Goal: Transaction & Acquisition: Purchase product/service

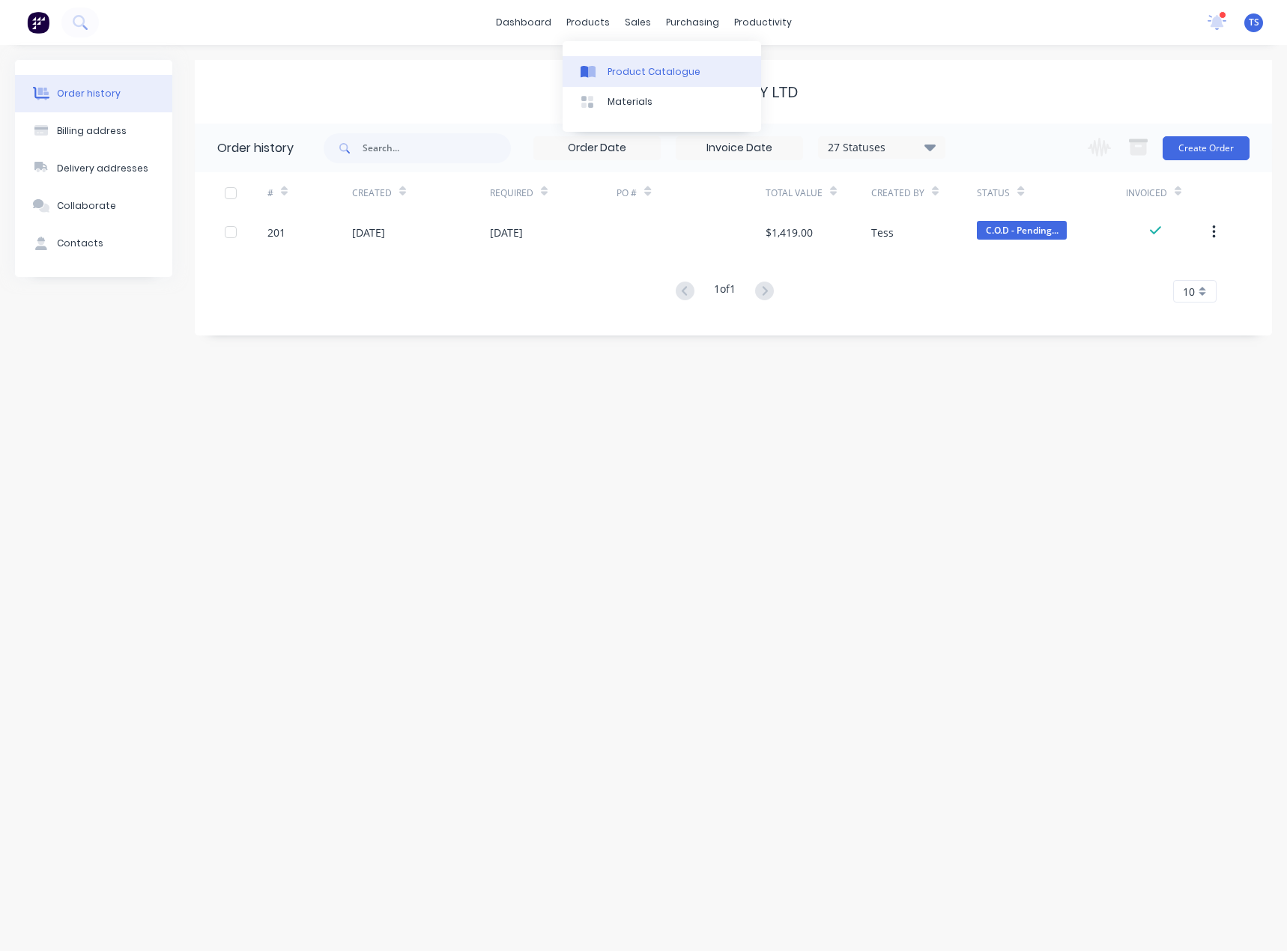
click at [607, 75] on div "Product Catalogue" at bounding box center [653, 71] width 93 height 13
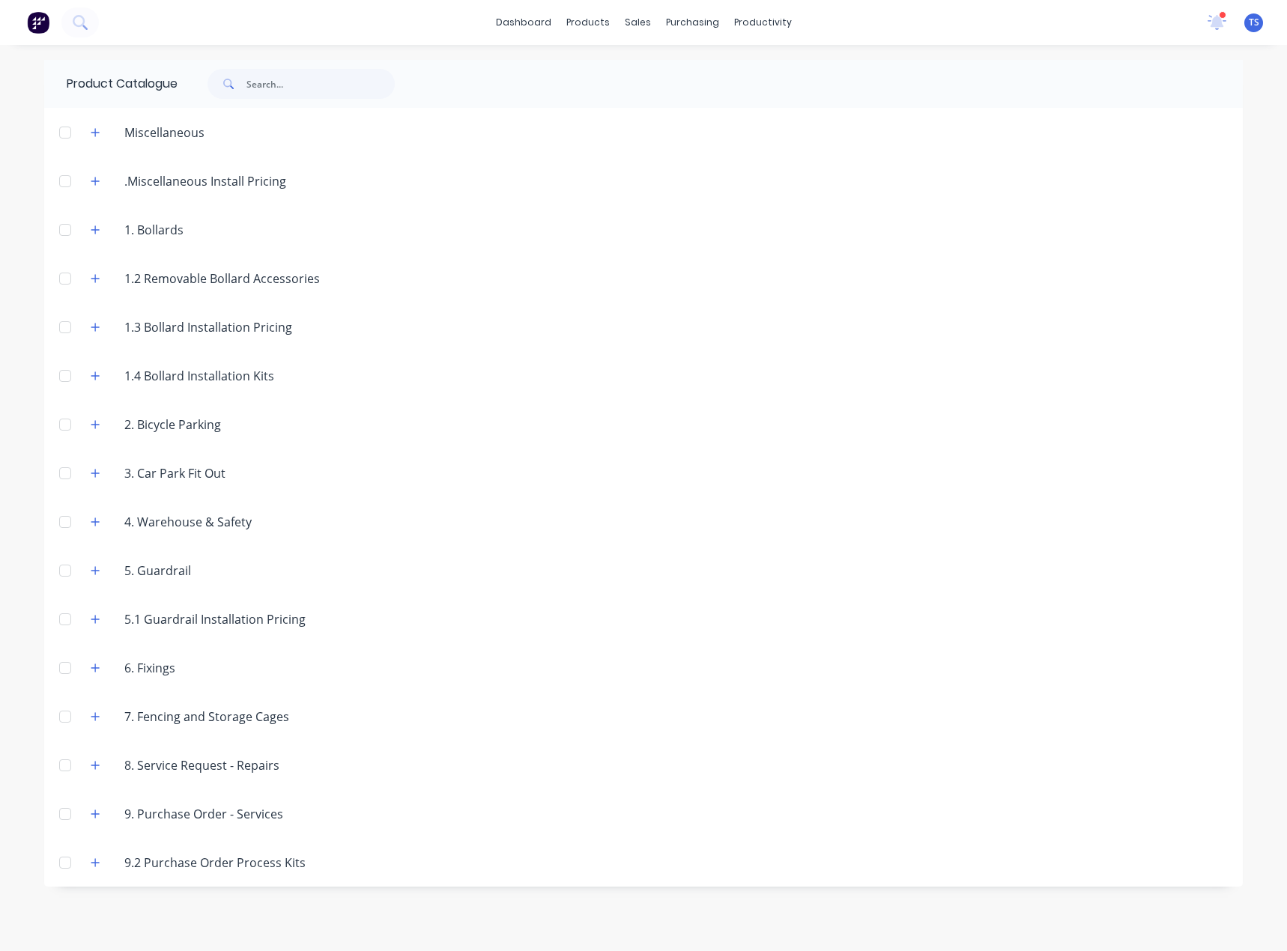
click at [150, 232] on div "1. Bollards" at bounding box center [153, 230] width 83 height 18
click at [97, 228] on icon "button" at bounding box center [95, 230] width 9 height 10
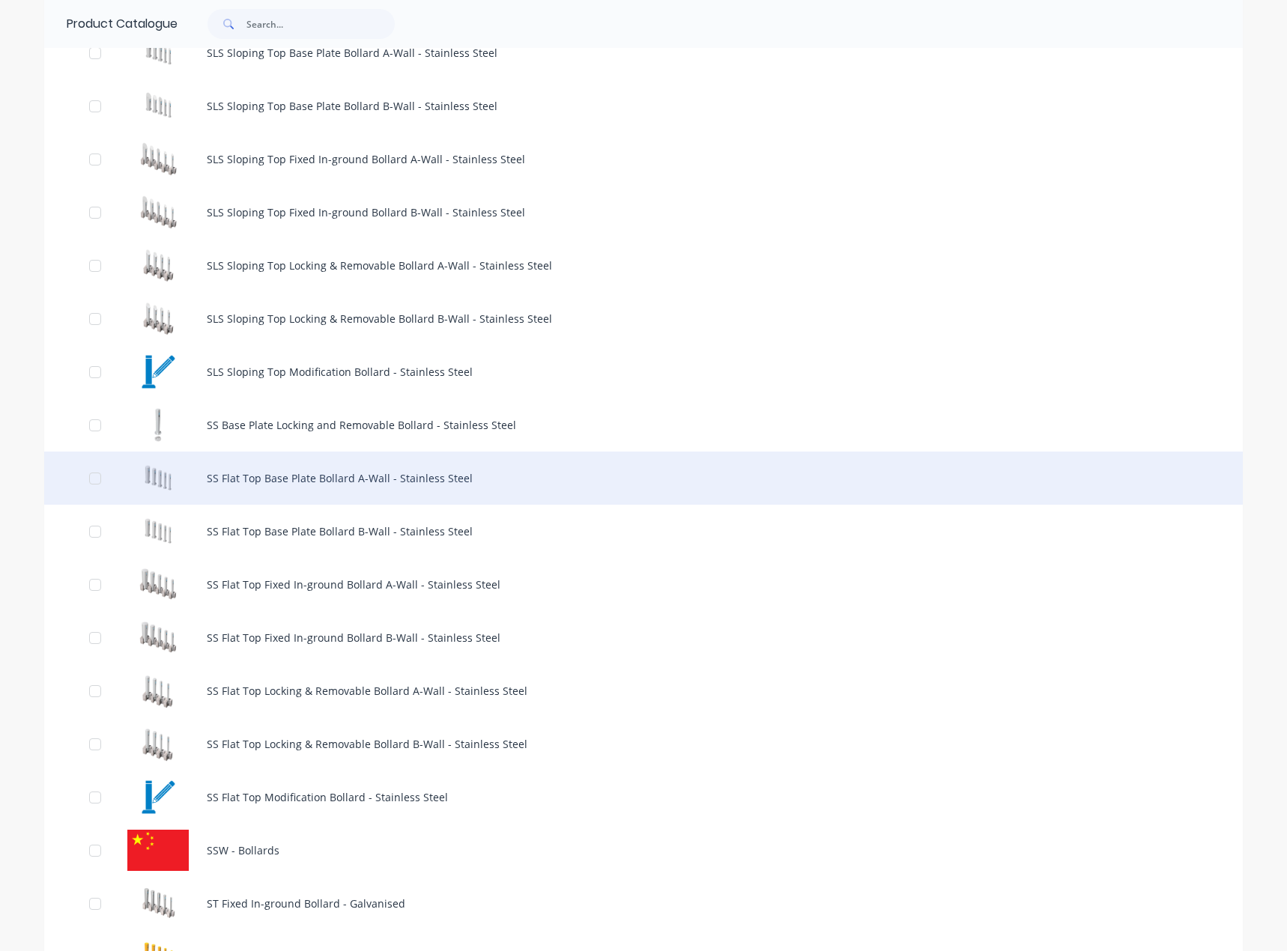
scroll to position [899, 0]
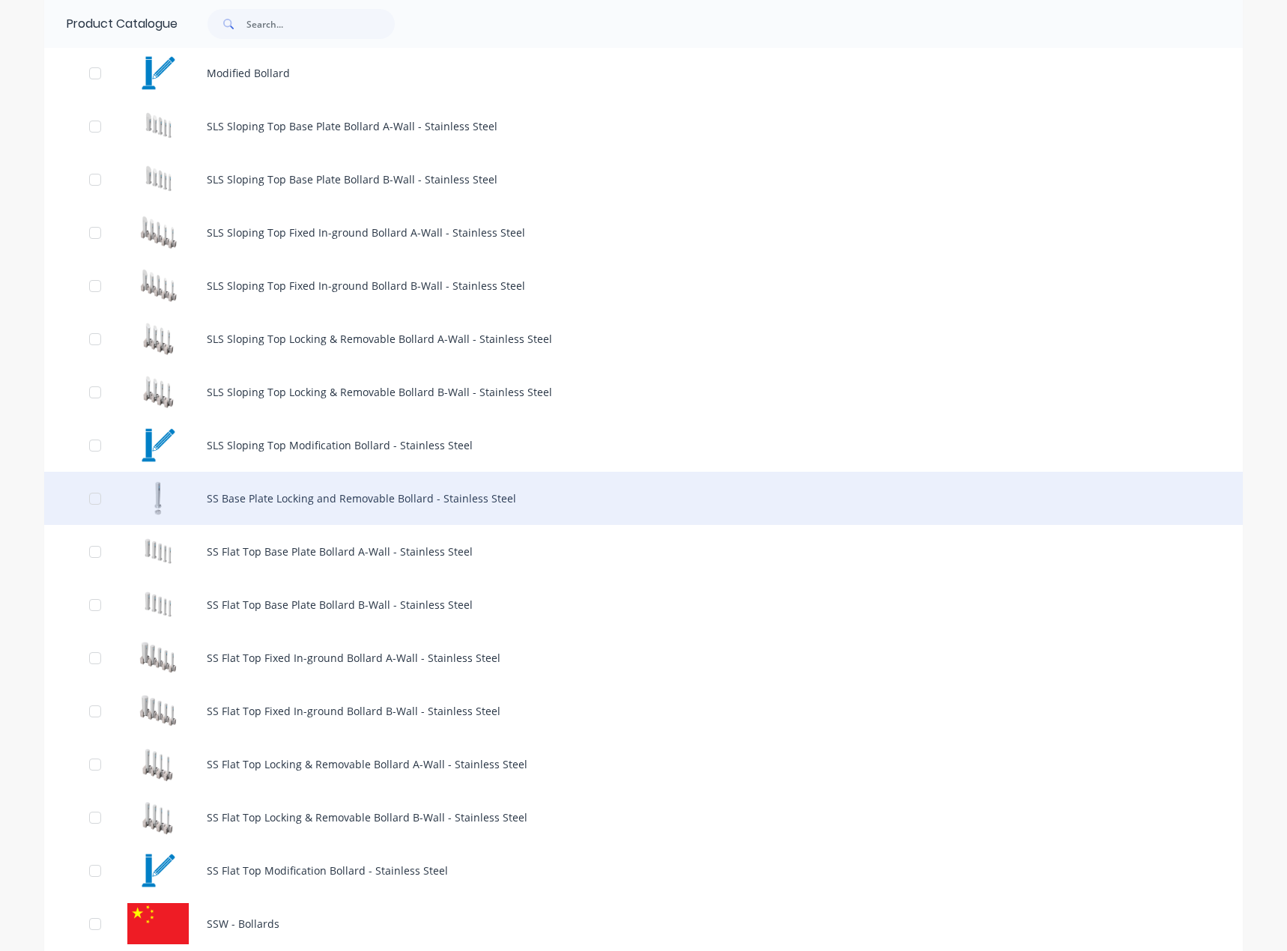
click at [243, 502] on div "SS Base Plate Locking and Removable Bollard - Stainless Steel" at bounding box center [643, 498] width 1198 height 53
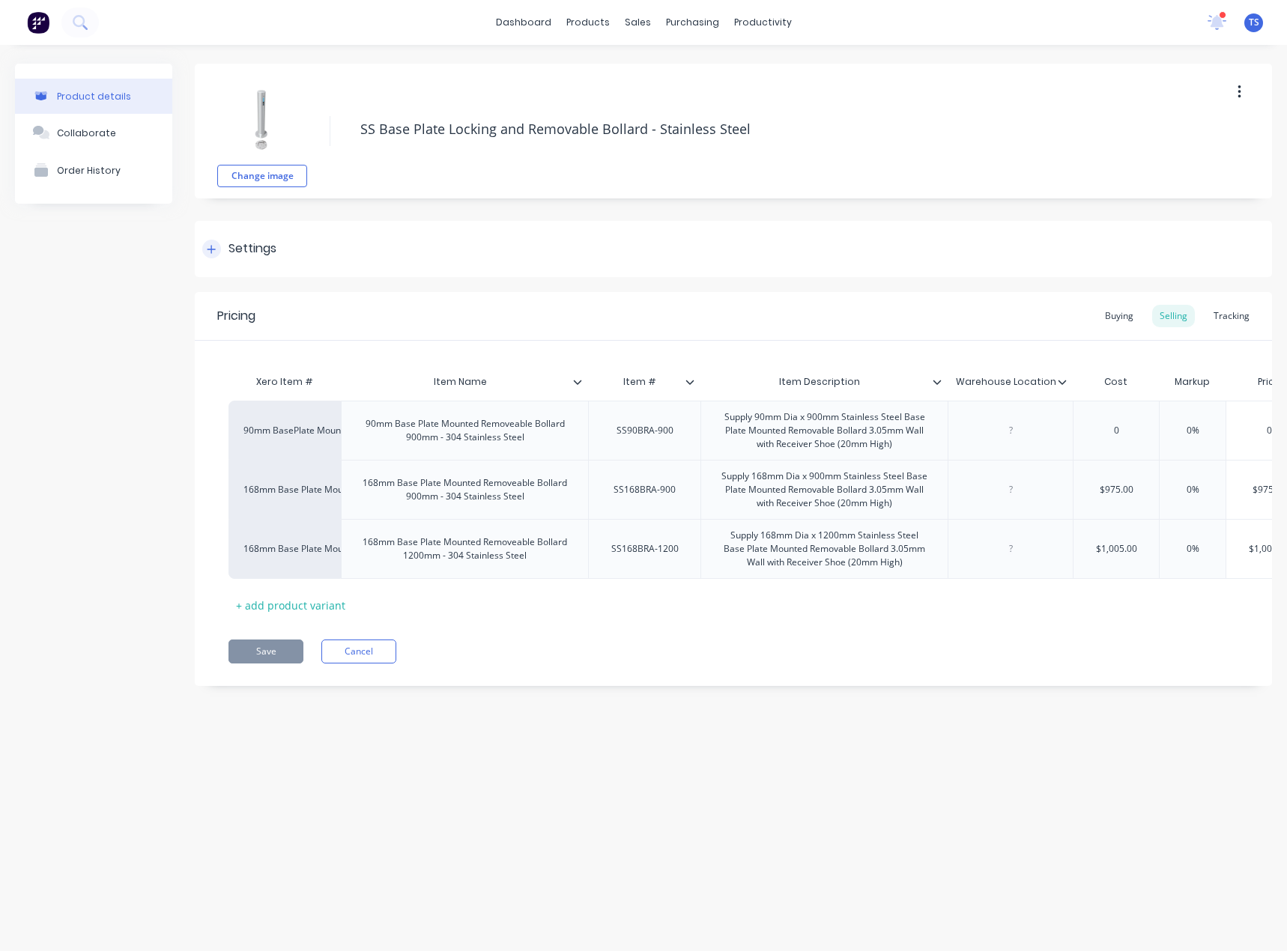
type textarea "x"
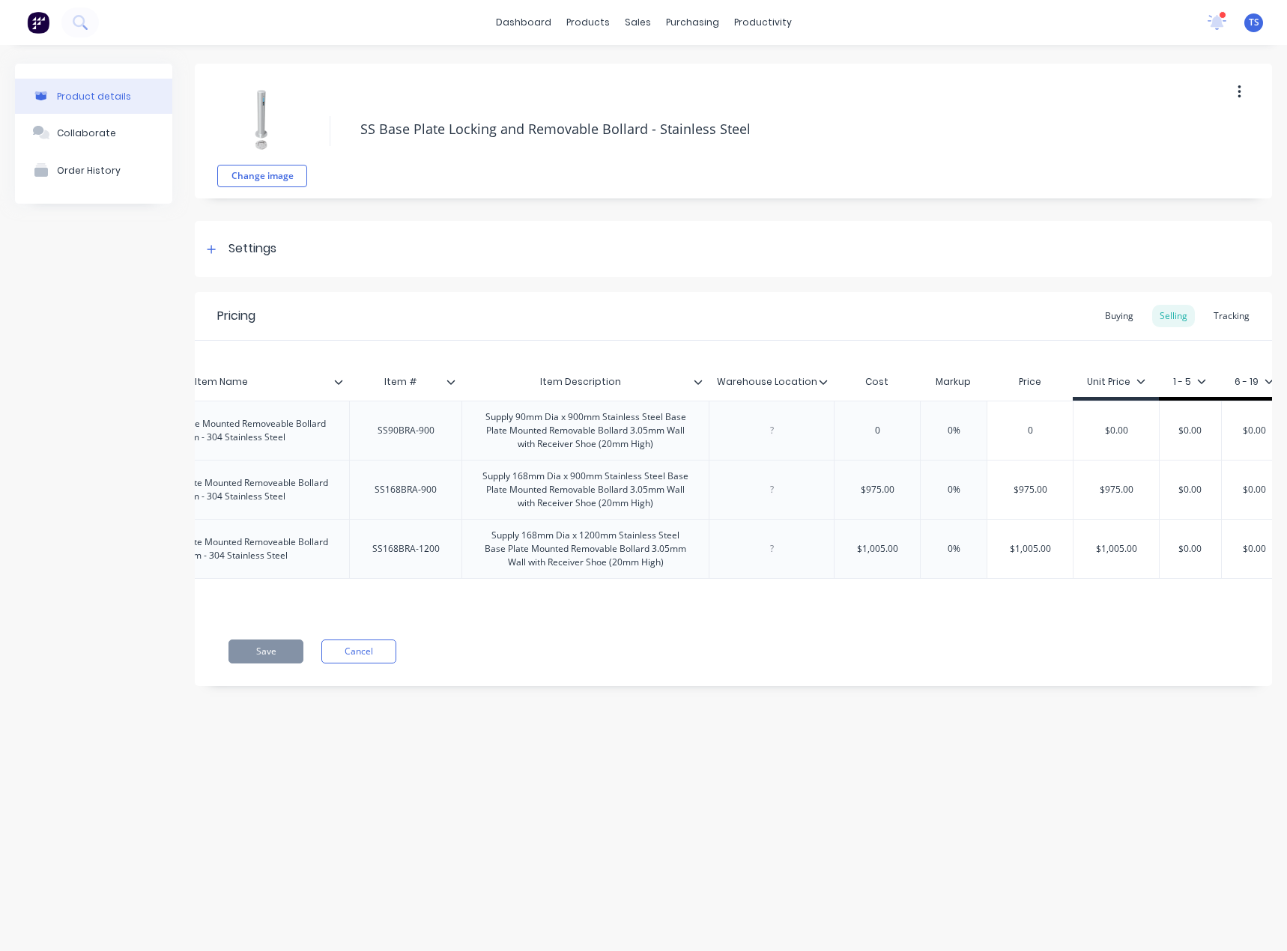
scroll to position [0, 33]
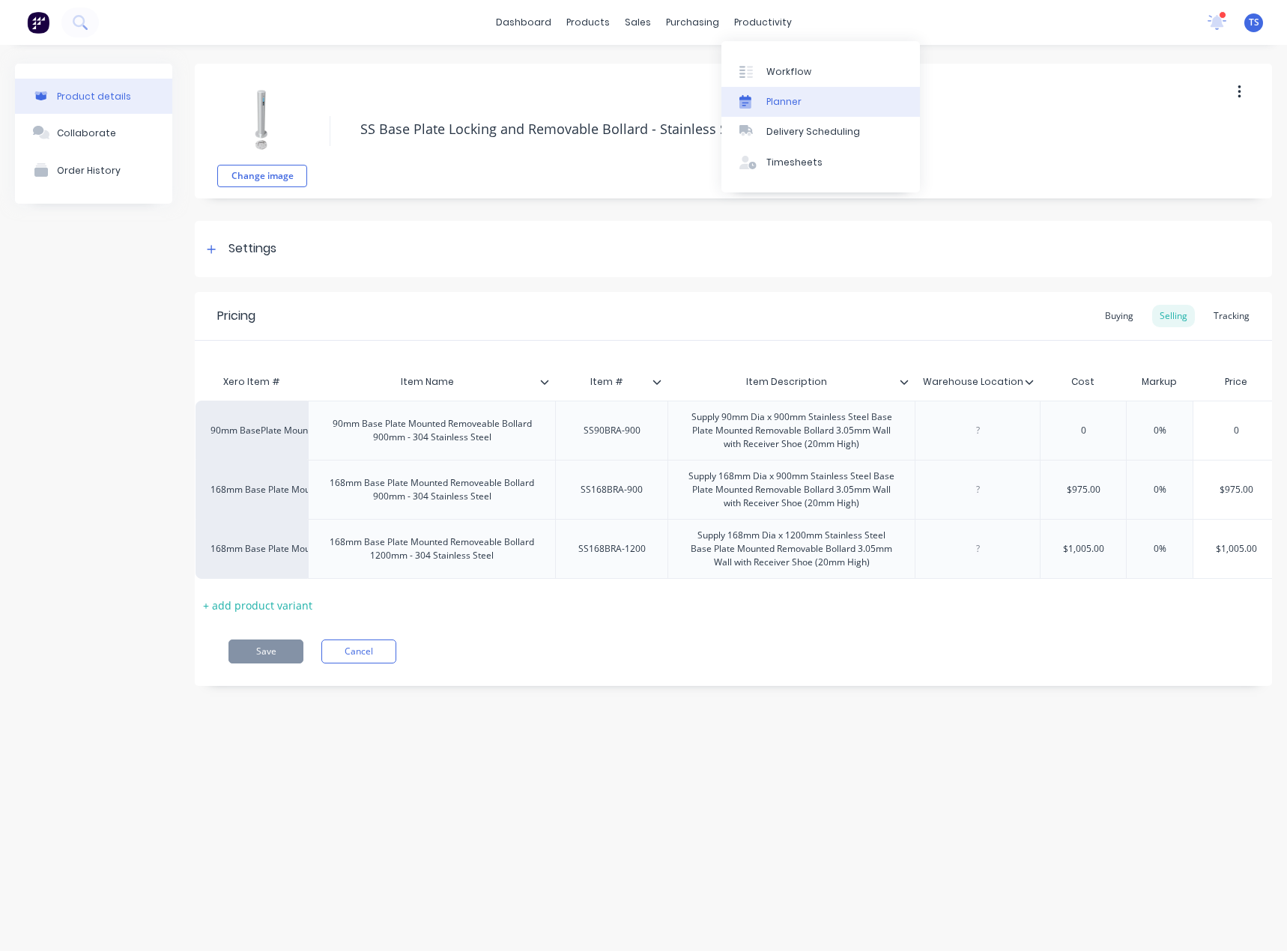
click at [789, 108] on div "Planner" at bounding box center [783, 101] width 35 height 13
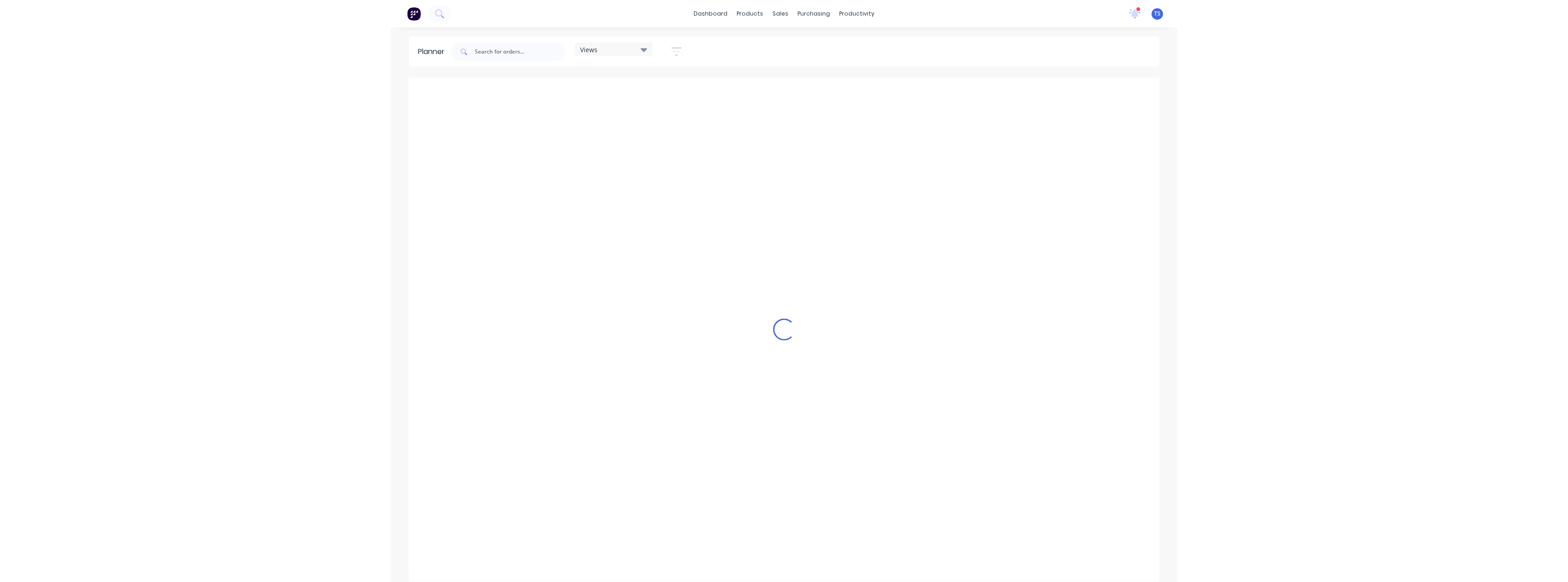
scroll to position [0, 658]
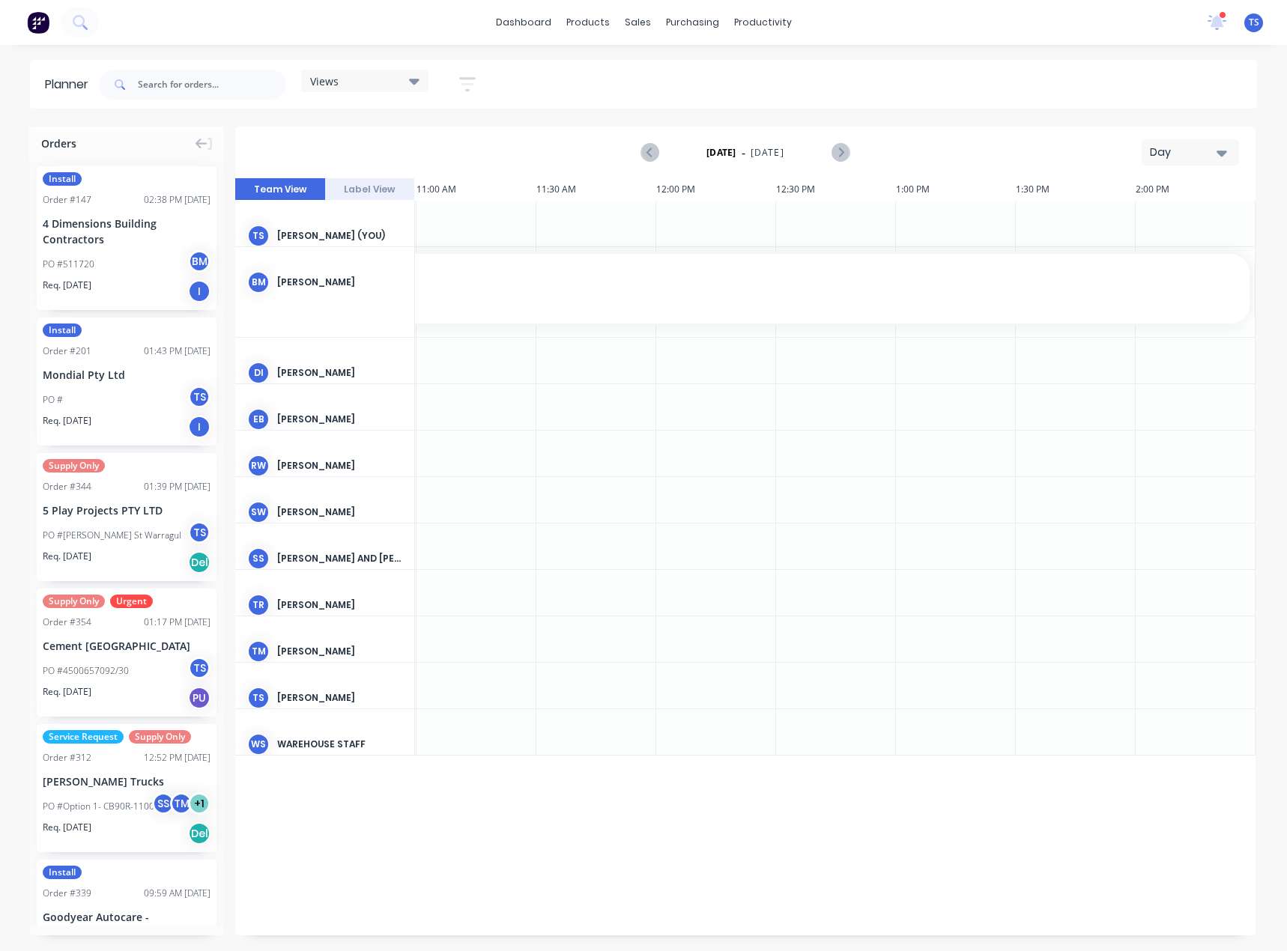
click at [1188, 144] on button "Day" at bounding box center [1189, 152] width 97 height 26
click at [1153, 248] on div "Month" at bounding box center [1163, 252] width 148 height 30
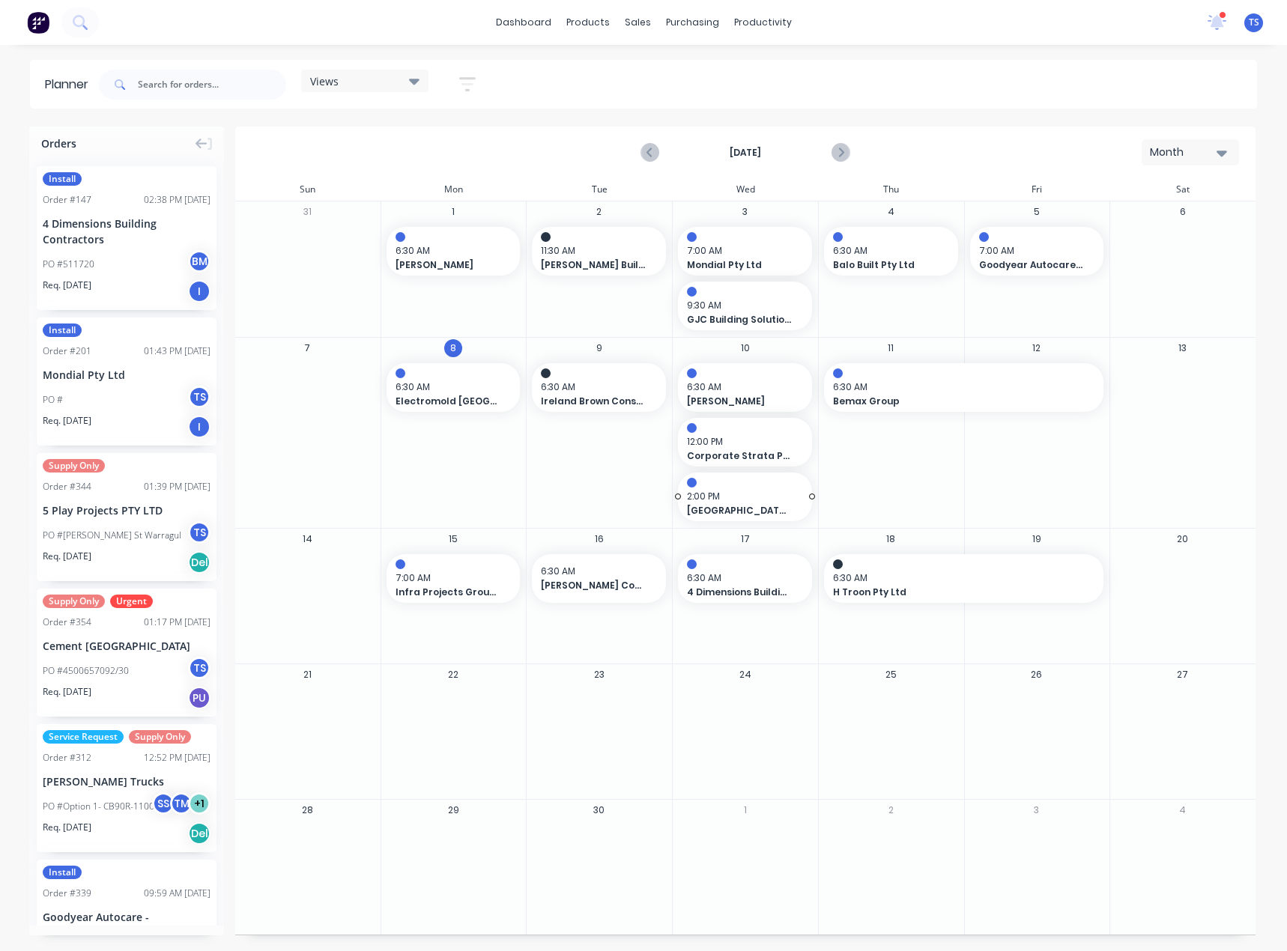
click at [741, 508] on span "[GEOGRAPHIC_DATA][PERSON_NAME]" at bounding box center [739, 510] width 104 height 13
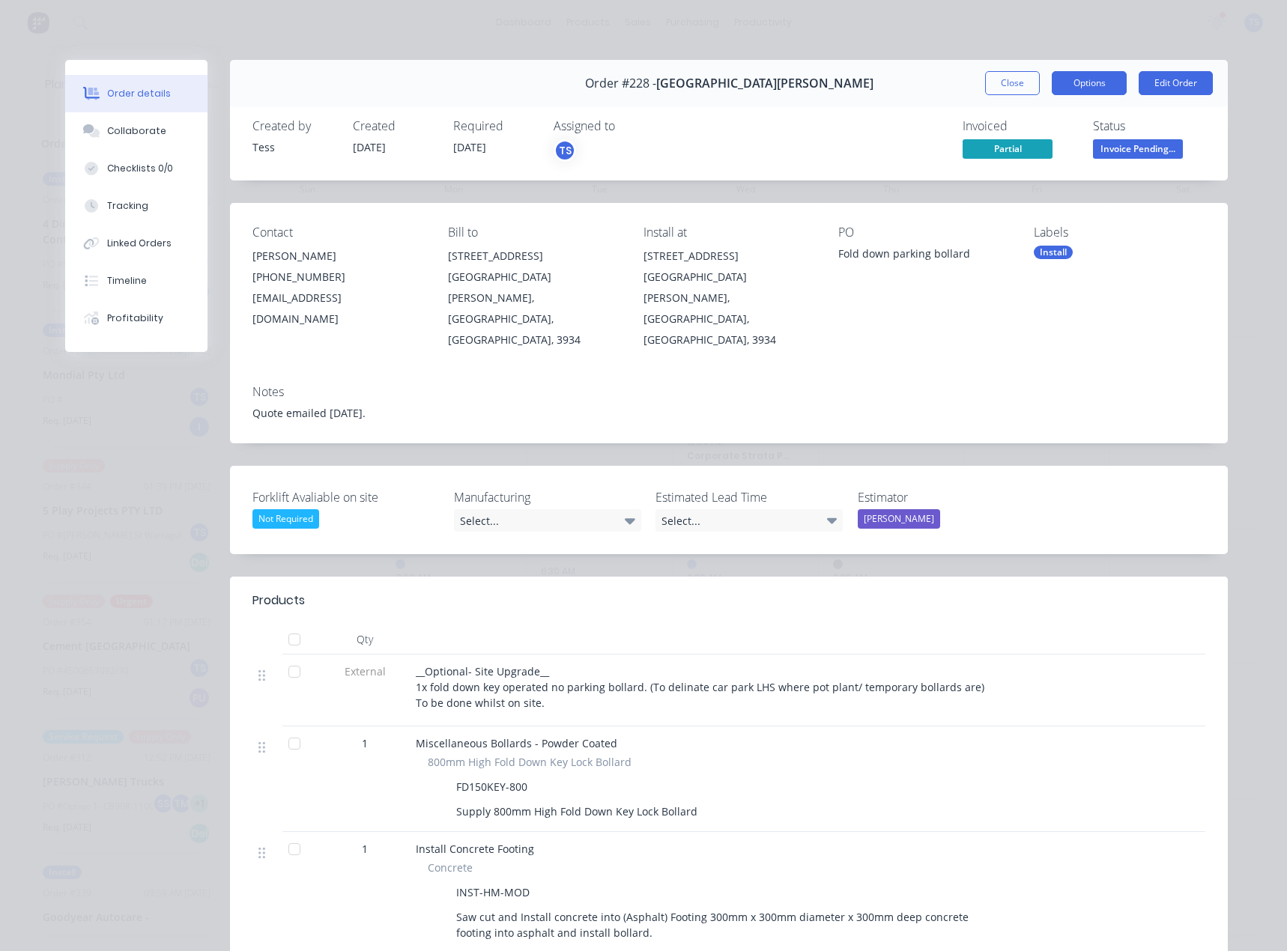
click at [1086, 85] on button "Options" at bounding box center [1088, 83] width 75 height 24
click at [1039, 186] on div "Delivery Docket" at bounding box center [1047, 182] width 130 height 22
click at [1015, 177] on div "Standard" at bounding box center [1047, 182] width 130 height 22
click at [991, 77] on button "Close" at bounding box center [1012, 83] width 55 height 24
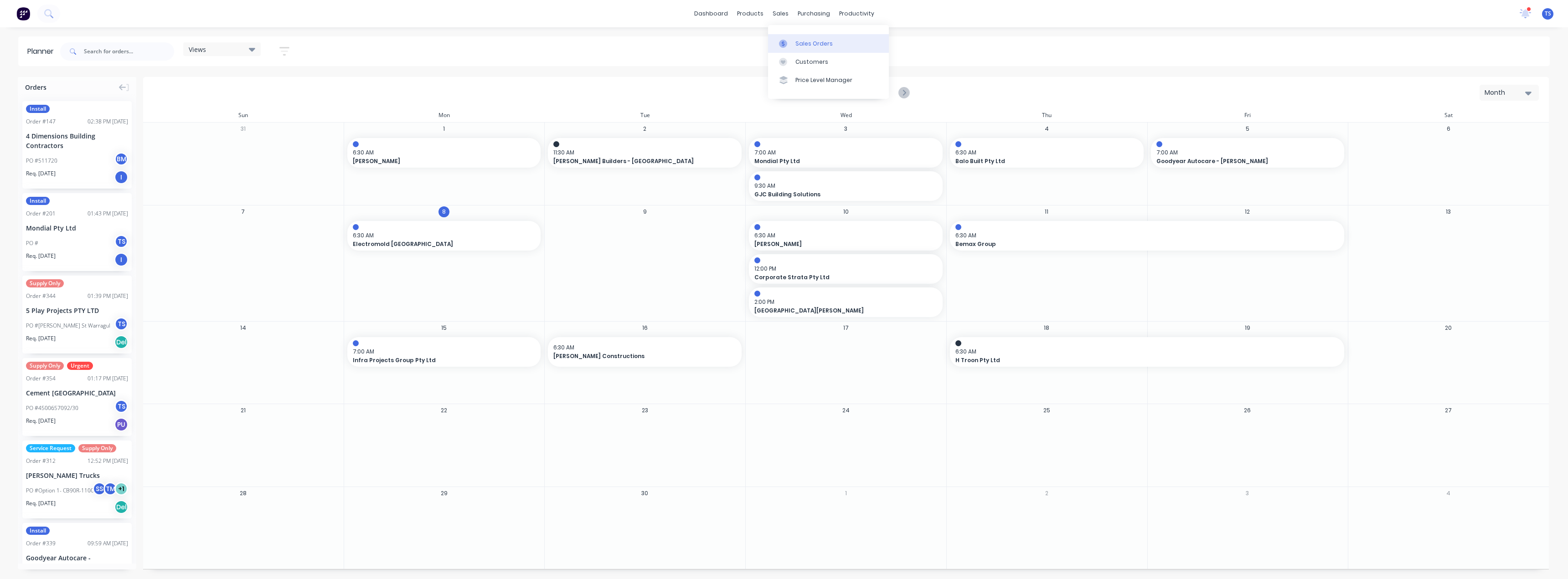
click at [783, 41] on div "Sales Orders" at bounding box center [814, 43] width 37 height 8
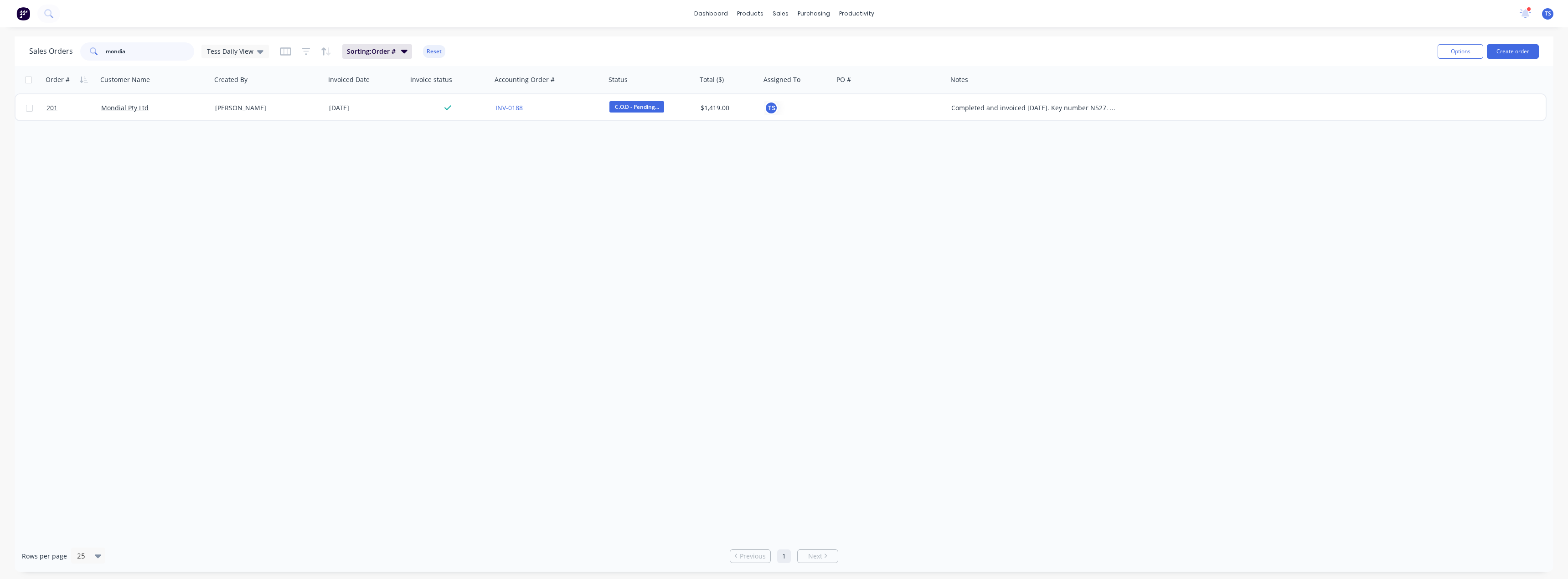
click at [168, 52] on input "mondia" at bounding box center [150, 52] width 89 height 18
type input "m"
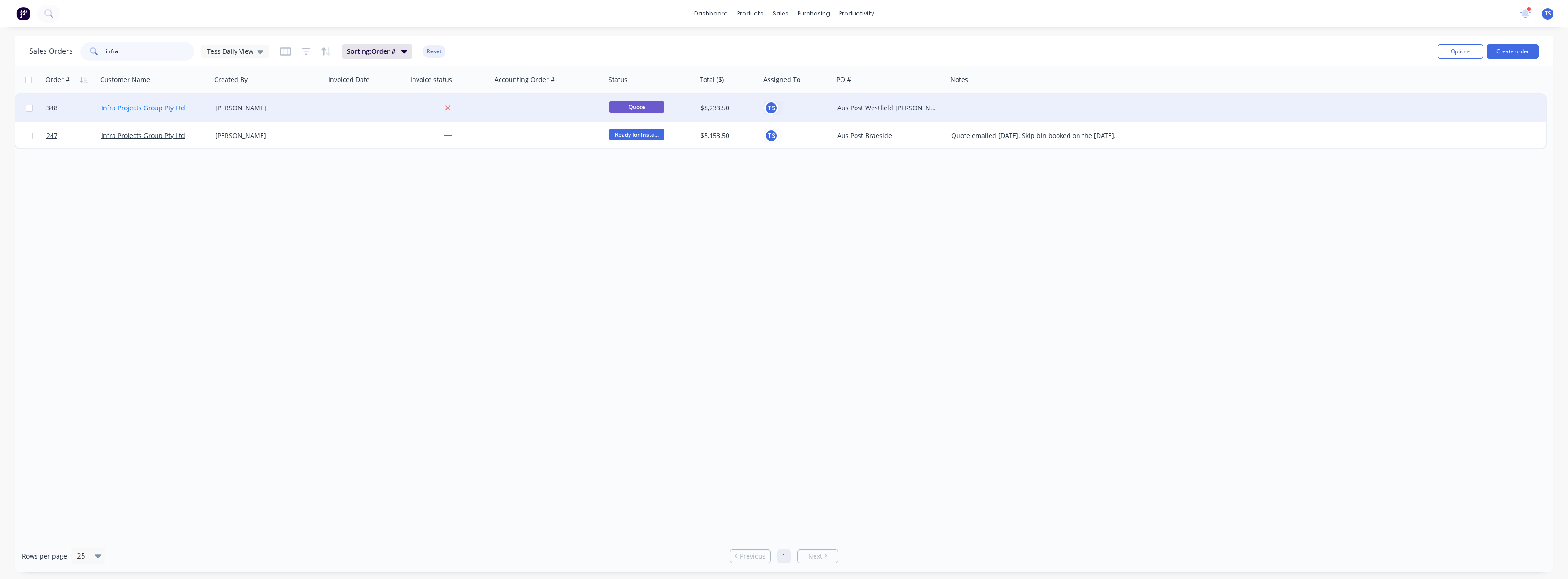
type input "infra"
click at [143, 107] on link "Infra Projects Group Pty Ltd" at bounding box center [143, 108] width 84 height 9
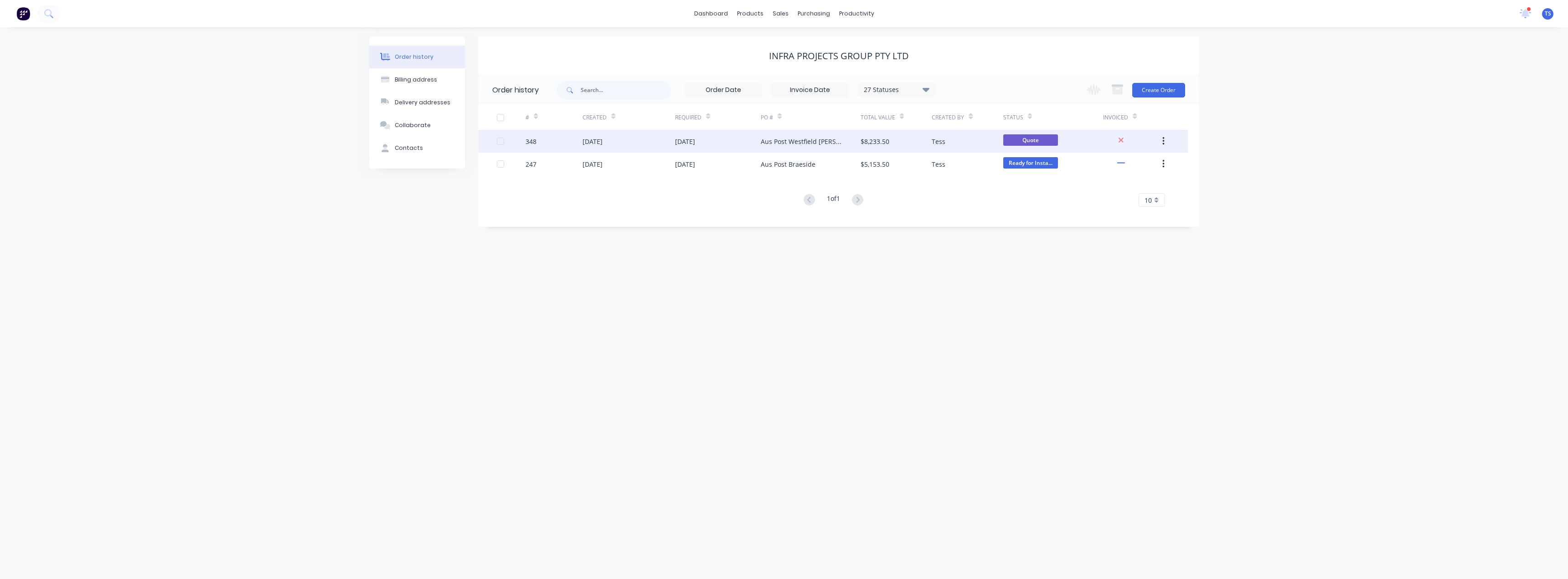
click at [783, 144] on div "Aus Post Westfield [PERSON_NAME]" at bounding box center [802, 142] width 82 height 10
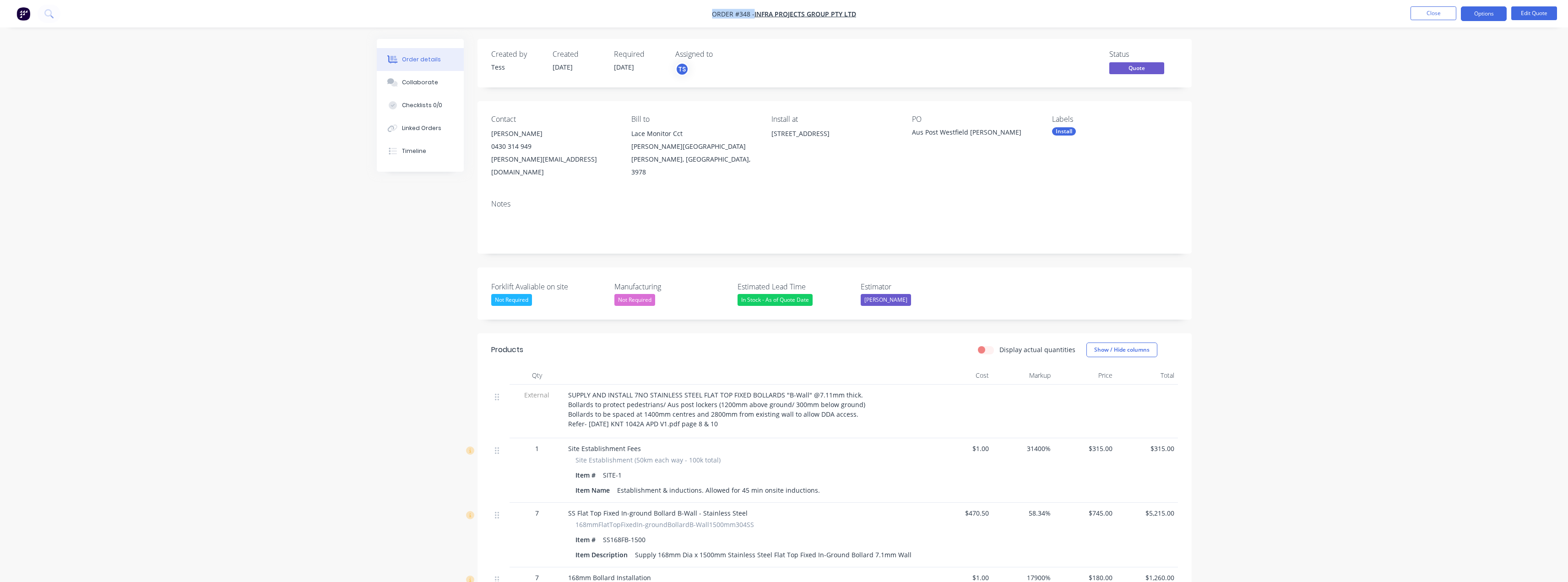
drag, startPoint x: 869, startPoint y: 13, endPoint x: 710, endPoint y: 13, distance: 159.0
click at [710, 13] on nav "Order #348 - Infra Projects Group Pty Ltd Close Options Edit Quote" at bounding box center [784, 13] width 1568 height 28
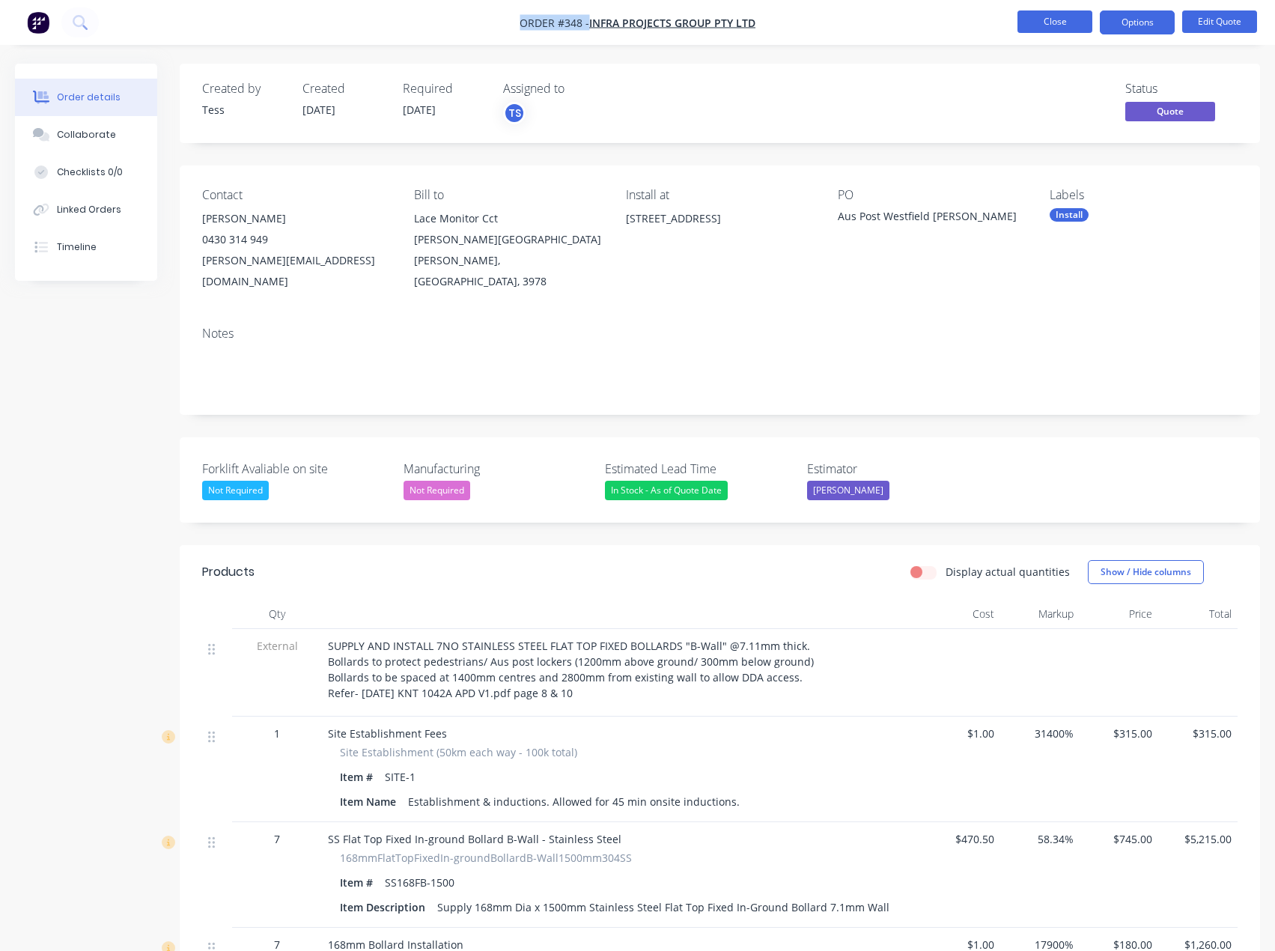
click at [1060, 20] on button "Close" at bounding box center [1055, 21] width 75 height 22
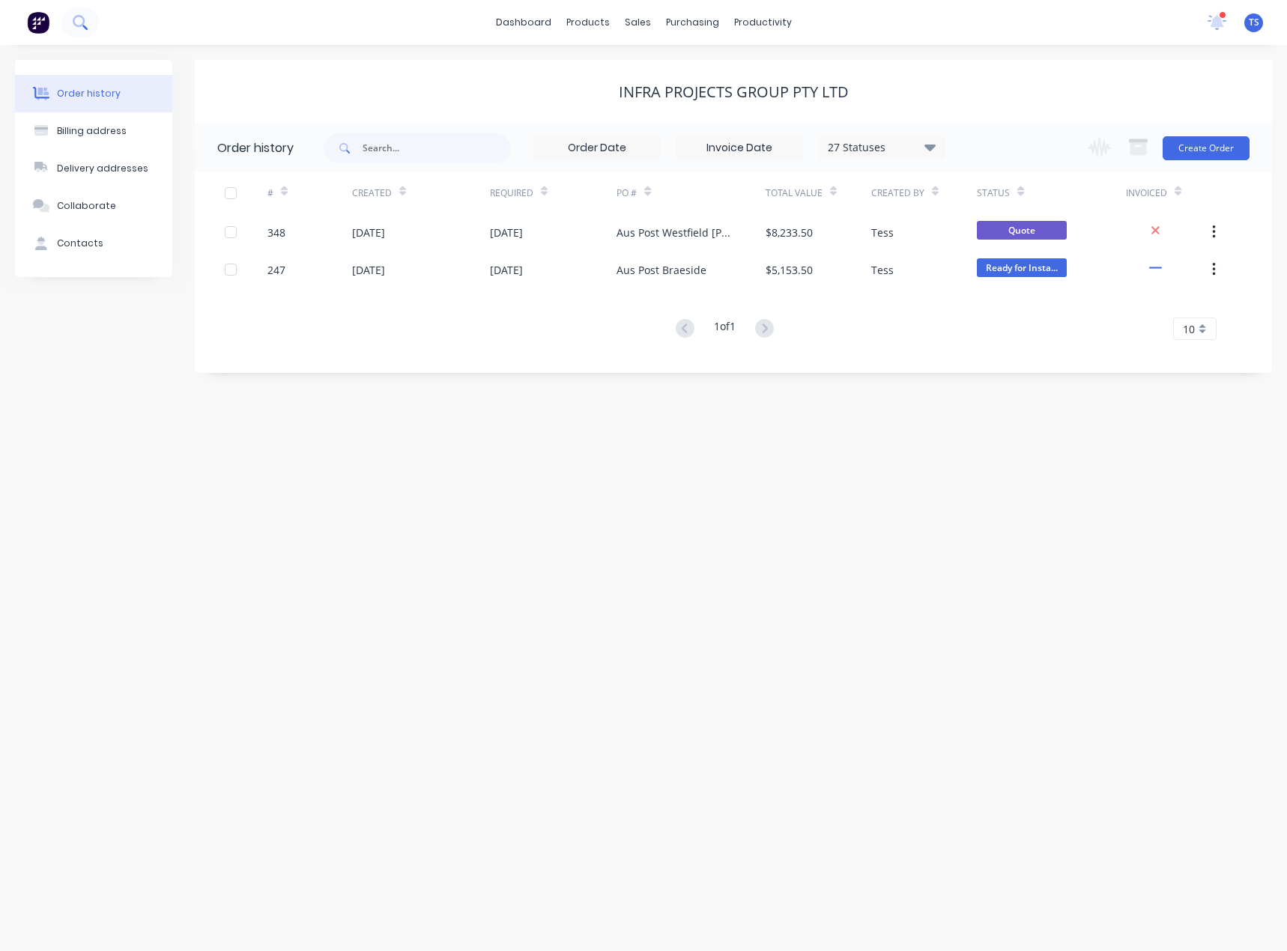
click at [76, 16] on icon at bounding box center [79, 21] width 12 height 12
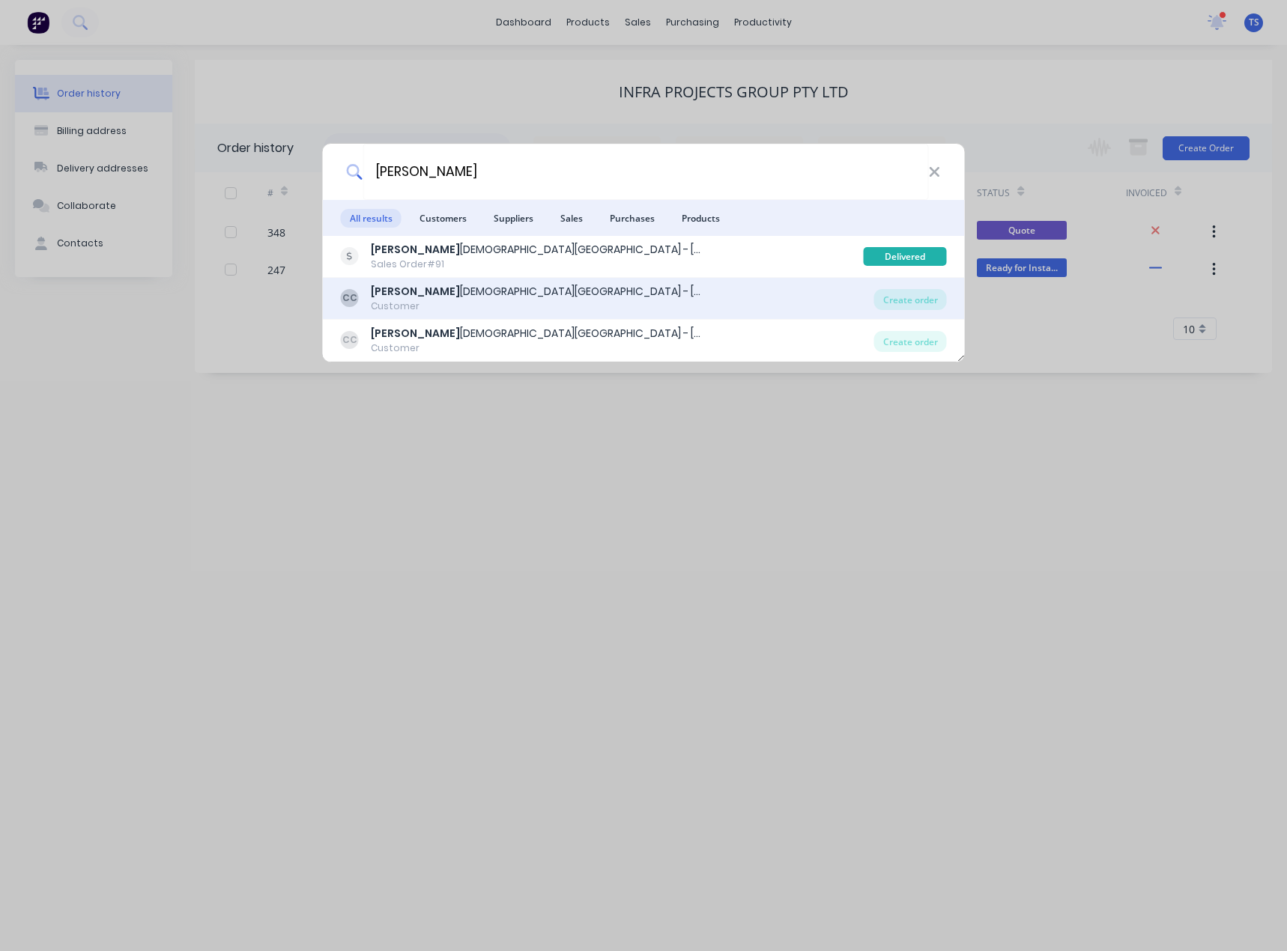
type input "[PERSON_NAME]"
click at [485, 289] on div "[PERSON_NAME][GEOGRAPHIC_DATA][DEMOGRAPHIC_DATA] - [GEOGRAPHIC_DATA]" at bounding box center [539, 292] width 337 height 16
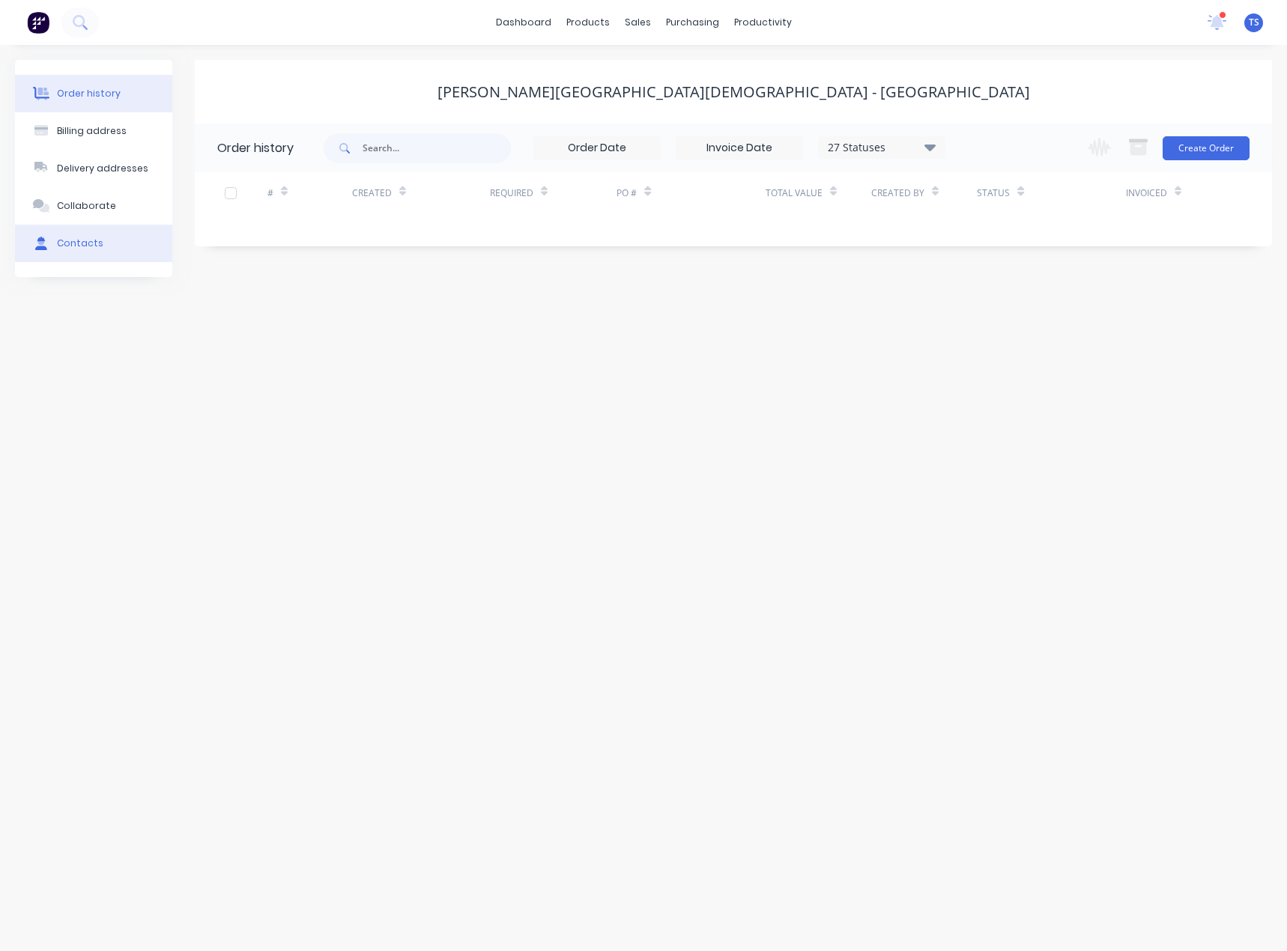
click at [60, 241] on div "Contacts" at bounding box center [80, 243] width 46 height 13
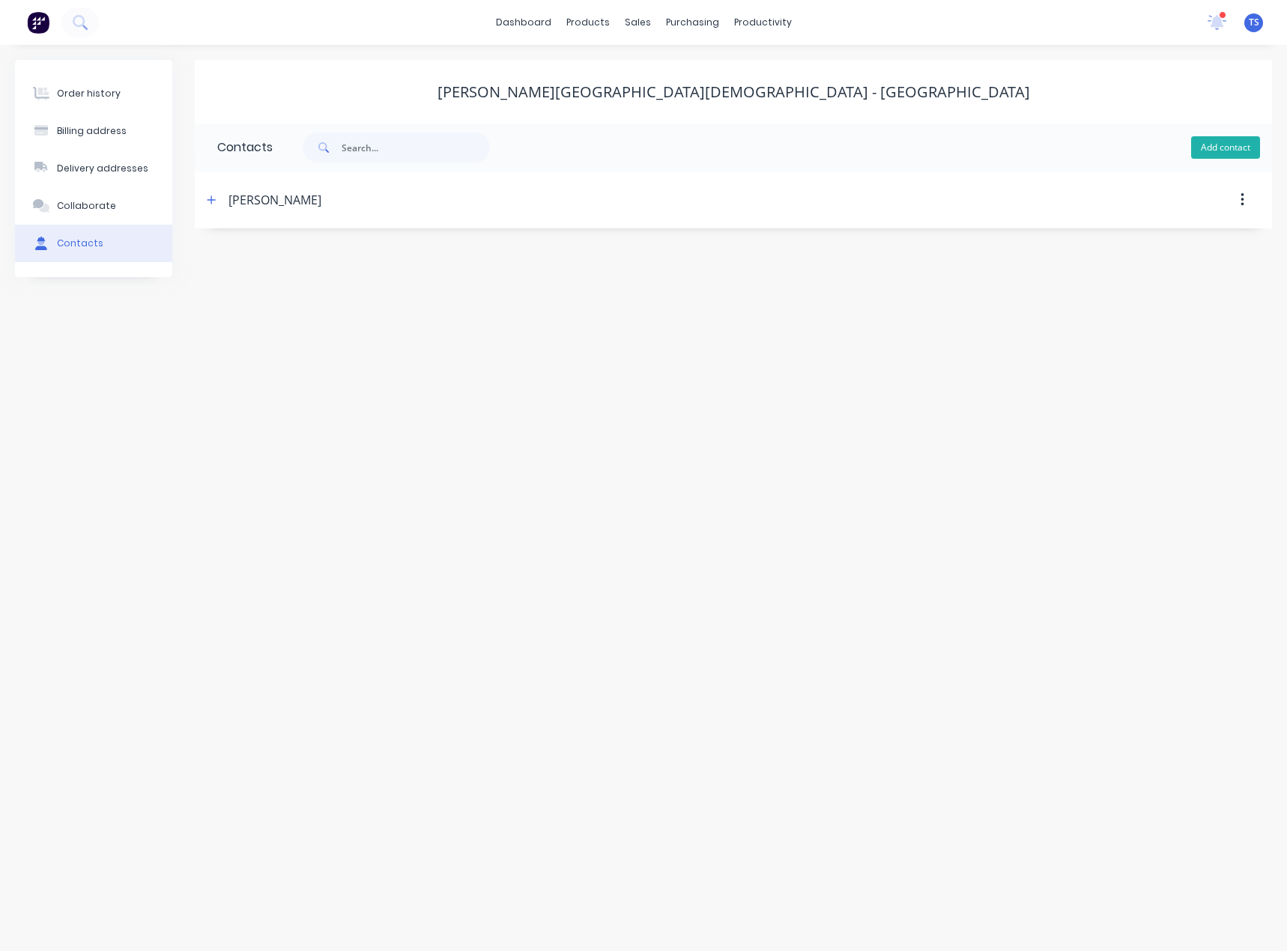
click at [1218, 146] on button "Add contact" at bounding box center [1225, 147] width 69 height 22
select select "AU"
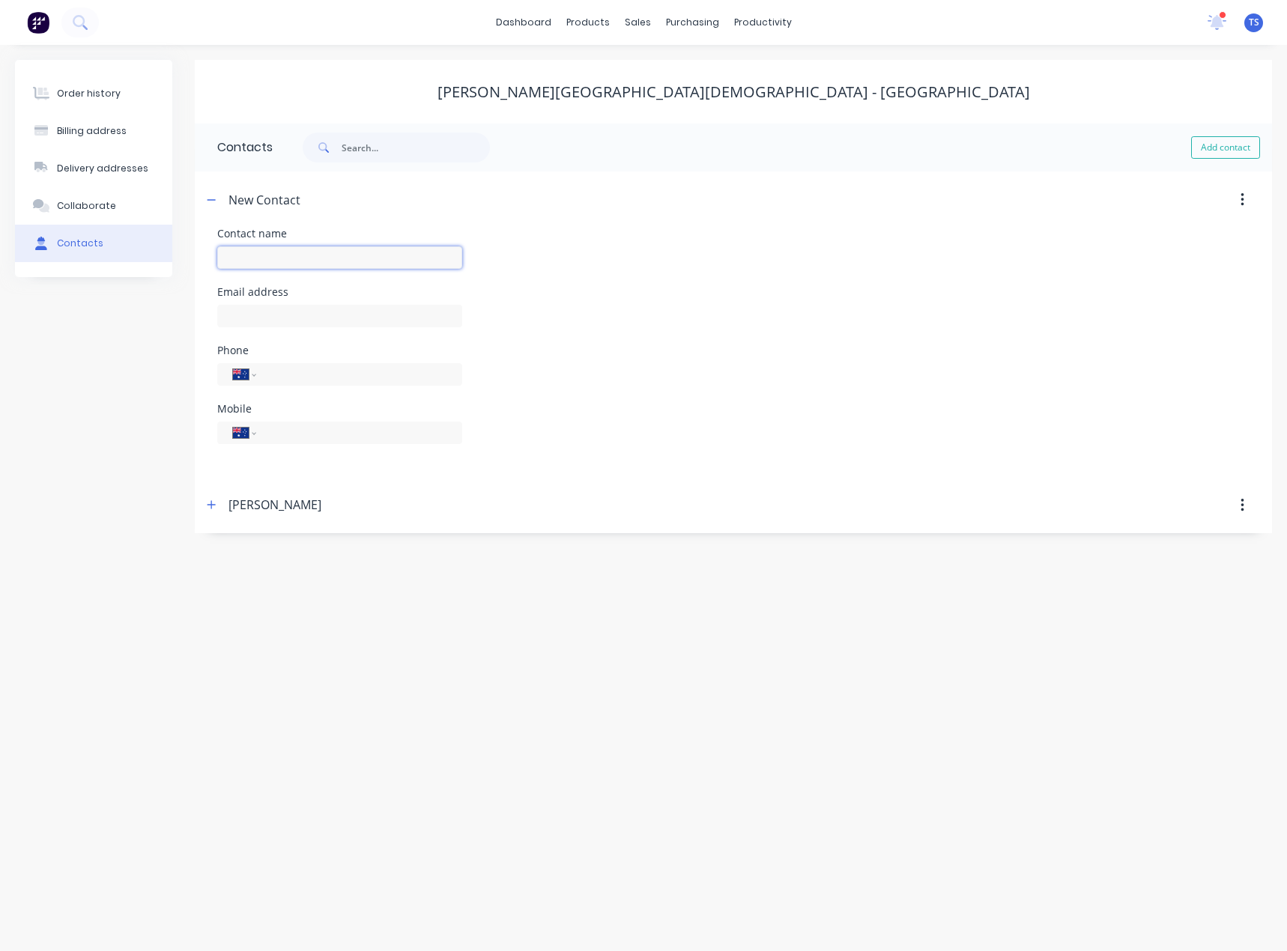
click at [272, 254] on input "text" at bounding box center [339, 257] width 245 height 22
click at [266, 247] on input "[PERSON_NAME]" at bounding box center [339, 257] width 245 height 22
drag, startPoint x: 297, startPoint y: 260, endPoint x: 168, endPoint y: 254, distance: 128.2
click at [168, 254] on div "Order history Billing address Delivery addresses Collaborate Contacts [PERSON_N…" at bounding box center [643, 296] width 1257 height 473
paste input "Fiddelaers"
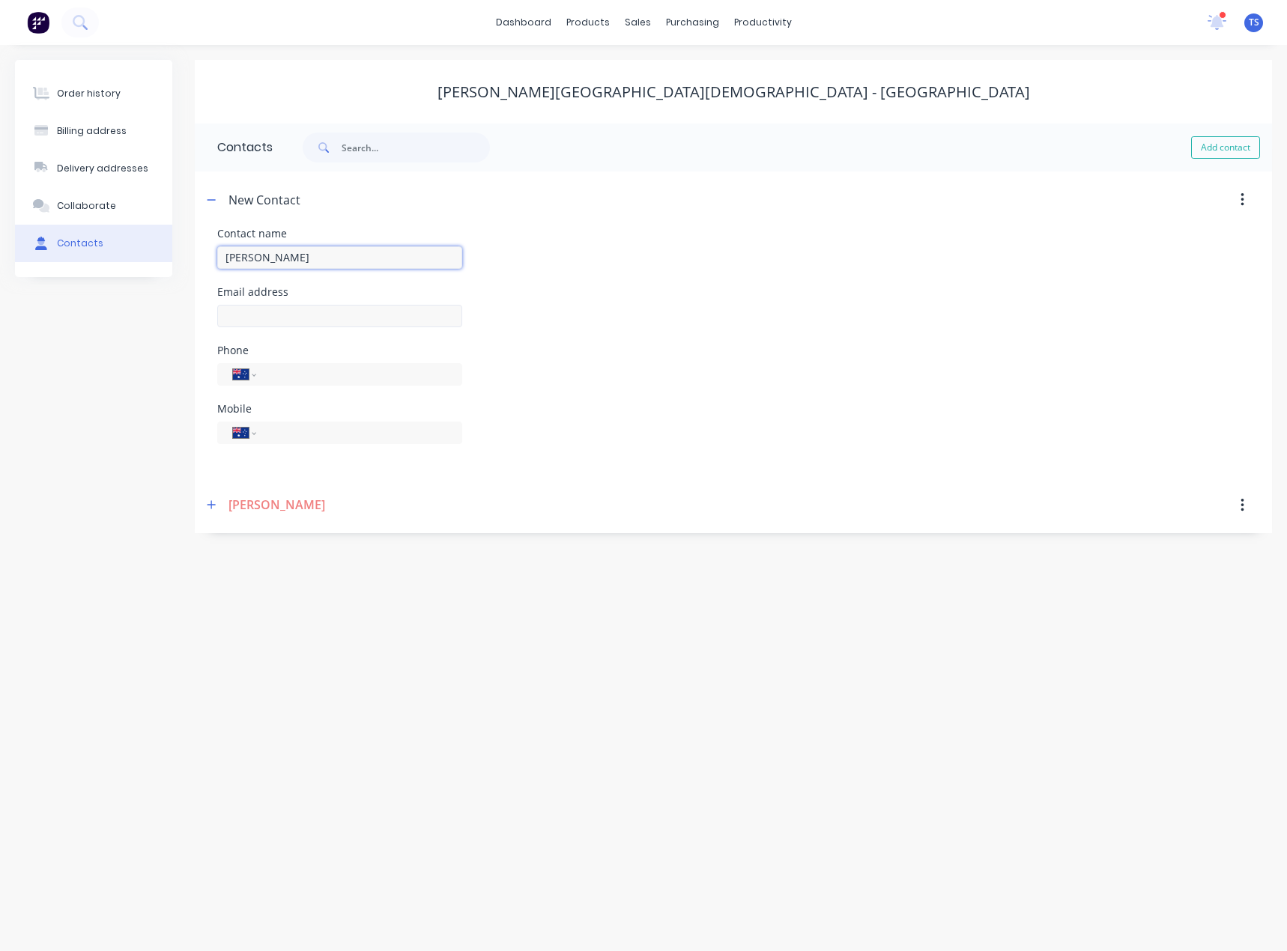
type input "[PERSON_NAME]"
click at [248, 316] on input "text" at bounding box center [339, 316] width 245 height 22
click at [248, 322] on input "text" at bounding box center [339, 316] width 245 height 22
paste input "[PERSON_NAME][EMAIL_ADDRESS][PERSON_NAME][DOMAIN_NAME]"
type input "[PERSON_NAME][EMAIL_ADDRESS][PERSON_NAME][DOMAIN_NAME]"
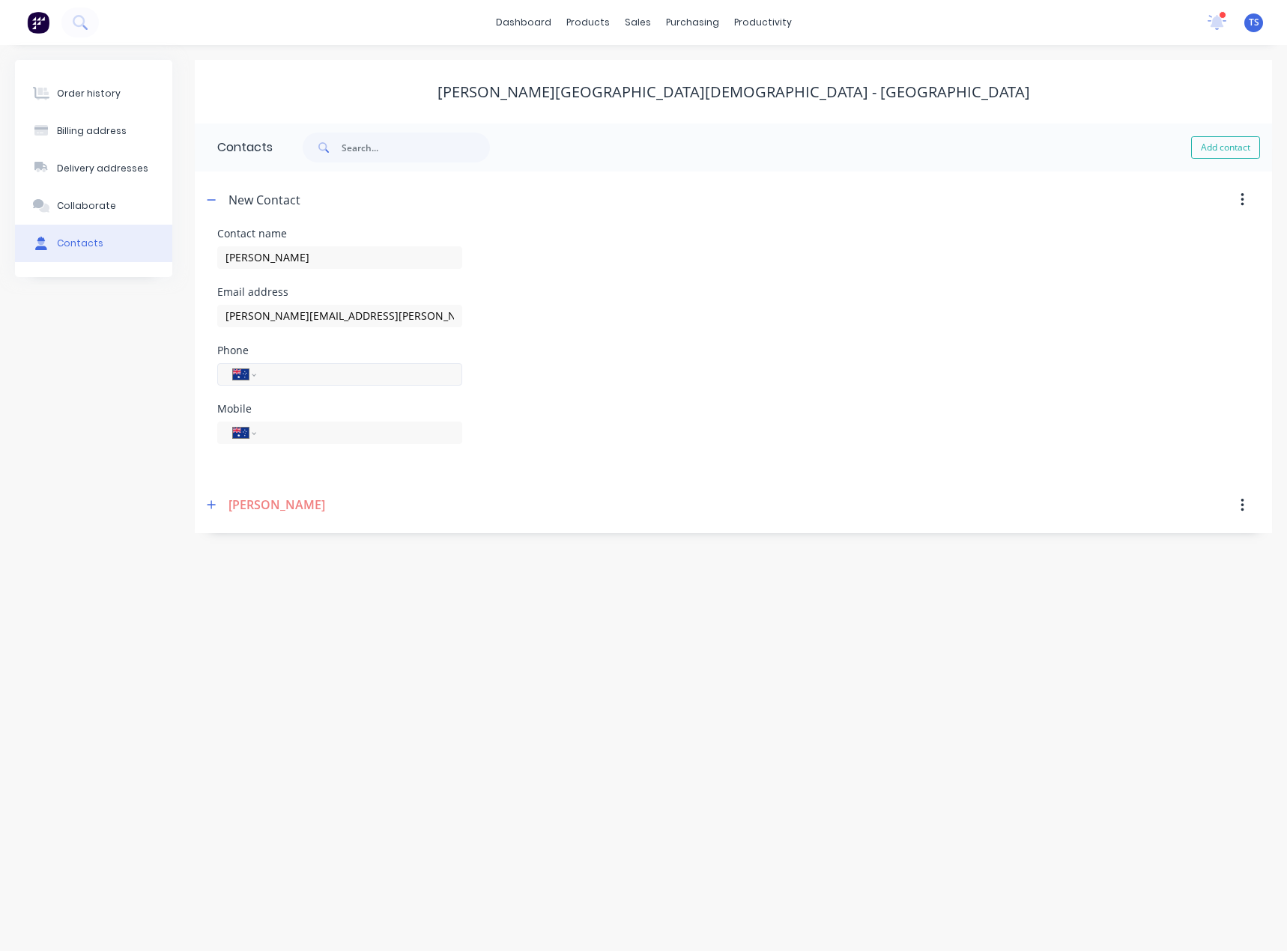
drag, startPoint x: 276, startPoint y: 372, endPoint x: 285, endPoint y: 372, distance: 9.0
click at [276, 372] on input "tel" at bounding box center [357, 373] width 180 height 17
click at [273, 428] on input "tel" at bounding box center [357, 432] width 180 height 17
click at [270, 432] on input "tel" at bounding box center [357, 432] width 180 height 17
paste input "0450 581 809"
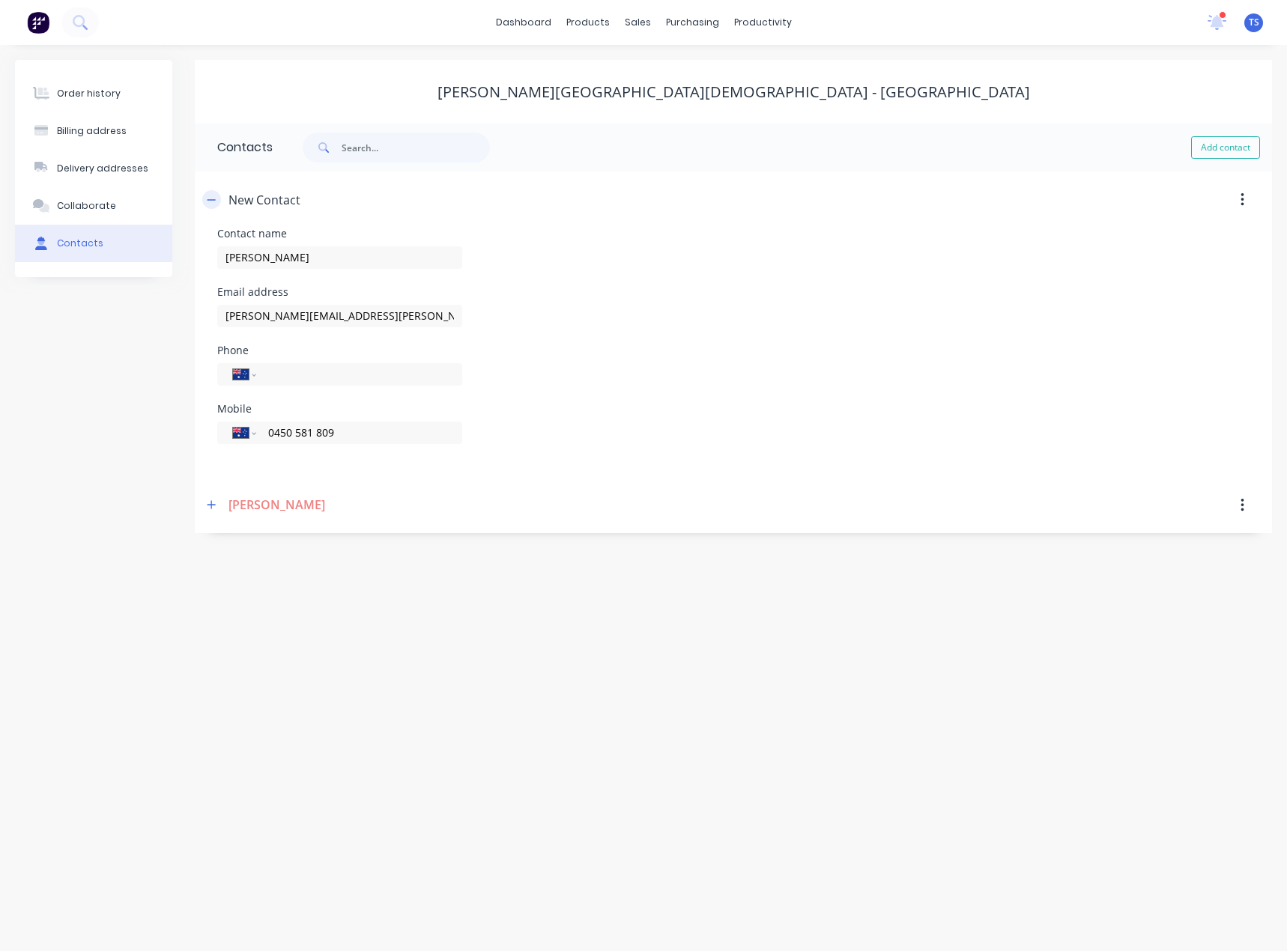
type input "0450 581 809"
click at [207, 198] on icon "button" at bounding box center [211, 200] width 9 height 10
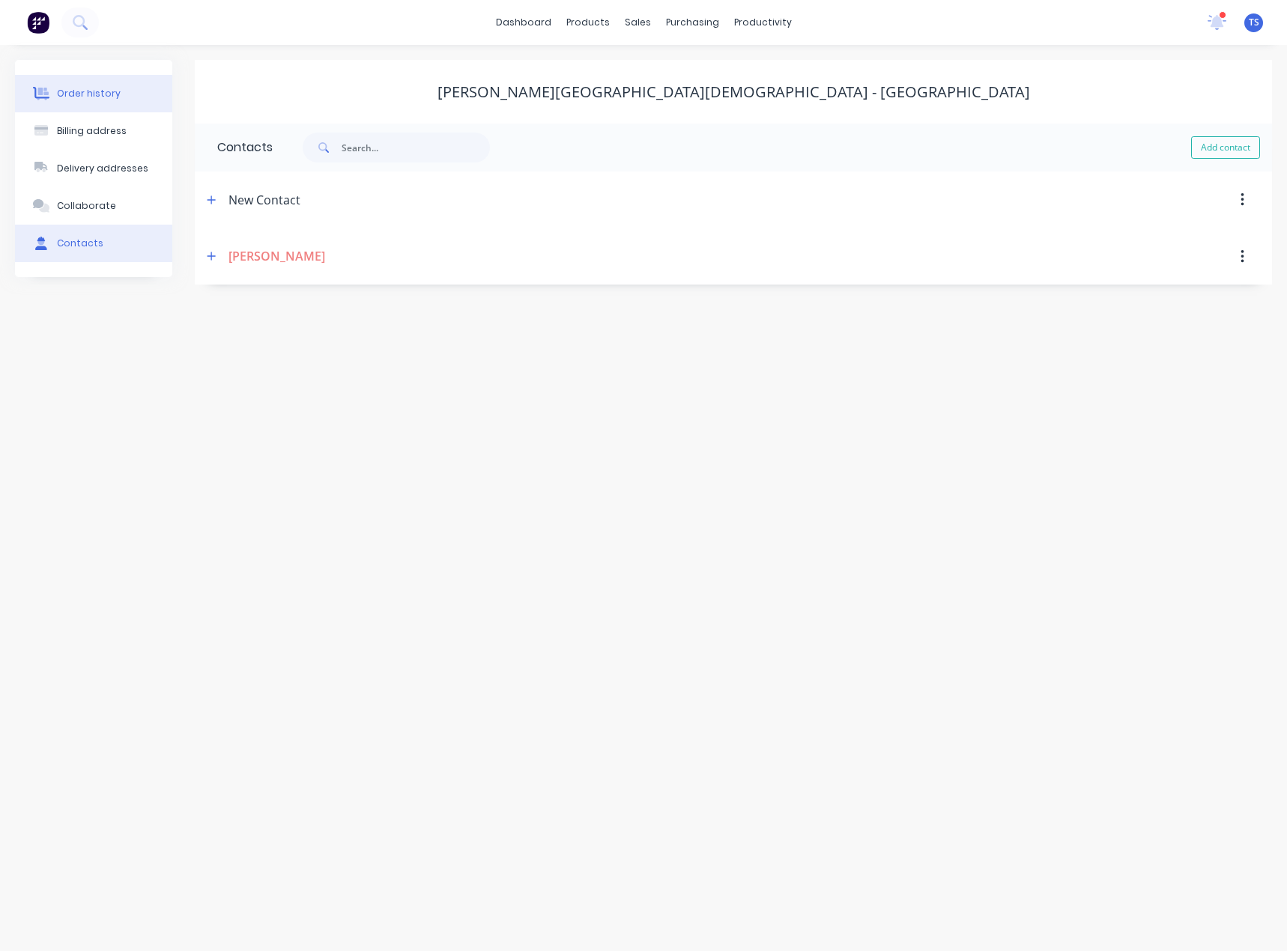
click at [98, 92] on div "Order history" at bounding box center [89, 93] width 64 height 13
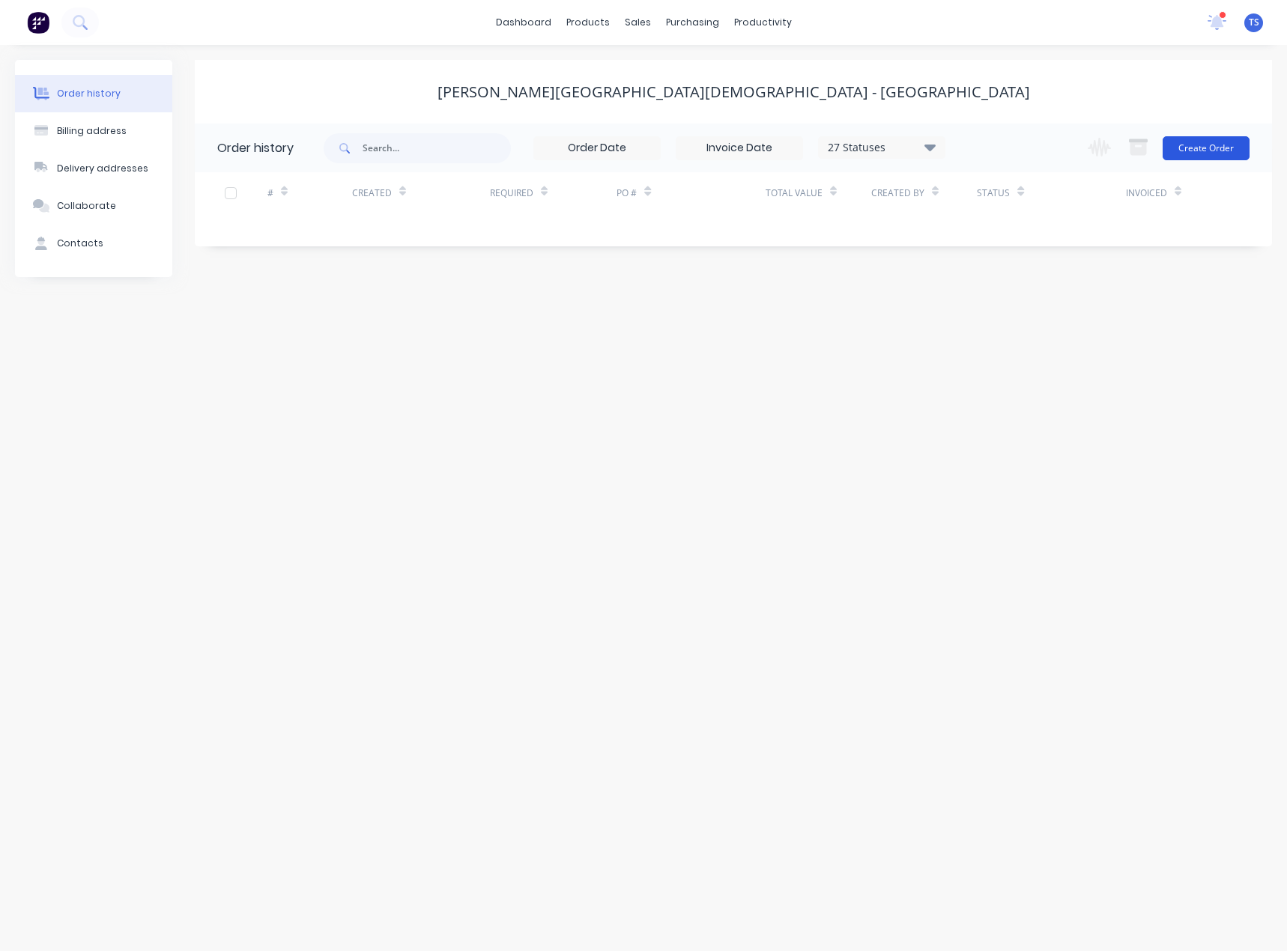
click at [1197, 145] on button "Create Order" at bounding box center [1205, 148] width 87 height 24
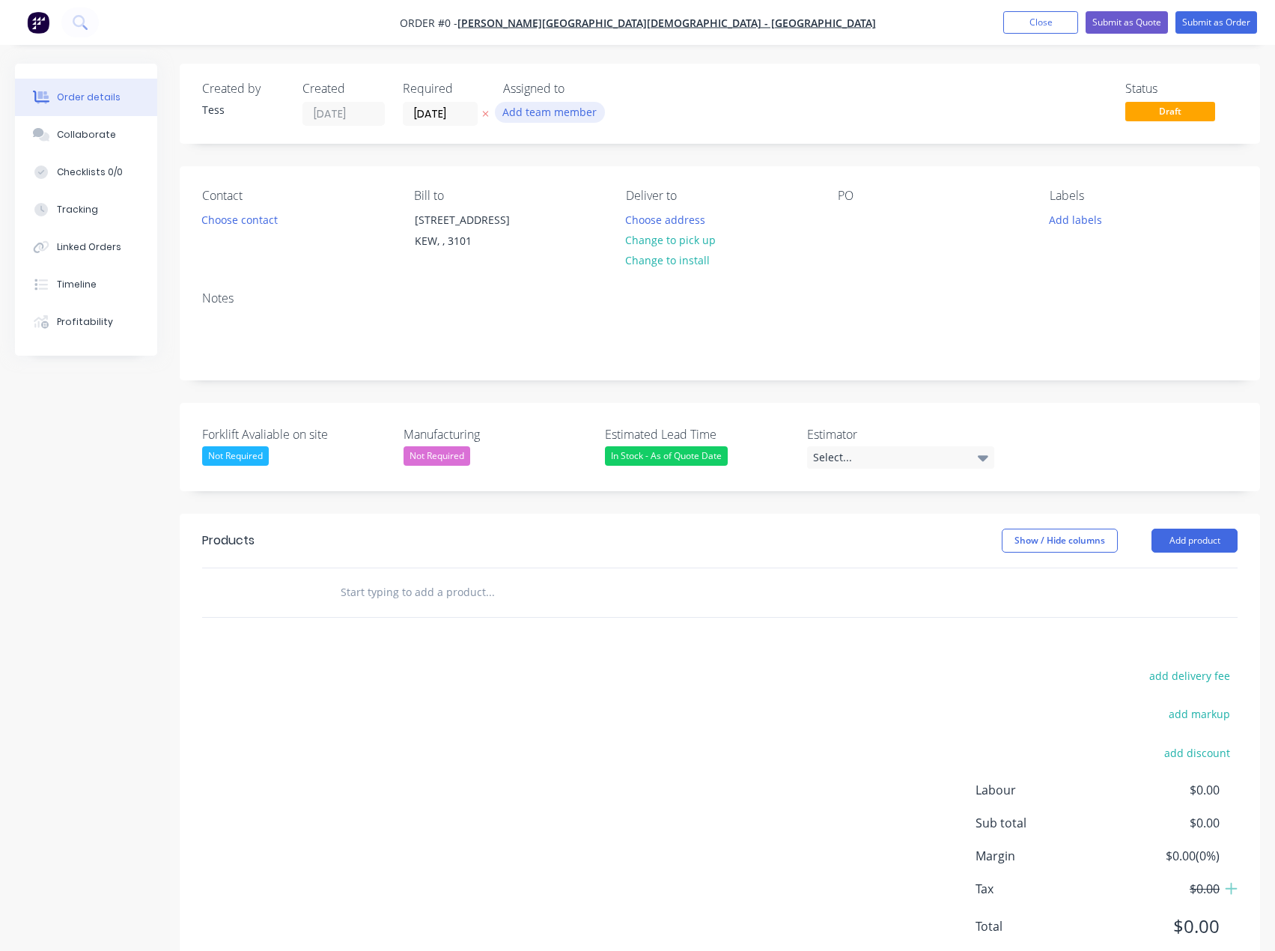
click at [550, 114] on button "Add team member" at bounding box center [550, 112] width 110 height 20
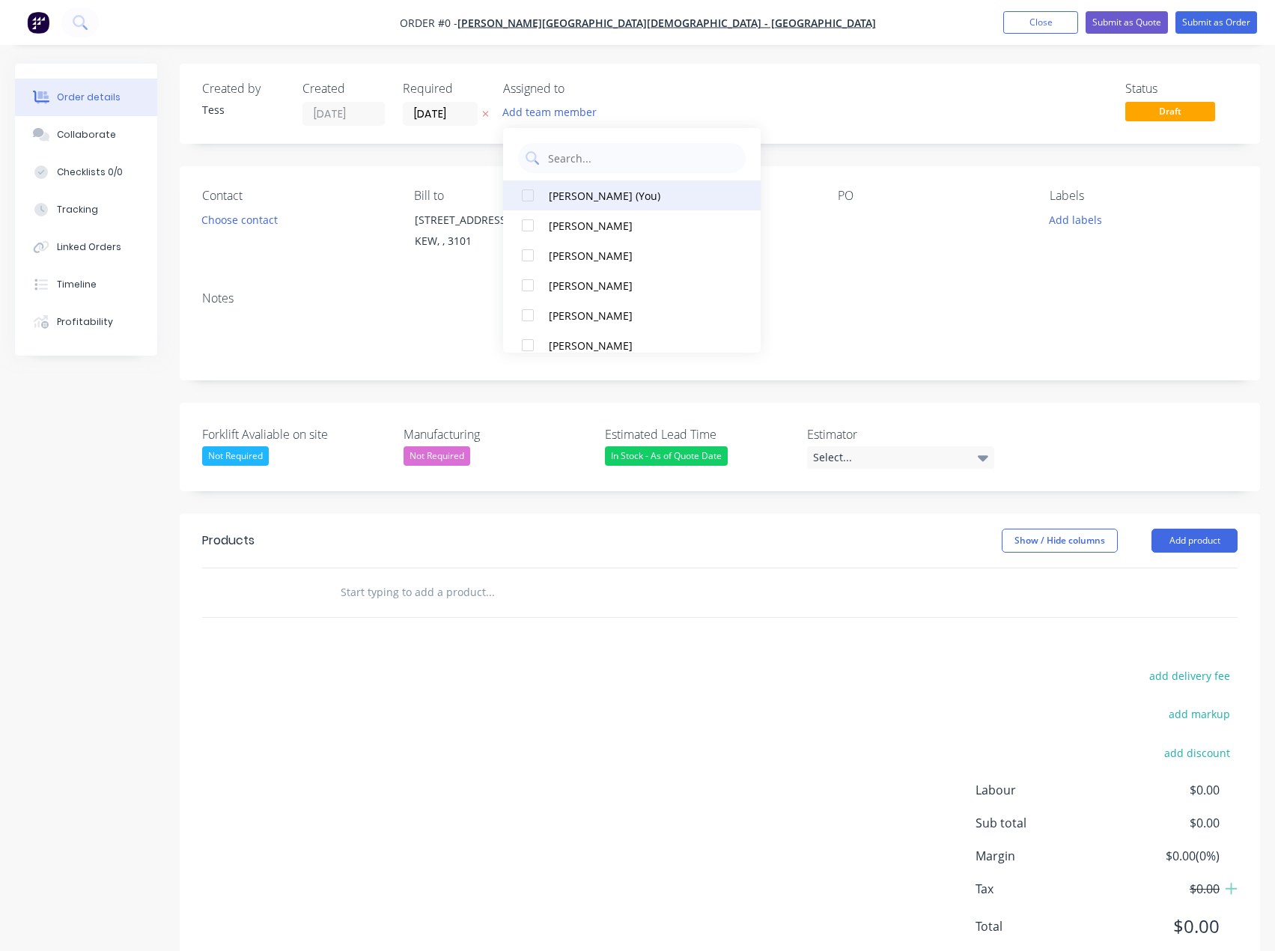
click at [564, 195] on div "[PERSON_NAME] (You)" at bounding box center [637, 196] width 176 height 16
click at [629, 103] on div "TS" at bounding box center [578, 113] width 150 height 22
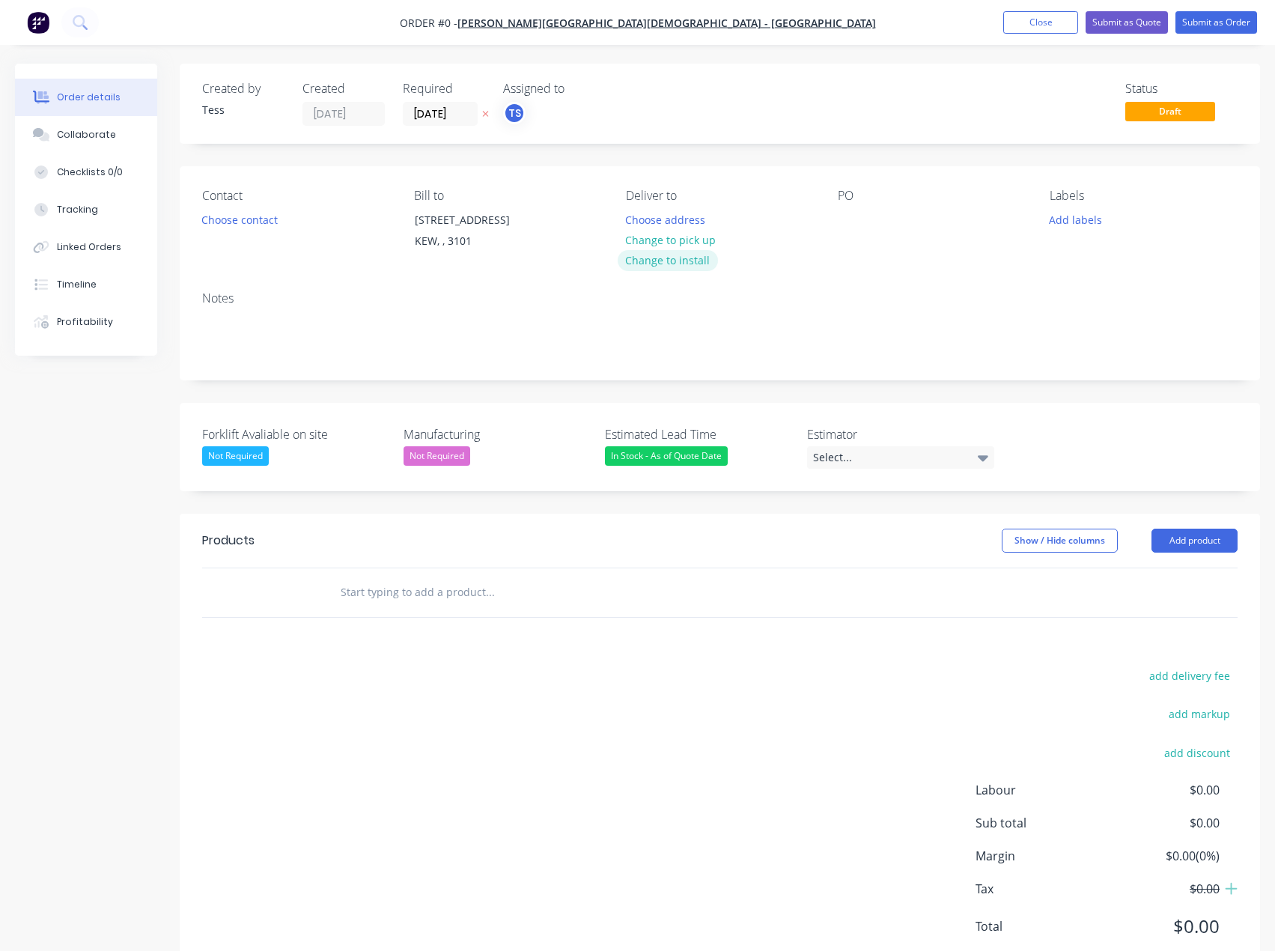
click at [669, 260] on button "Change to install" at bounding box center [668, 260] width 100 height 20
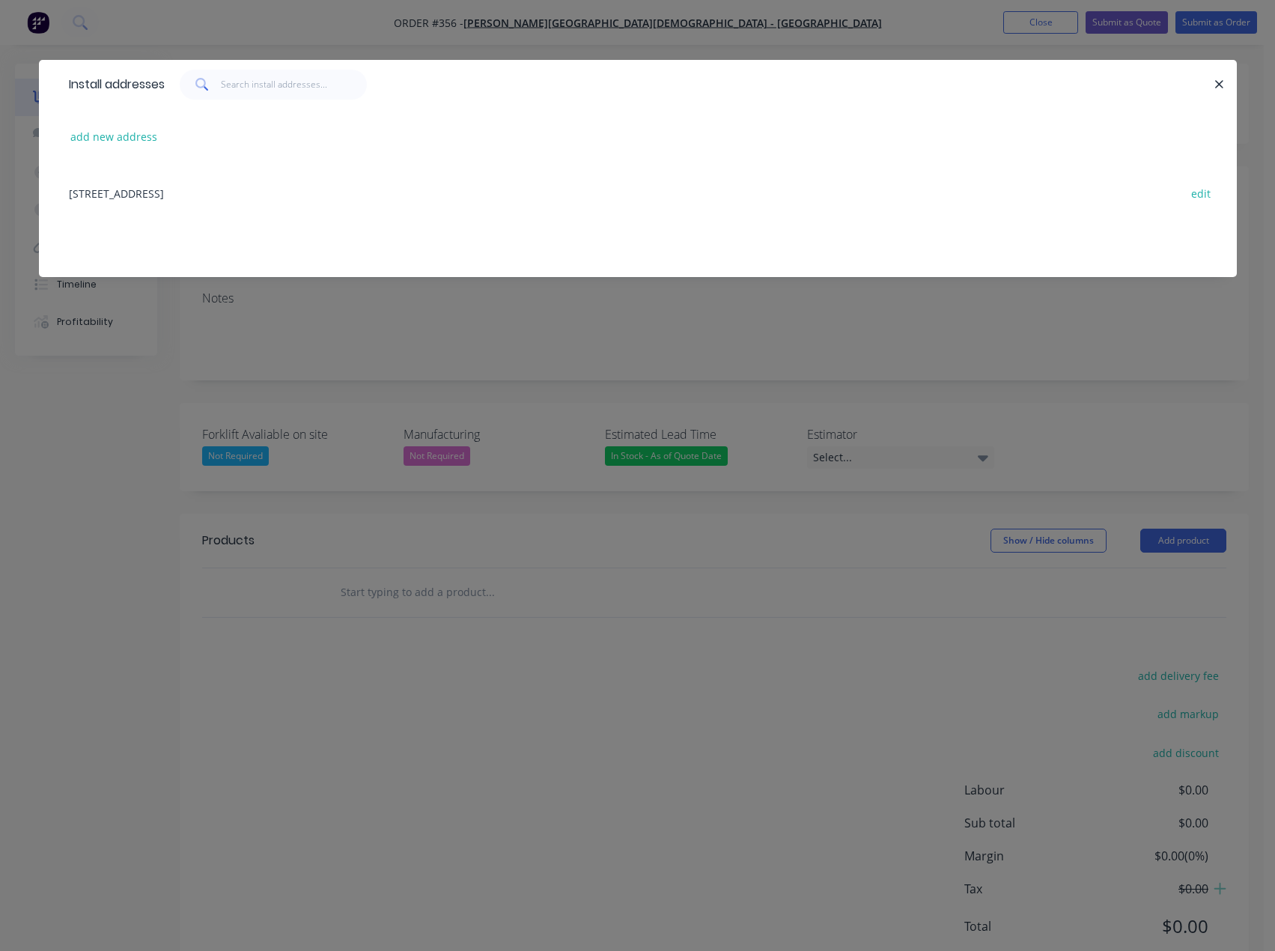
click at [225, 195] on div "[STREET_ADDRESS] edit" at bounding box center [637, 193] width 1153 height 56
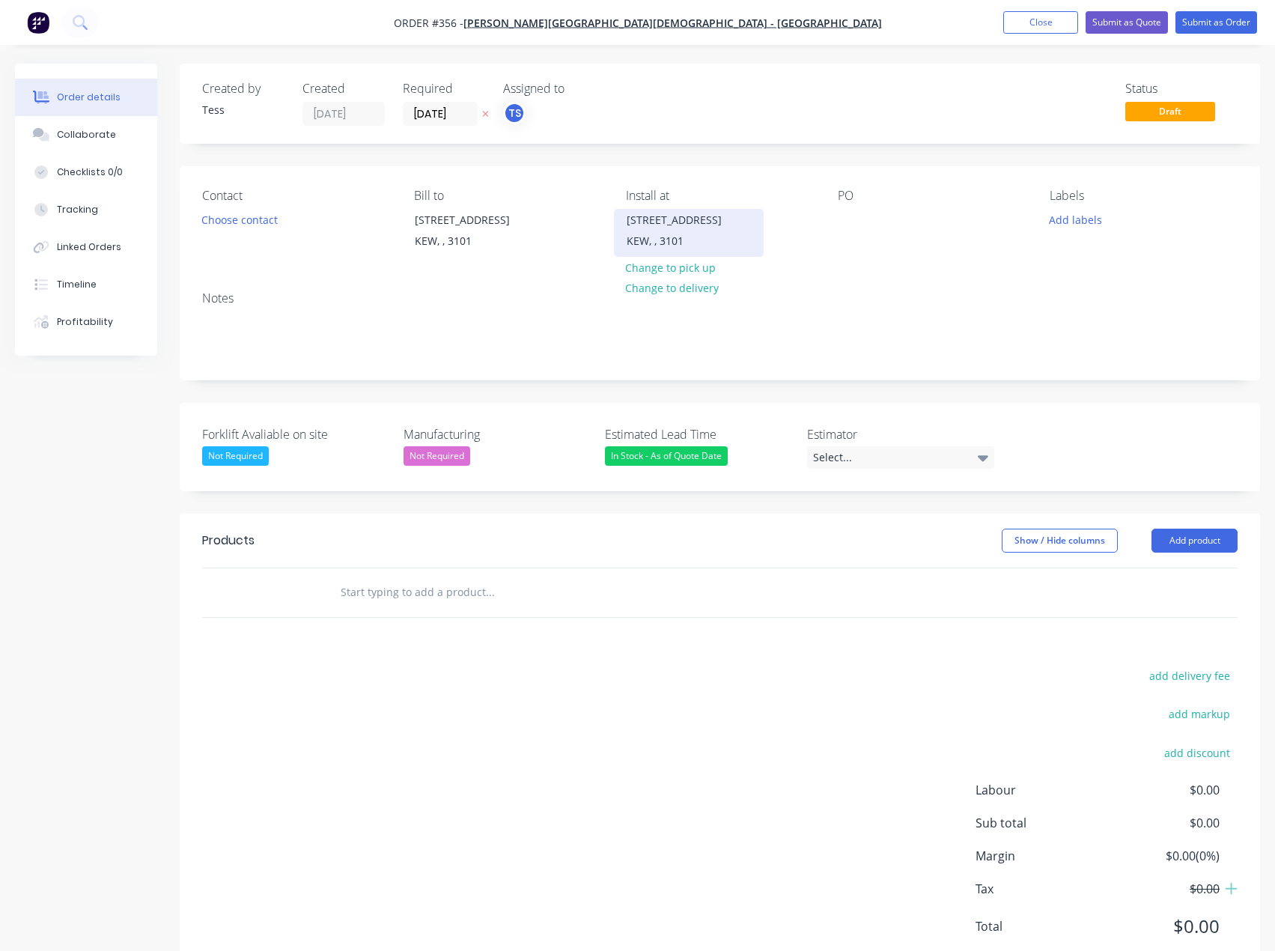
click at [680, 233] on div "KEW, , 3101" at bounding box center [689, 241] width 124 height 21
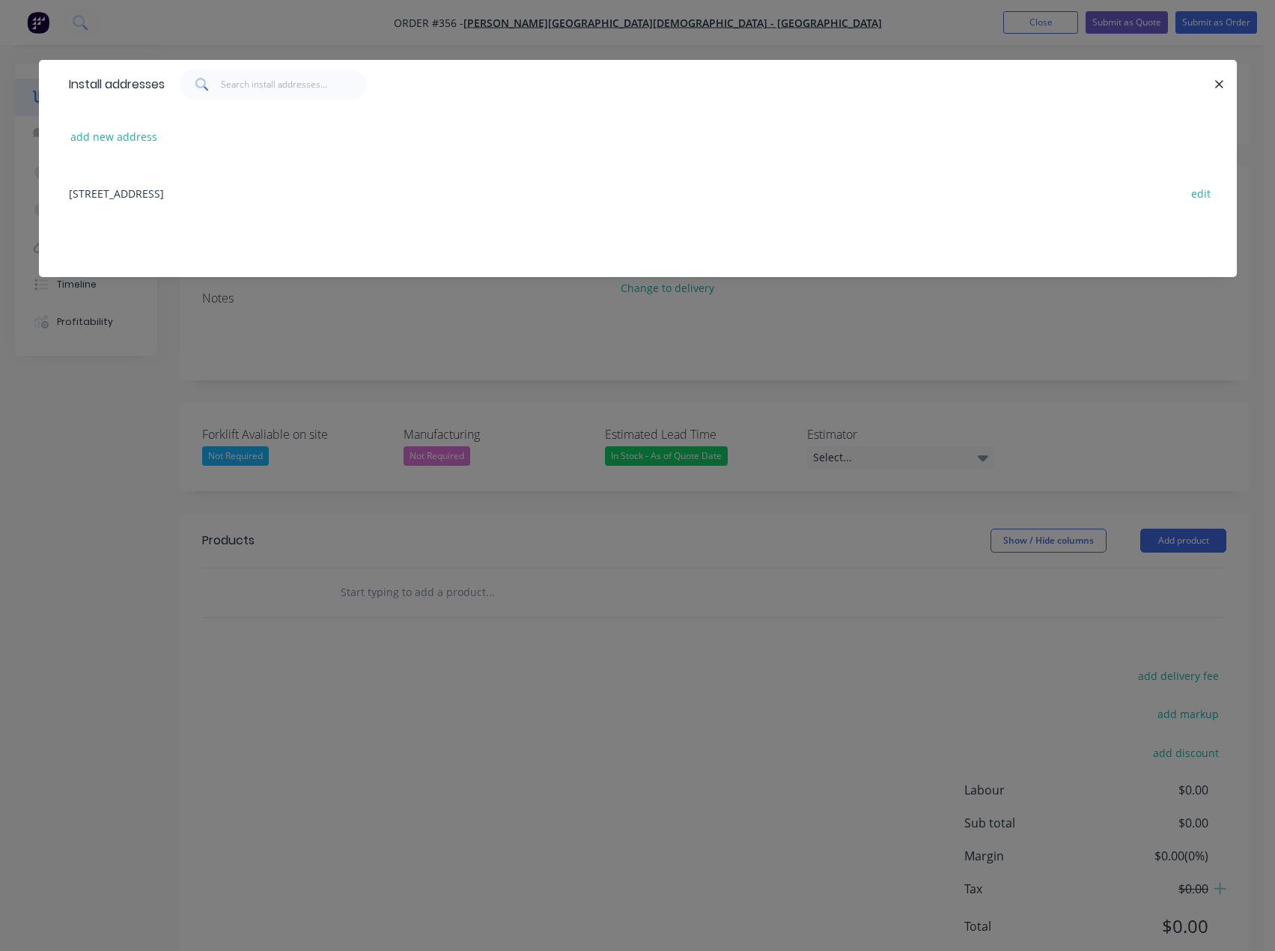
click at [120, 197] on div "[STREET_ADDRESS] edit" at bounding box center [637, 193] width 1153 height 56
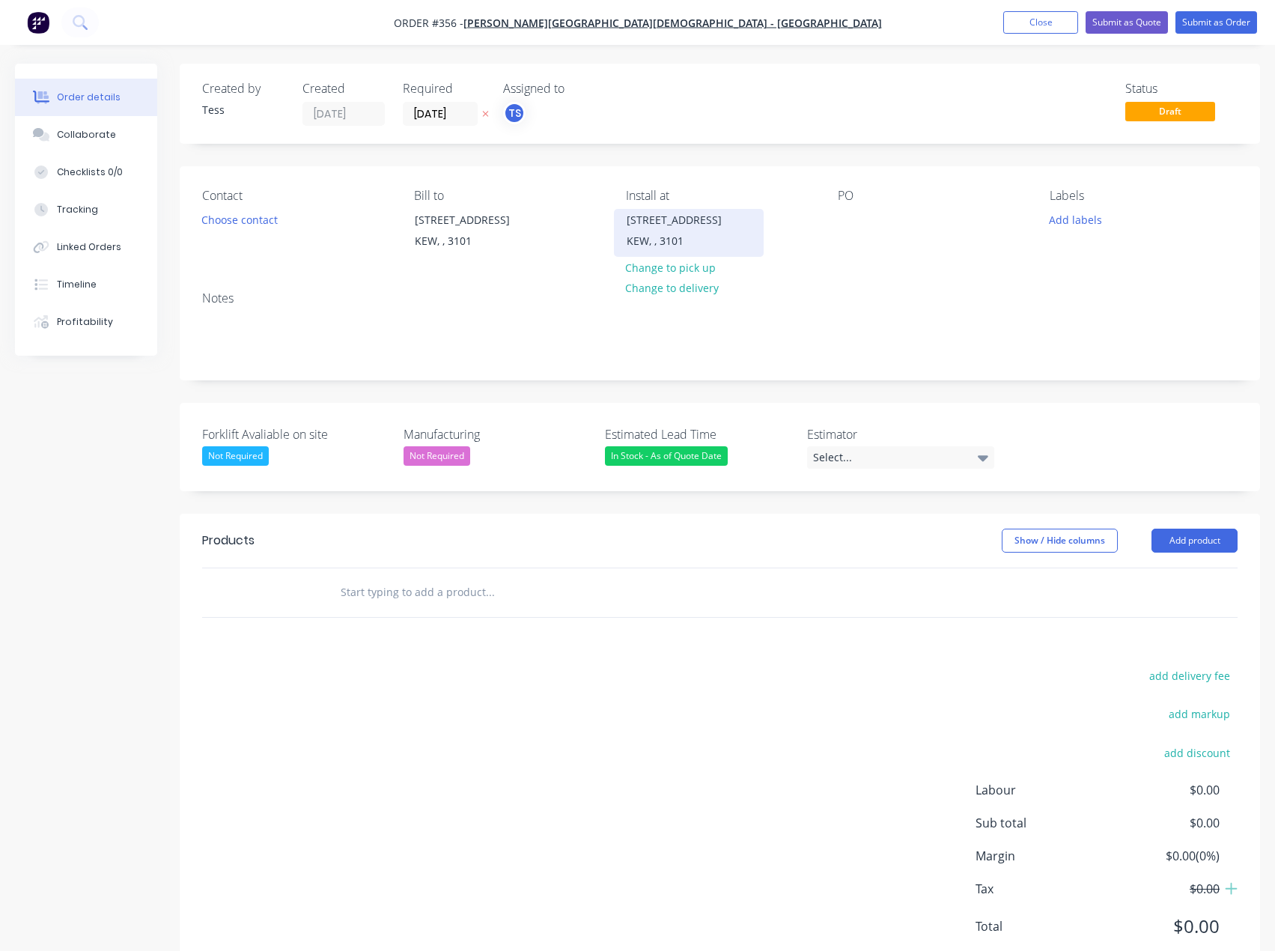
click at [663, 227] on div "[STREET_ADDRESS]" at bounding box center [689, 220] width 124 height 21
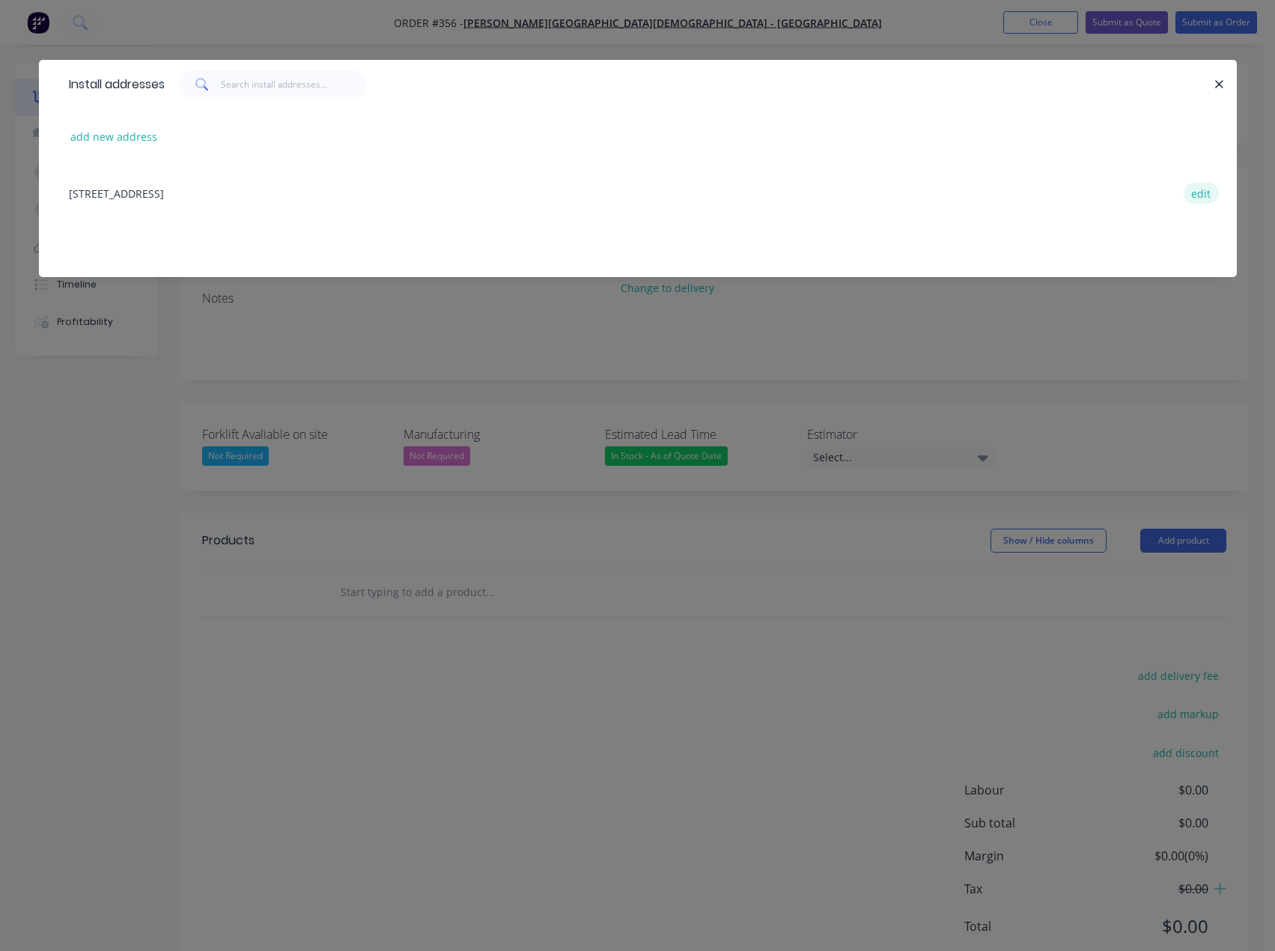
click at [1204, 197] on button "edit" at bounding box center [1201, 193] width 35 height 20
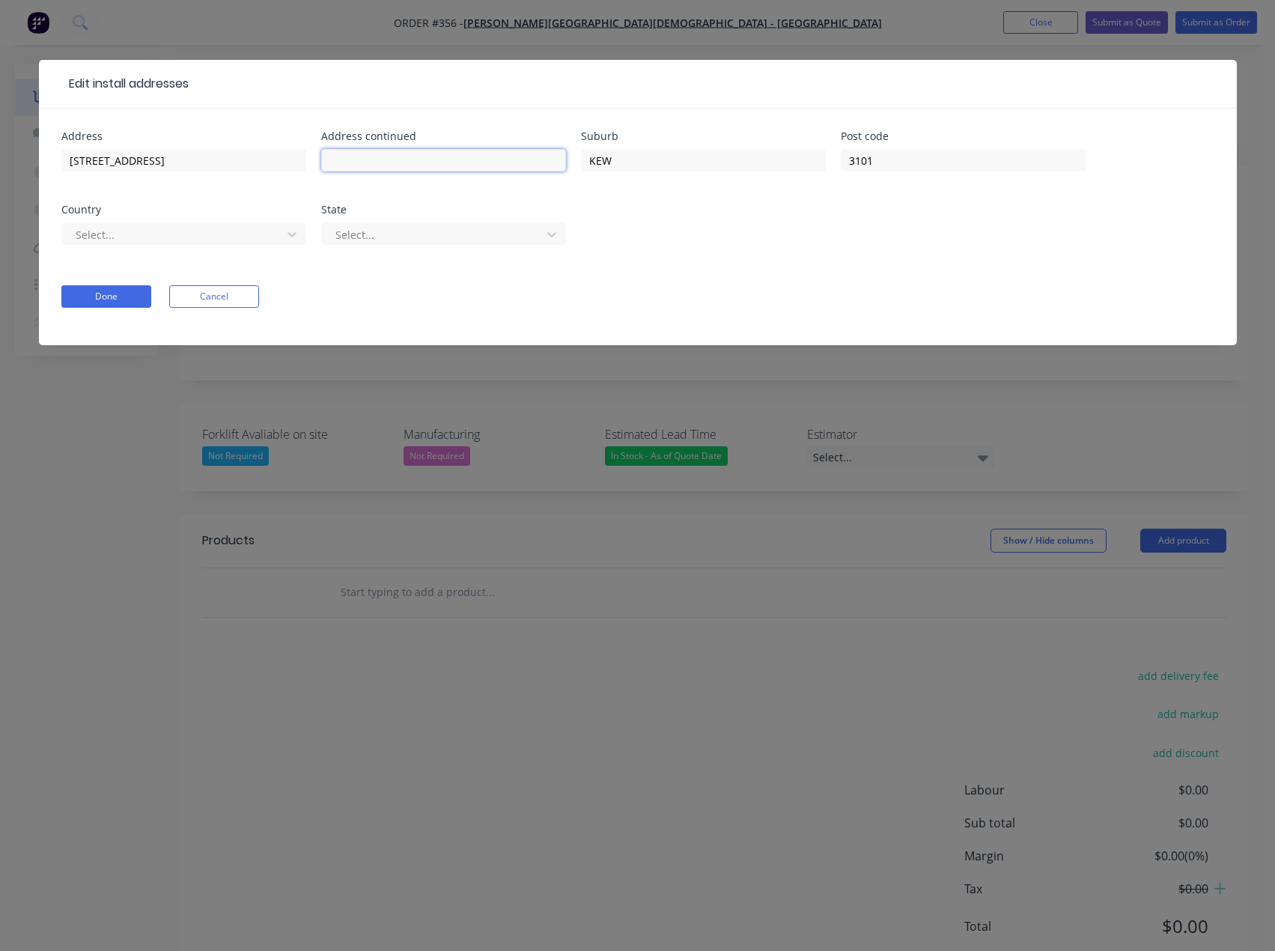
click at [356, 162] on input "text" at bounding box center [443, 160] width 245 height 22
click at [161, 234] on div at bounding box center [174, 234] width 200 height 19
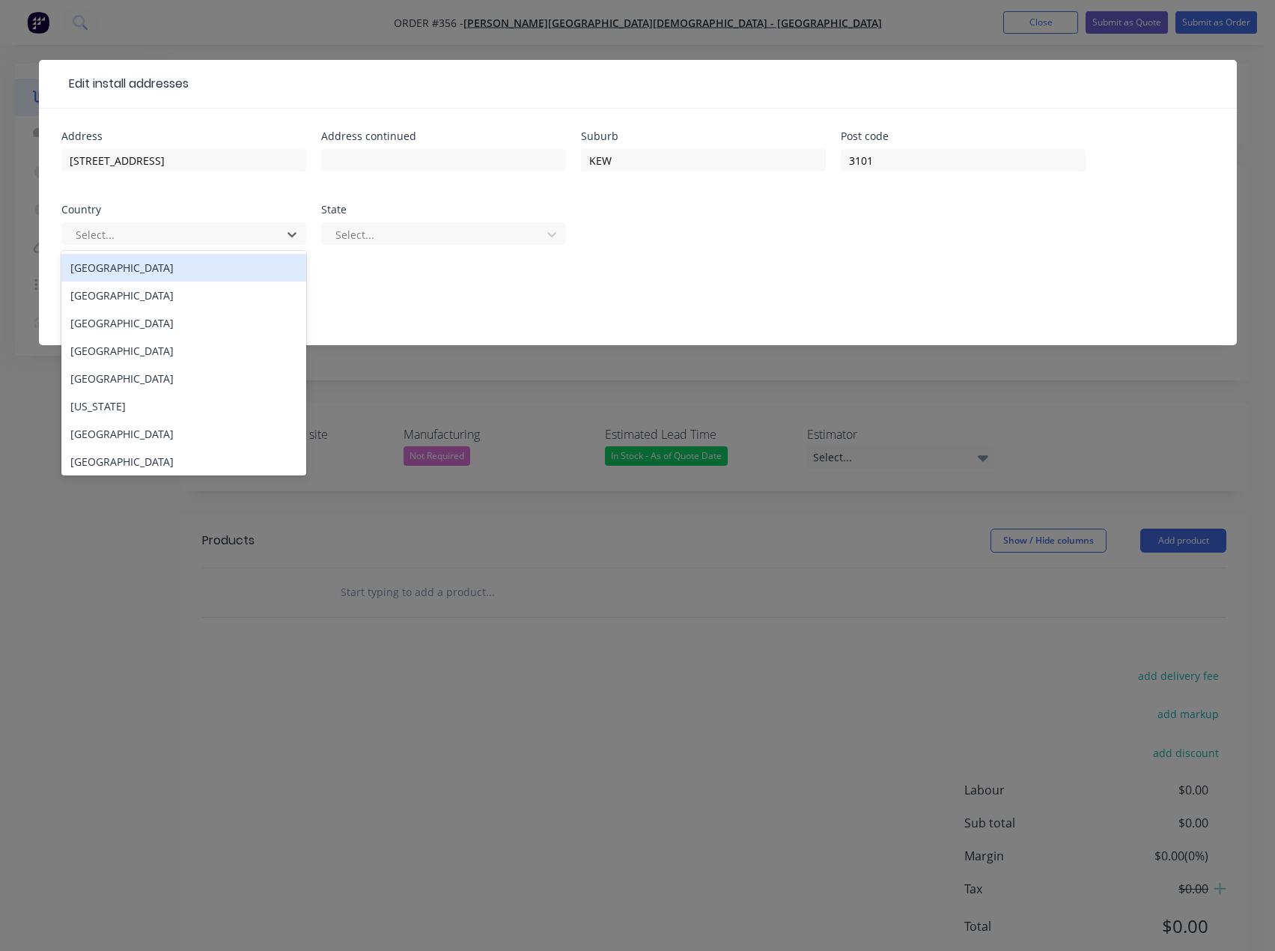
click at [106, 273] on div "[GEOGRAPHIC_DATA]" at bounding box center [183, 268] width 245 height 28
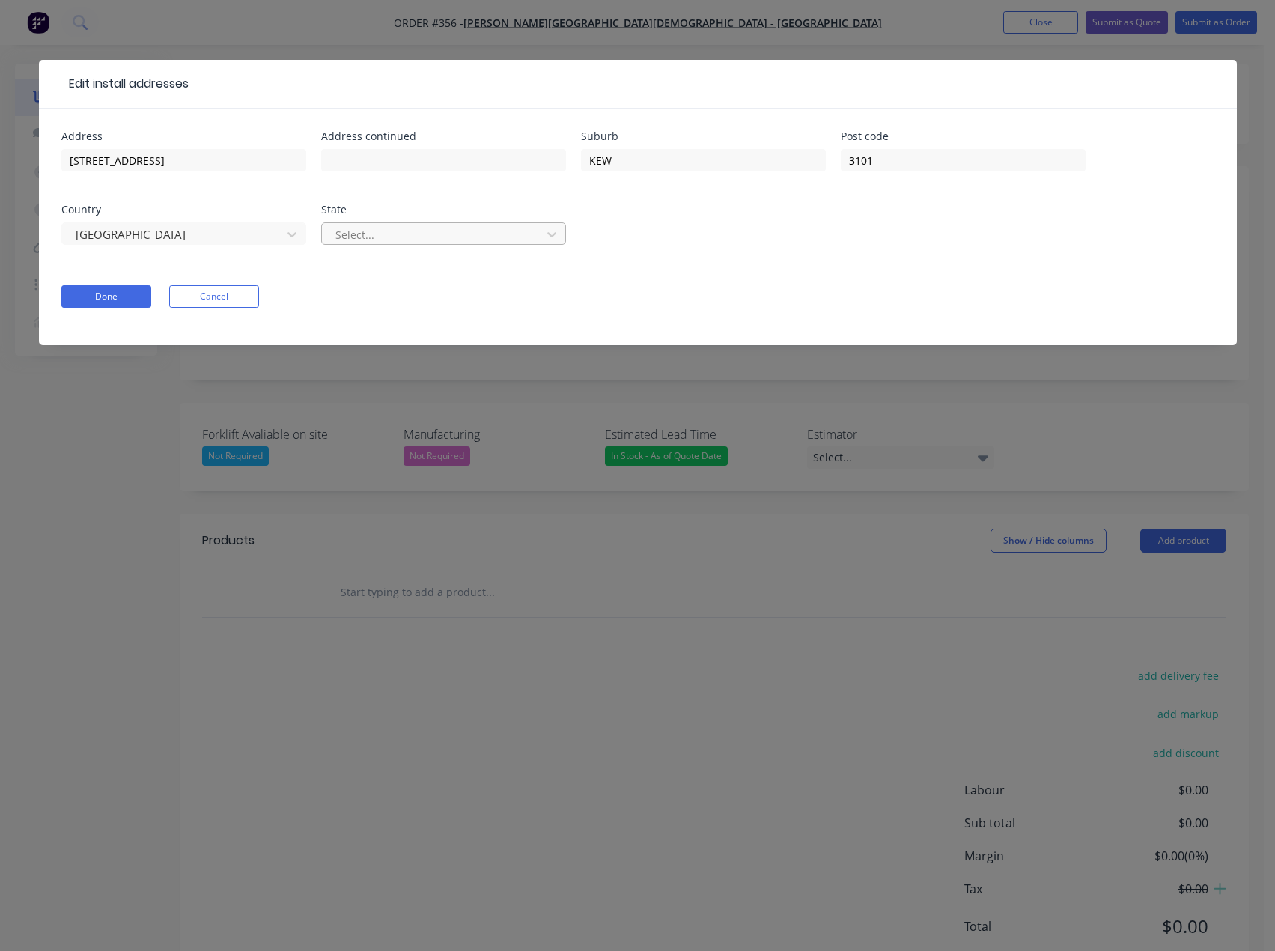
click at [359, 229] on div at bounding box center [434, 234] width 200 height 19
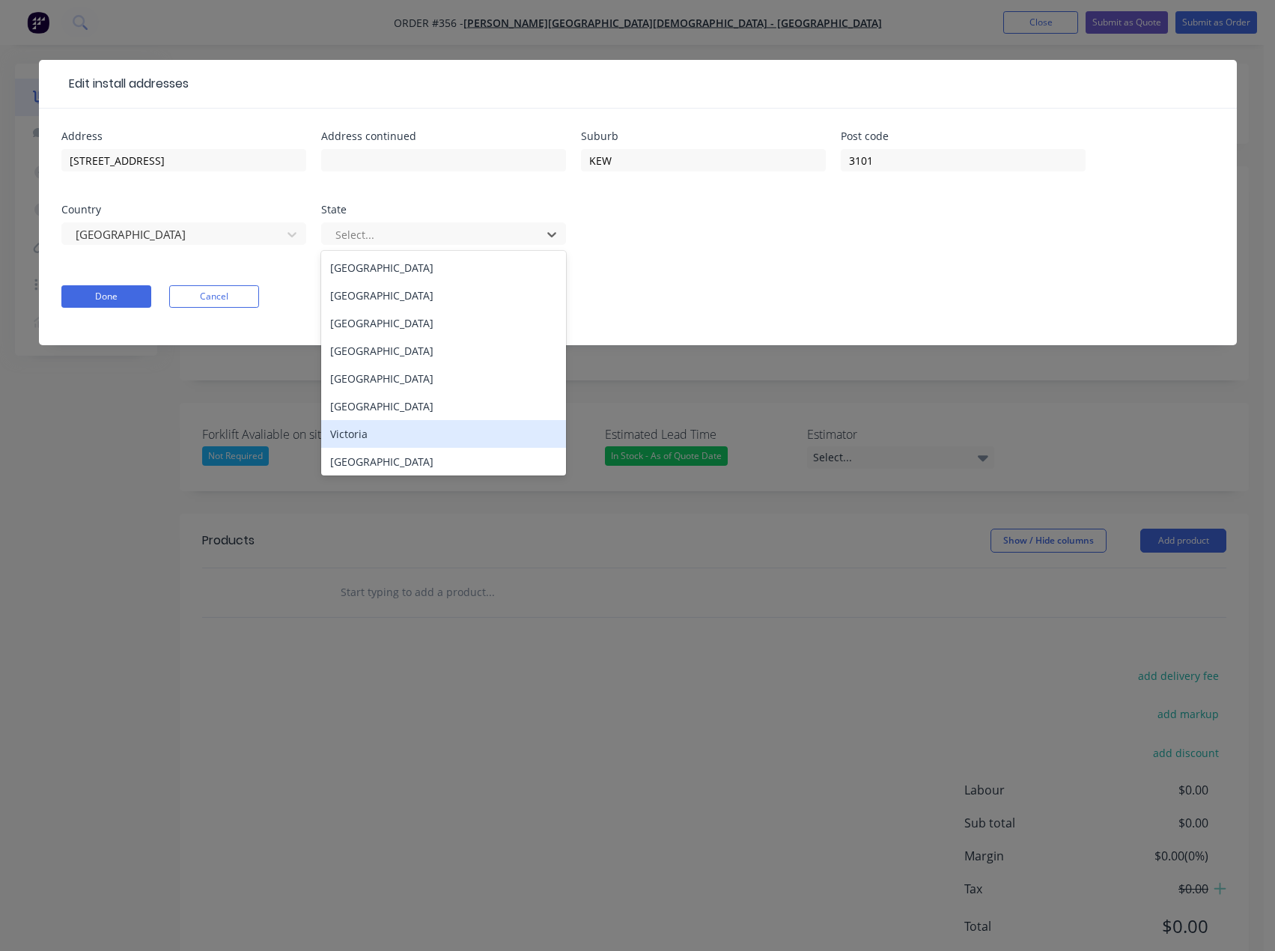
click at [350, 437] on div "Victoria" at bounding box center [443, 434] width 245 height 28
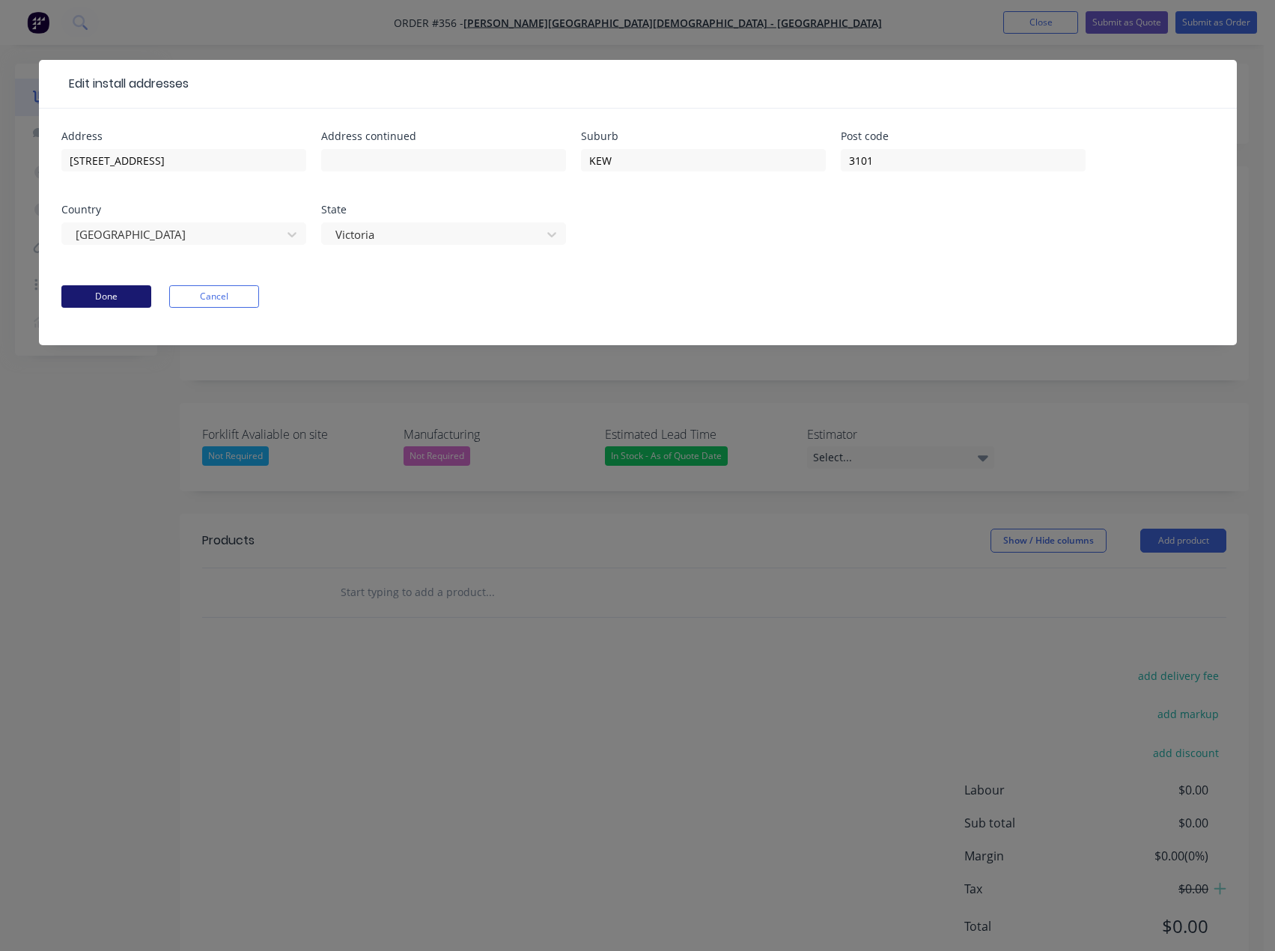
click at [111, 294] on button "Done" at bounding box center [106, 296] width 90 height 22
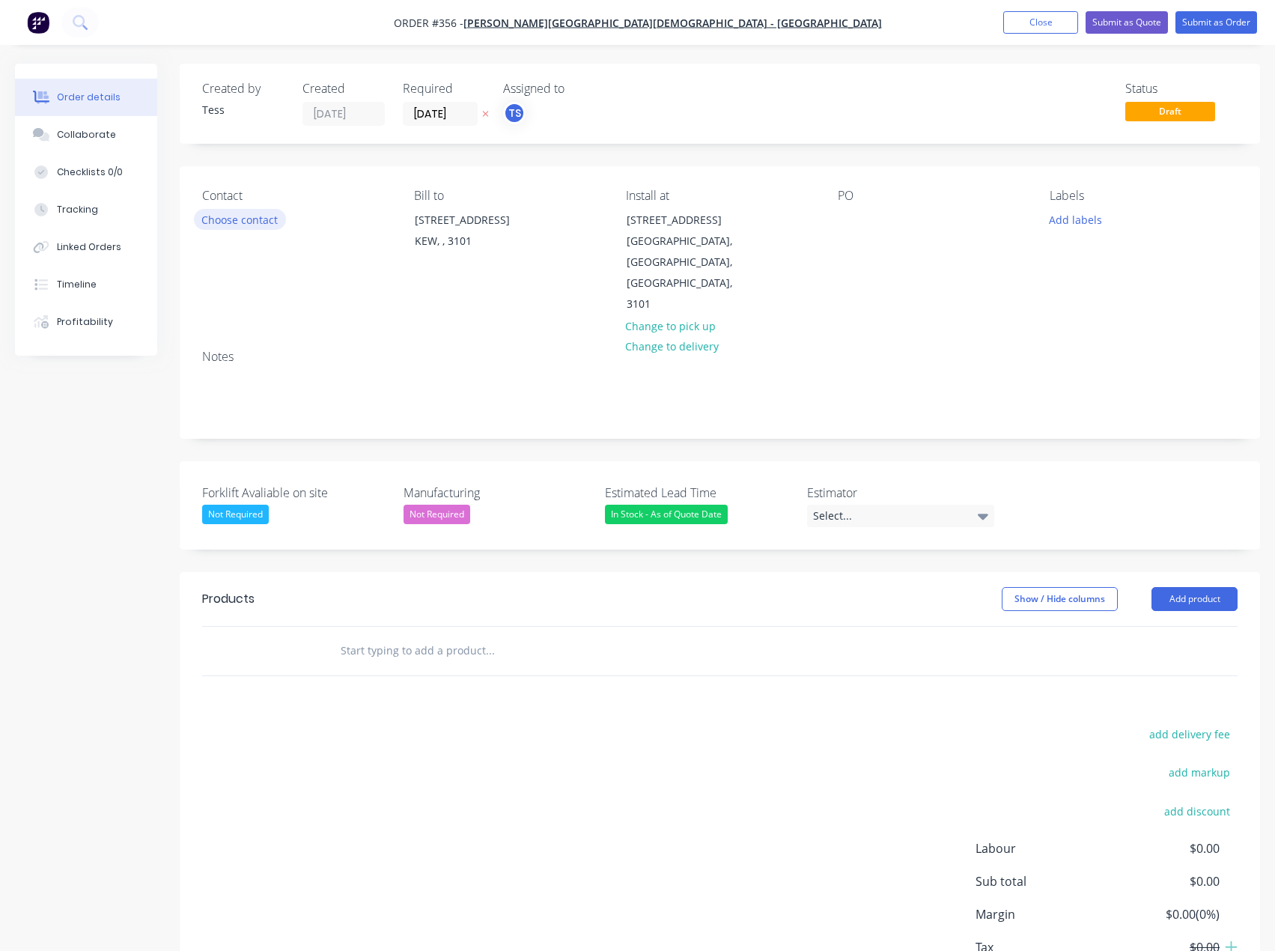
click at [239, 218] on button "Choose contact" at bounding box center [240, 219] width 92 height 20
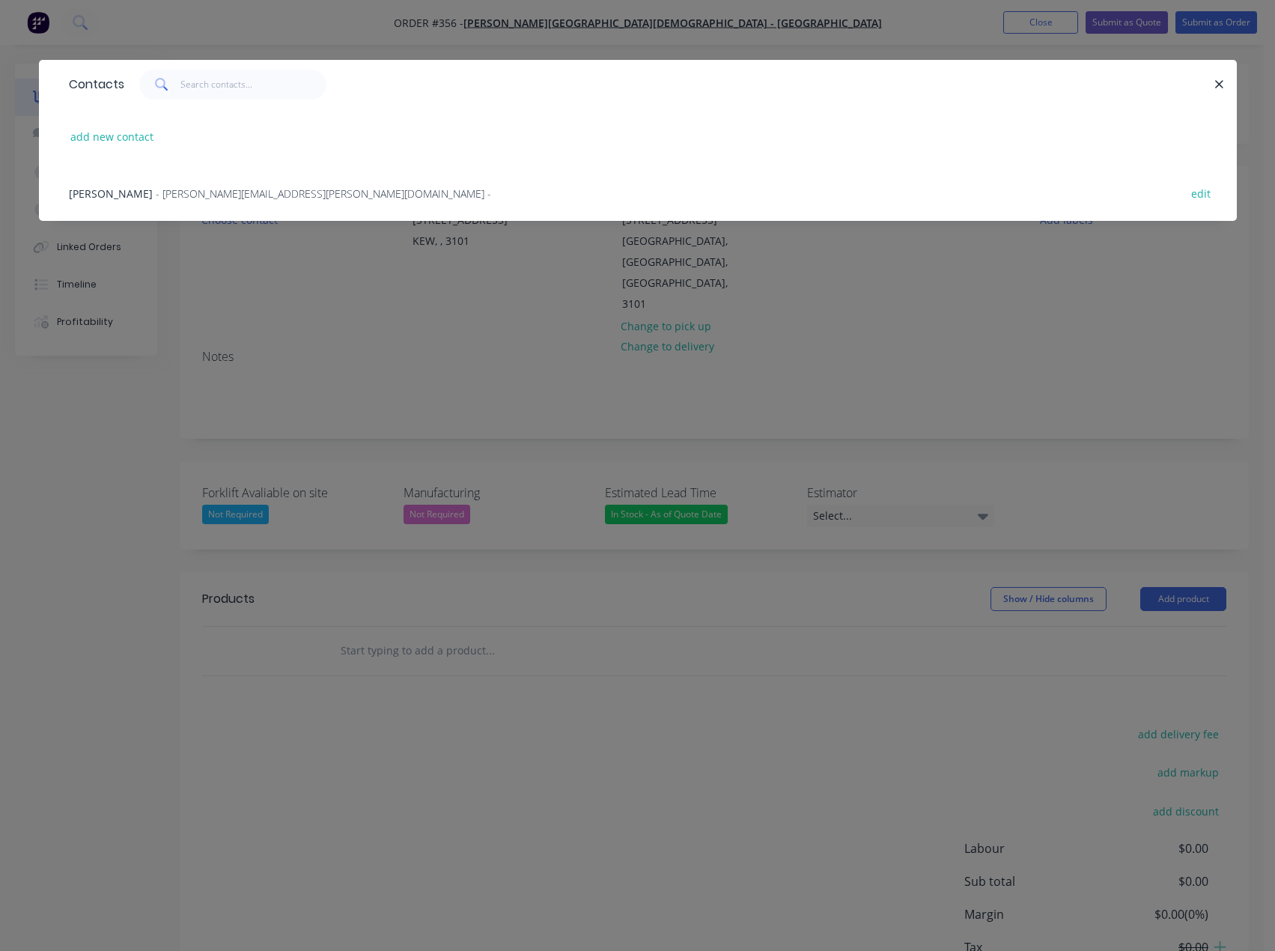
click at [168, 191] on span "- [PERSON_NAME][EMAIL_ADDRESS][PERSON_NAME][DOMAIN_NAME] -" at bounding box center [323, 193] width 335 height 14
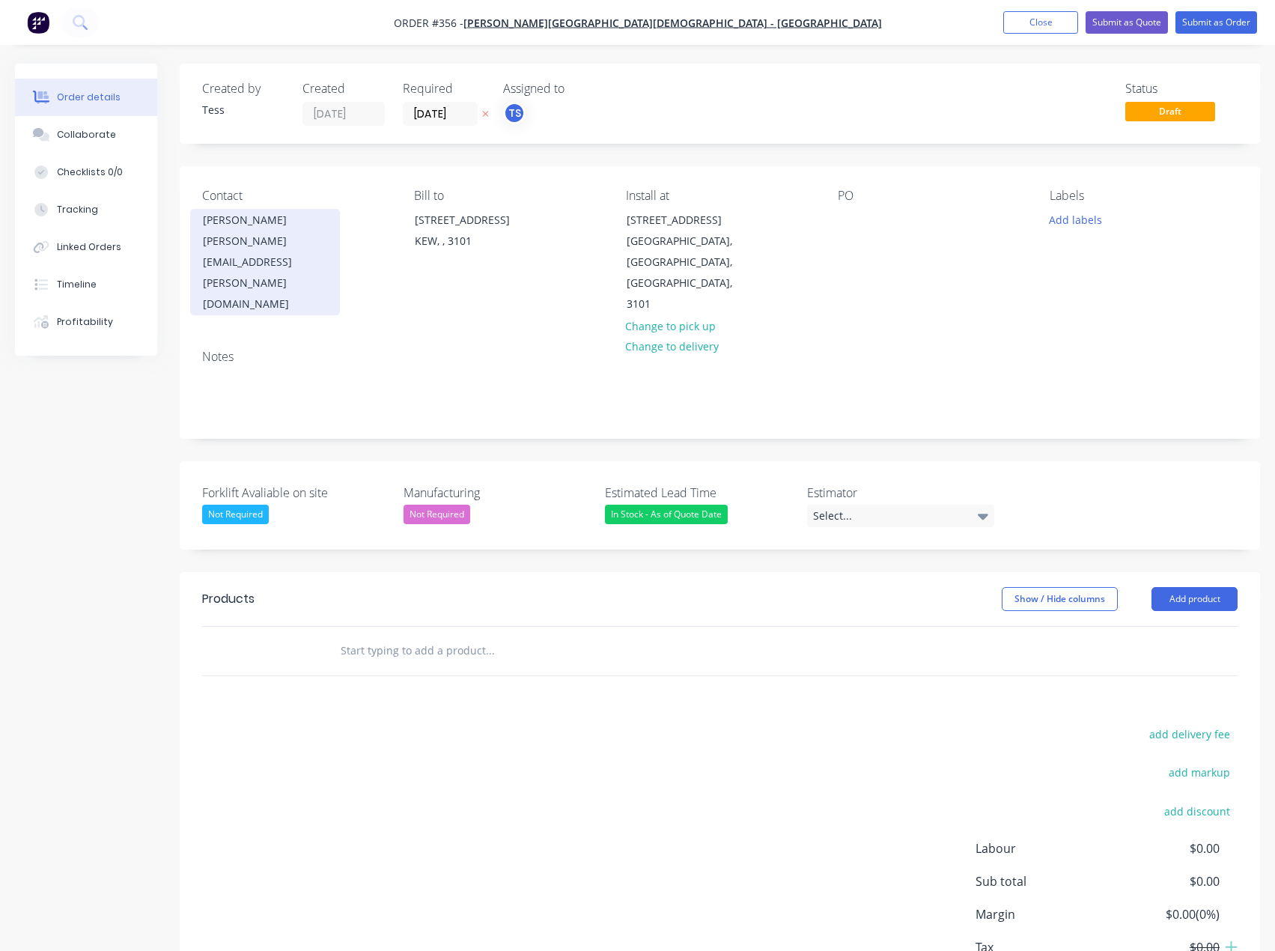
click at [252, 235] on div "[PERSON_NAME][EMAIL_ADDRESS][PERSON_NAME][DOMAIN_NAME]" at bounding box center [265, 273] width 124 height 84
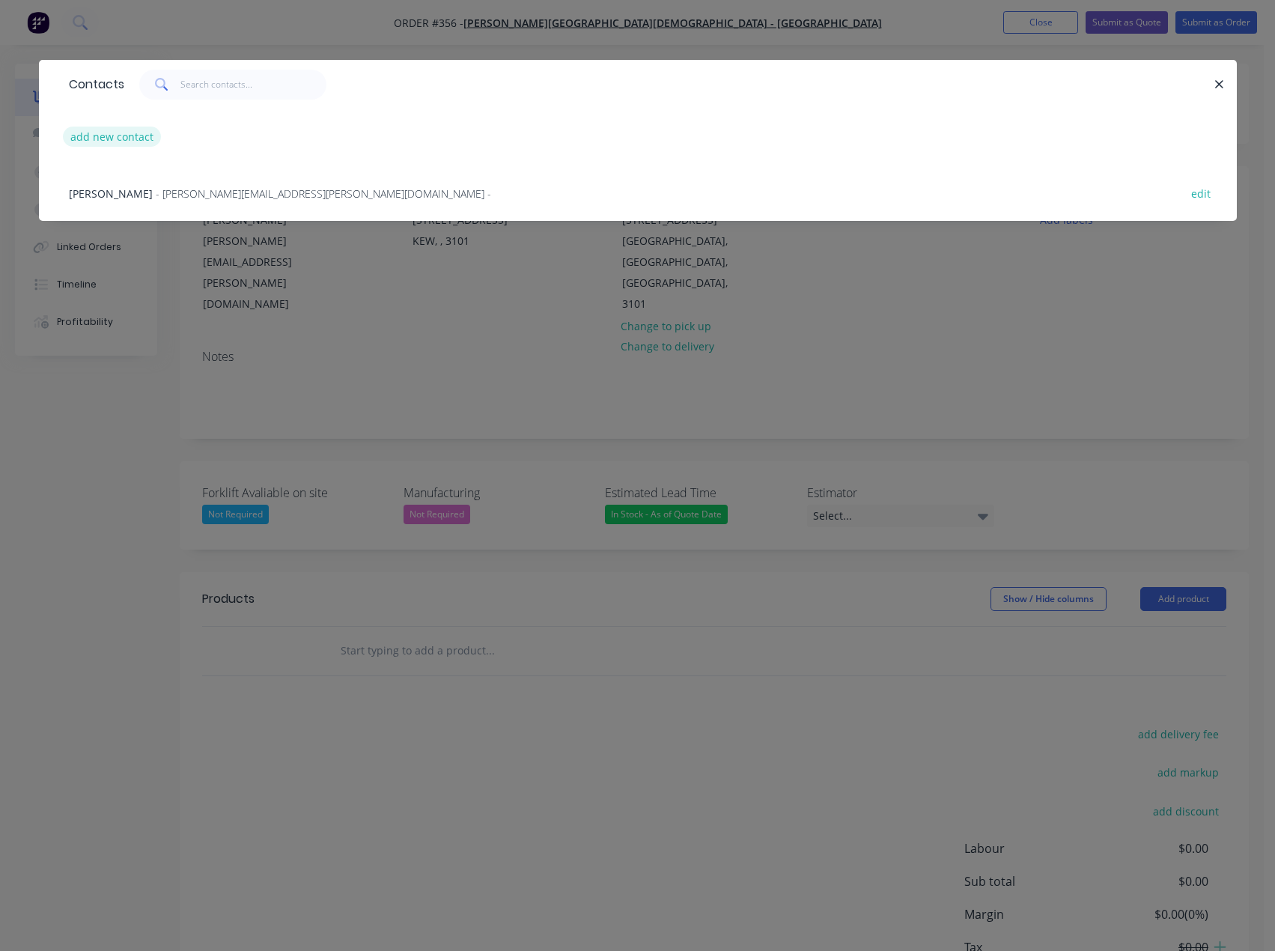
click at [113, 136] on button "add new contact" at bounding box center [112, 137] width 99 height 20
select select "AU"
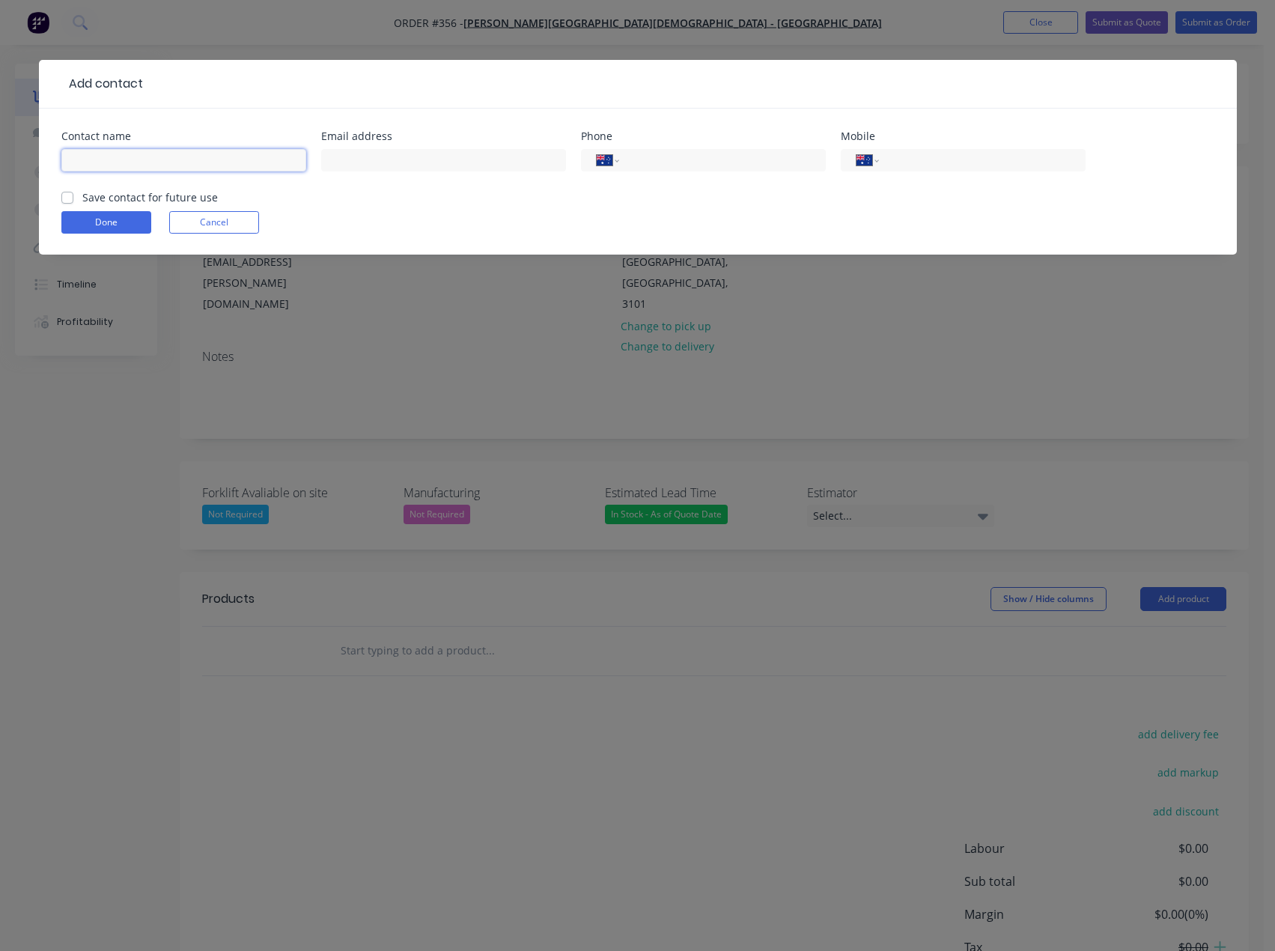
click at [114, 158] on input "text" at bounding box center [183, 160] width 245 height 22
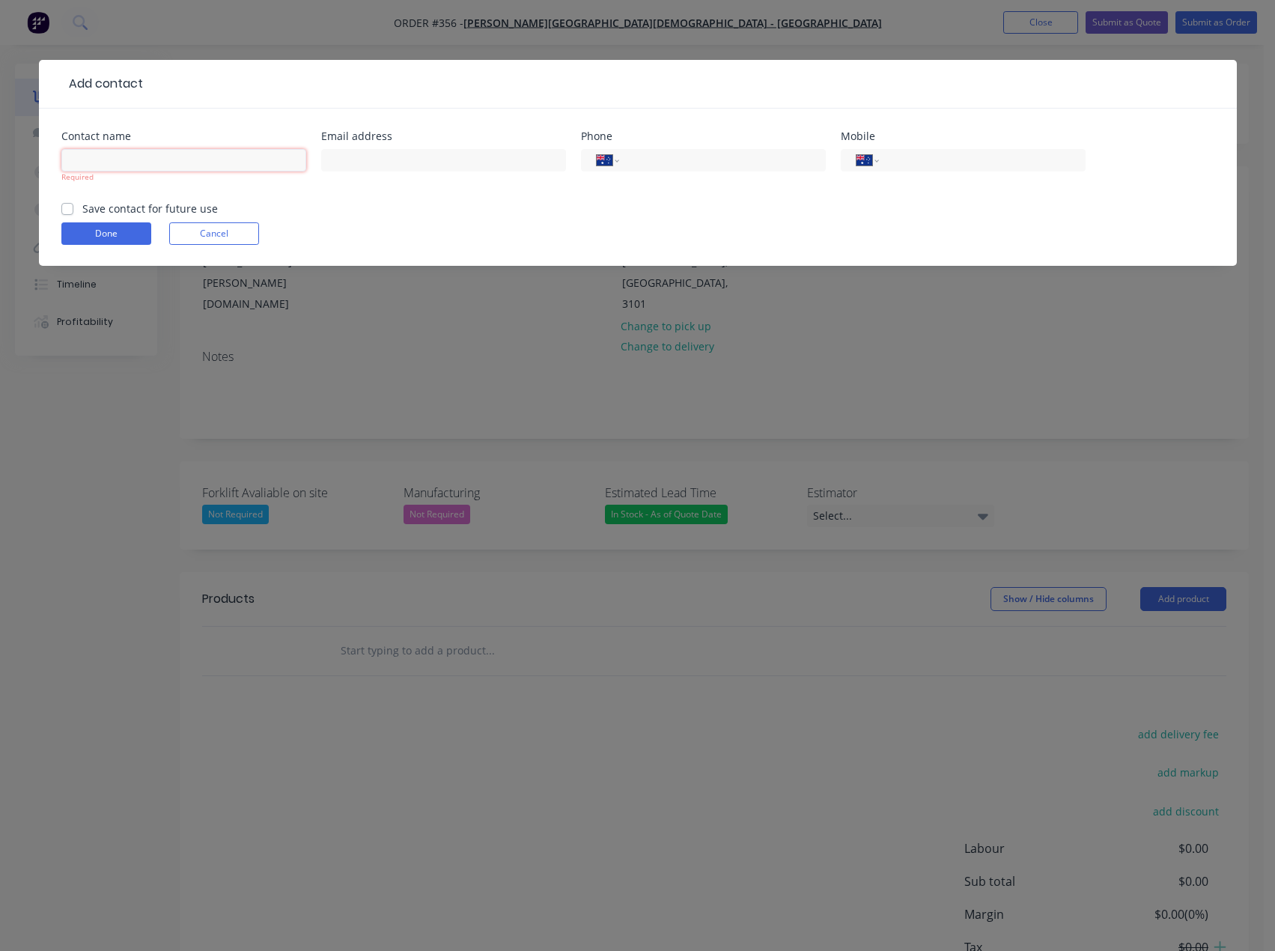
click at [74, 154] on input "text" at bounding box center [183, 160] width 245 height 22
paste input "[PERSON_NAME]"
type input "[PERSON_NAME]"
click at [407, 154] on input "text" at bounding box center [443, 160] width 245 height 22
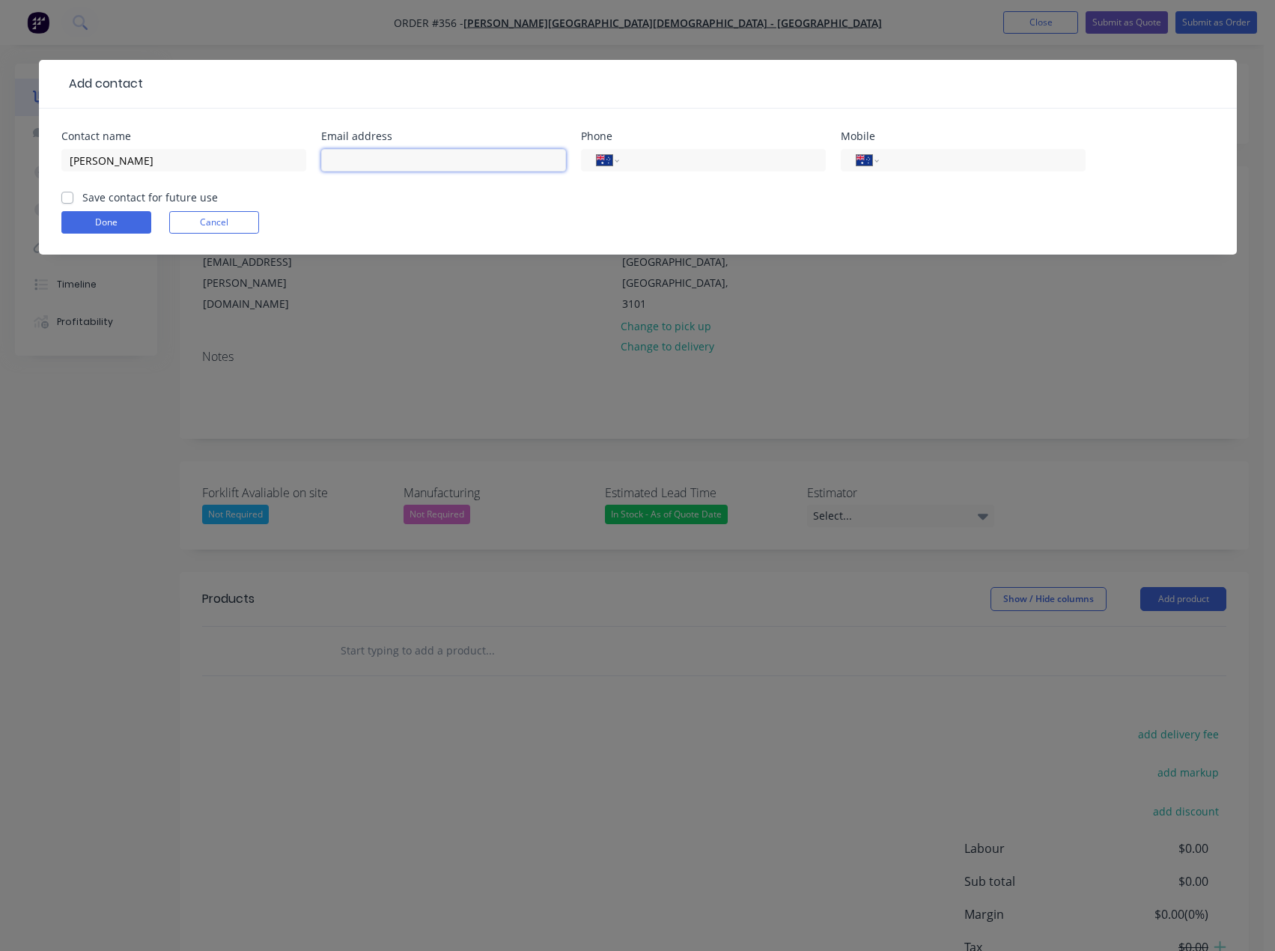
click at [400, 157] on input "text" at bounding box center [443, 160] width 245 height 22
paste input "[PERSON_NAME][EMAIL_ADDRESS][PERSON_NAME][DOMAIN_NAME]"
type input "[PERSON_NAME][EMAIL_ADDRESS][PERSON_NAME][DOMAIN_NAME]"
click at [653, 163] on input "tel" at bounding box center [720, 160] width 180 height 17
click at [889, 165] on div "International [GEOGRAPHIC_DATA] [GEOGRAPHIC_DATA] [GEOGRAPHIC_DATA] [GEOGRAPHIC…" at bounding box center [963, 160] width 245 height 22
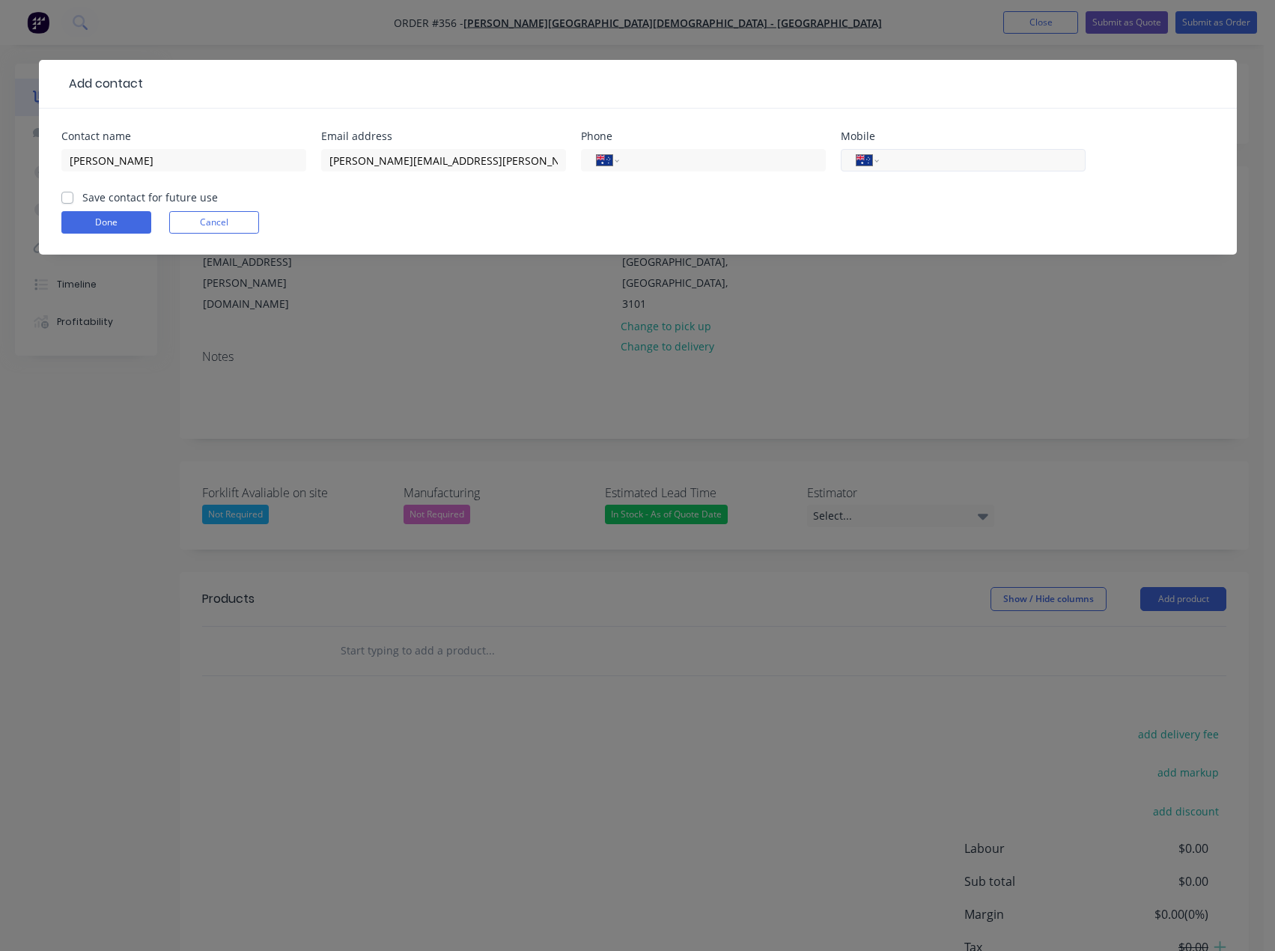
paste input "0450 581 809"
type input "0450 581 809"
click at [82, 195] on label "Save contact for future use" at bounding box center [150, 197] width 136 height 16
click at [71, 195] on input "Save contact for future use" at bounding box center [67, 196] width 12 height 14
checkbox input "true"
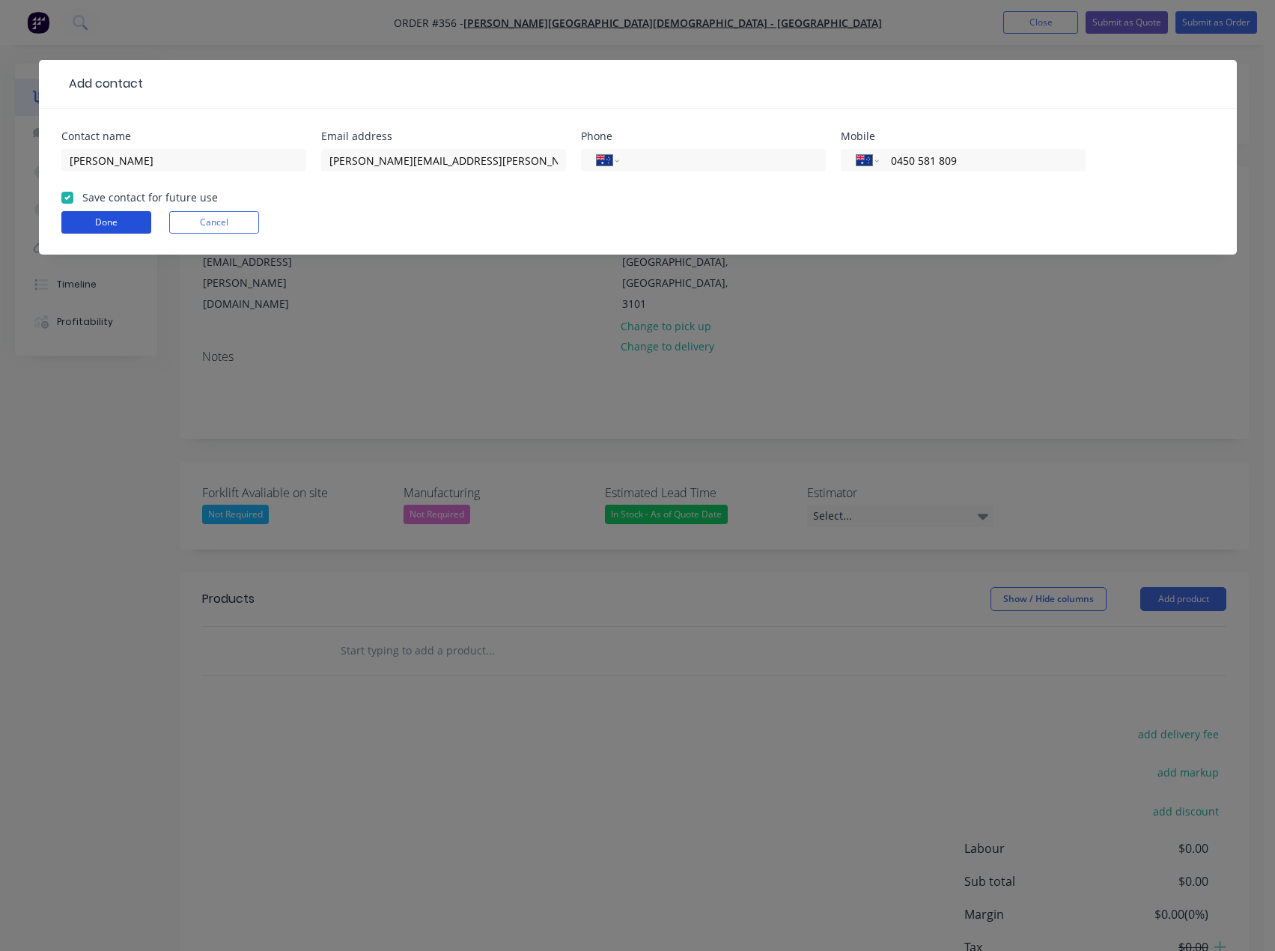
click at [94, 219] on button "Done" at bounding box center [106, 222] width 90 height 22
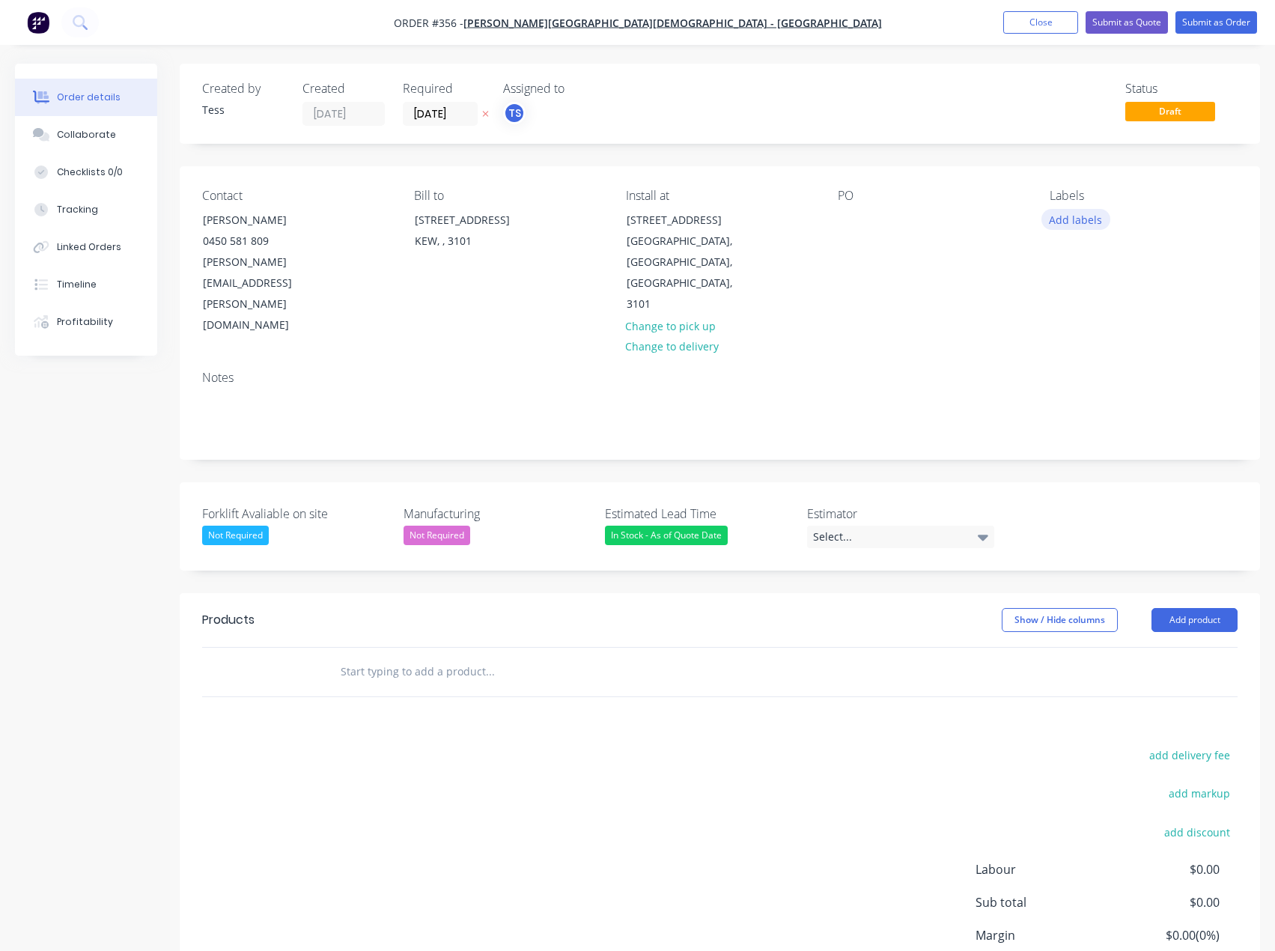
click at [1072, 221] on button "Add labels" at bounding box center [1076, 219] width 69 height 20
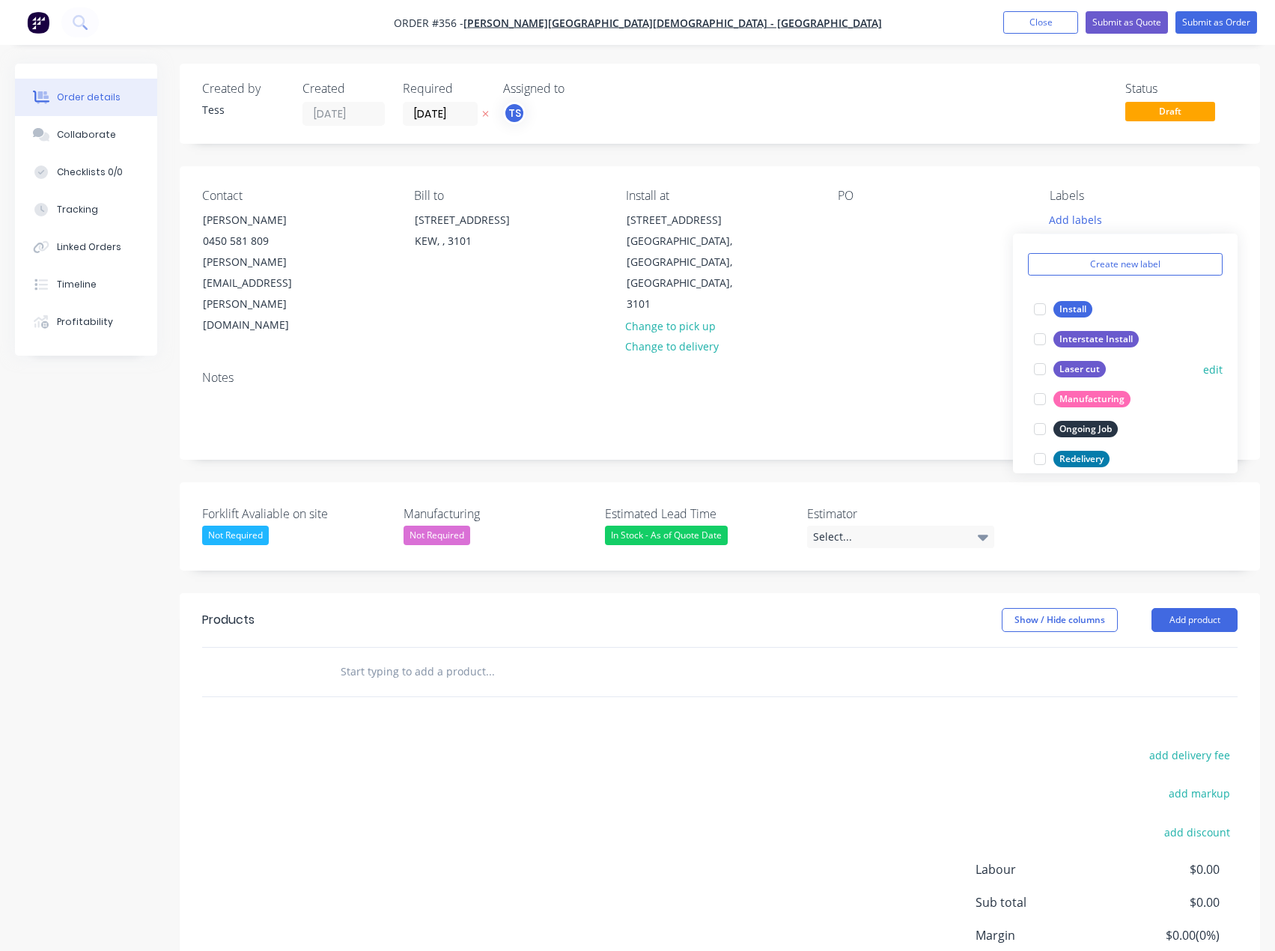
scroll to position [75, 0]
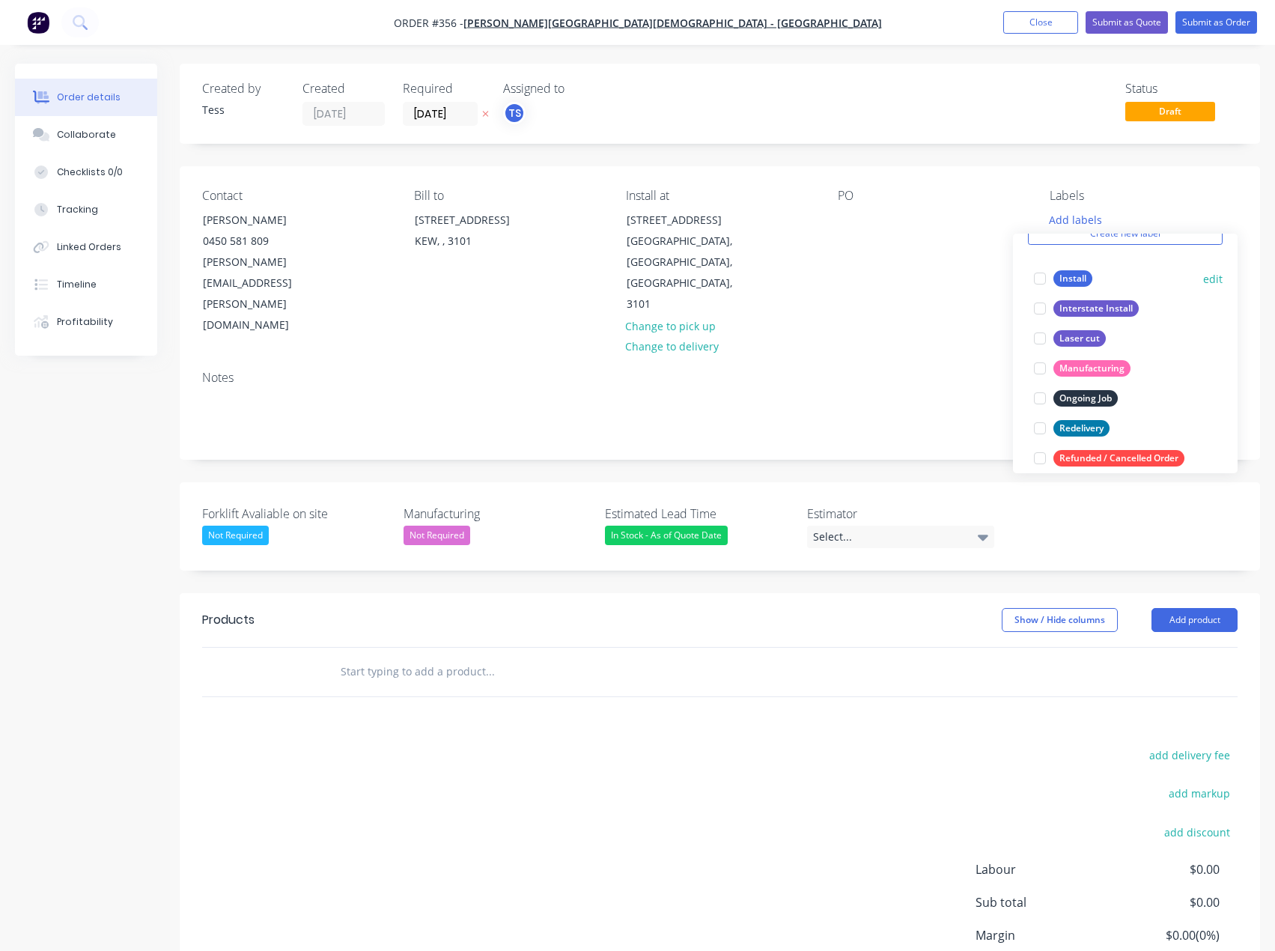
click at [1038, 282] on div at bounding box center [1040, 279] width 30 height 30
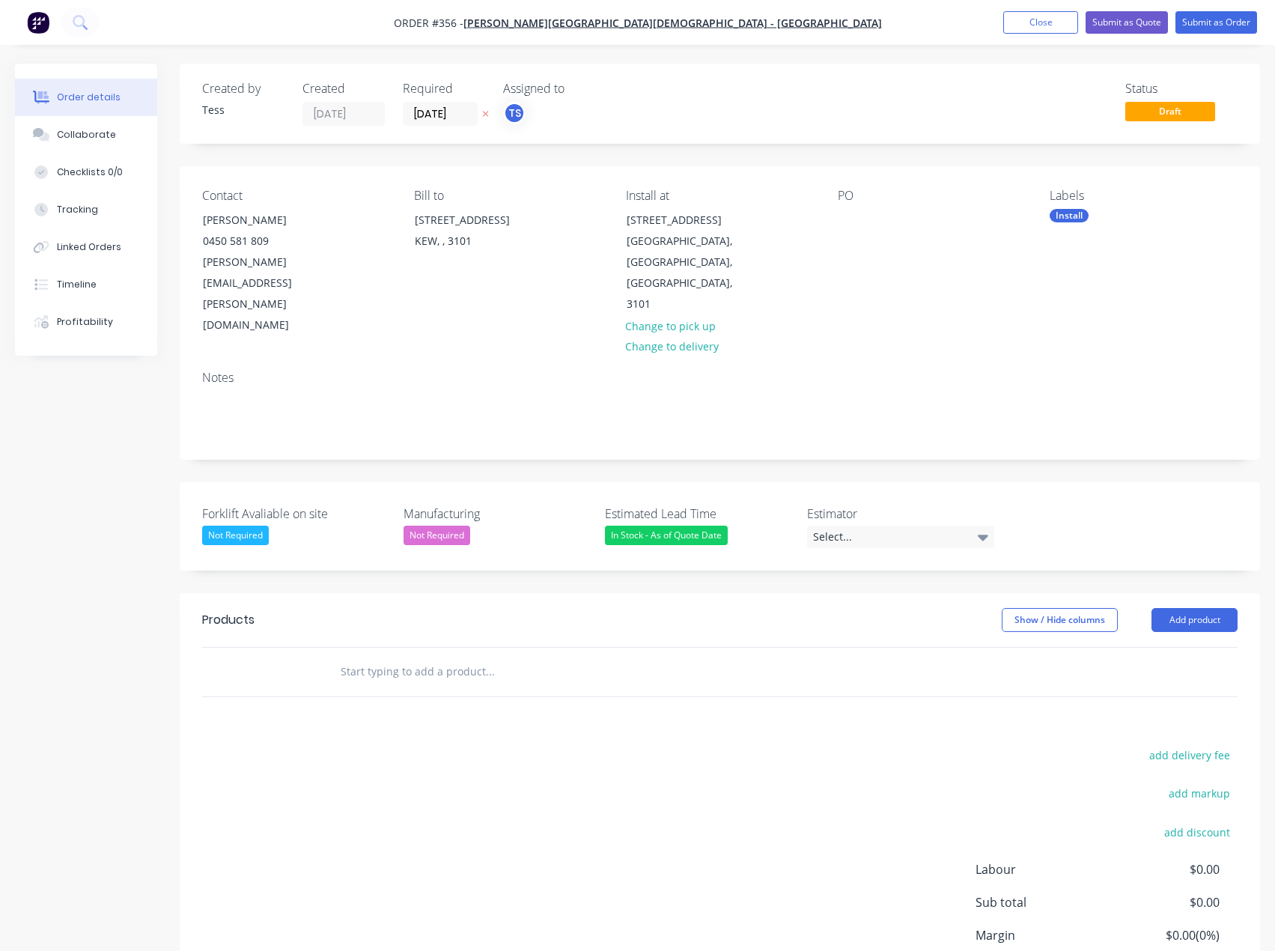
click at [431, 657] on input "text" at bounding box center [490, 672] width 300 height 30
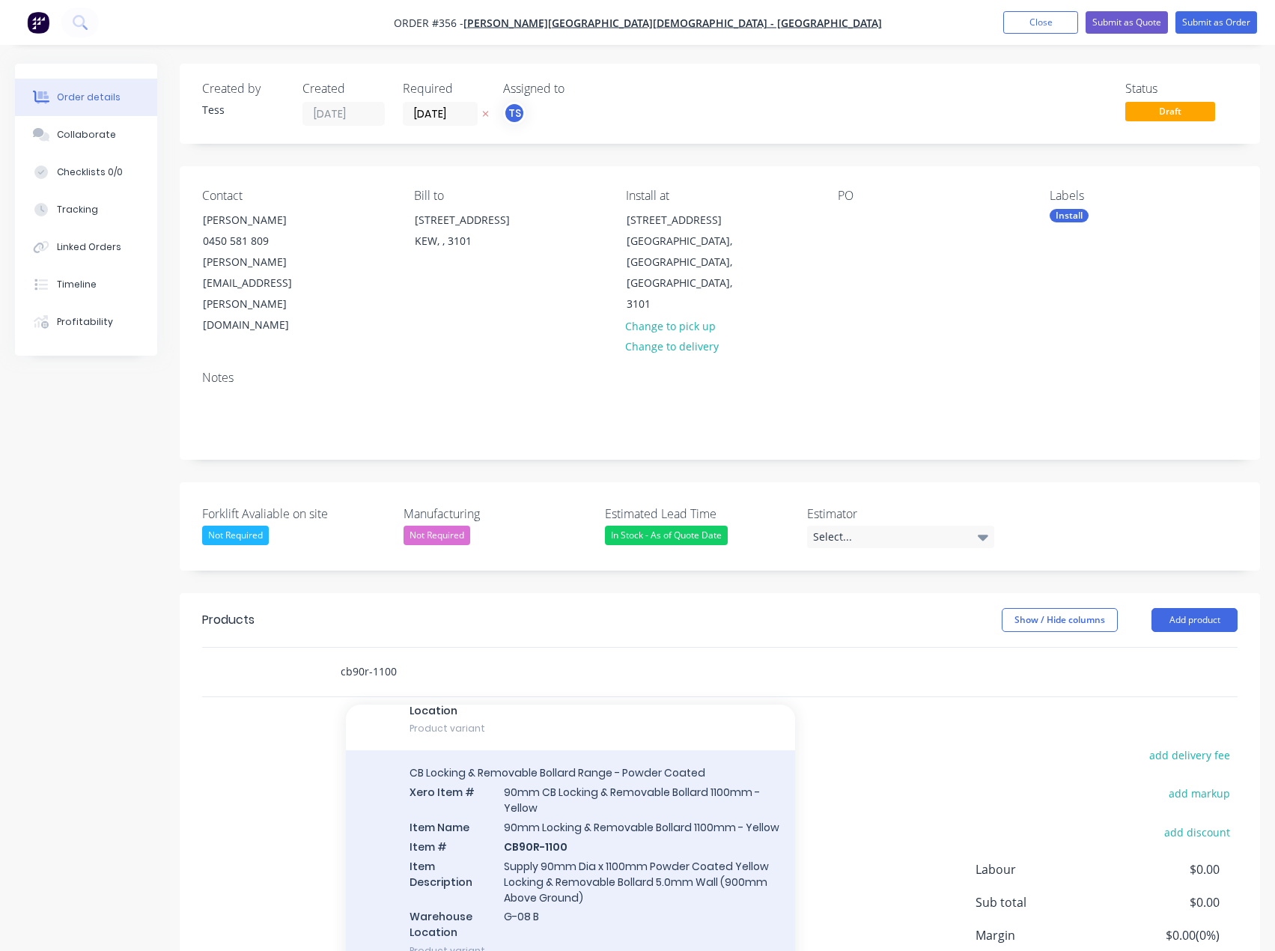
scroll to position [225, 0]
type input "cb90r-1100"
click at [554, 771] on div "CB Locking & Removable Bollard Range - Powder Coated Xero Item # 90mm CB Lockin…" at bounding box center [570, 861] width 449 height 222
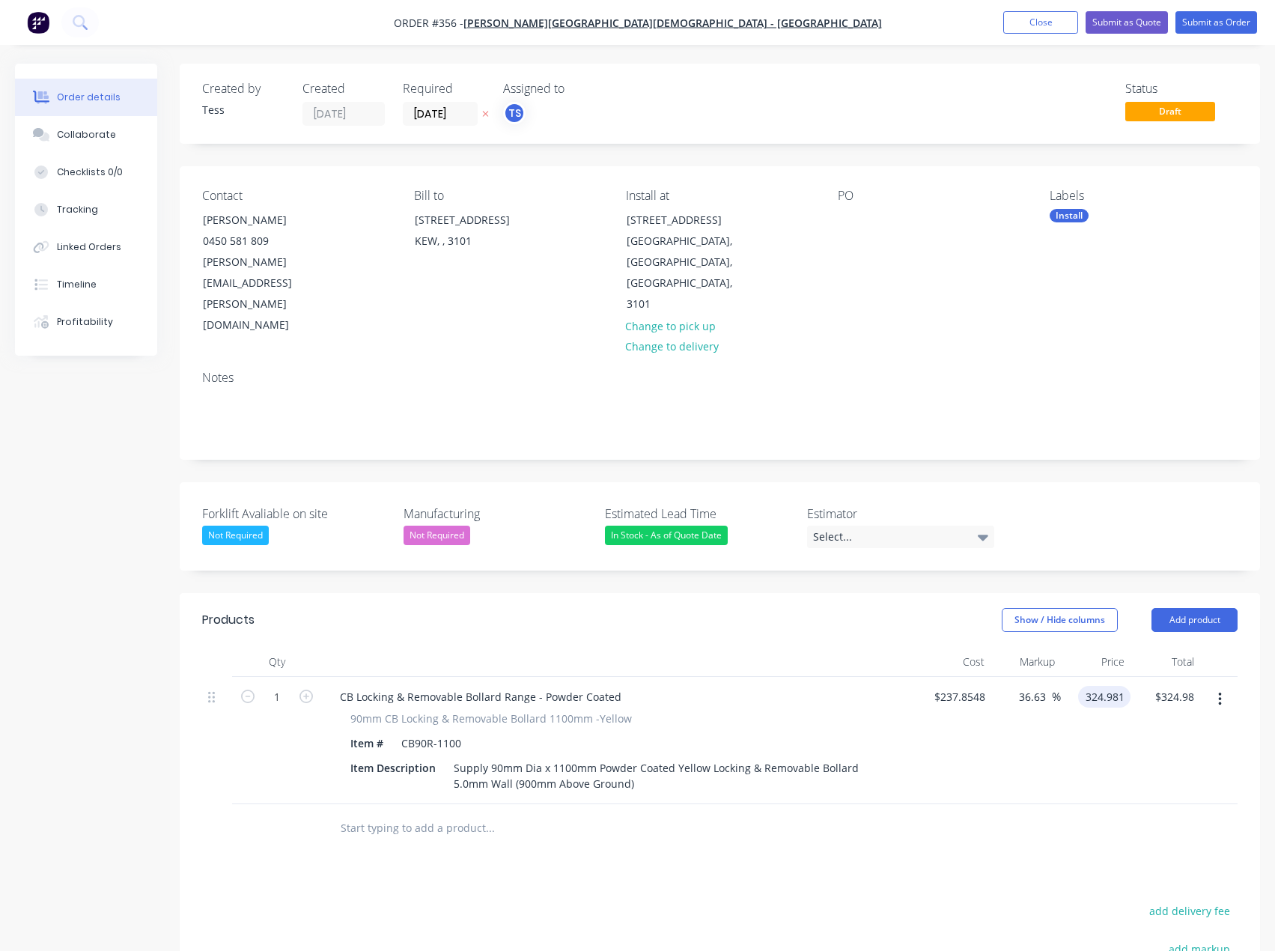
click at [1090, 686] on input "324.981" at bounding box center [1107, 697] width 46 height 22
type input "305"
type input "28.23"
type input "$305.00"
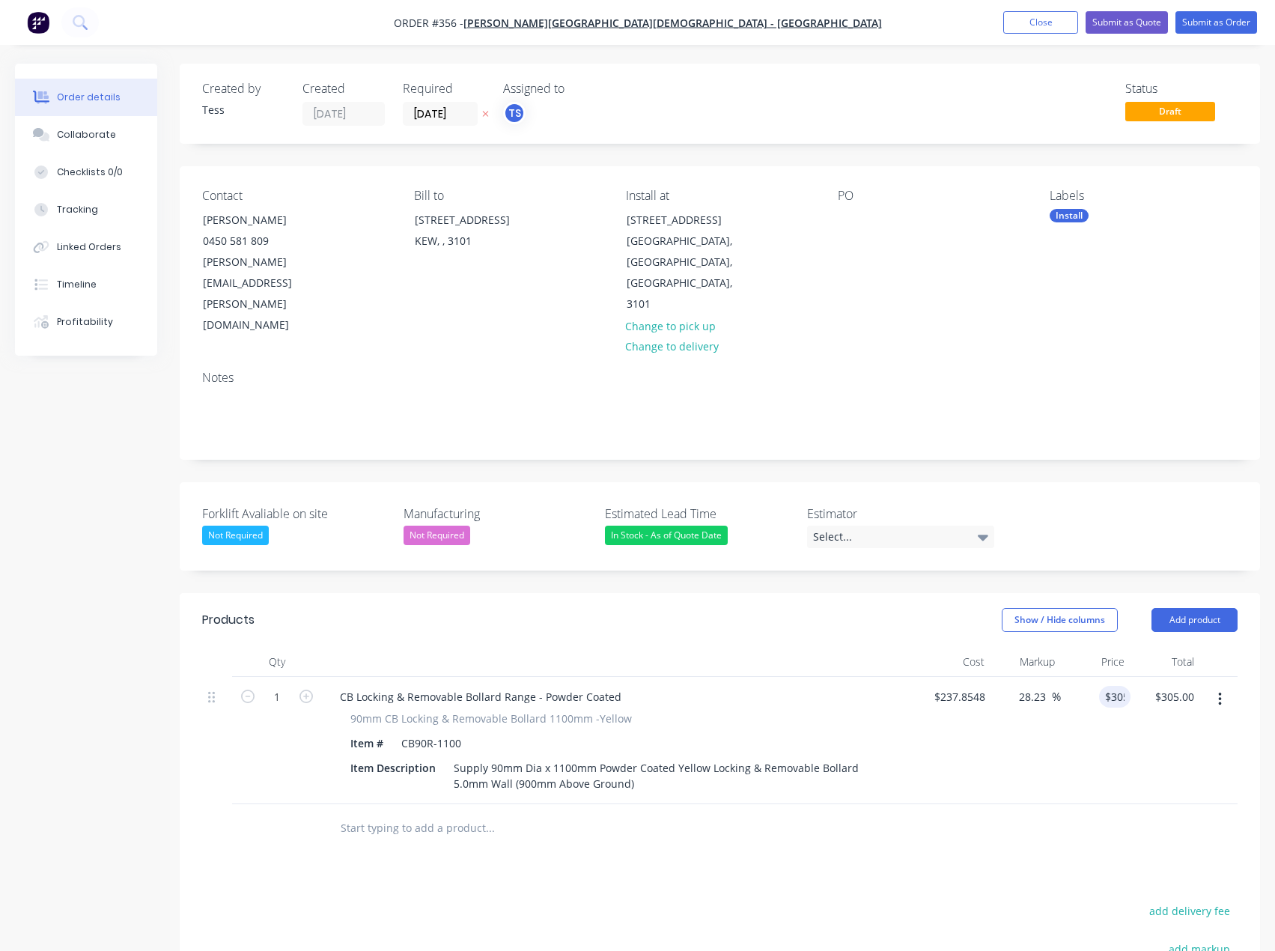
click at [374, 813] on input "text" at bounding box center [490, 828] width 300 height 30
click at [278, 686] on input "1" at bounding box center [277, 697] width 39 height 22
type input "16"
type input "$4,880.00"
click at [357, 797] on div "Products Show / Hide columns Add product Qty Cost Markup Price Total 16 CB Lock…" at bounding box center [720, 902] width 1081 height 619
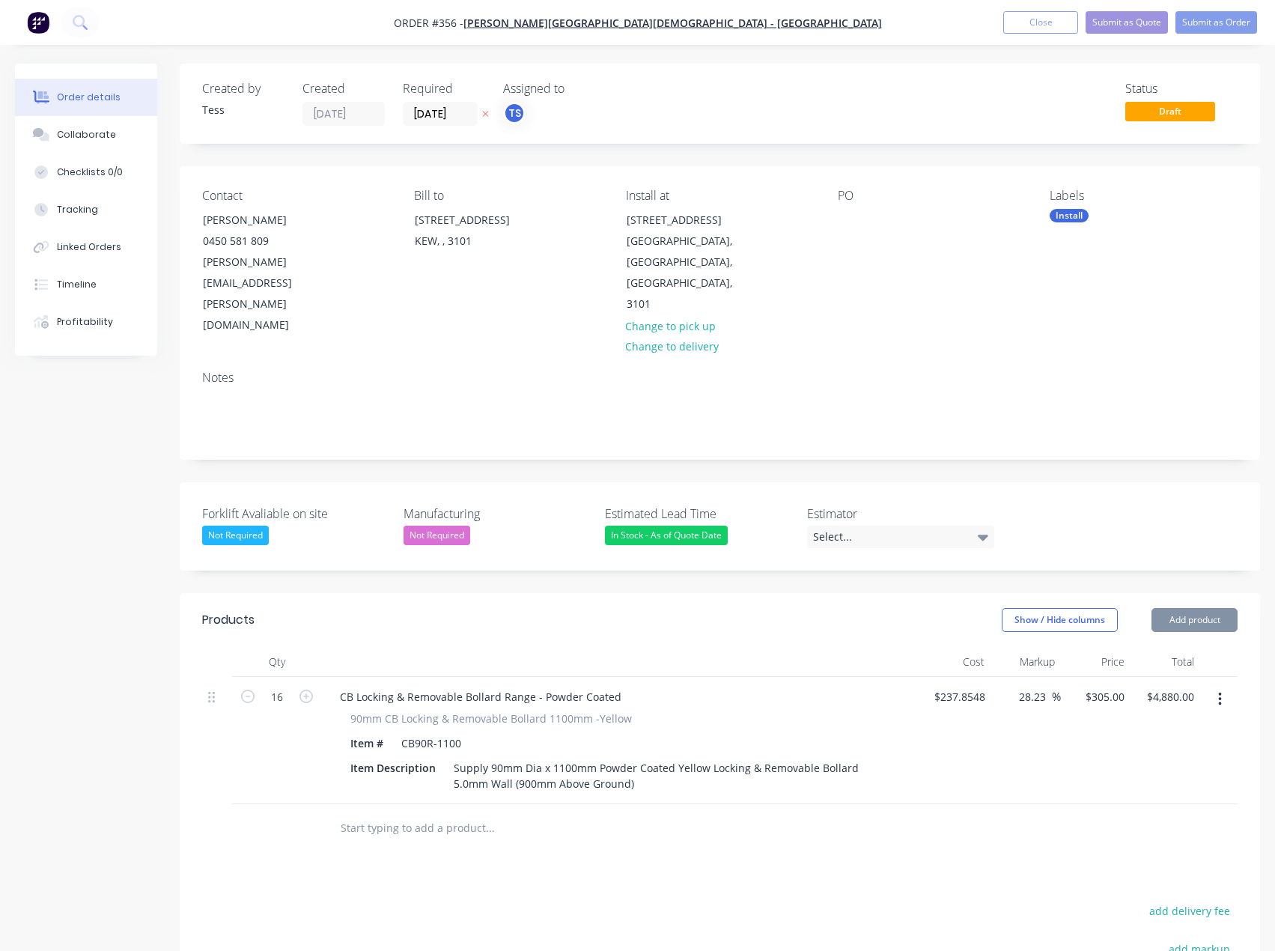
click at [367, 813] on input "text" at bounding box center [490, 828] width 300 height 30
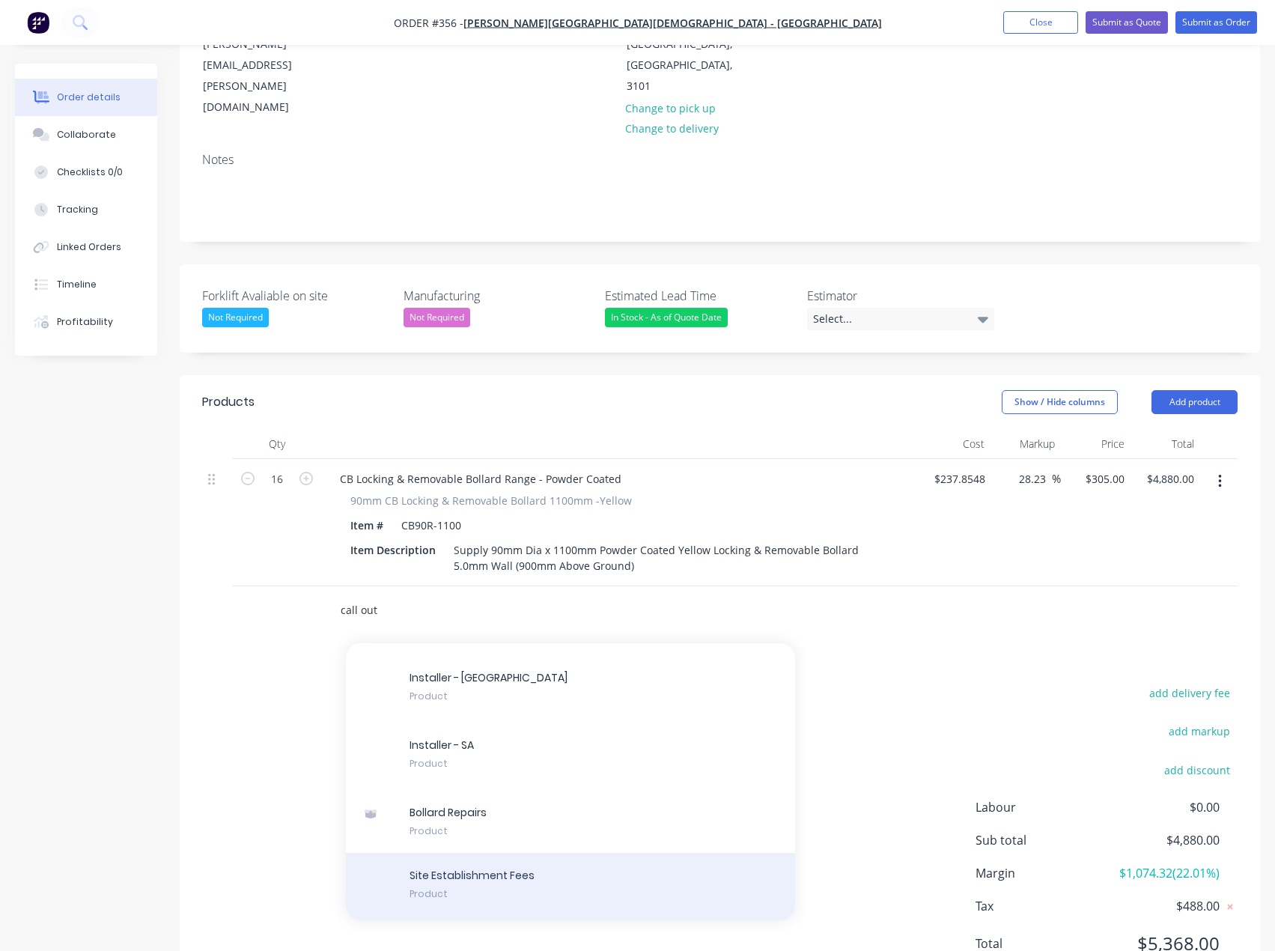
scroll to position [221, 0]
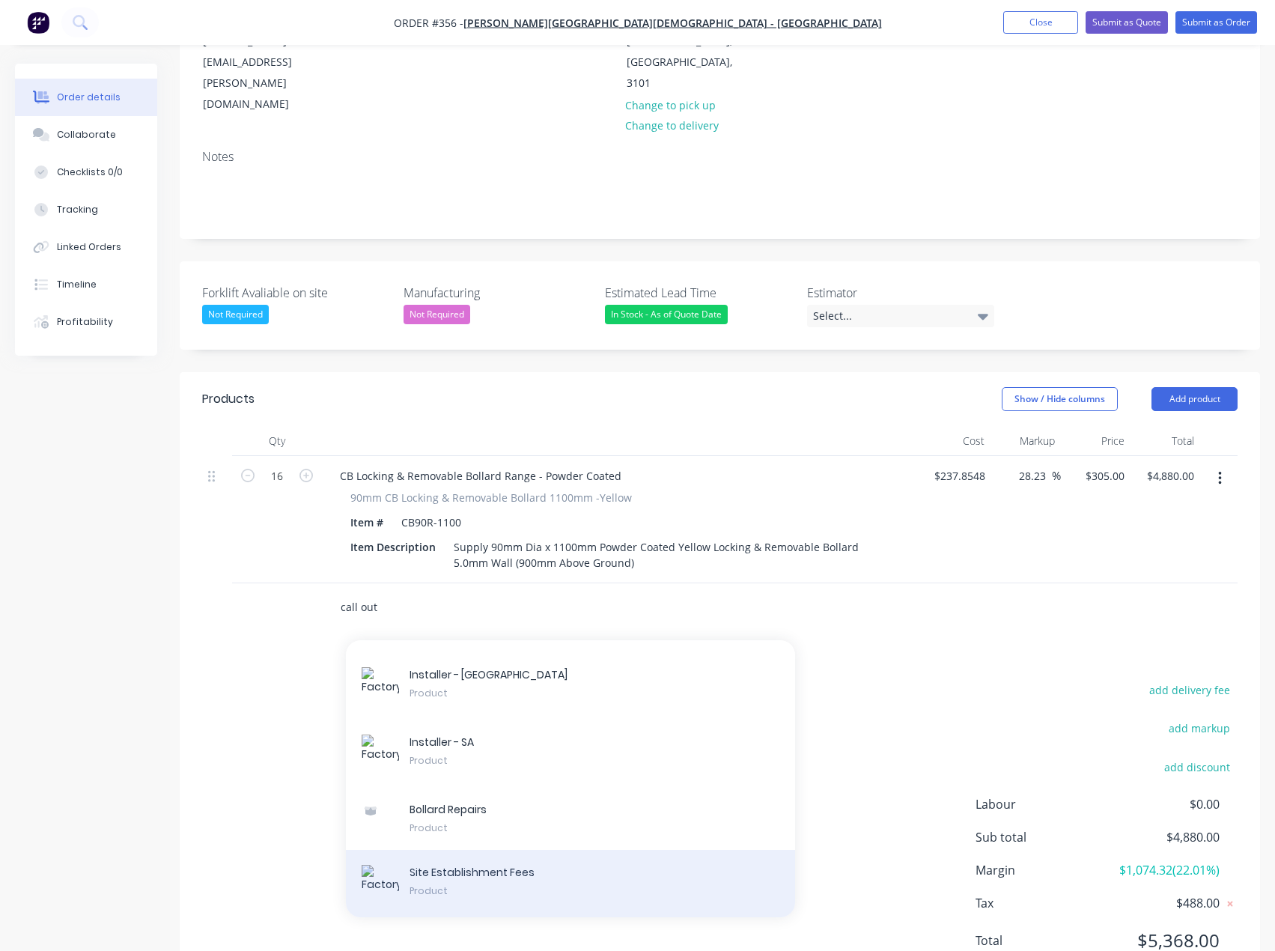
type input "call out"
click at [466, 850] on div "Site Establishment Fees Product" at bounding box center [570, 883] width 449 height 67
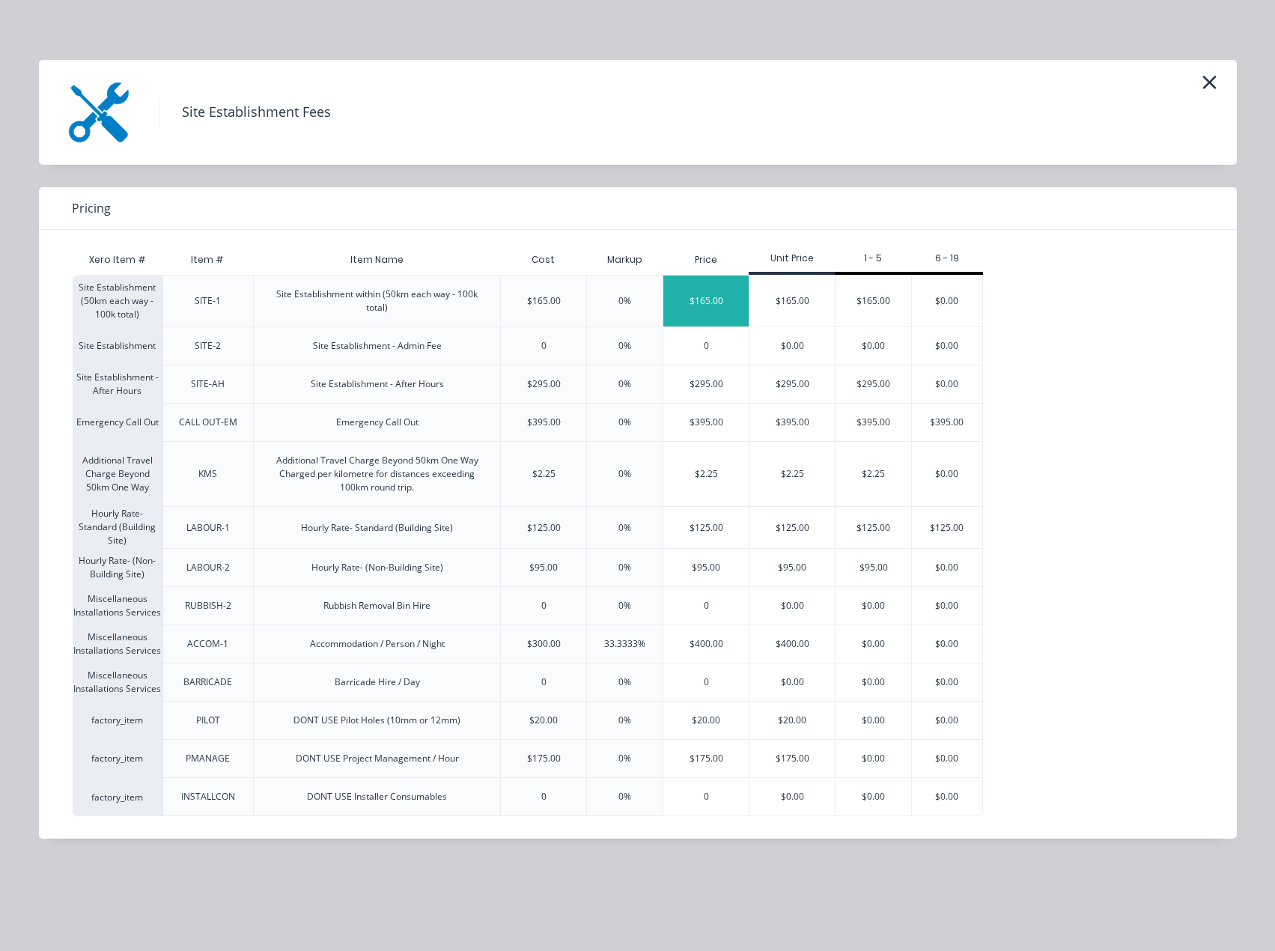
click at [702, 299] on div "$165.00" at bounding box center [705, 301] width 85 height 51
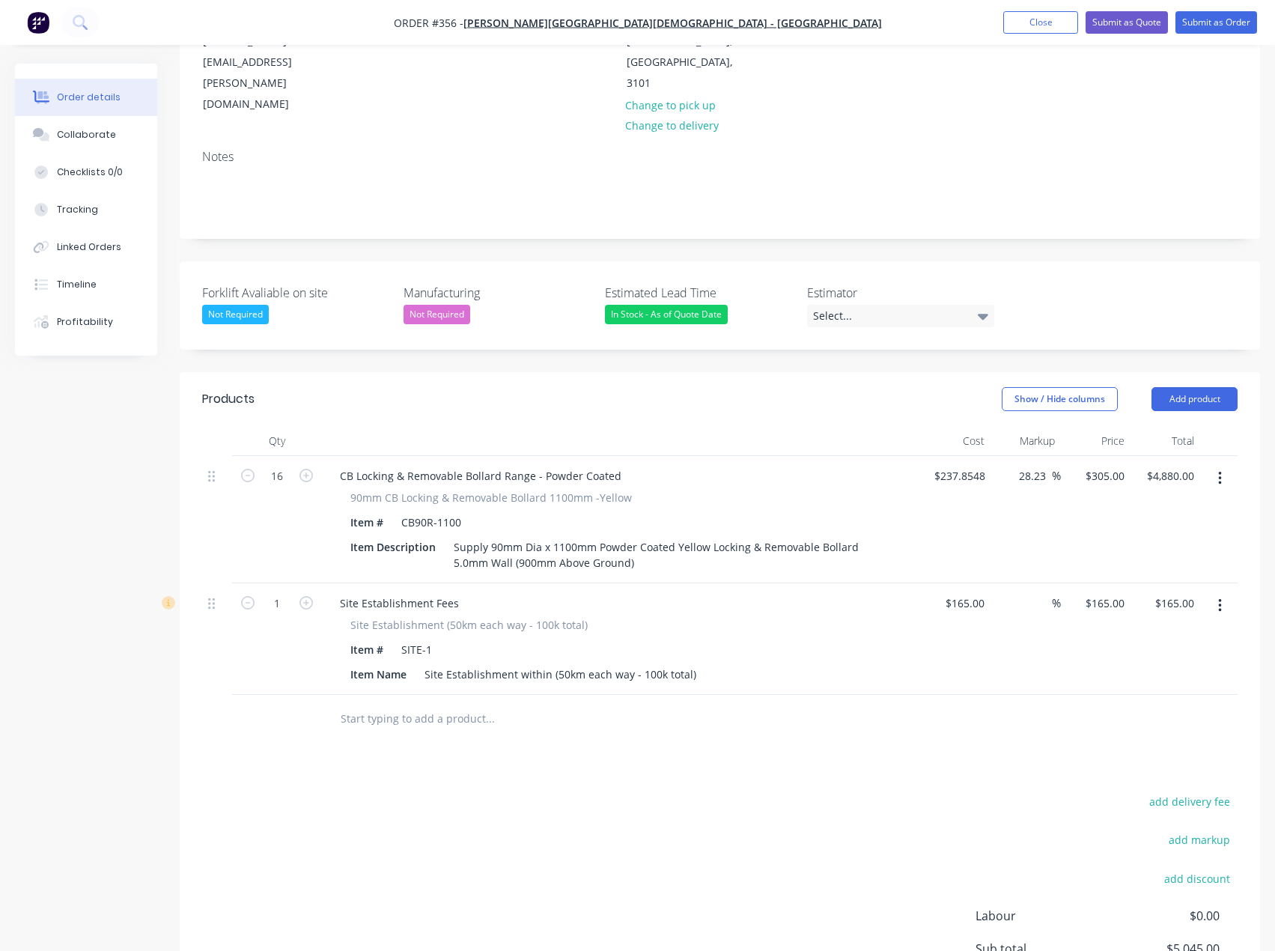
click at [386, 704] on input "text" at bounding box center [490, 719] width 300 height 30
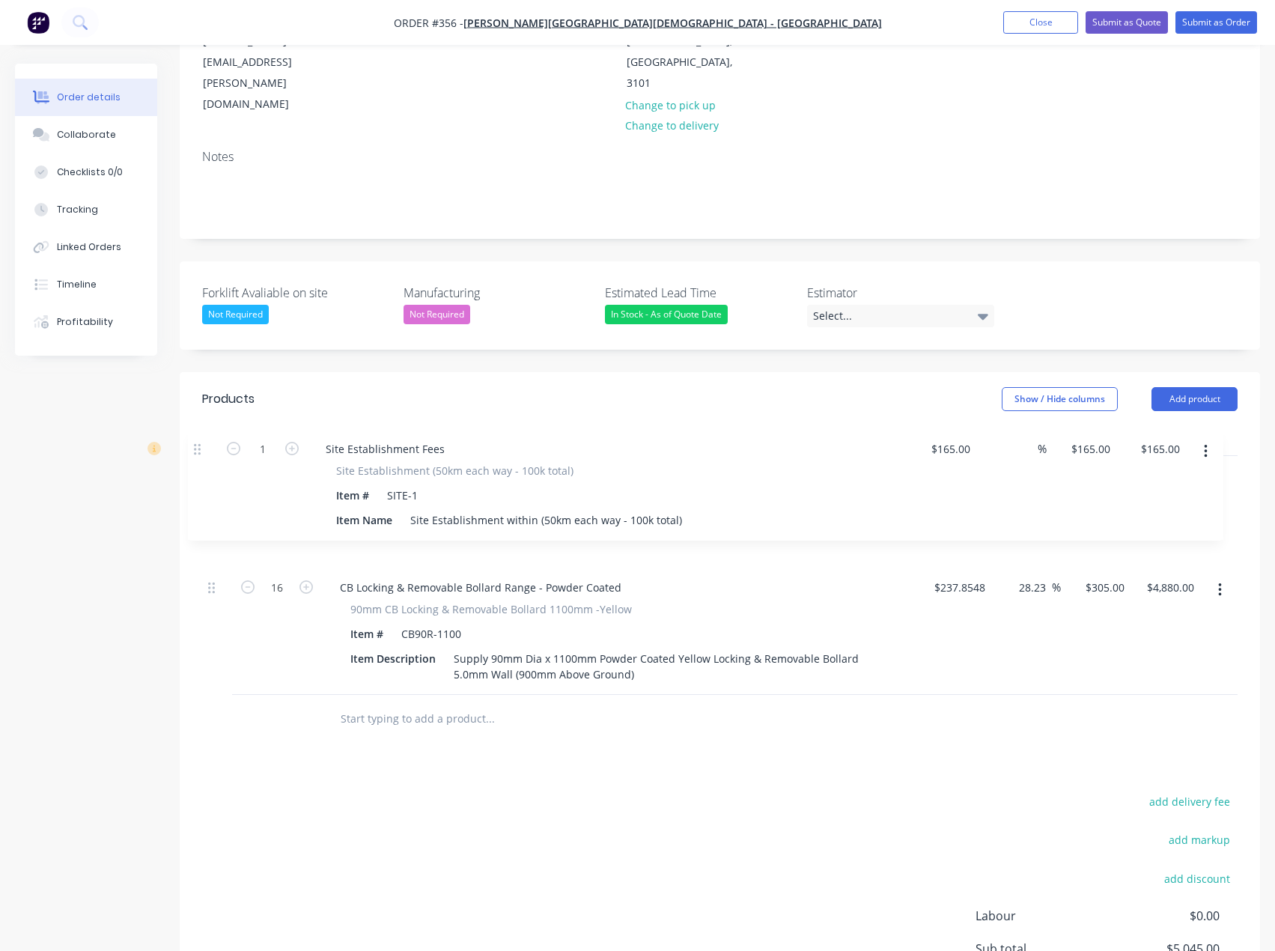
drag, startPoint x: 219, startPoint y: 544, endPoint x: 203, endPoint y: 415, distance: 130.5
click at [203, 456] on div "16 CB Locking & Removable Bollard Range - Powder Coated 90mm CB Locking & Remov…" at bounding box center [720, 575] width 1036 height 239
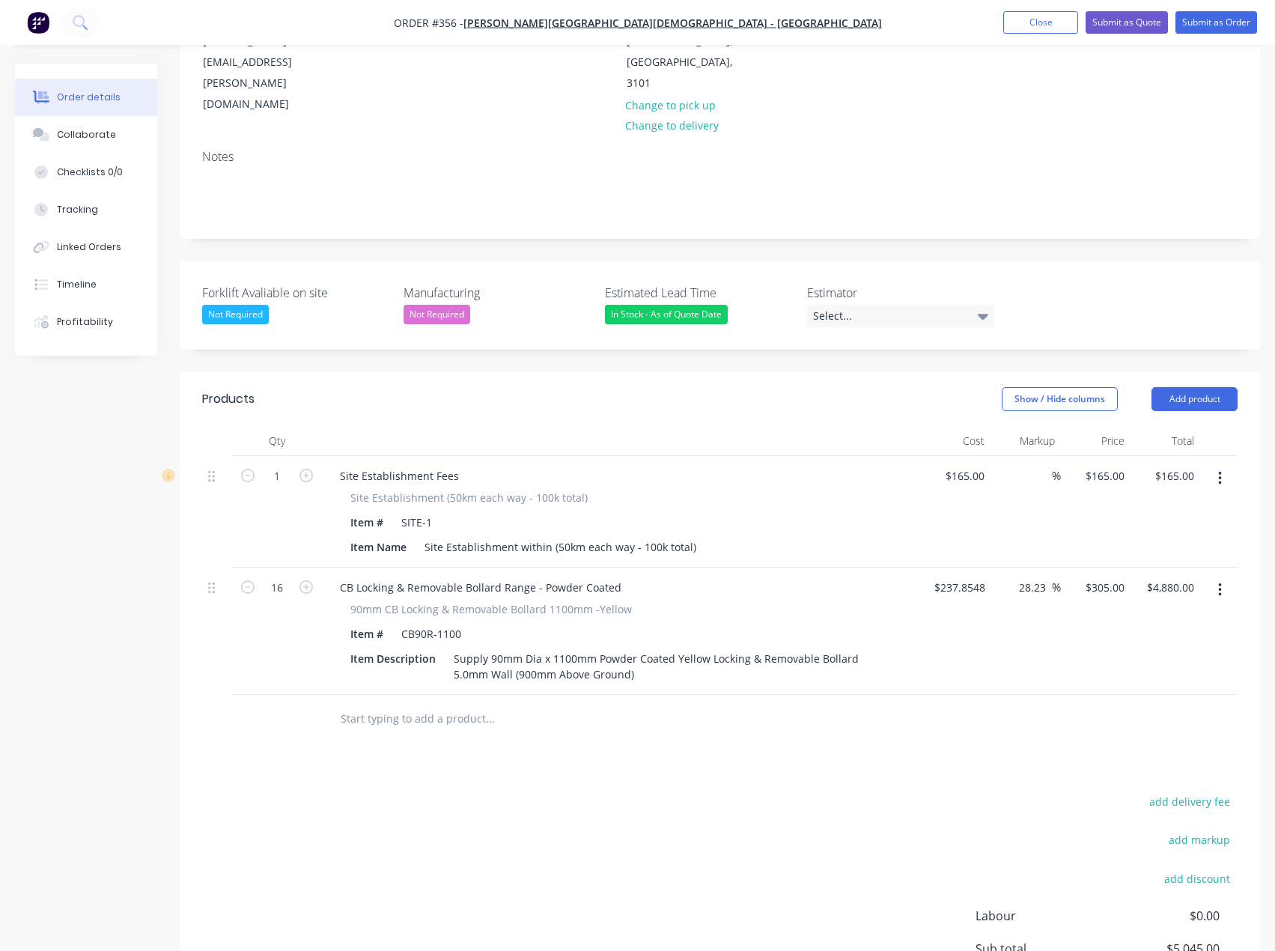
click at [392, 704] on input "text" at bounding box center [490, 719] width 300 height 30
click at [1218, 387] on button "Add product" at bounding box center [1195, 399] width 86 height 24
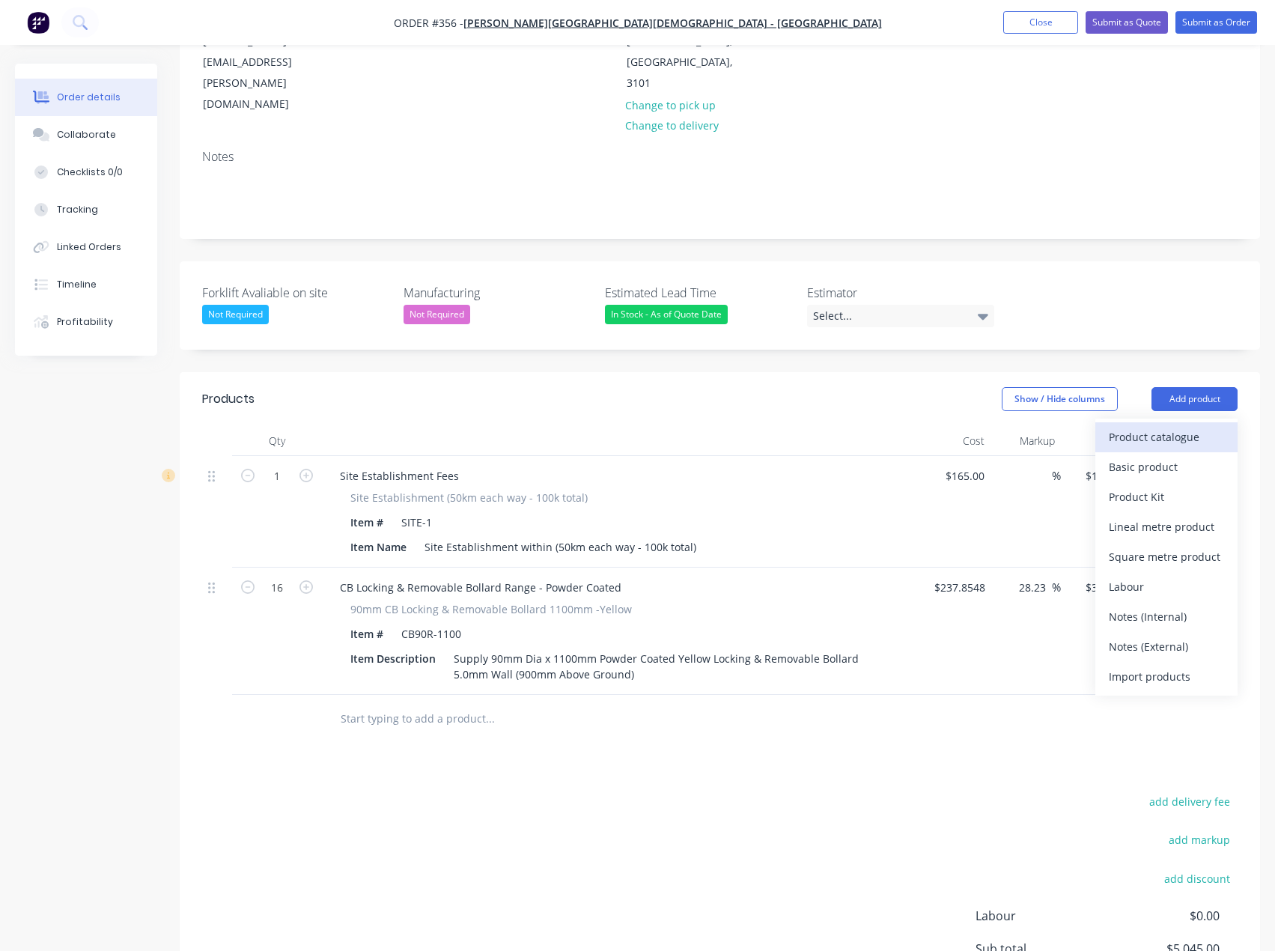
click at [1166, 422] on button "Product catalogue" at bounding box center [1167, 437] width 142 height 30
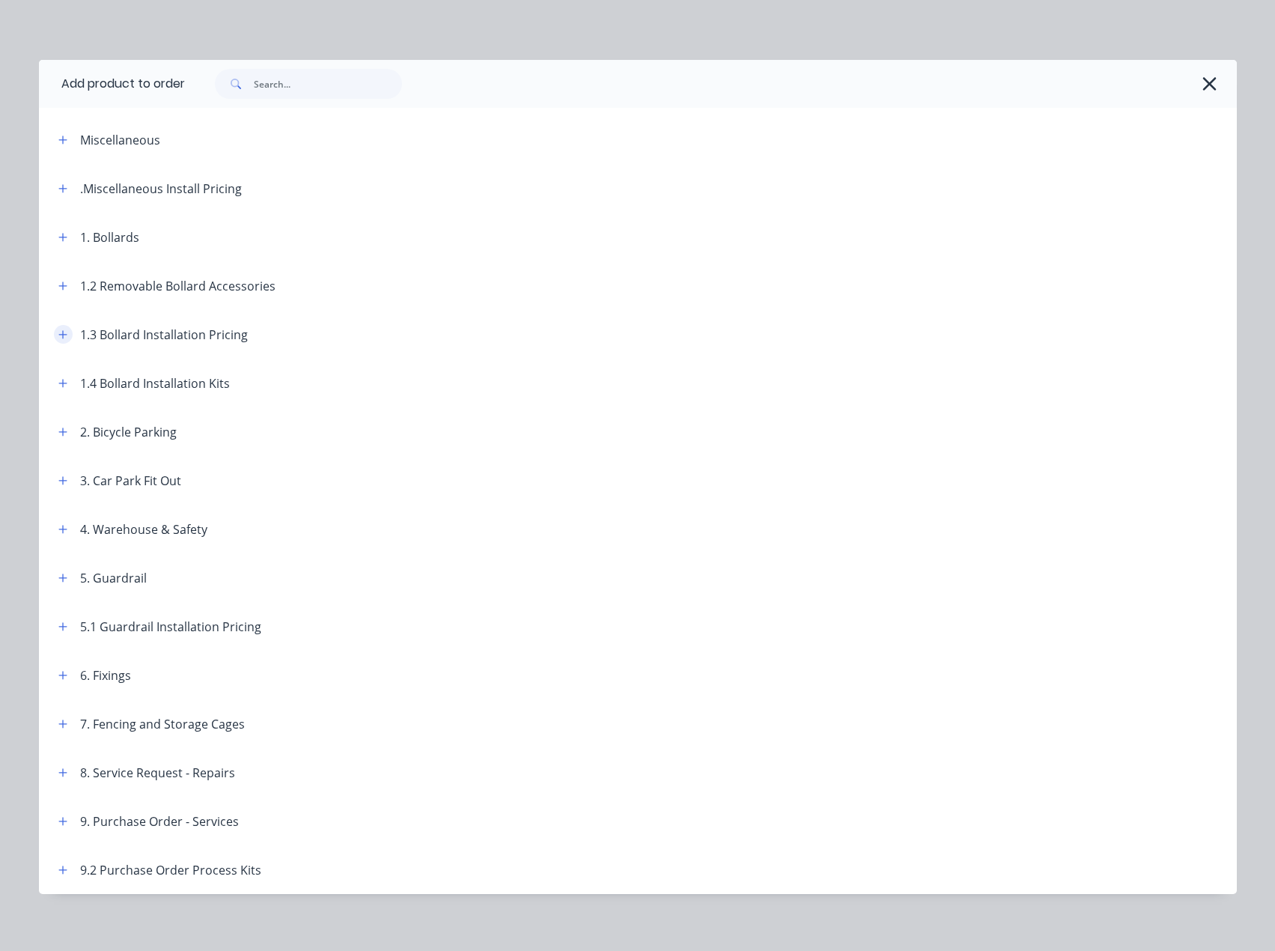
click at [54, 338] on button "button" at bounding box center [63, 334] width 19 height 19
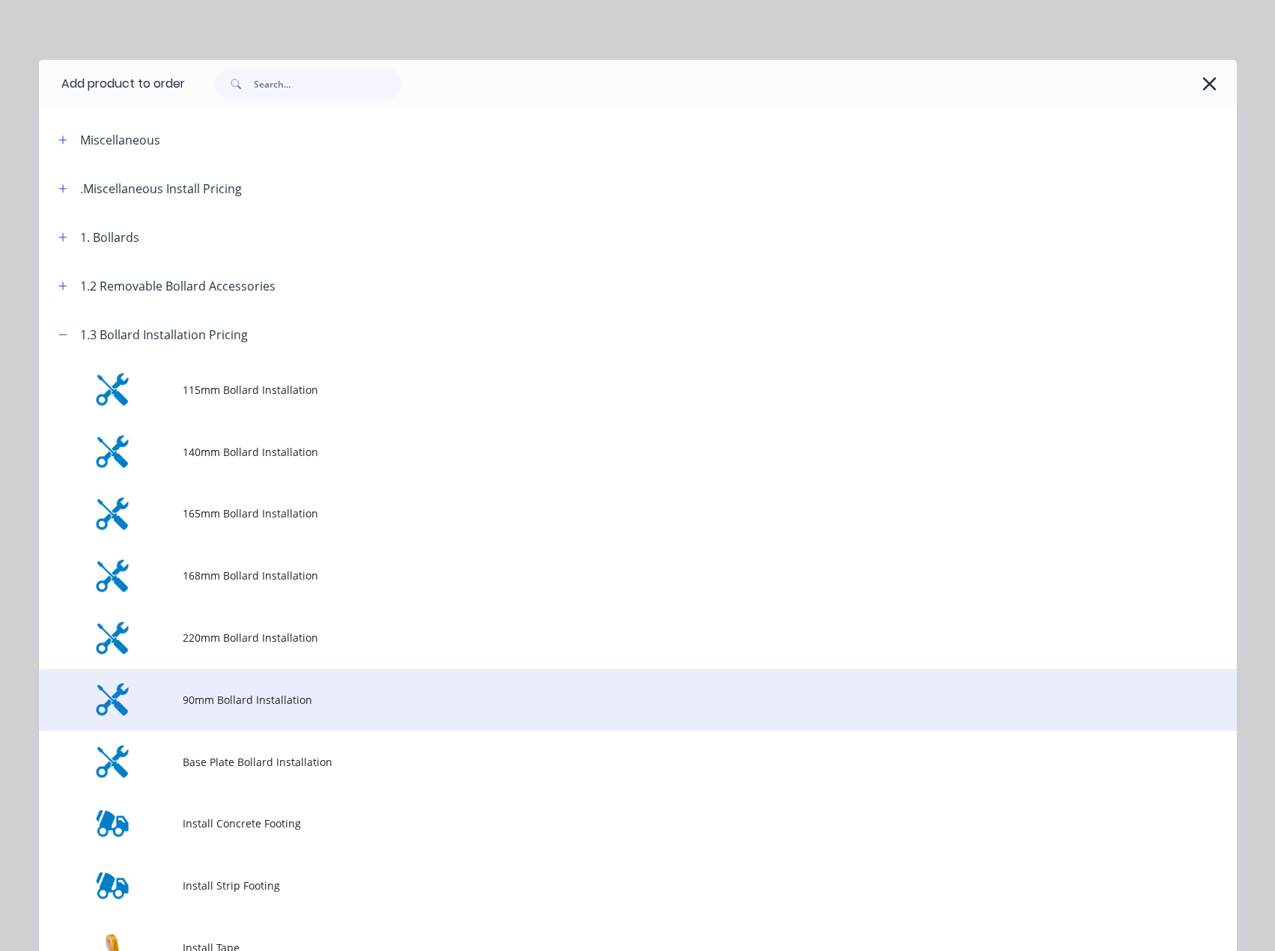
click at [261, 711] on td "90mm Bollard Installation" at bounding box center [710, 700] width 1054 height 62
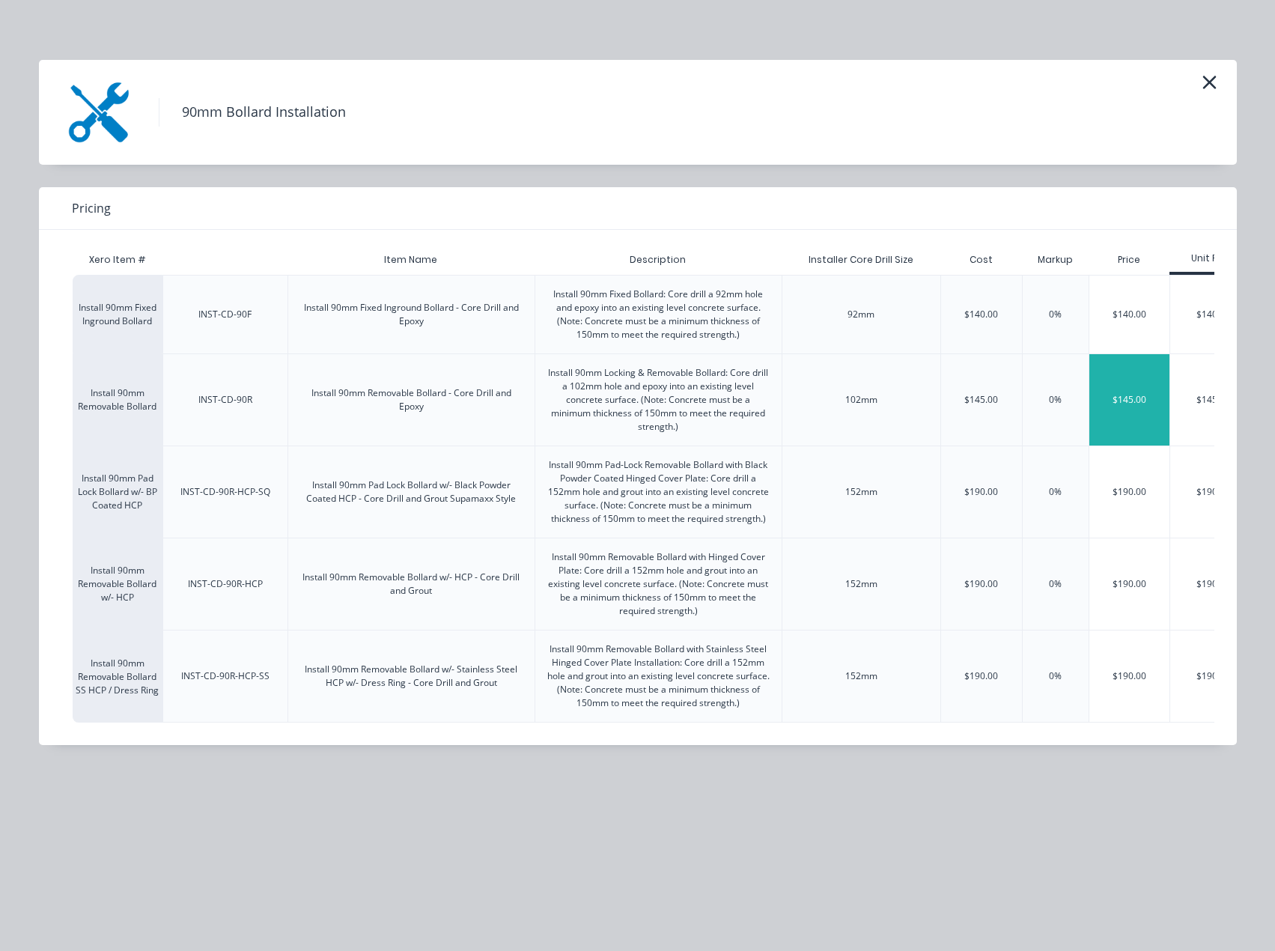
click at [1120, 403] on div "$145.00" at bounding box center [1130, 399] width 81 height 91
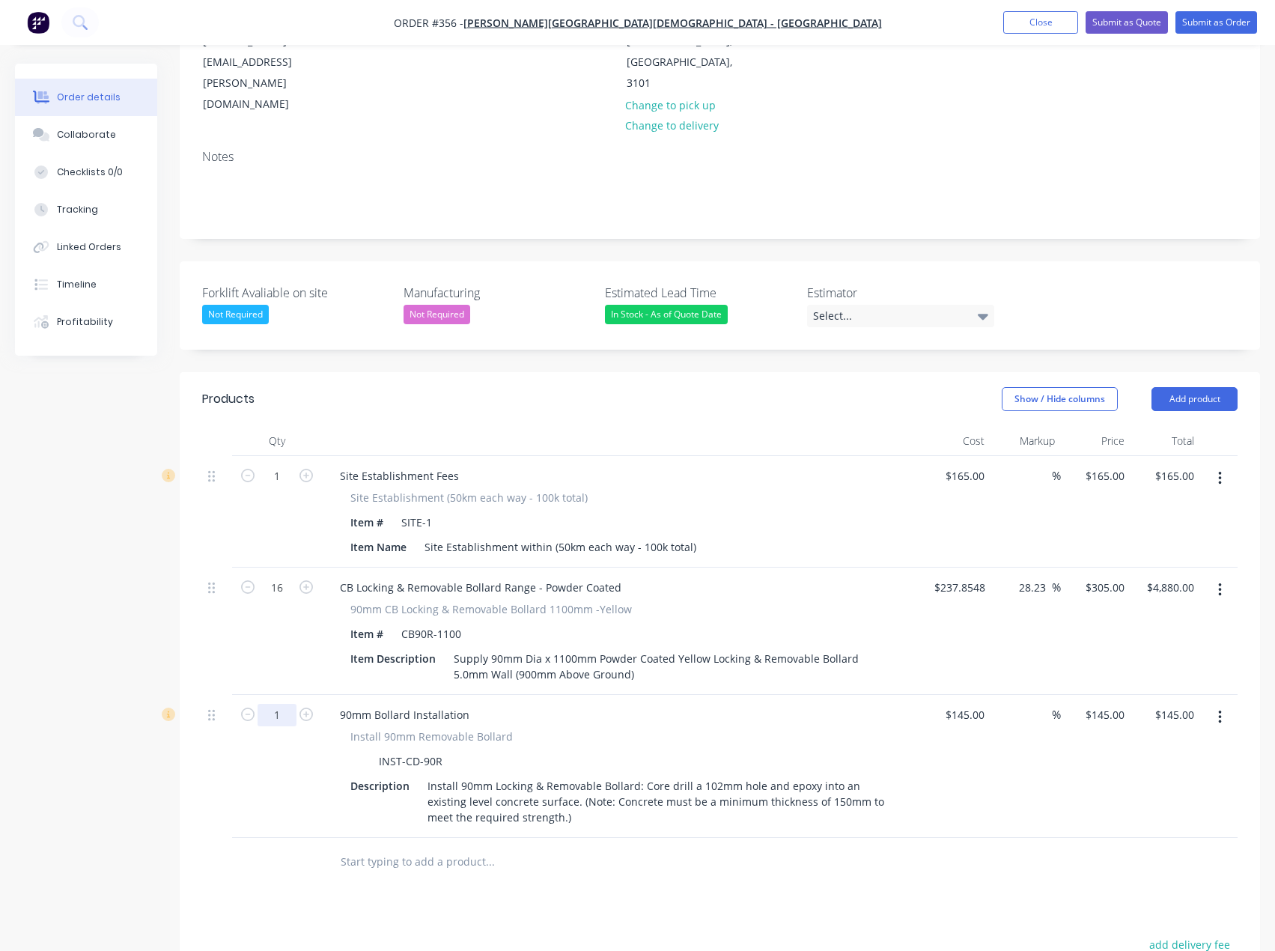
click at [282, 704] on input "1" at bounding box center [277, 715] width 39 height 22
type input "16"
type input "145"
type input "$2,320.00"
click at [950, 695] on div "145 $145.00" at bounding box center [956, 766] width 70 height 143
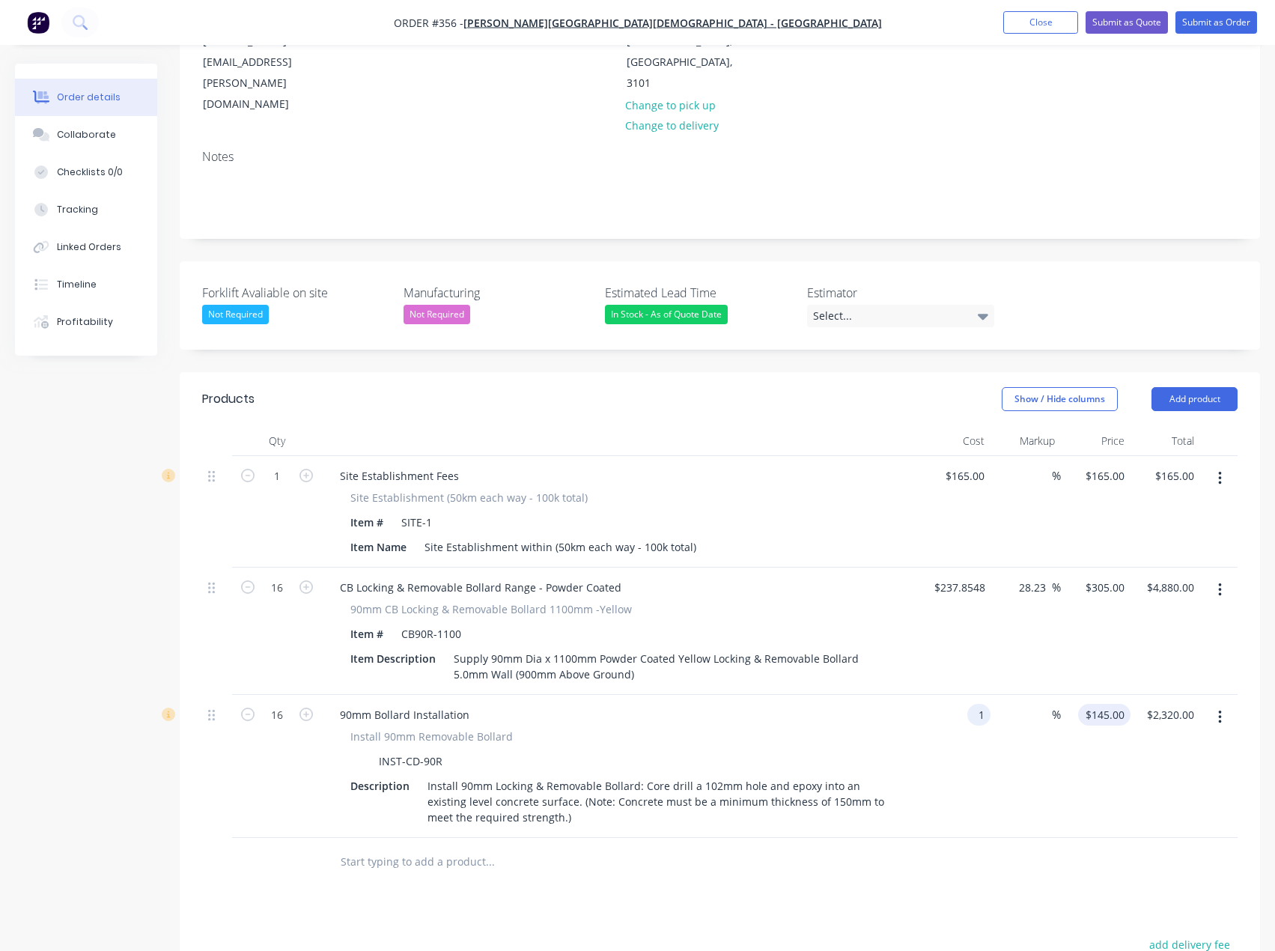
type input "$1.00"
type input "1"
type input "$16.00"
click at [1116, 704] on input "1" at bounding box center [1107, 715] width 46 height 22
type input "140"
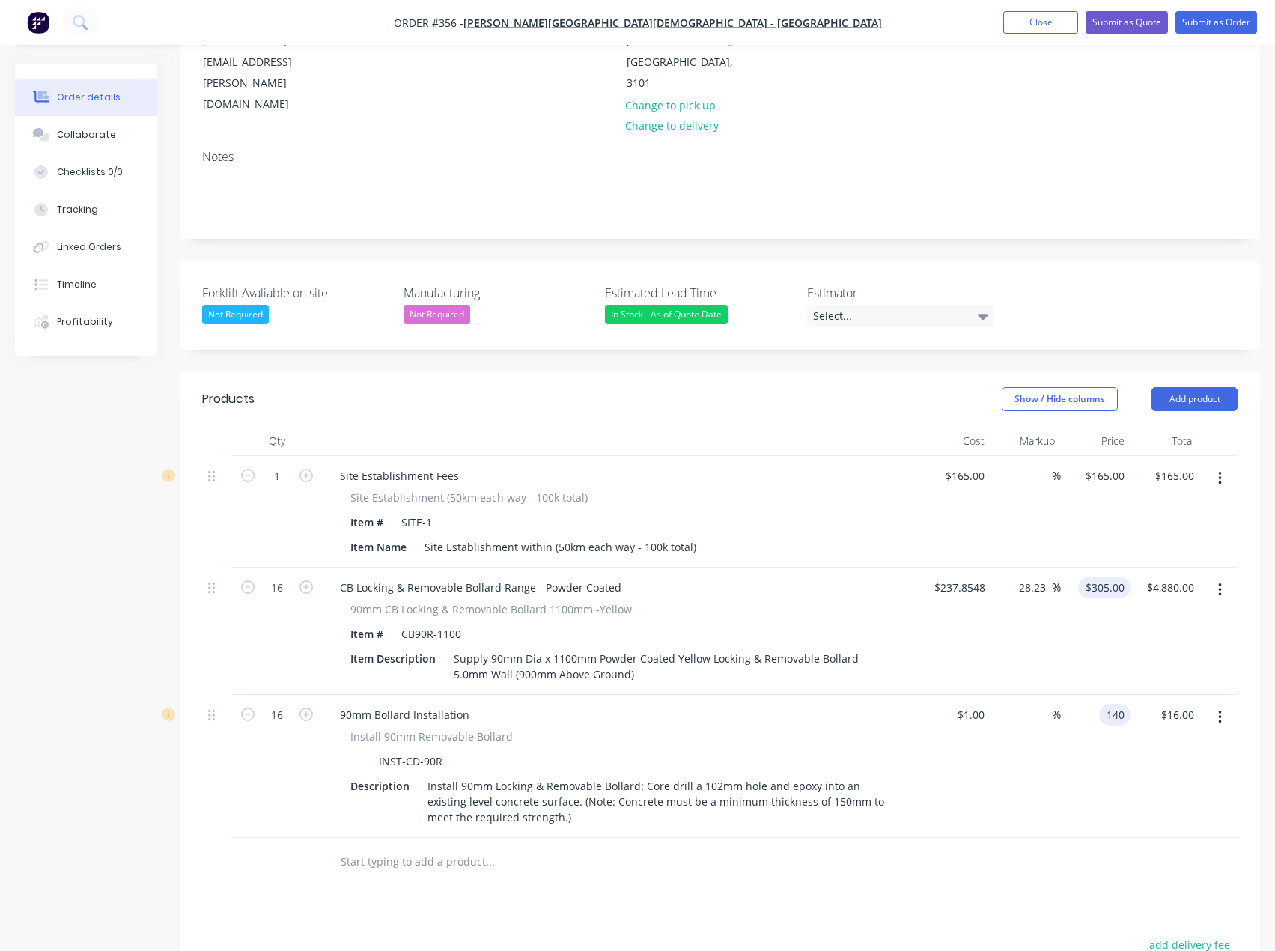
type input "305"
type input "13900"
type input "$140.00"
type input "$2,240.00"
click at [1099, 568] on div "305 $305.00" at bounding box center [1096, 631] width 70 height 127
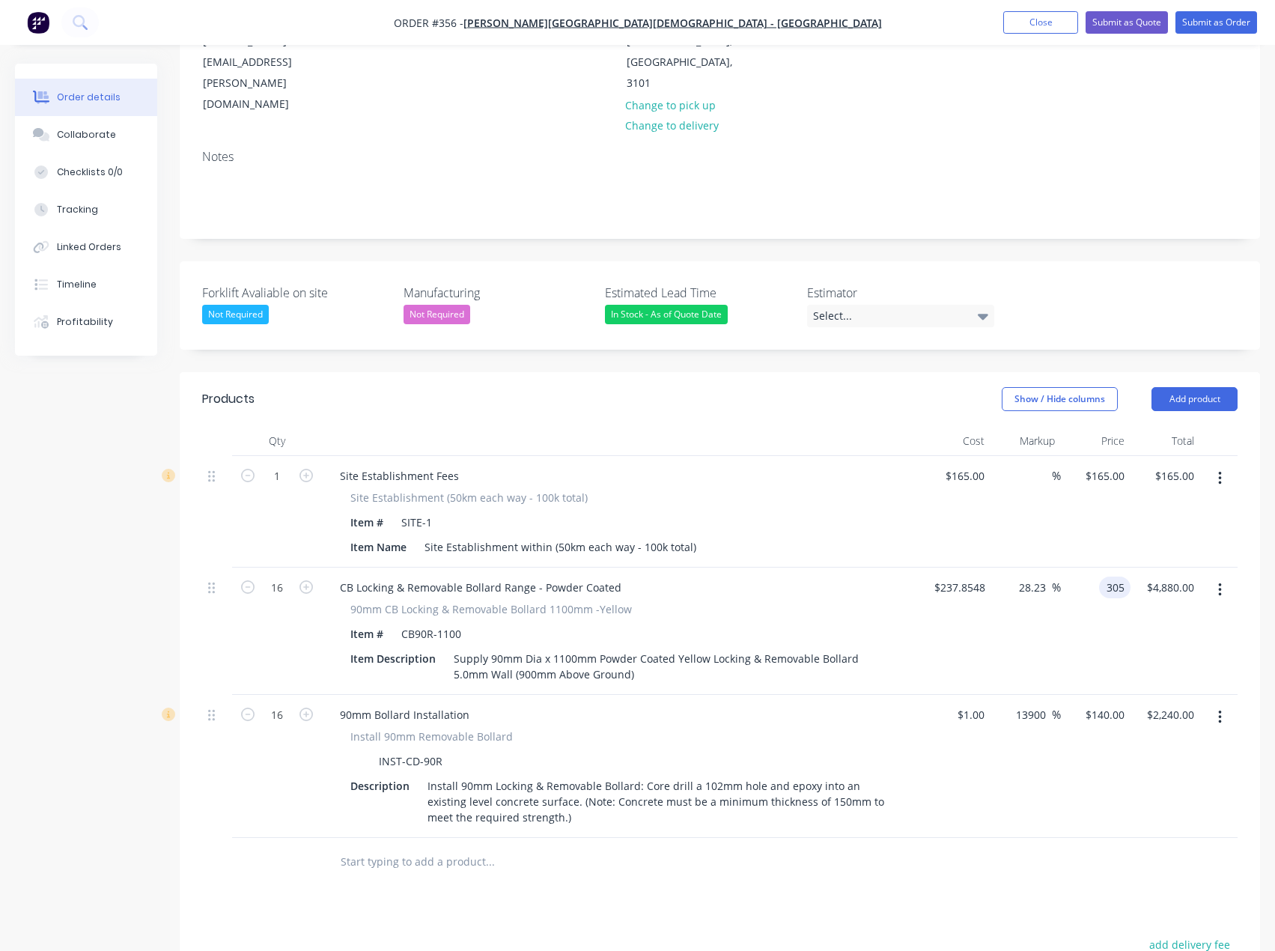
type input "$305.00"
click at [362, 847] on input "text" at bounding box center [490, 862] width 300 height 30
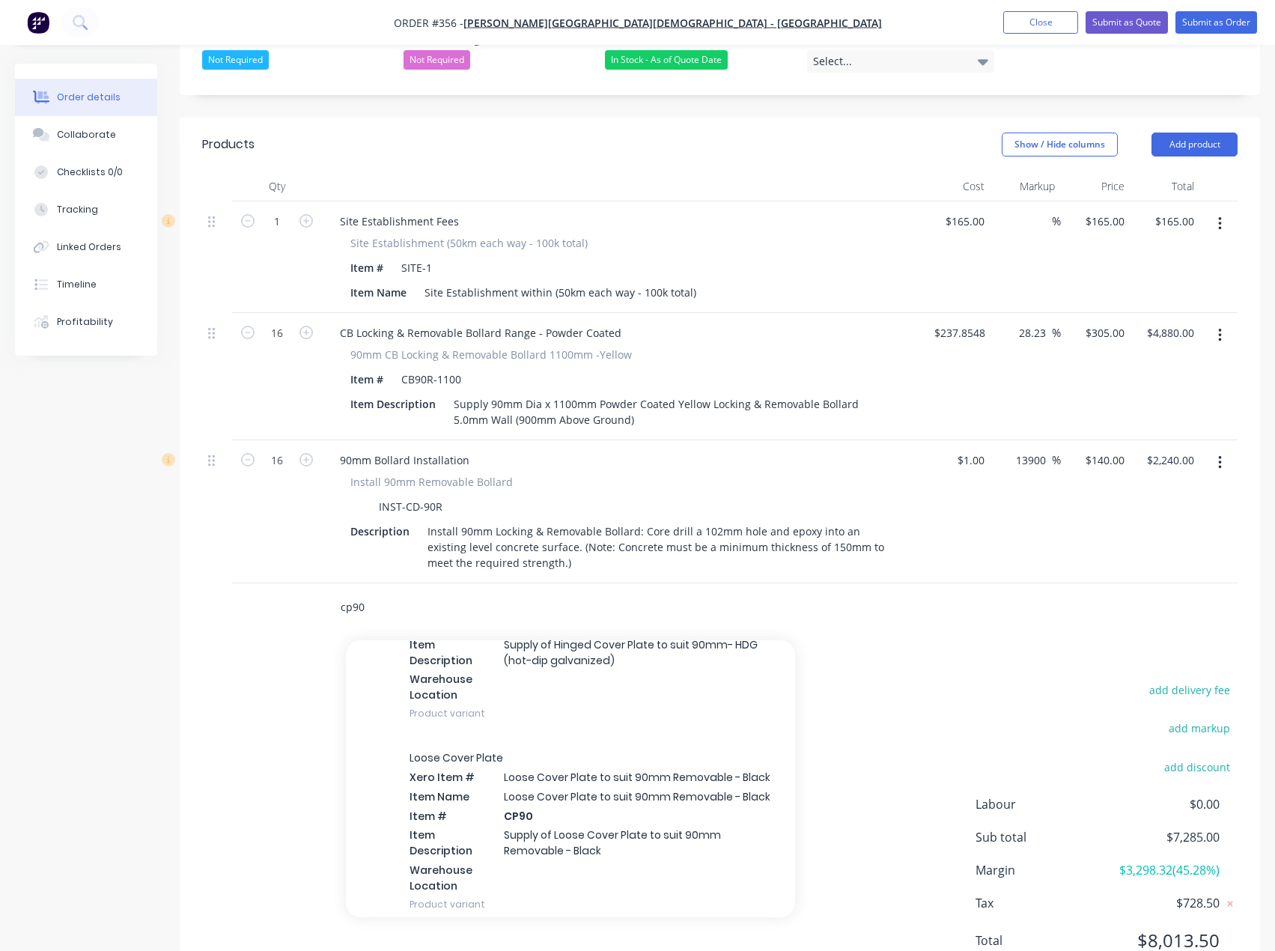
scroll to position [374, 0]
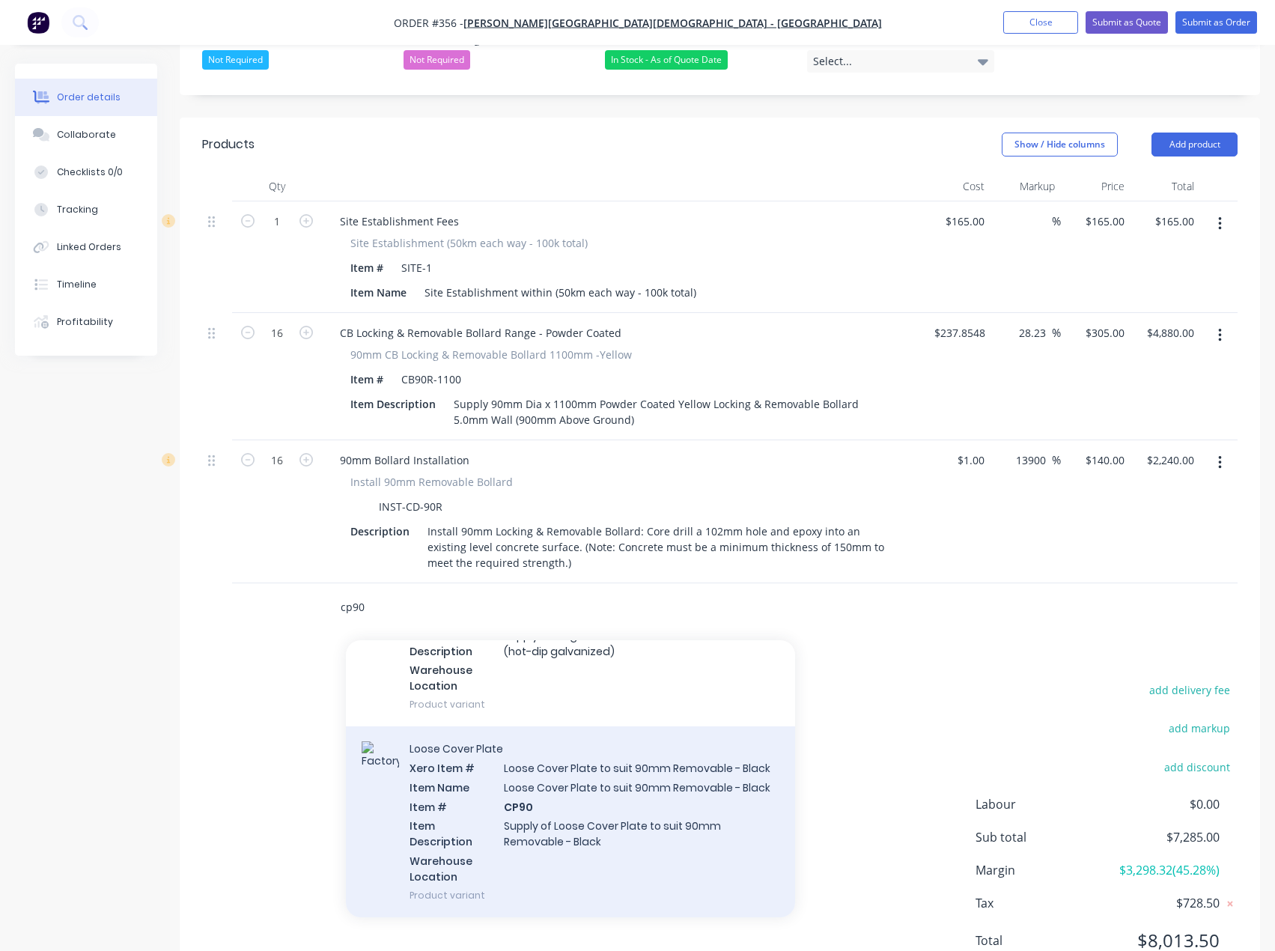
type input "cp90"
click at [551, 733] on div "Loose Cover Plate Xero Item # Loose Cover Plate to suit 90mm Removable - Black …" at bounding box center [570, 821] width 449 height 191
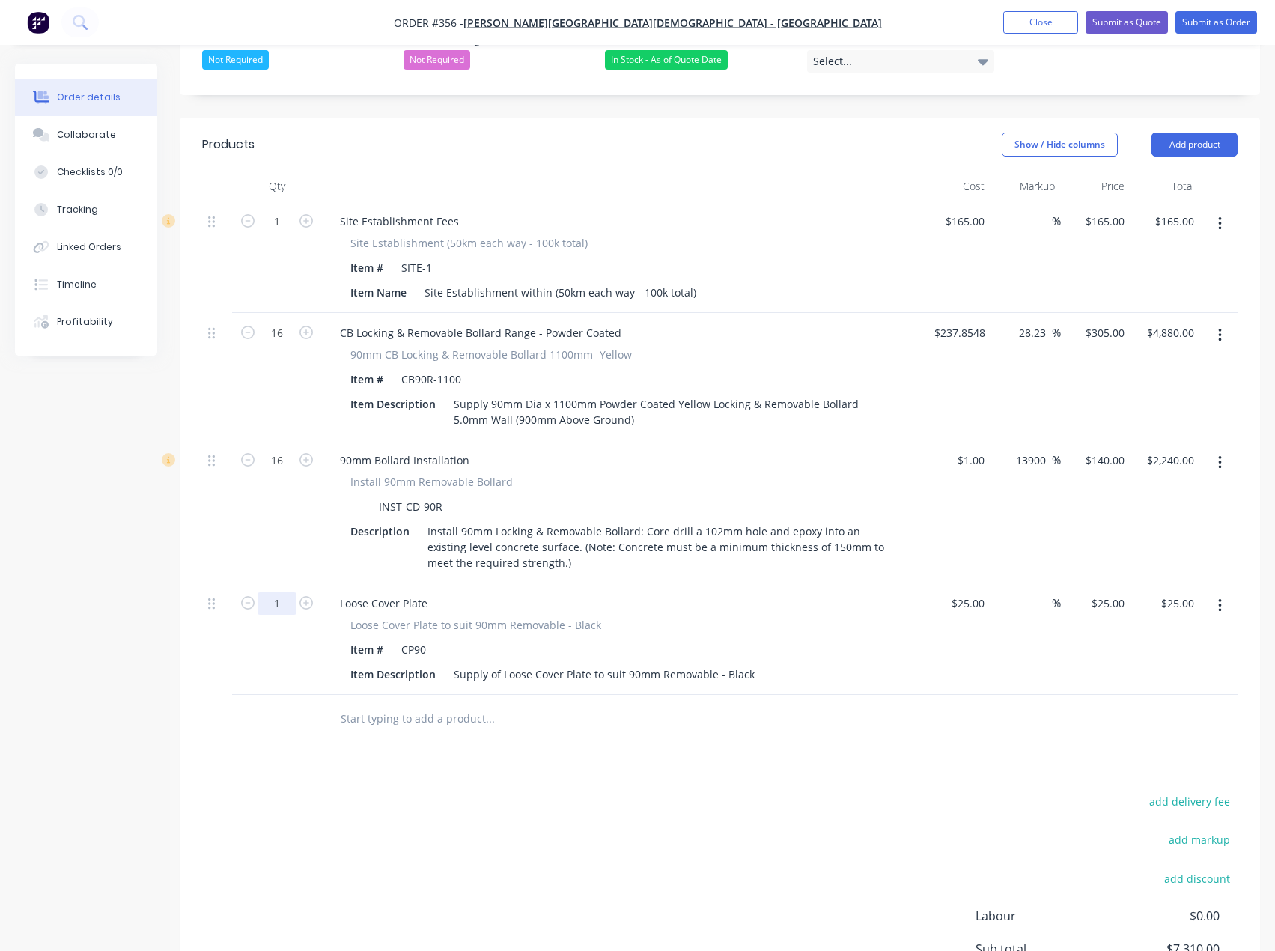
click at [280, 592] on input "1" at bounding box center [277, 603] width 39 height 22
type input "11"
type input "$275.00"
click at [361, 704] on input "text" at bounding box center [490, 719] width 300 height 30
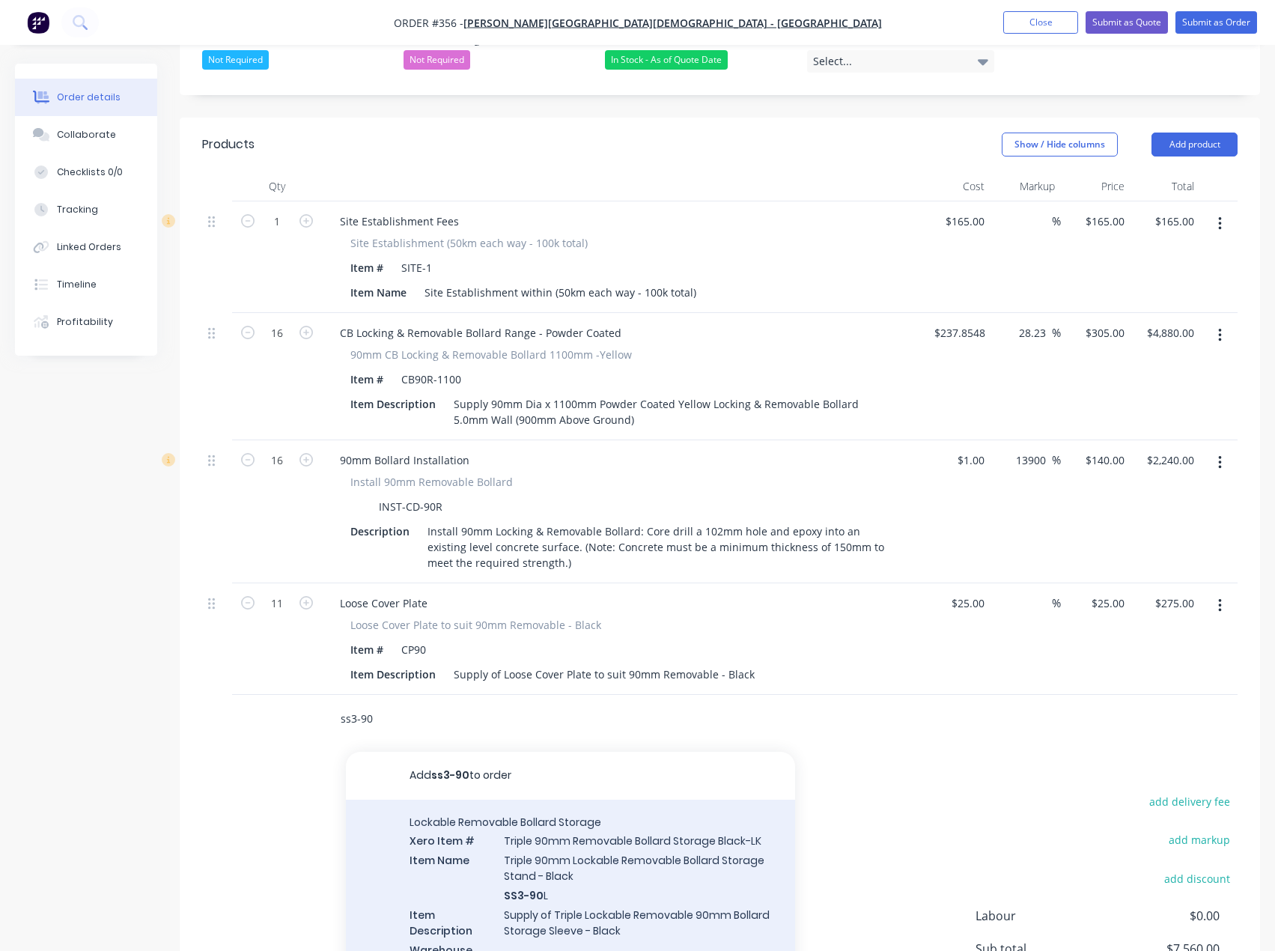
type input "ss3-90"
click at [569, 800] on div "Lockable Removable Bollard Storage Xero Item # Triple 90mm Removable Bollard St…" at bounding box center [570, 903] width 449 height 207
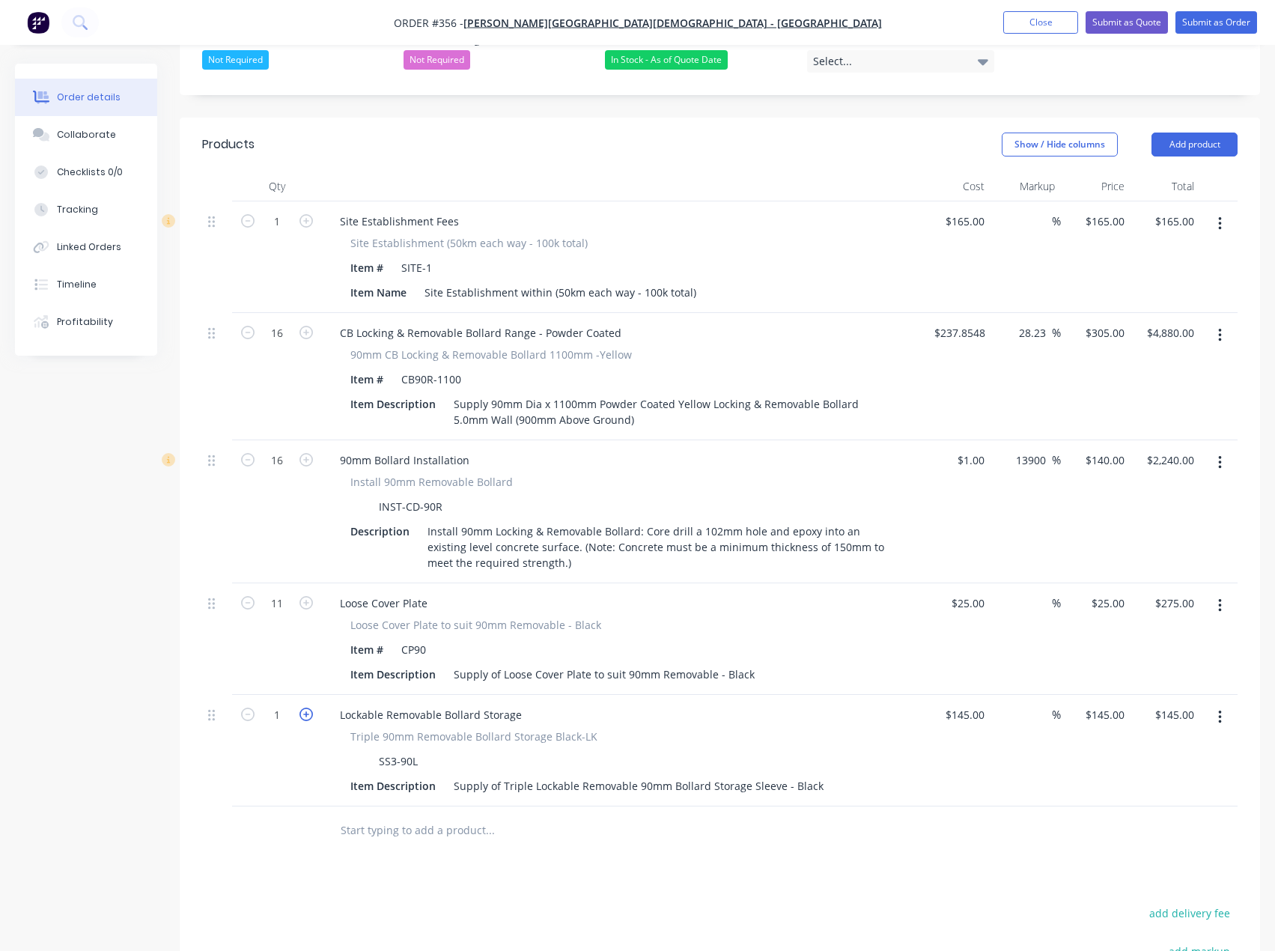
click at [306, 708] on icon "button" at bounding box center [306, 714] width 13 height 13
type input "2"
type input "$290.00"
click at [359, 815] on input "text" at bounding box center [490, 830] width 300 height 30
click at [1129, 19] on button "Submit as Quote" at bounding box center [1127, 22] width 82 height 22
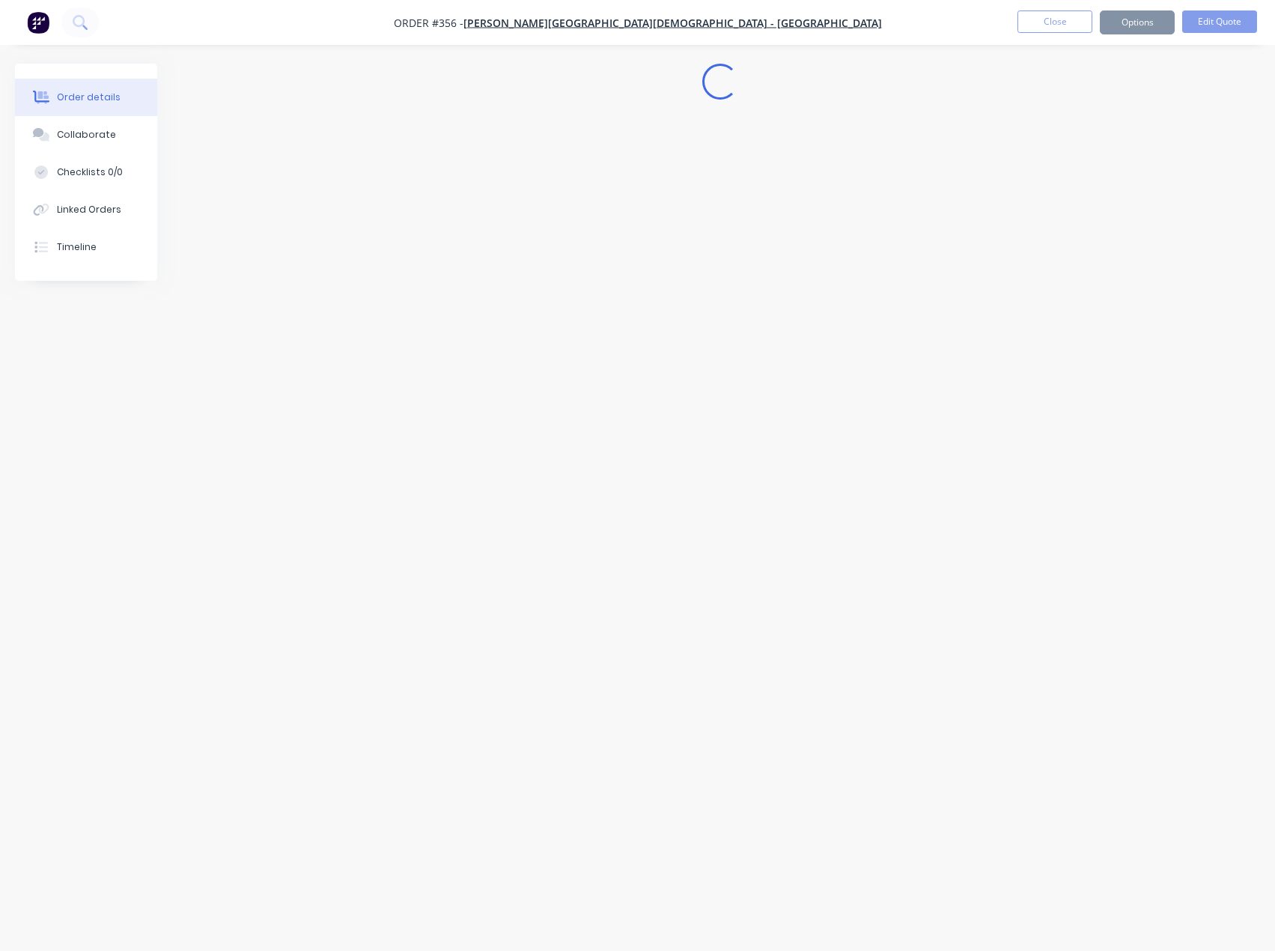
scroll to position [0, 0]
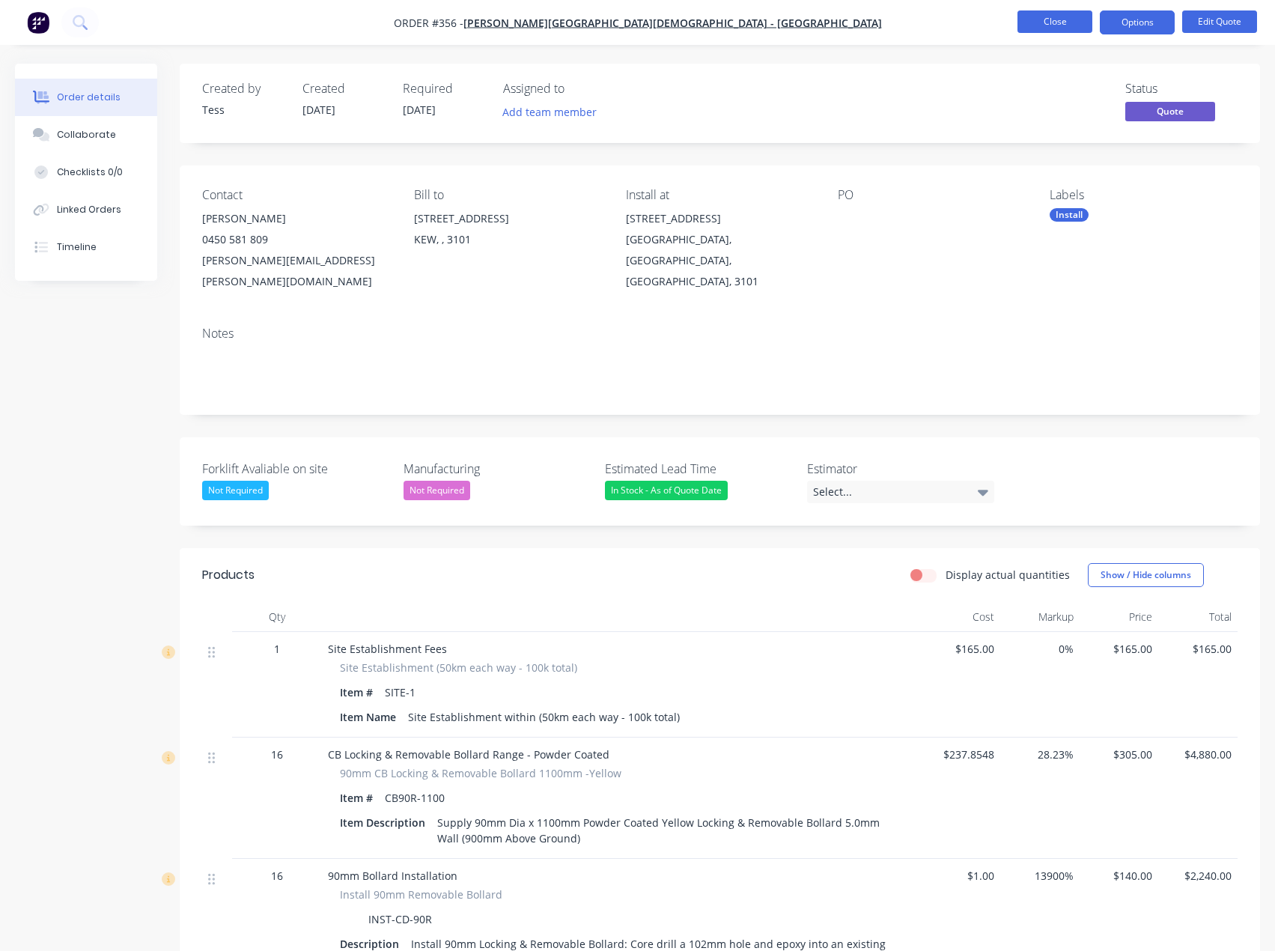
click at [1065, 23] on button "Close" at bounding box center [1055, 21] width 75 height 22
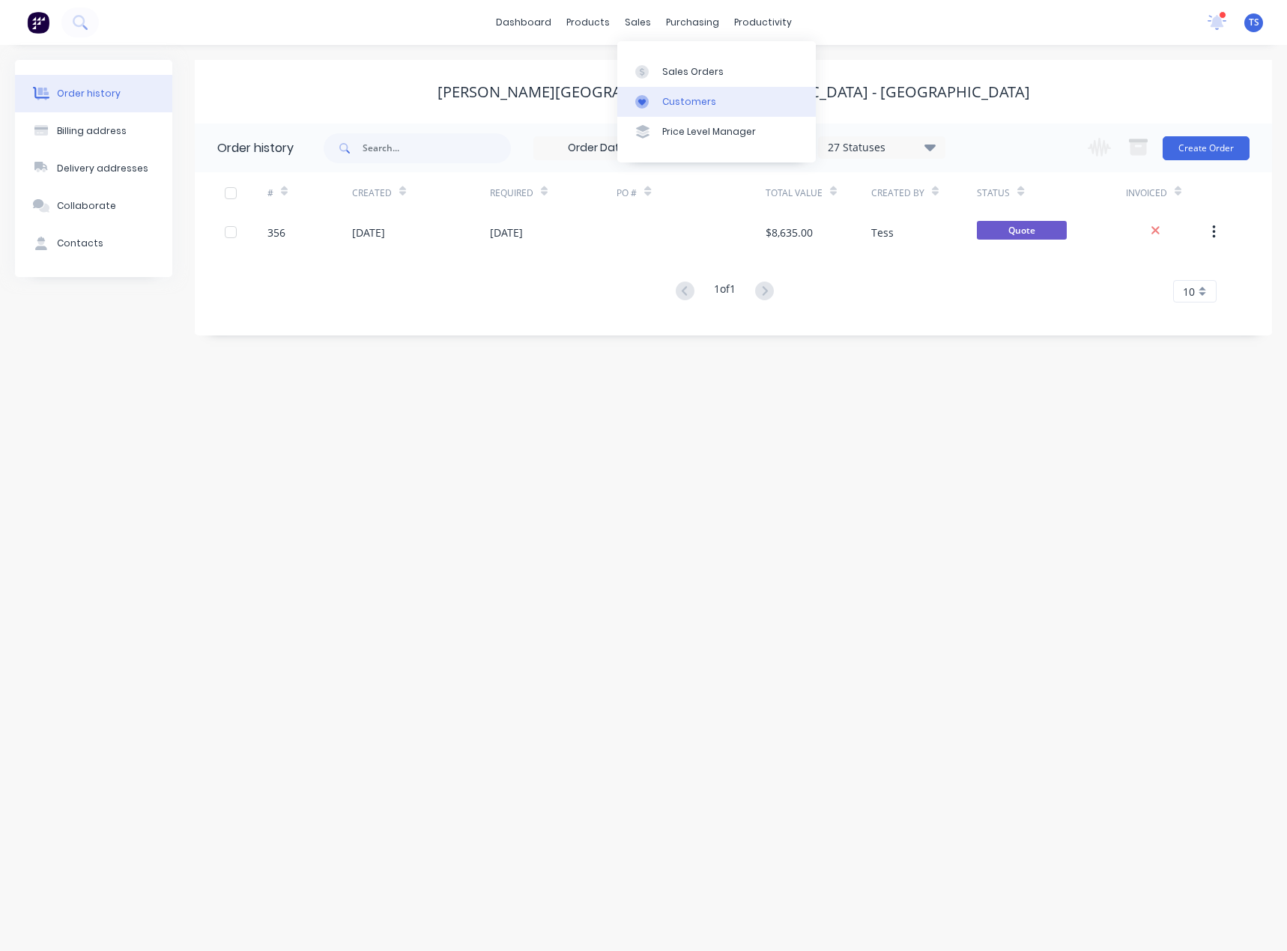
click at [661, 106] on link "Customers" at bounding box center [716, 102] width 198 height 30
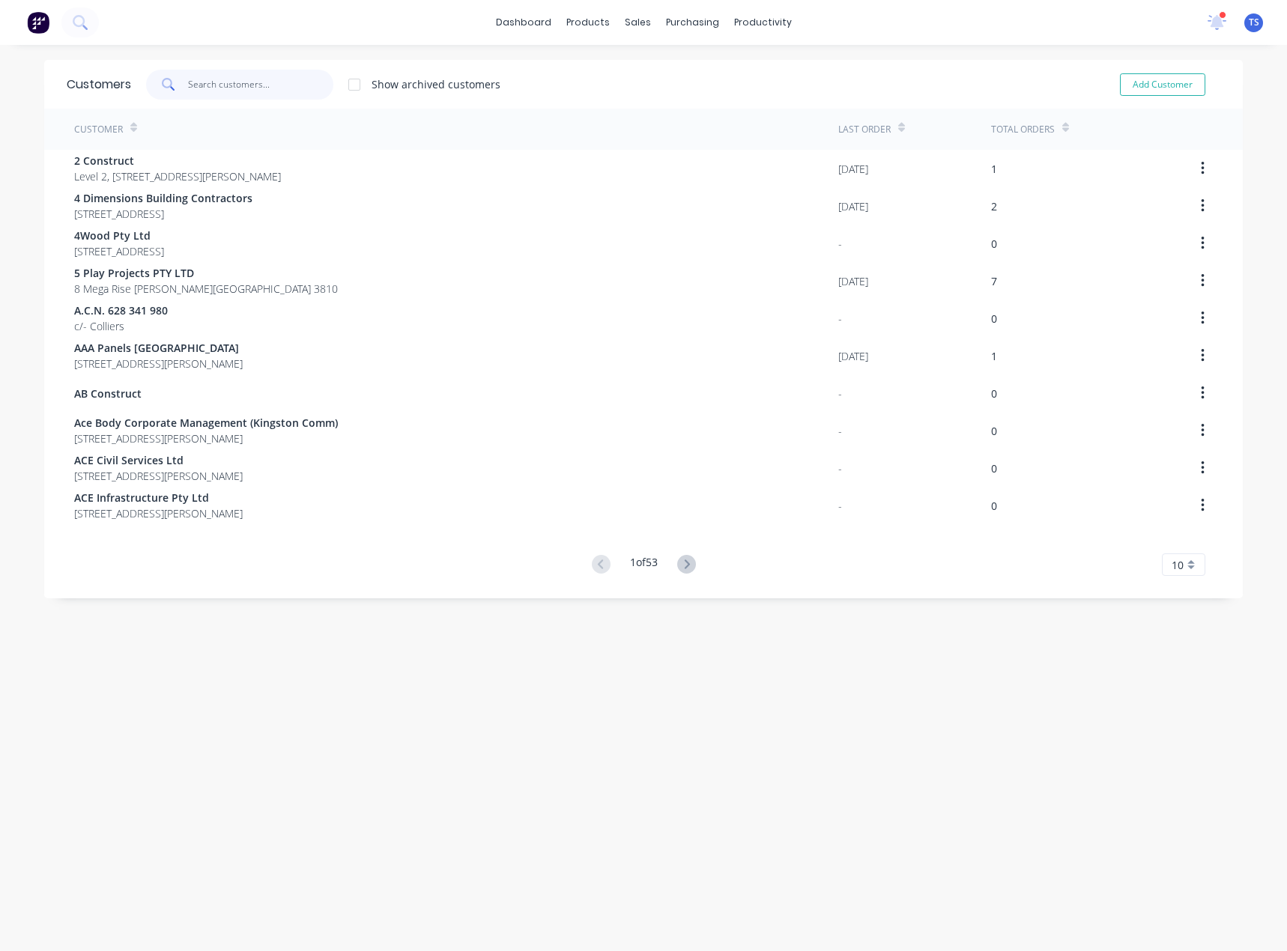
click at [207, 86] on input "text" at bounding box center [261, 85] width 146 height 30
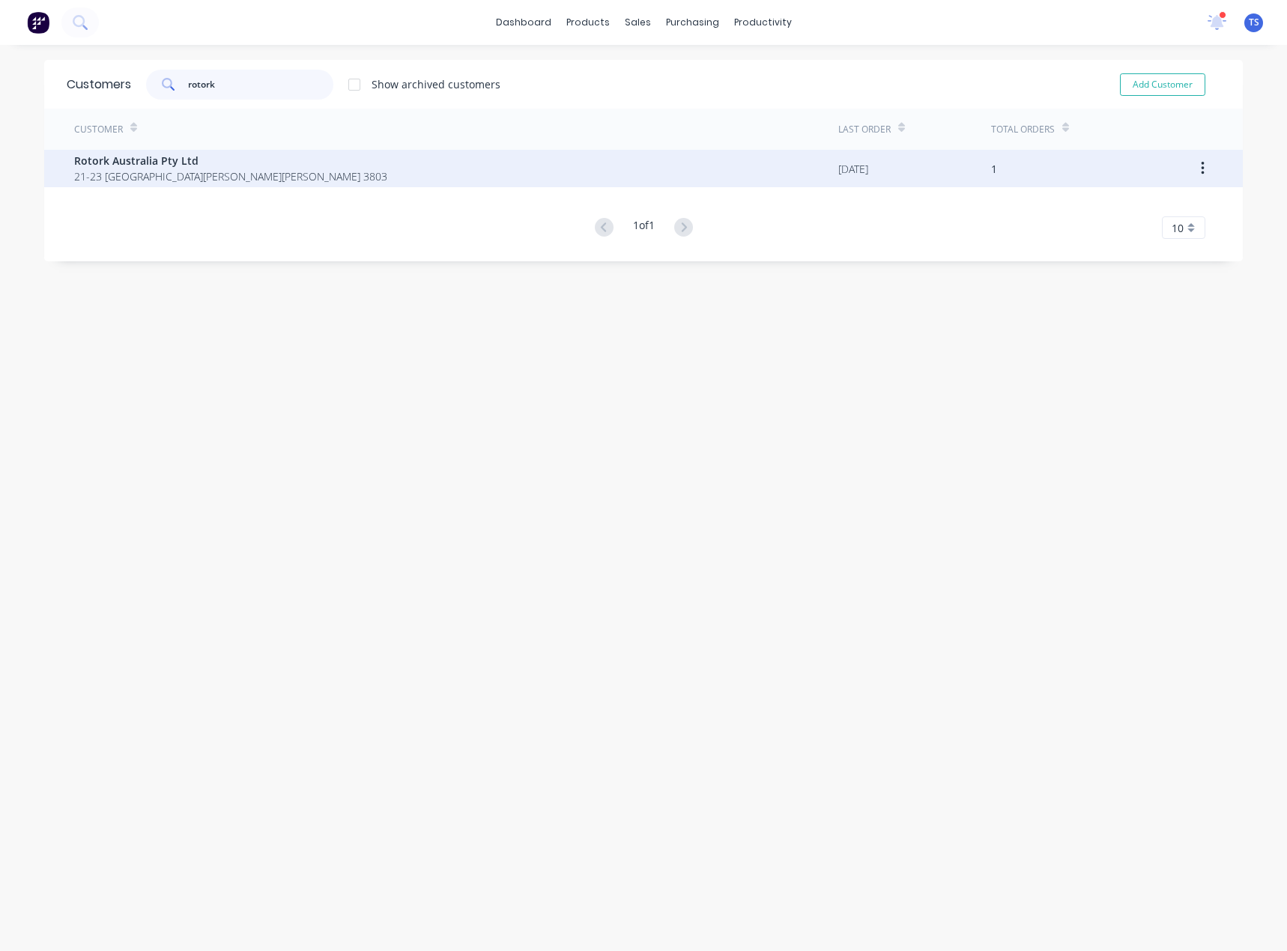
type input "rotork"
click at [180, 167] on span "Rotork Australia Pty Ltd" at bounding box center [230, 161] width 313 height 16
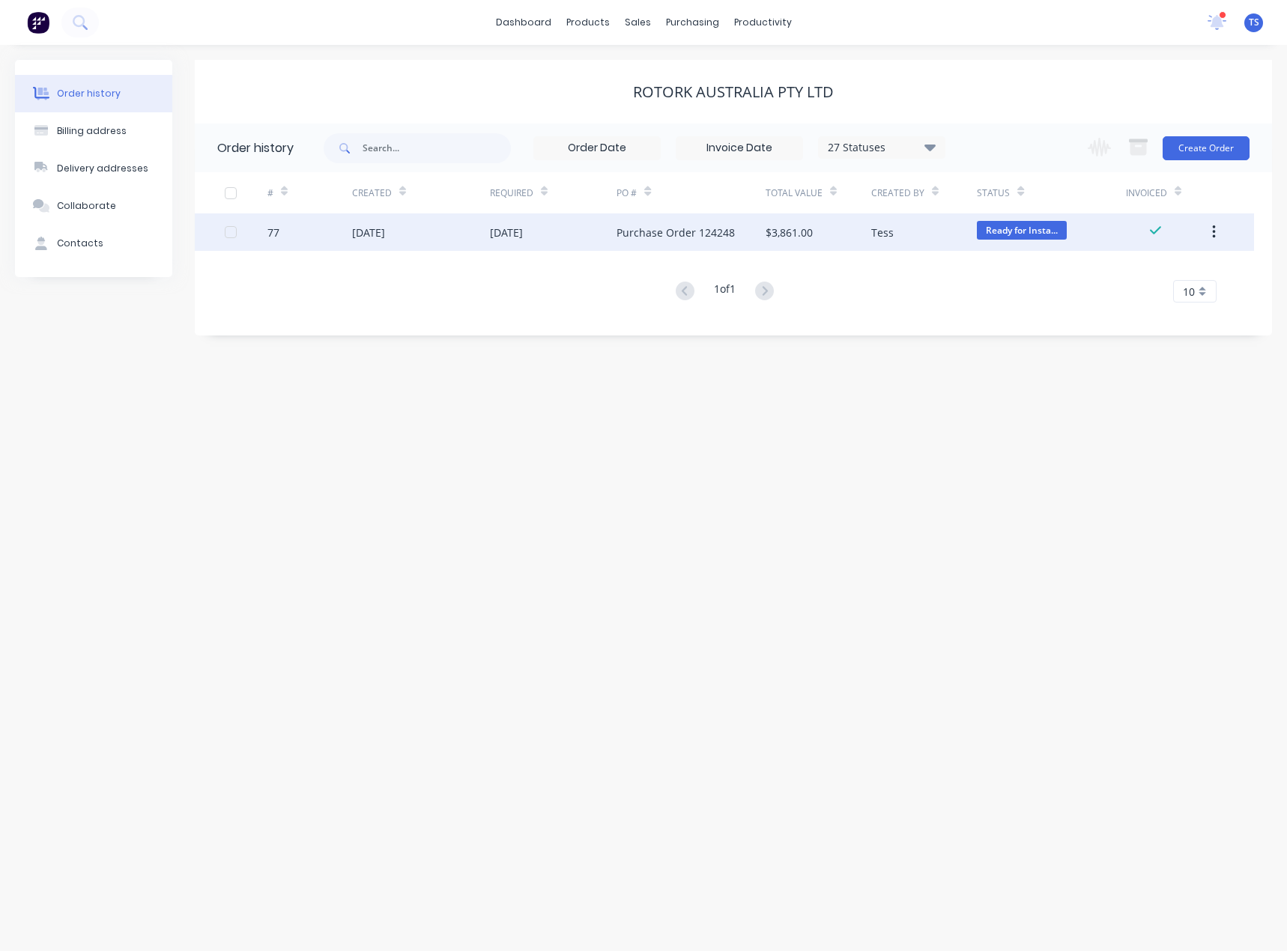
click at [523, 234] on div "[DATE]" at bounding box center [506, 233] width 33 height 16
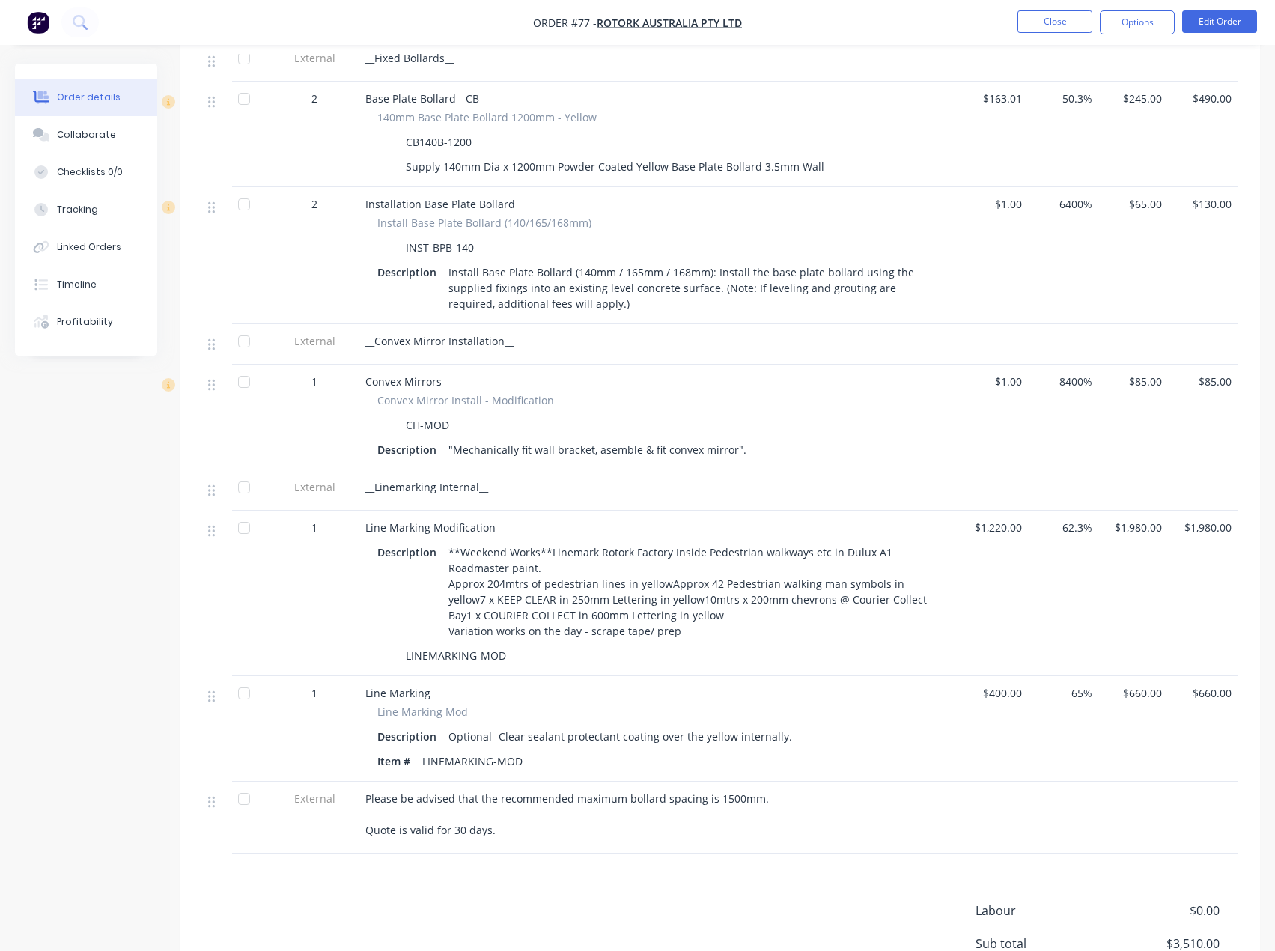
scroll to position [545, 0]
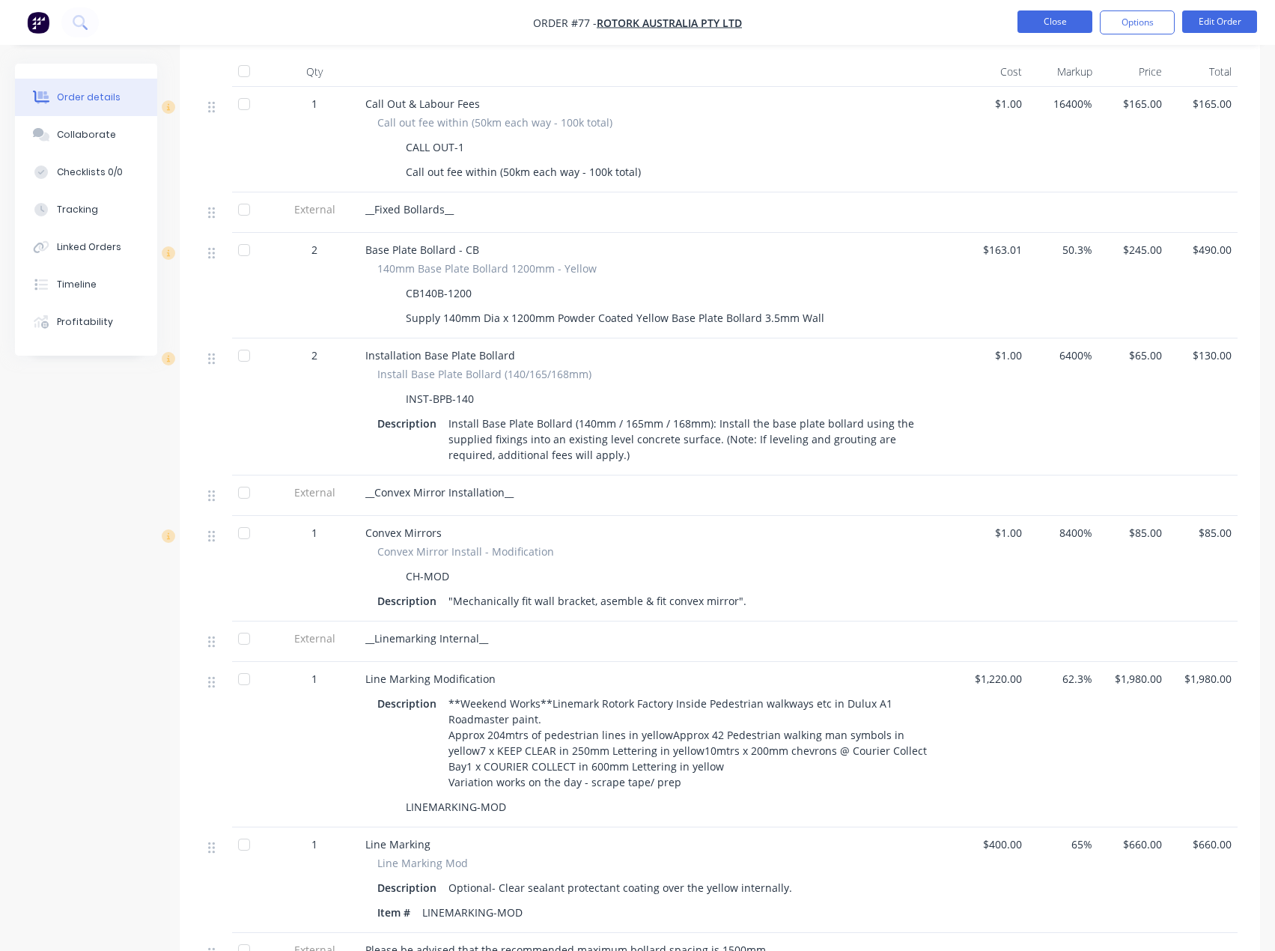
click at [1070, 31] on button "Close" at bounding box center [1055, 21] width 75 height 22
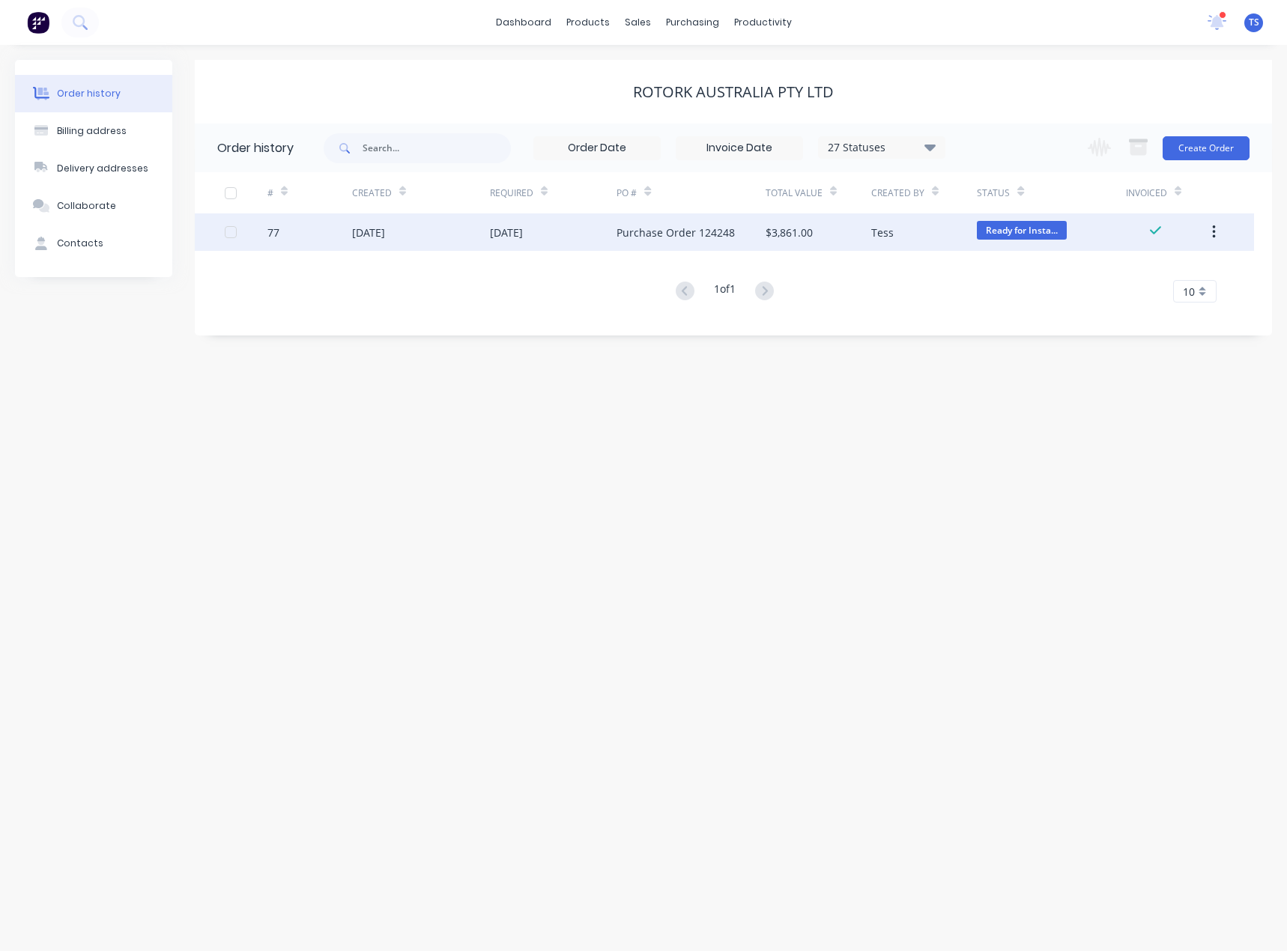
click at [670, 235] on div "Purchase Order 124248" at bounding box center [675, 233] width 118 height 16
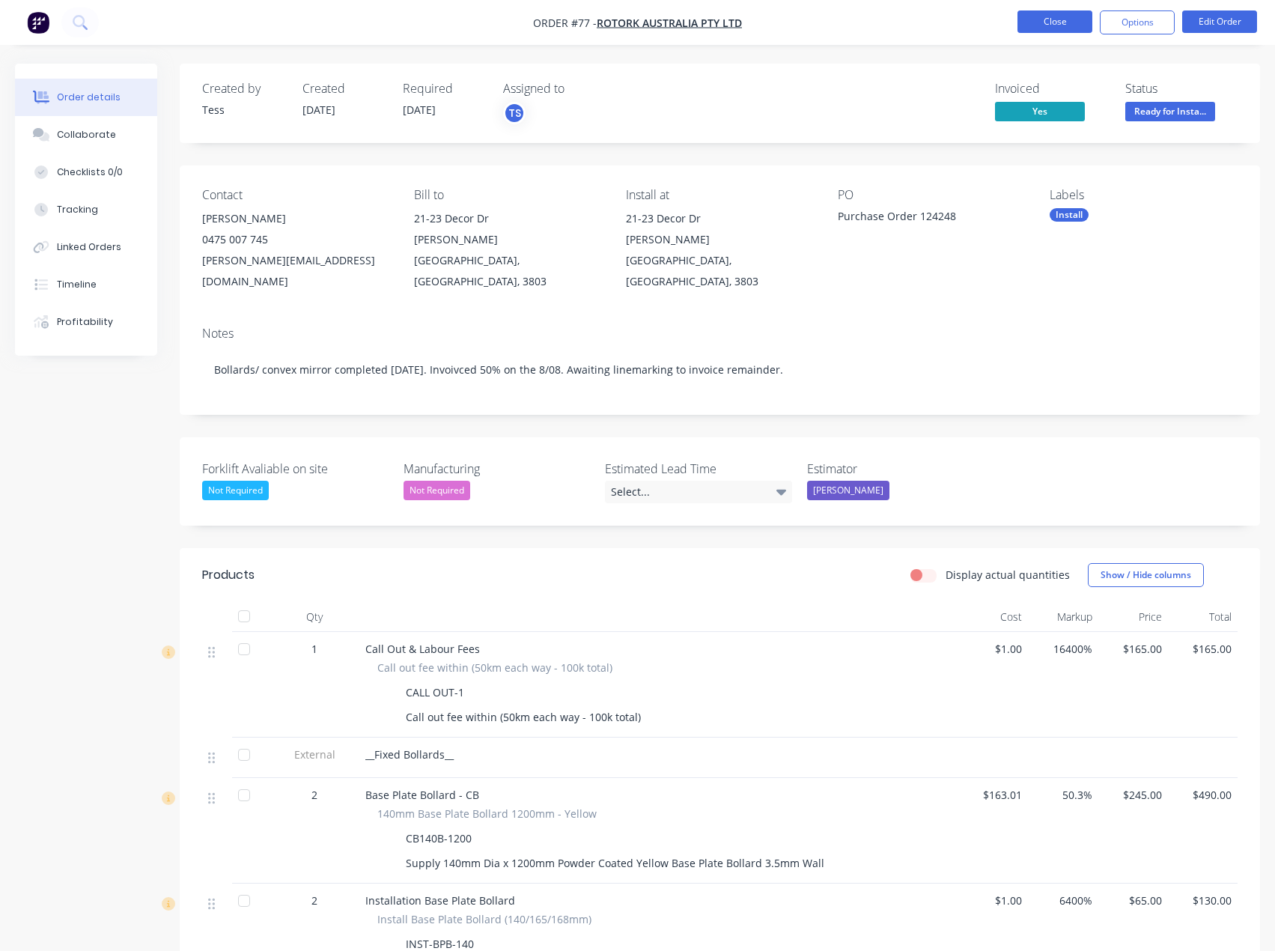
click at [1063, 26] on button "Close" at bounding box center [1055, 21] width 75 height 22
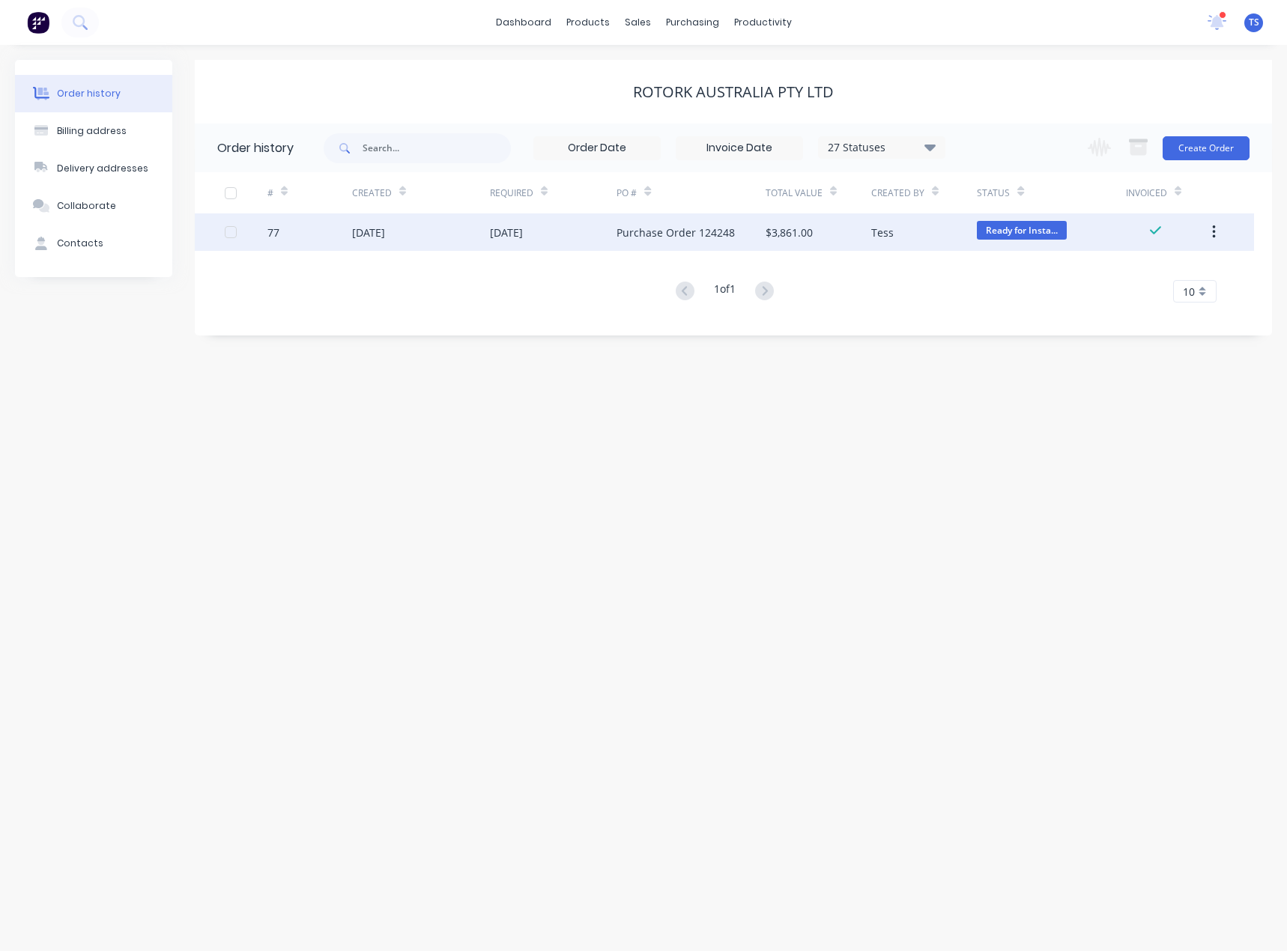
click at [686, 233] on div "Purchase Order 124248" at bounding box center [675, 233] width 118 height 16
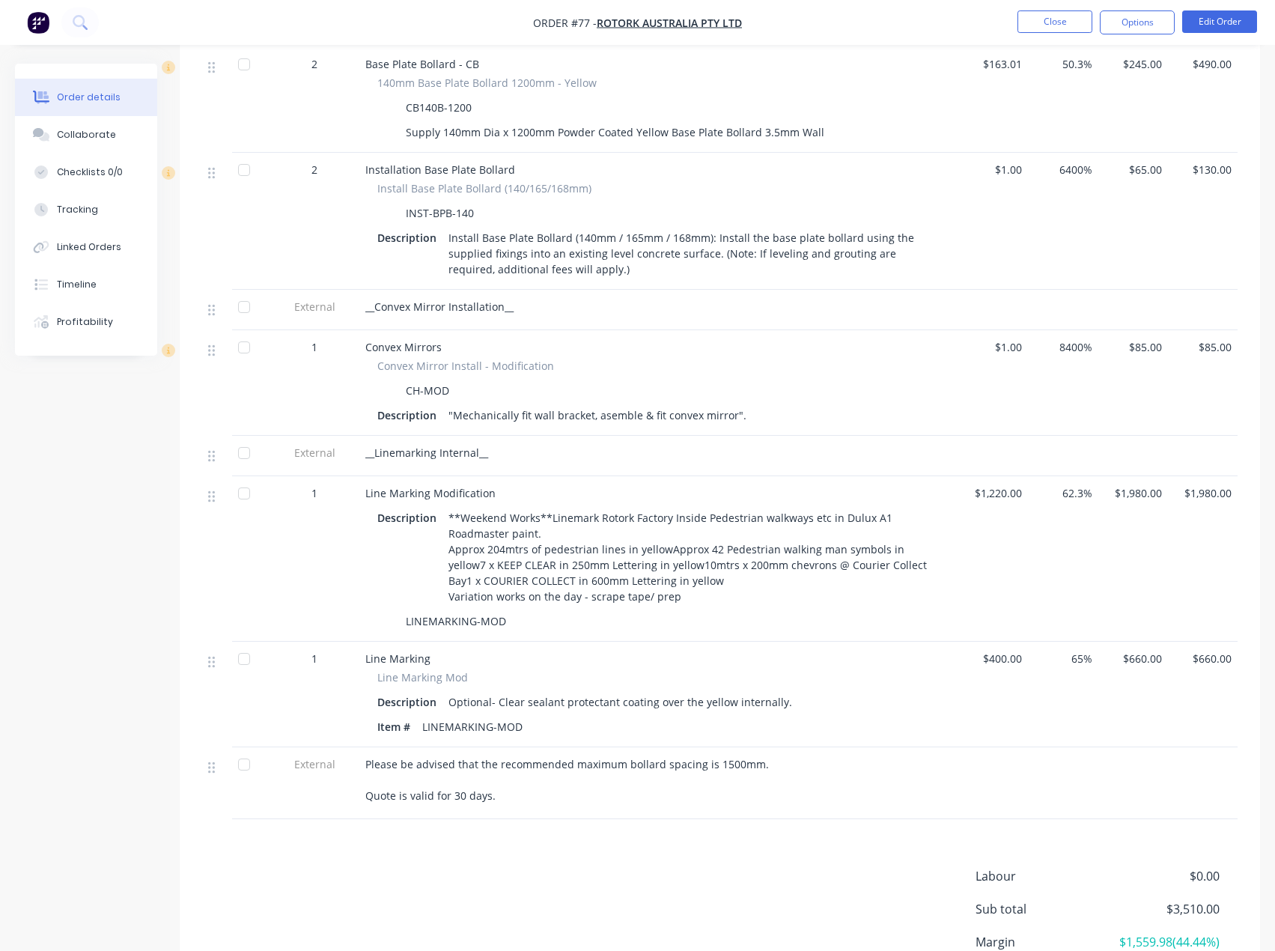
scroll to position [845, 0]
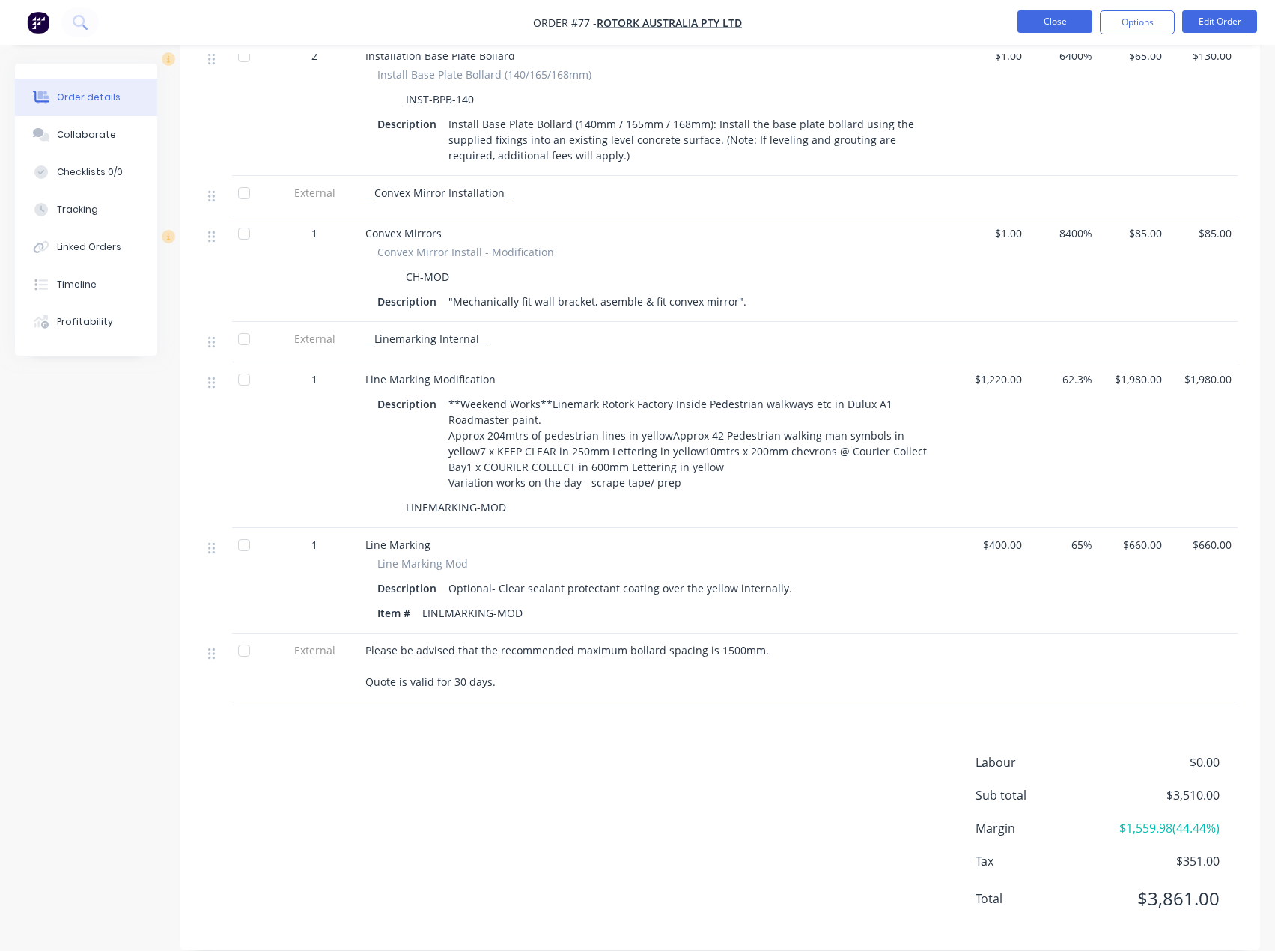
click at [1063, 22] on button "Close" at bounding box center [1055, 21] width 75 height 22
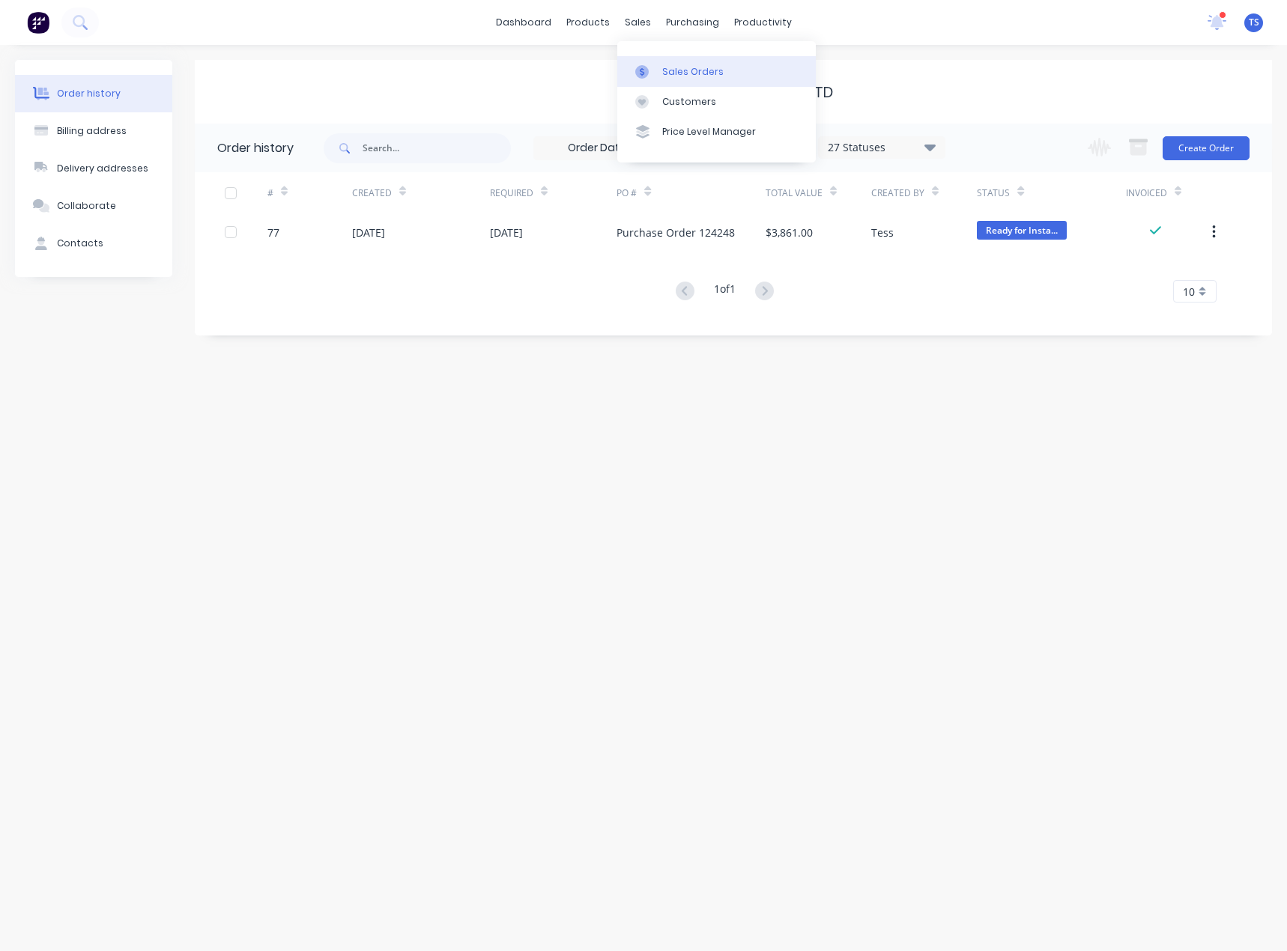
click at [675, 75] on div "Sales Orders" at bounding box center [692, 71] width 61 height 13
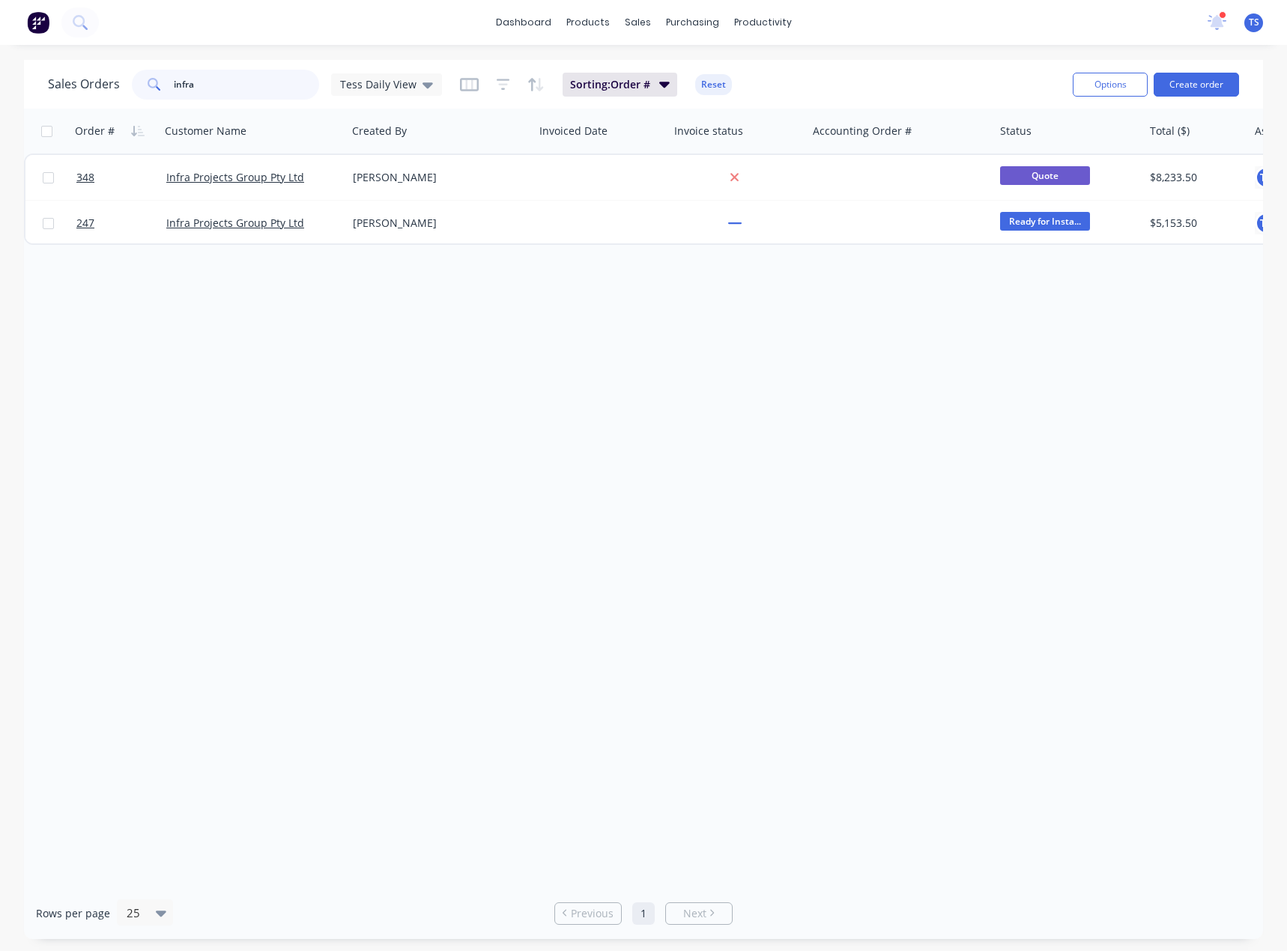
drag, startPoint x: 208, startPoint y: 84, endPoint x: 115, endPoint y: 80, distance: 93.7
click at [115, 80] on div "Sales Orders infra Tess Daily View" at bounding box center [245, 85] width 394 height 30
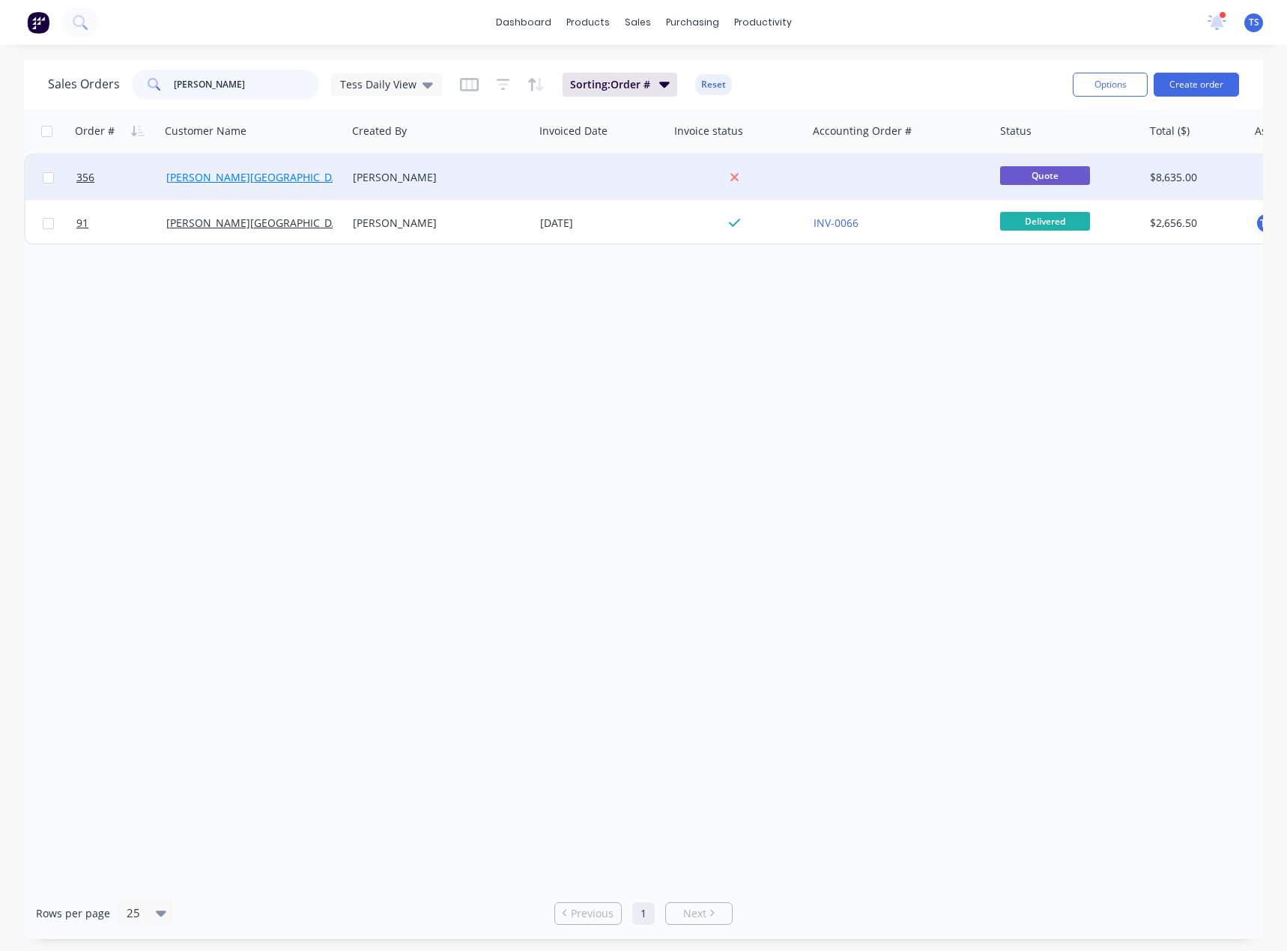
type input "[PERSON_NAME]"
click at [249, 176] on link "[PERSON_NAME][GEOGRAPHIC_DATA][DEMOGRAPHIC_DATA] - [GEOGRAPHIC_DATA]" at bounding box center [372, 177] width 413 height 14
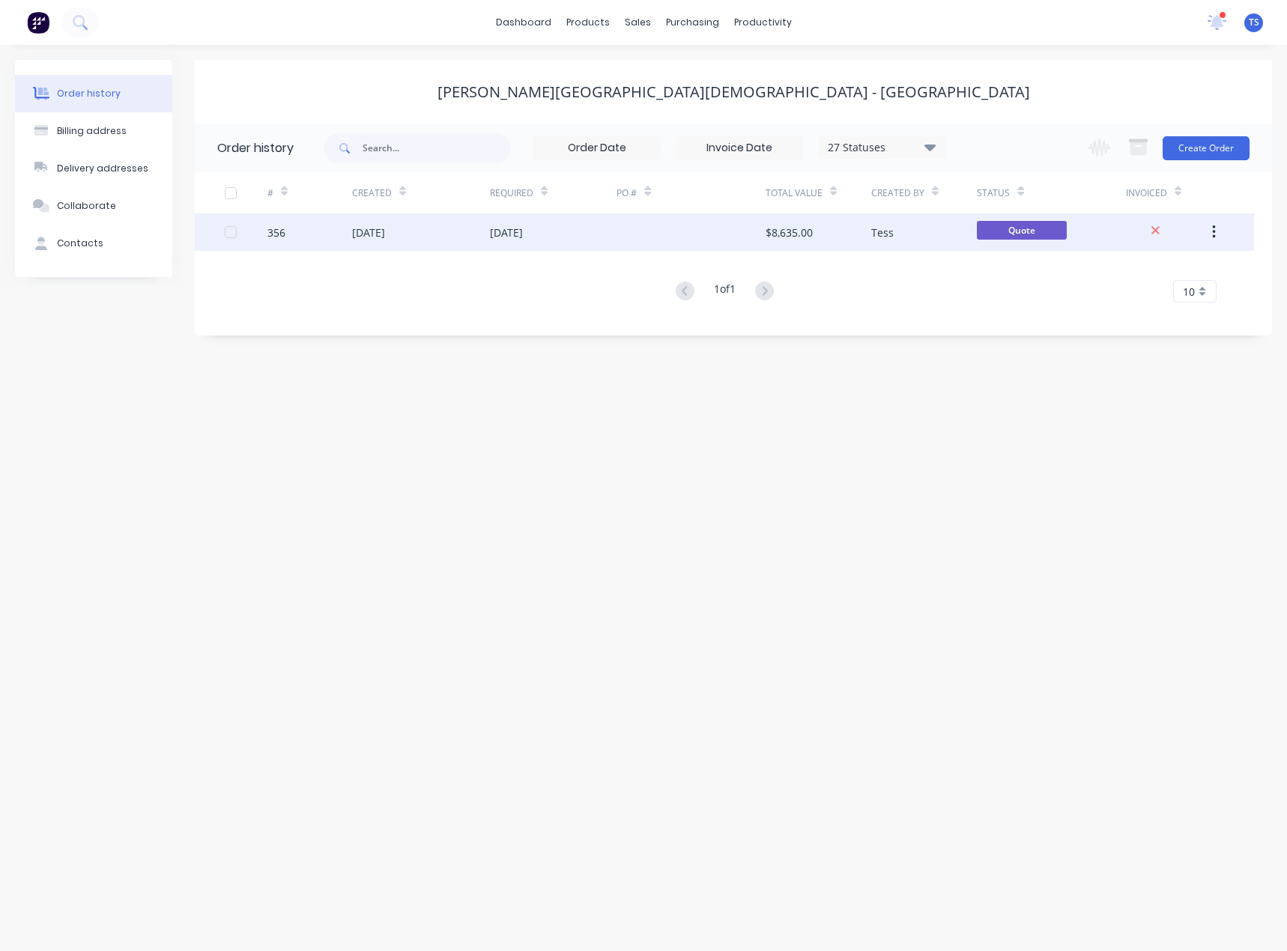
click at [482, 234] on div "[DATE]" at bounding box center [421, 231] width 138 height 37
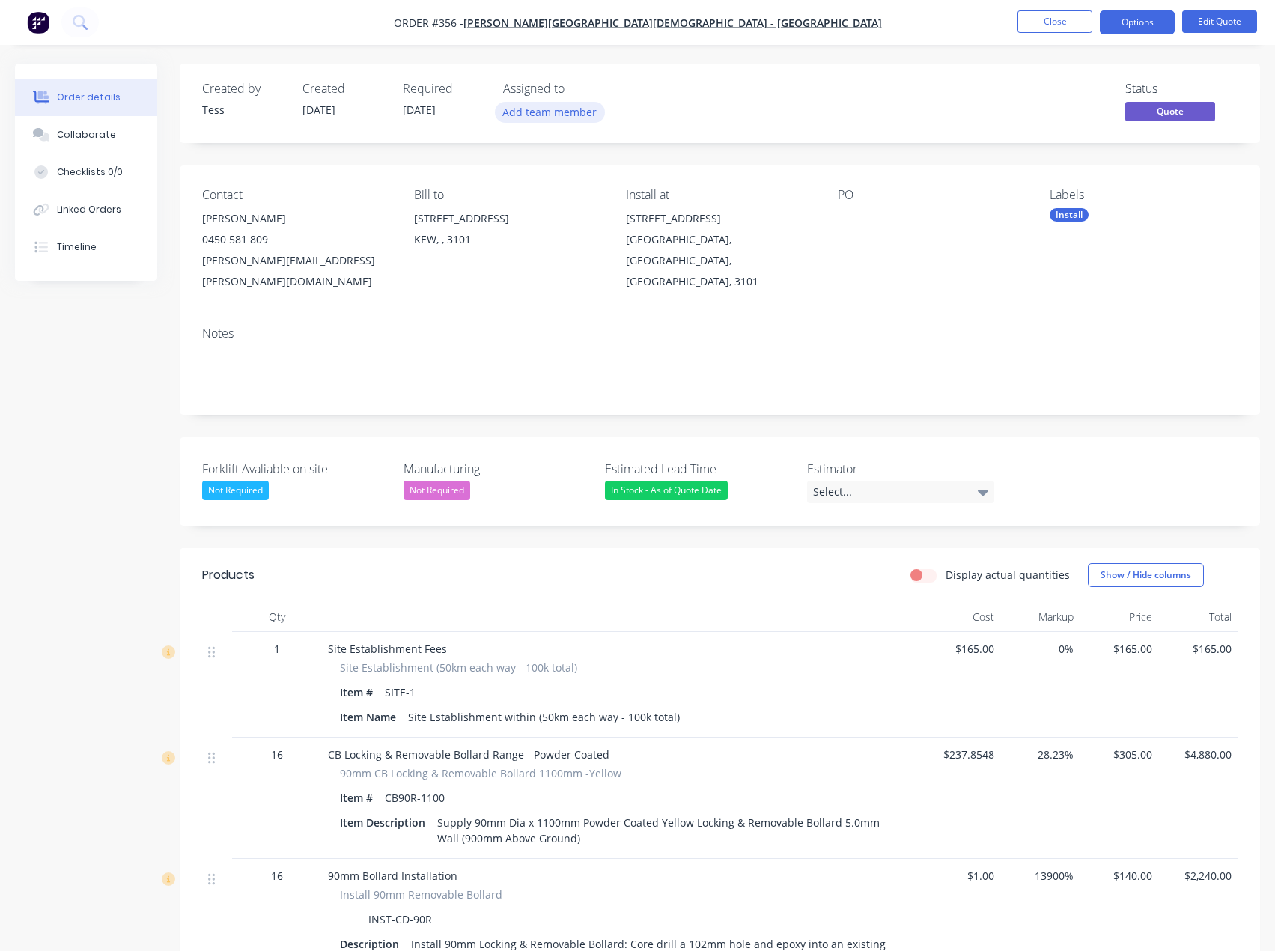
click at [537, 110] on button "Add team member" at bounding box center [550, 112] width 110 height 20
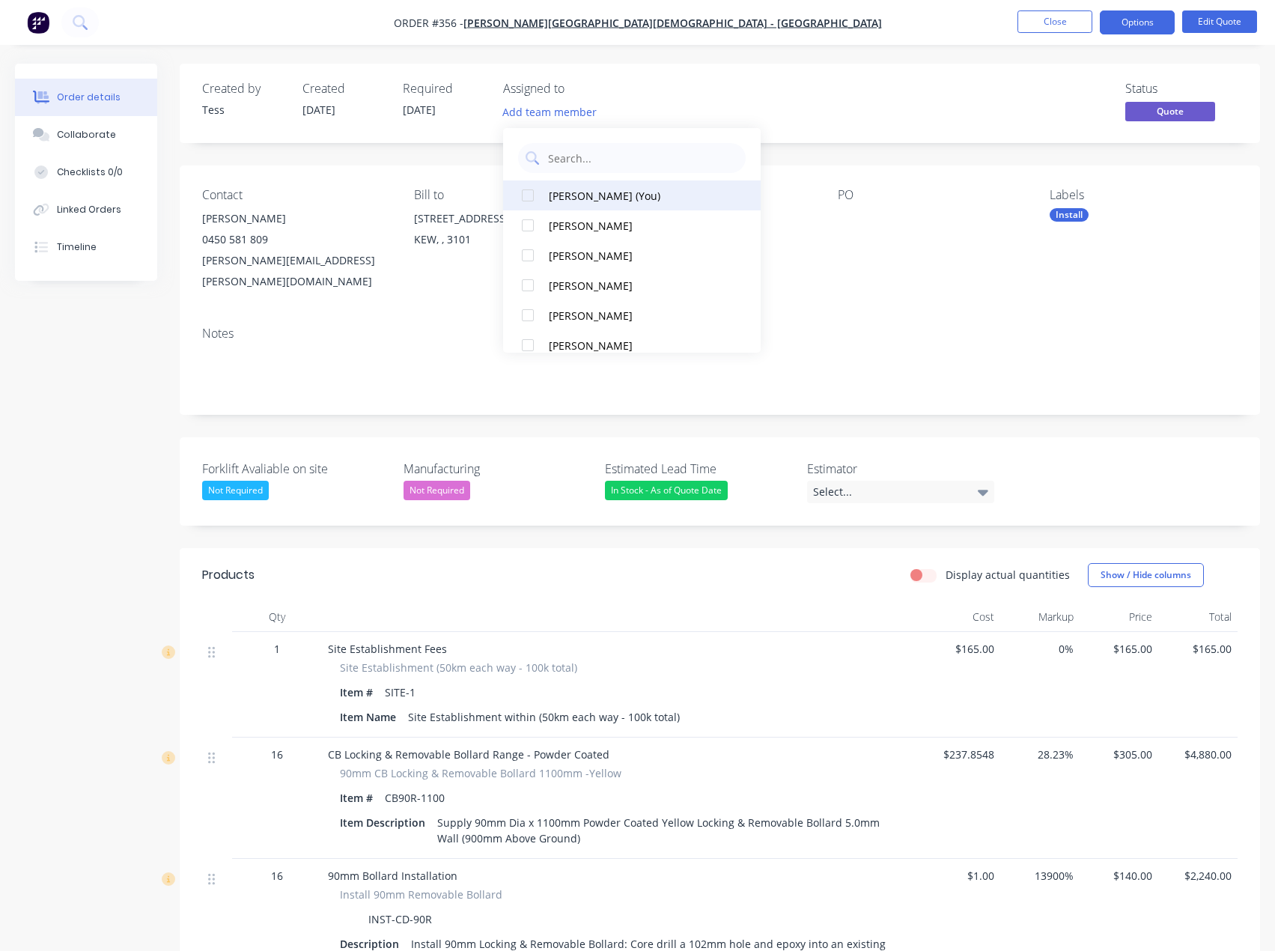
click at [559, 196] on div "[PERSON_NAME] (You)" at bounding box center [637, 196] width 176 height 16
click at [666, 109] on div "Status Quote" at bounding box center [945, 103] width 585 height 43
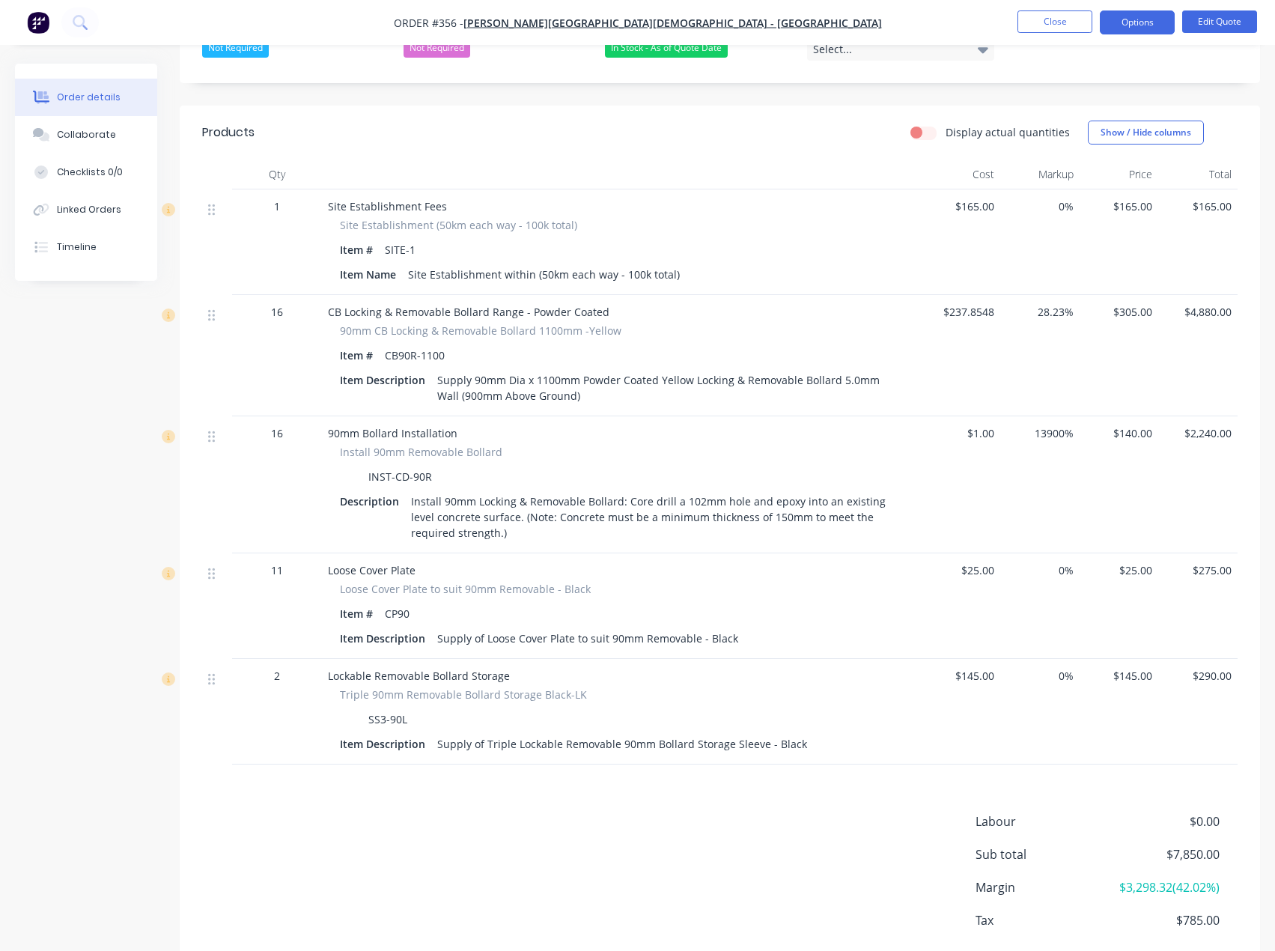
scroll to position [449, 0]
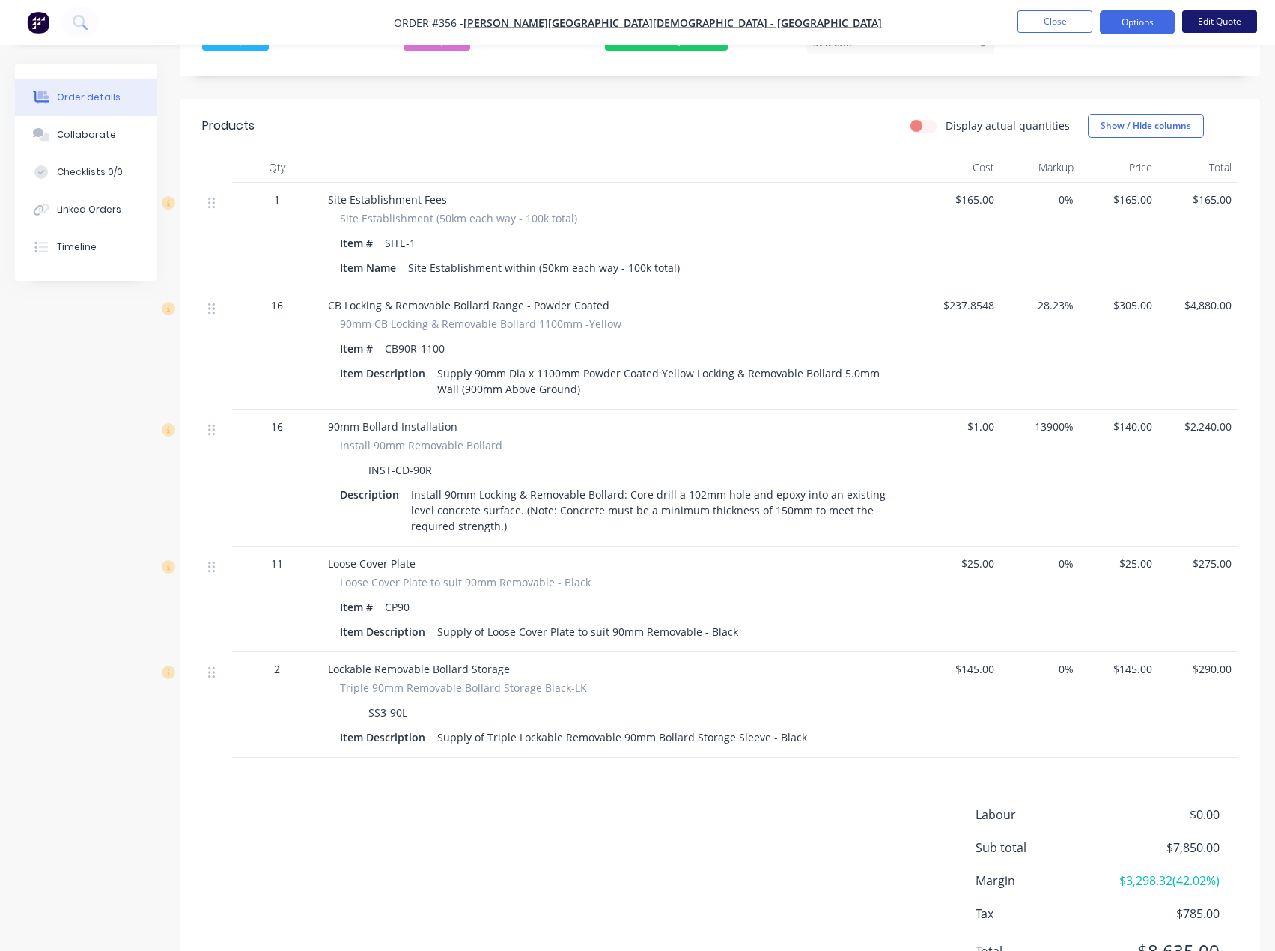
click at [1224, 22] on button "Edit Quote" at bounding box center [1219, 21] width 75 height 22
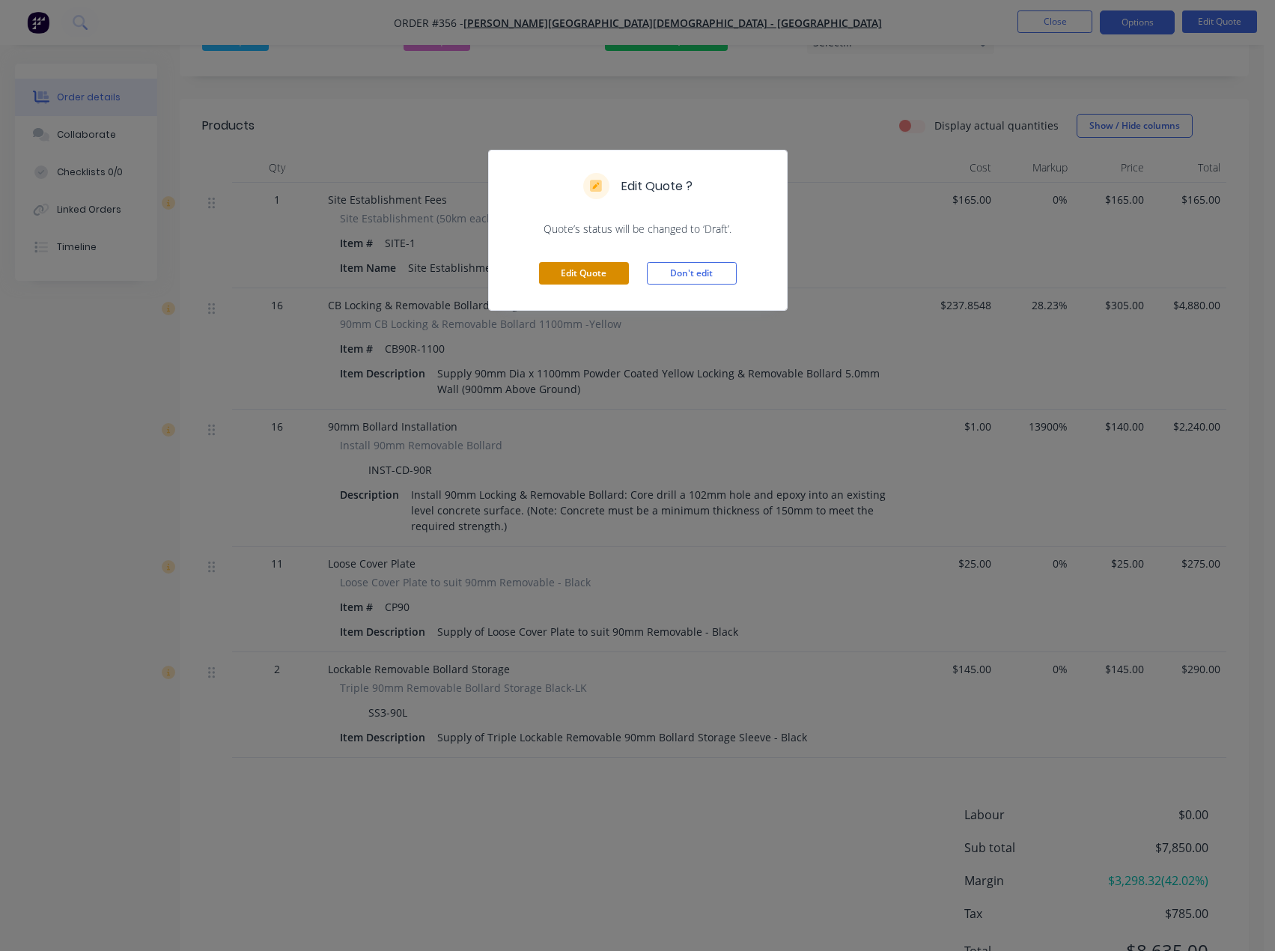
click at [582, 273] on button "Edit Quote" at bounding box center [584, 273] width 90 height 22
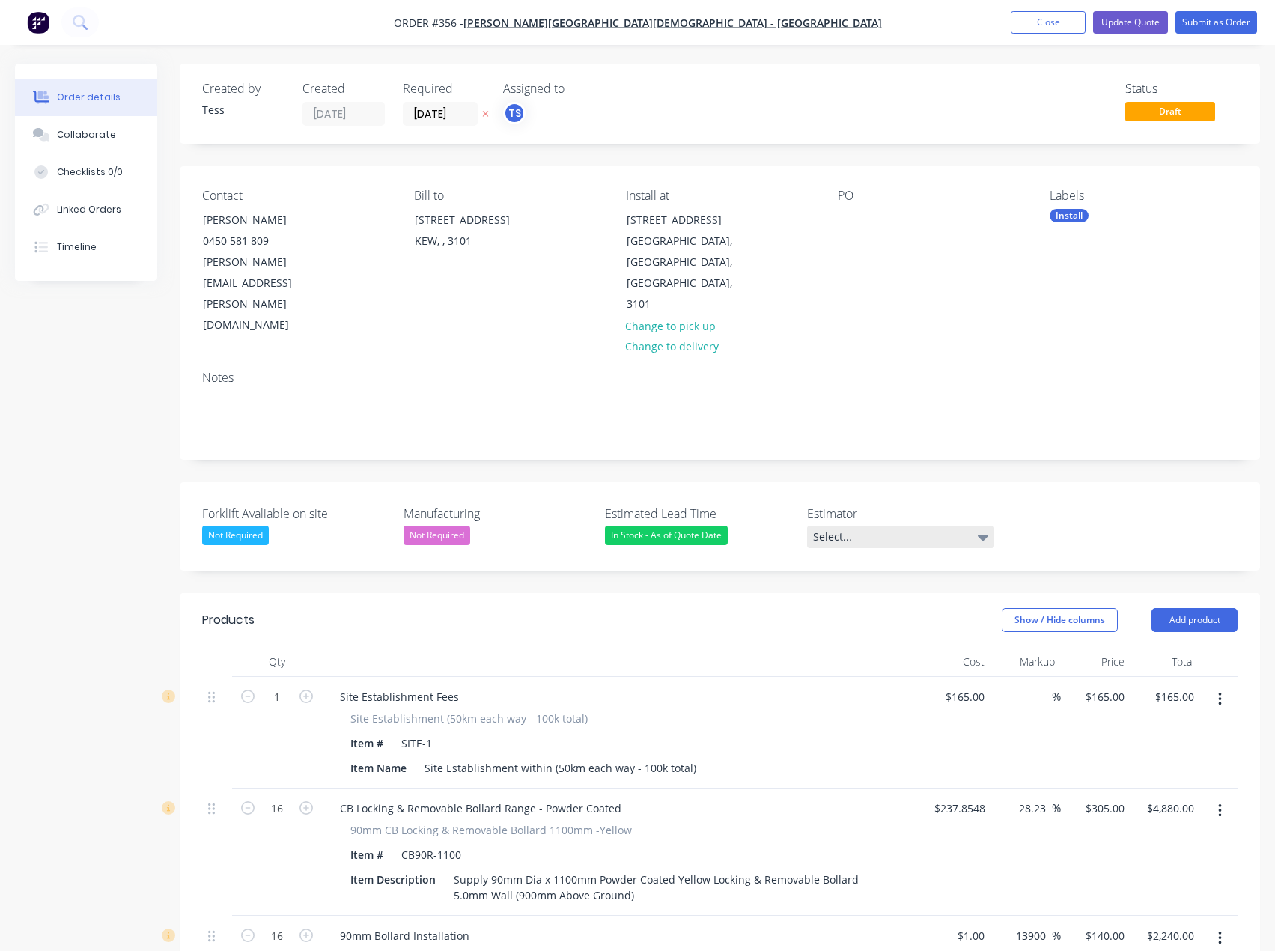
click at [857, 526] on div "Select..." at bounding box center [900, 537] width 187 height 22
click at [851, 567] on div "[PERSON_NAME]" at bounding box center [859, 565] width 82 height 19
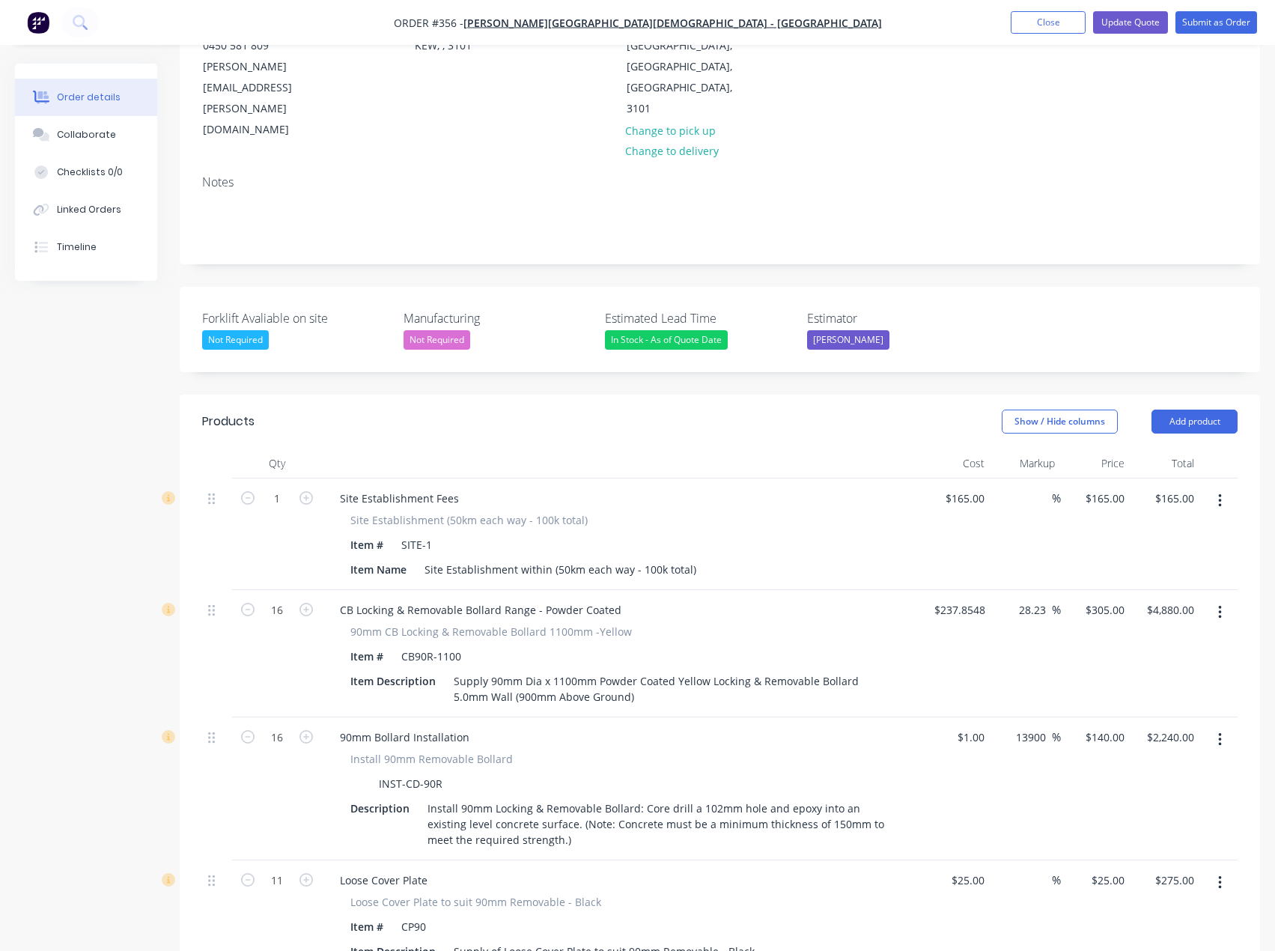
scroll to position [225, 0]
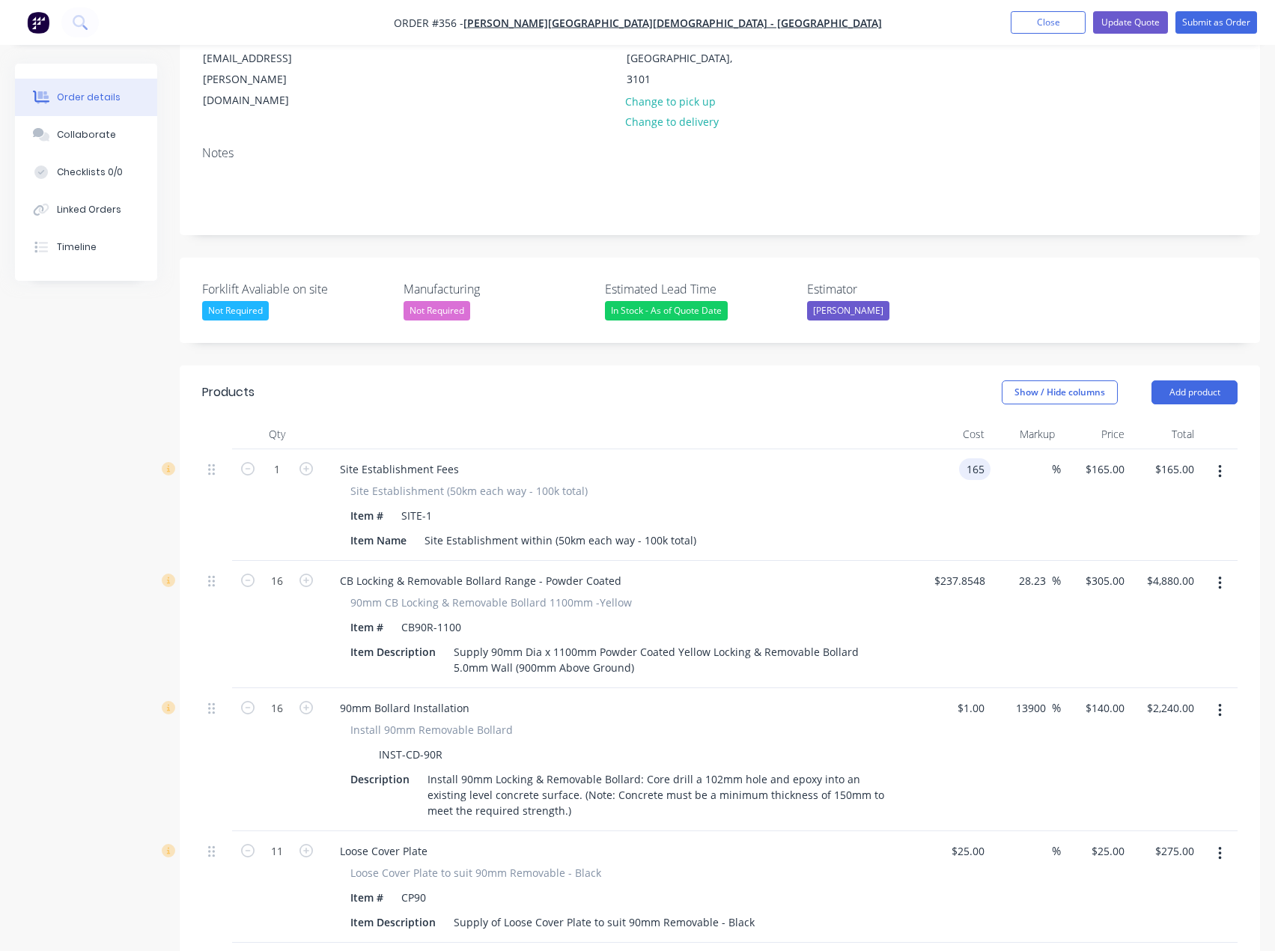
click at [978, 458] on input "165" at bounding box center [977, 469] width 25 height 22
type input "$1.00"
type input "1"
type input "$1.00"
click at [1108, 458] on div "1 $165.00" at bounding box center [1104, 469] width 52 height 22
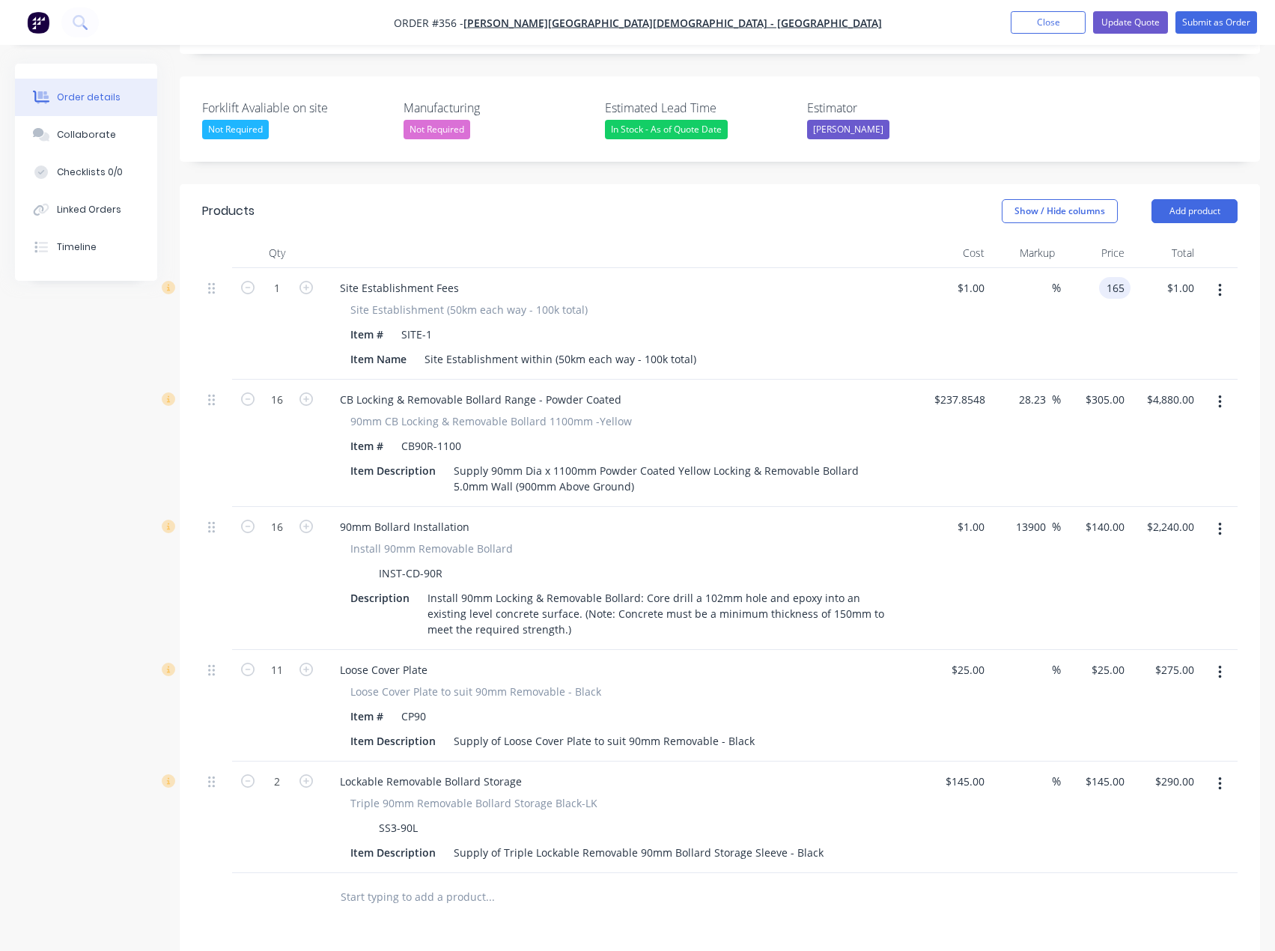
scroll to position [449, 0]
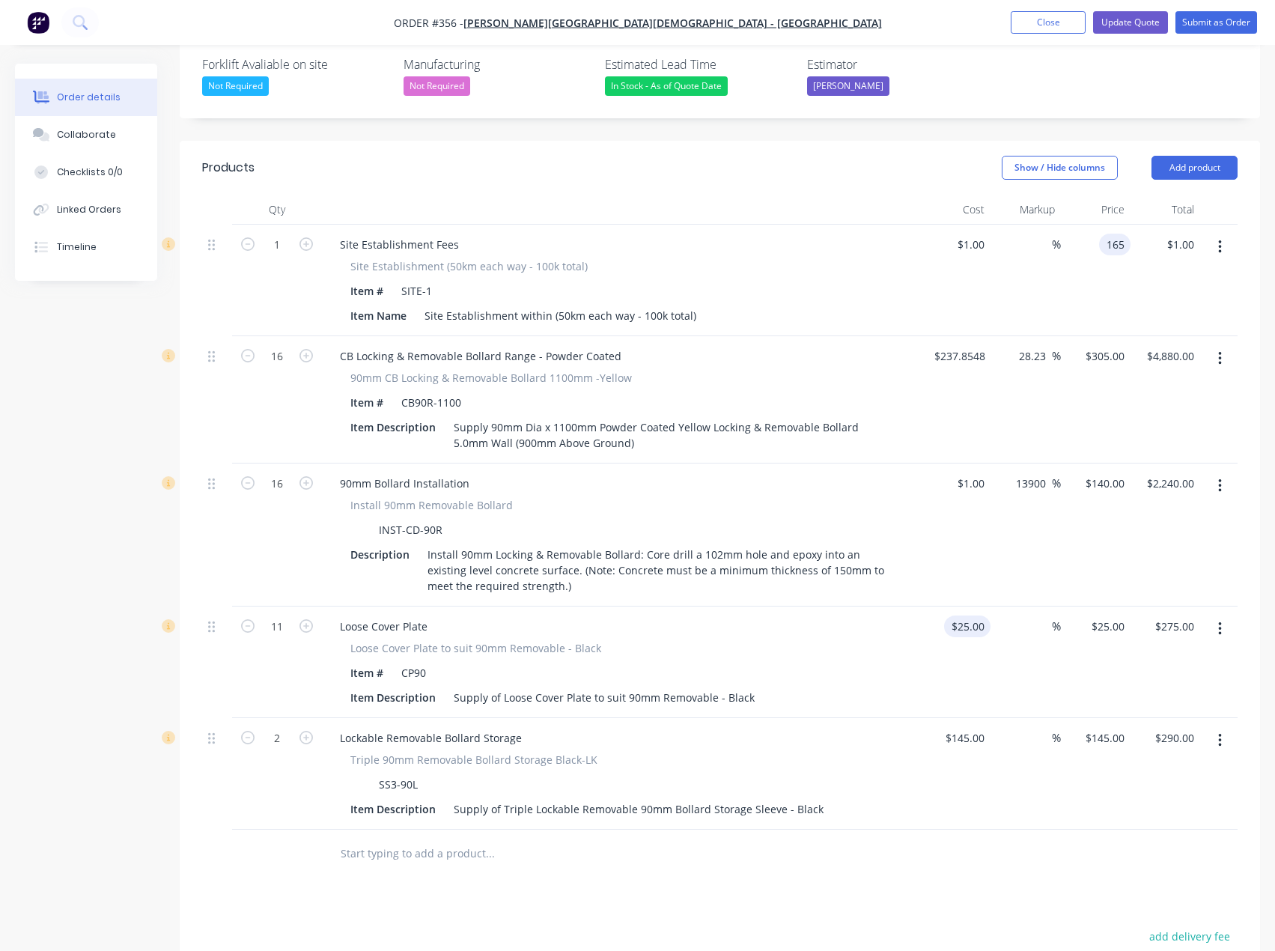
type input "165"
type input "16400"
type input "$165.00"
click at [957, 607] on div "25 25" at bounding box center [956, 663] width 70 height 112
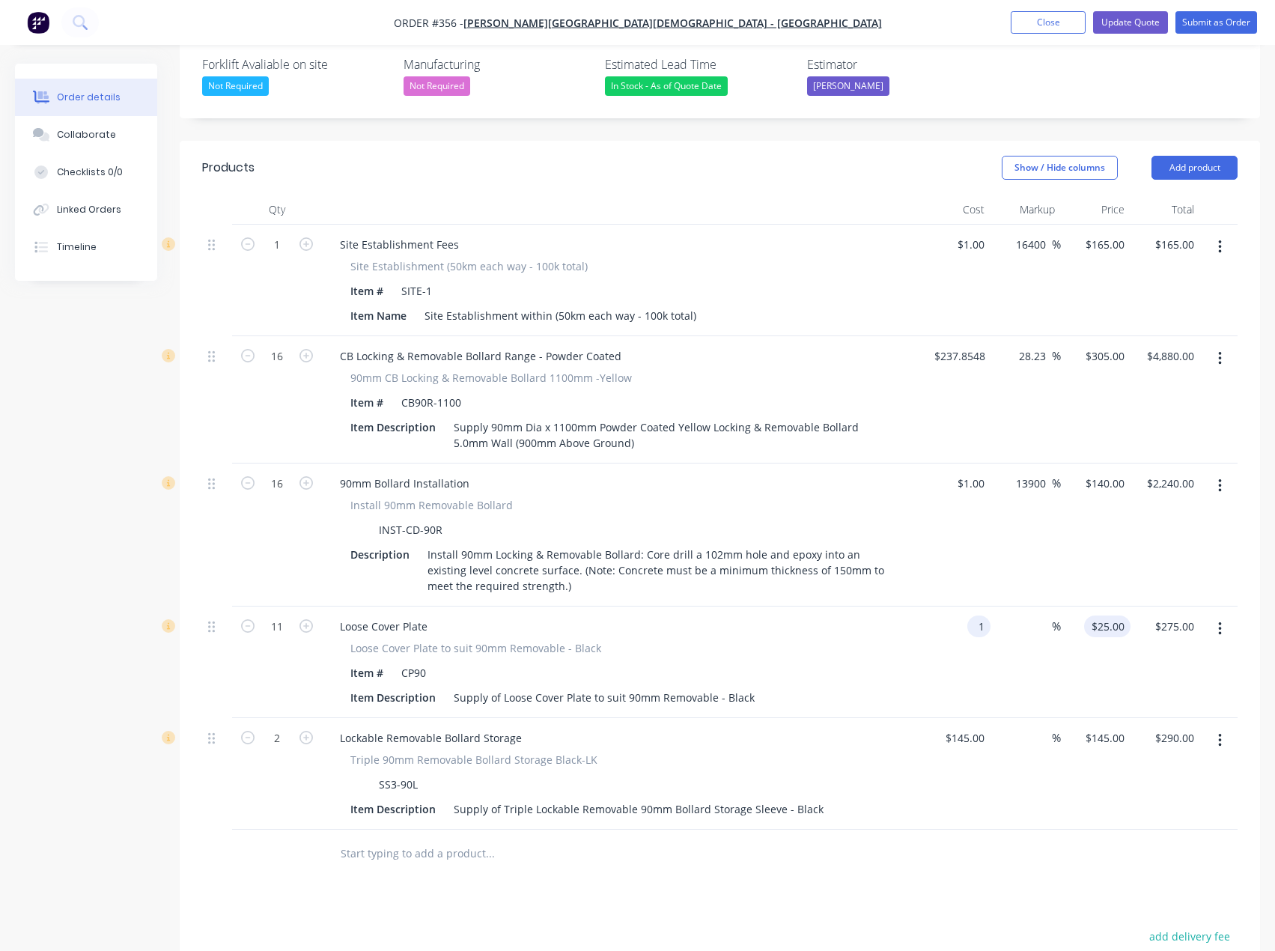
type input "$1.00"
type input "1"
type input "$11.00"
click at [1106, 607] on div "1 $25.00" at bounding box center [1096, 663] width 70 height 112
type input "20"
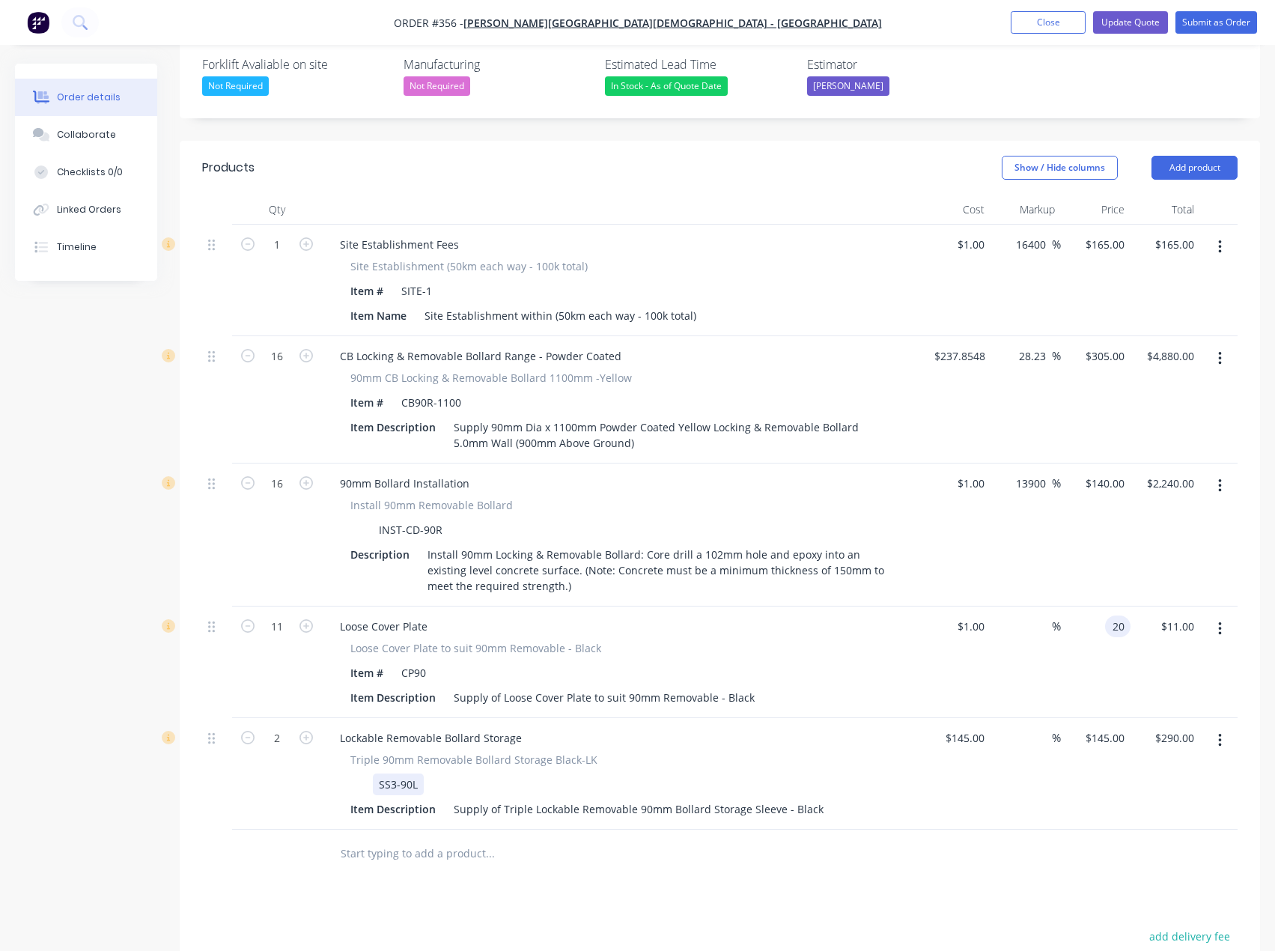
type input "1900"
type input "$20.00"
type input "$220.00"
click at [914, 752] on div "Triple 90mm Removable Bollard Storage Black-LK SS3-90L Item Description Supply …" at bounding box center [621, 786] width 587 height 68
click at [962, 727] on div "145 $145.00" at bounding box center [964, 738] width 52 height 22
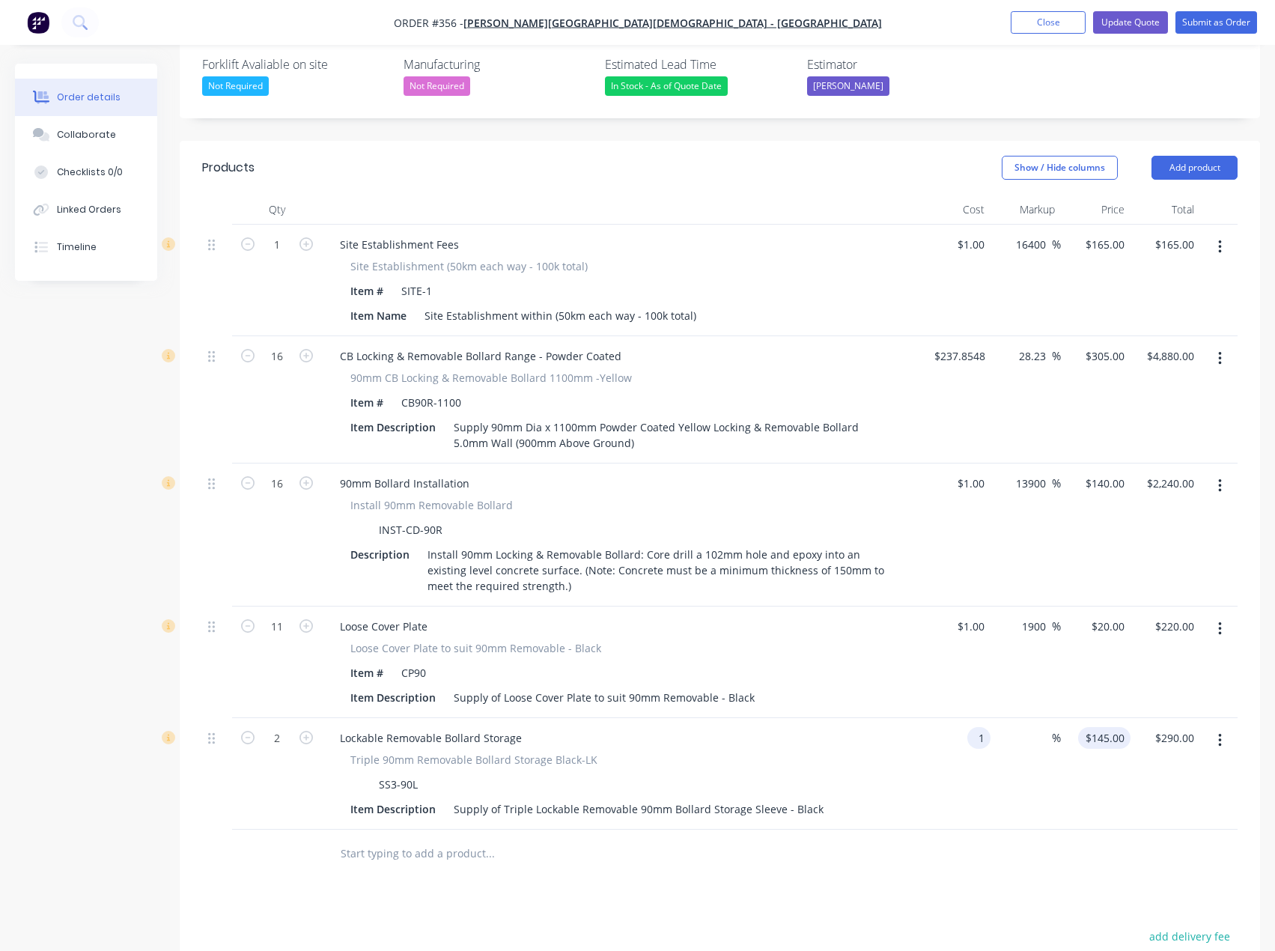
type input "$1.00"
type input "1"
type input "$2.00"
click at [1115, 727] on input "1" at bounding box center [1122, 738] width 17 height 22
type input "140"
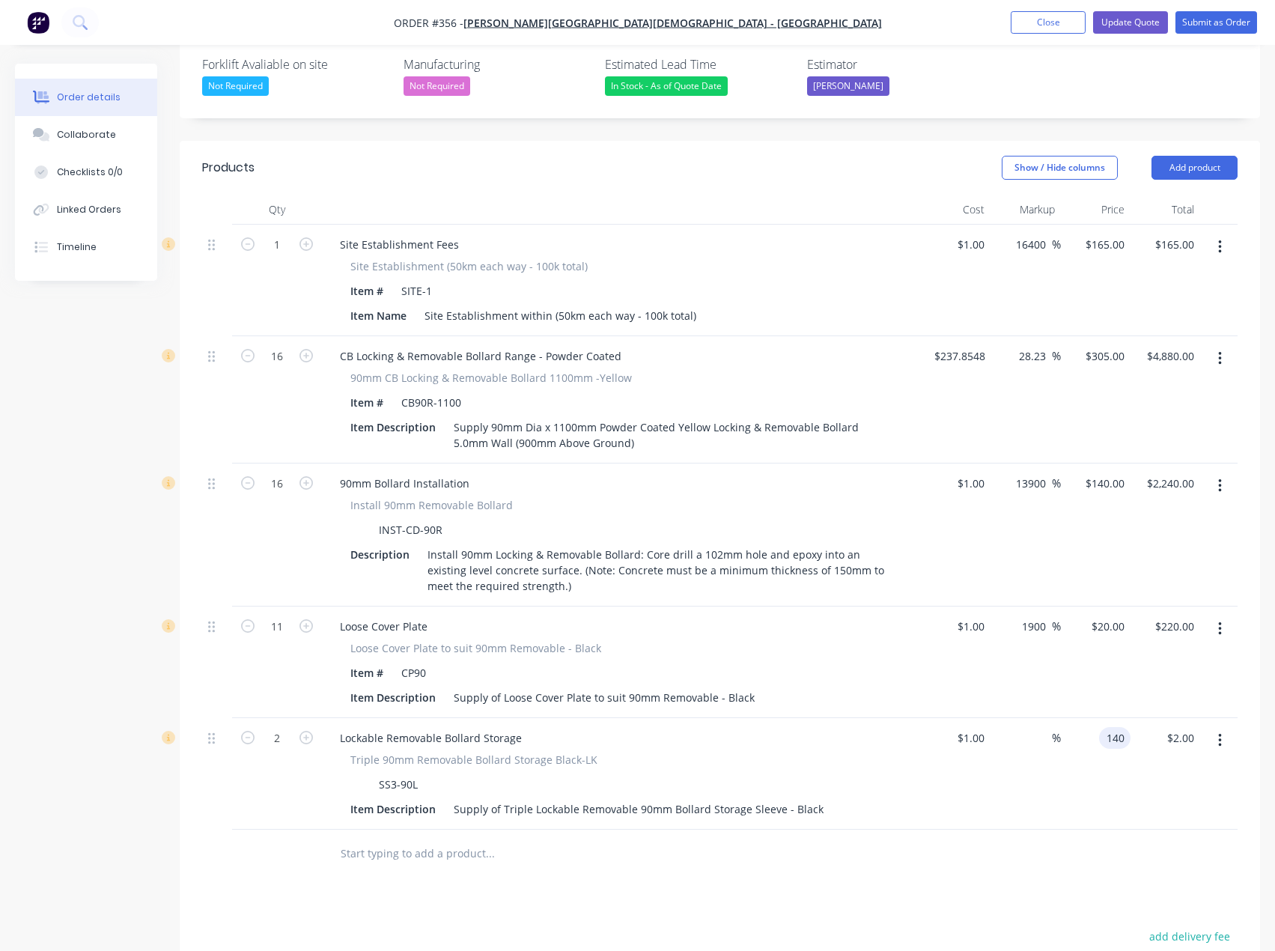
type input "13900"
type input "$140.00"
type input "$280.00"
click at [536, 859] on div "Products Show / Hide columns Add product Qty Cost Markup Price Total 1 Site Est…" at bounding box center [720, 689] width 1081 height 1097
click at [445, 839] on input "text" at bounding box center [490, 854] width 300 height 30
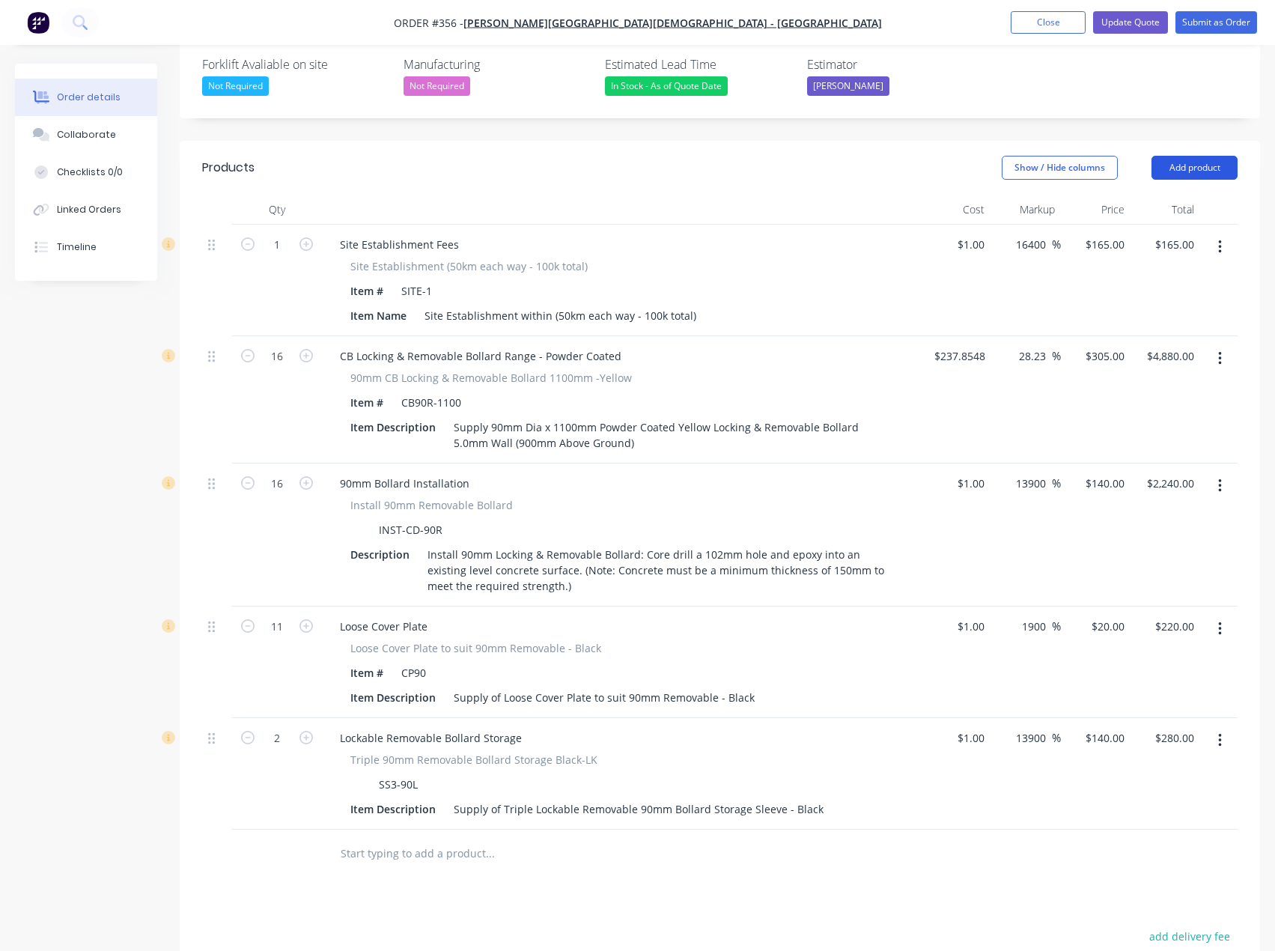
click at [1201, 156] on button "Add product" at bounding box center [1195, 168] width 86 height 24
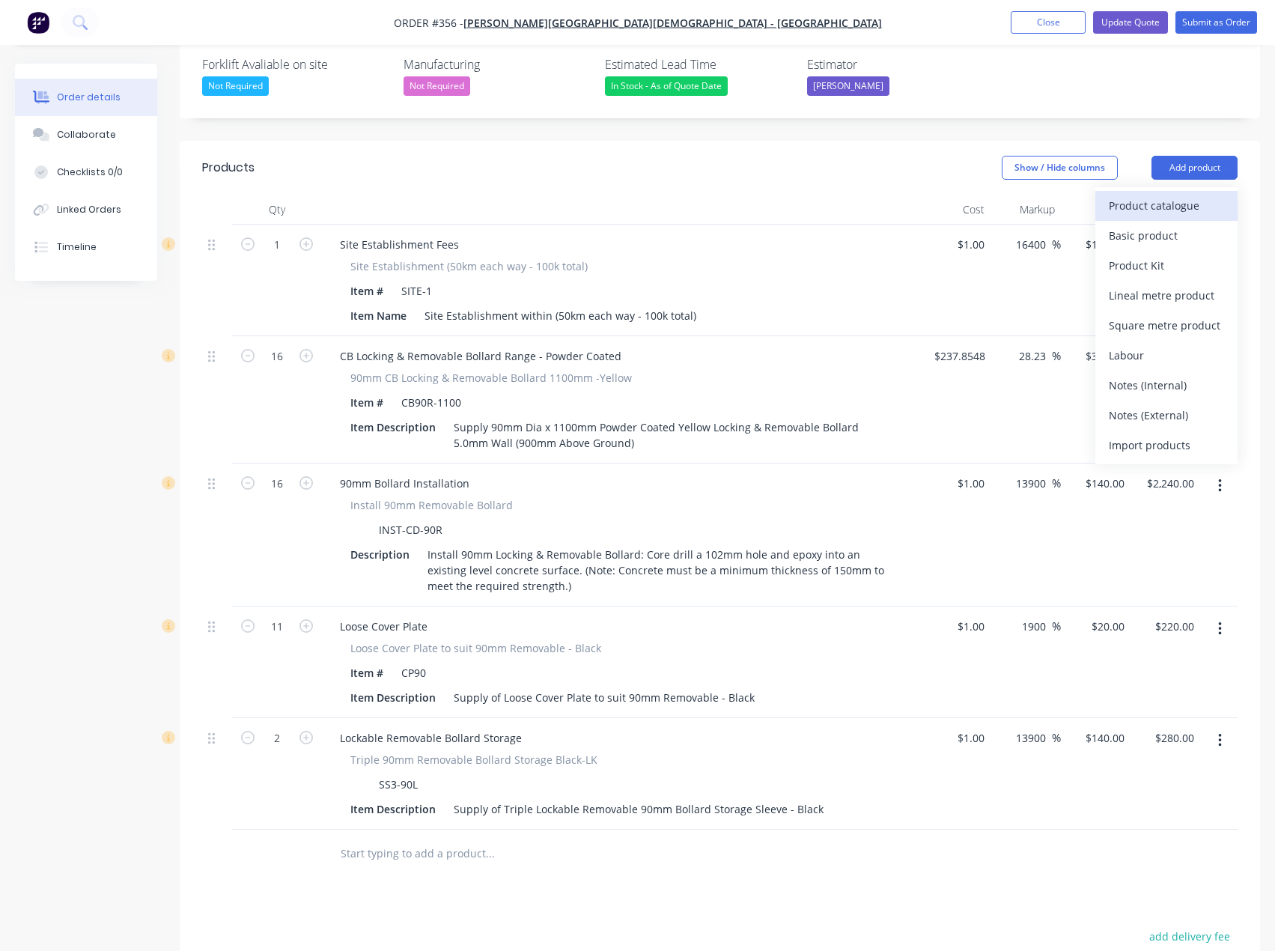
click at [1170, 195] on div "Product catalogue" at bounding box center [1166, 206] width 115 height 22
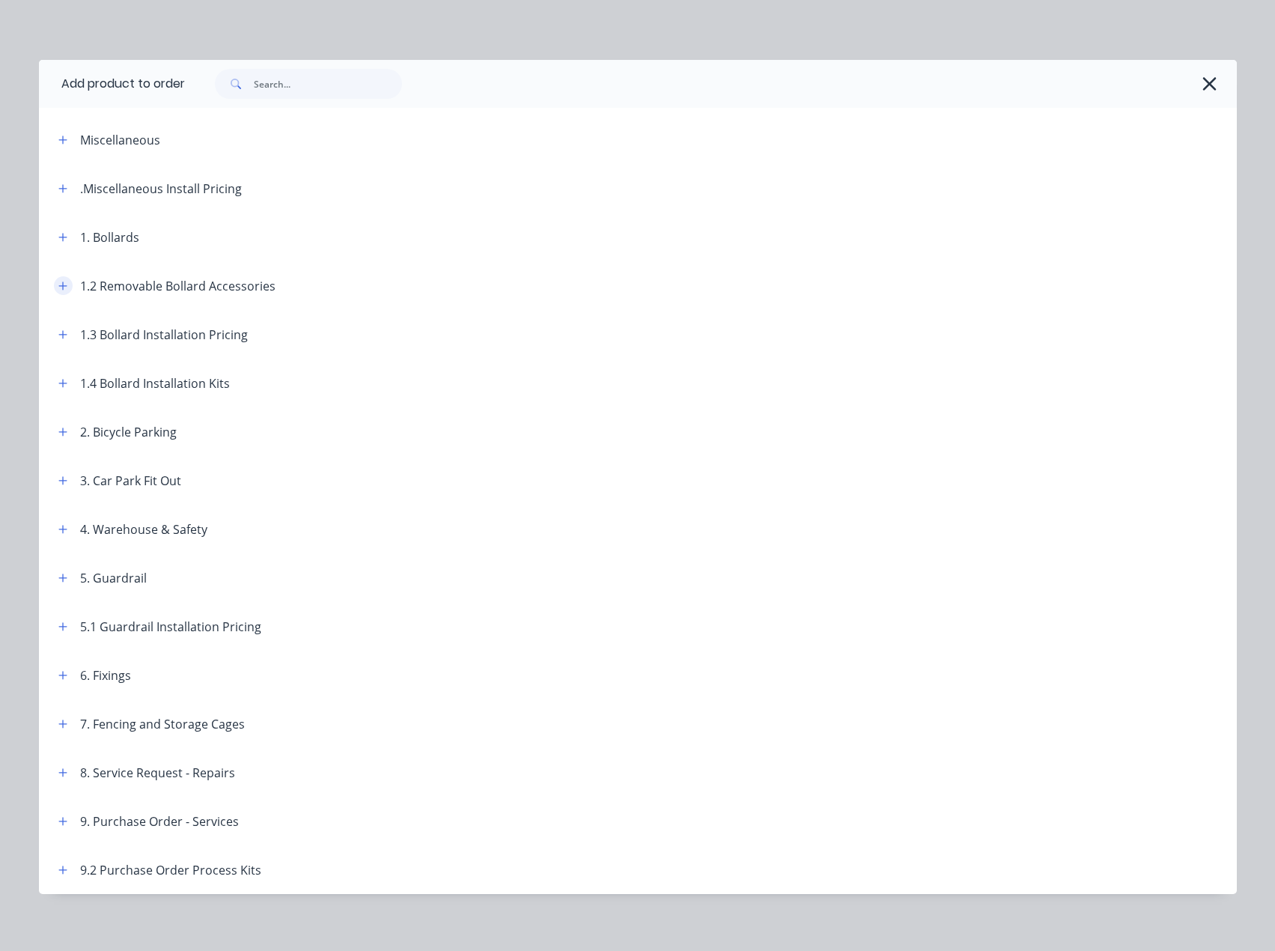
click at [58, 283] on icon "button" at bounding box center [62, 286] width 9 height 10
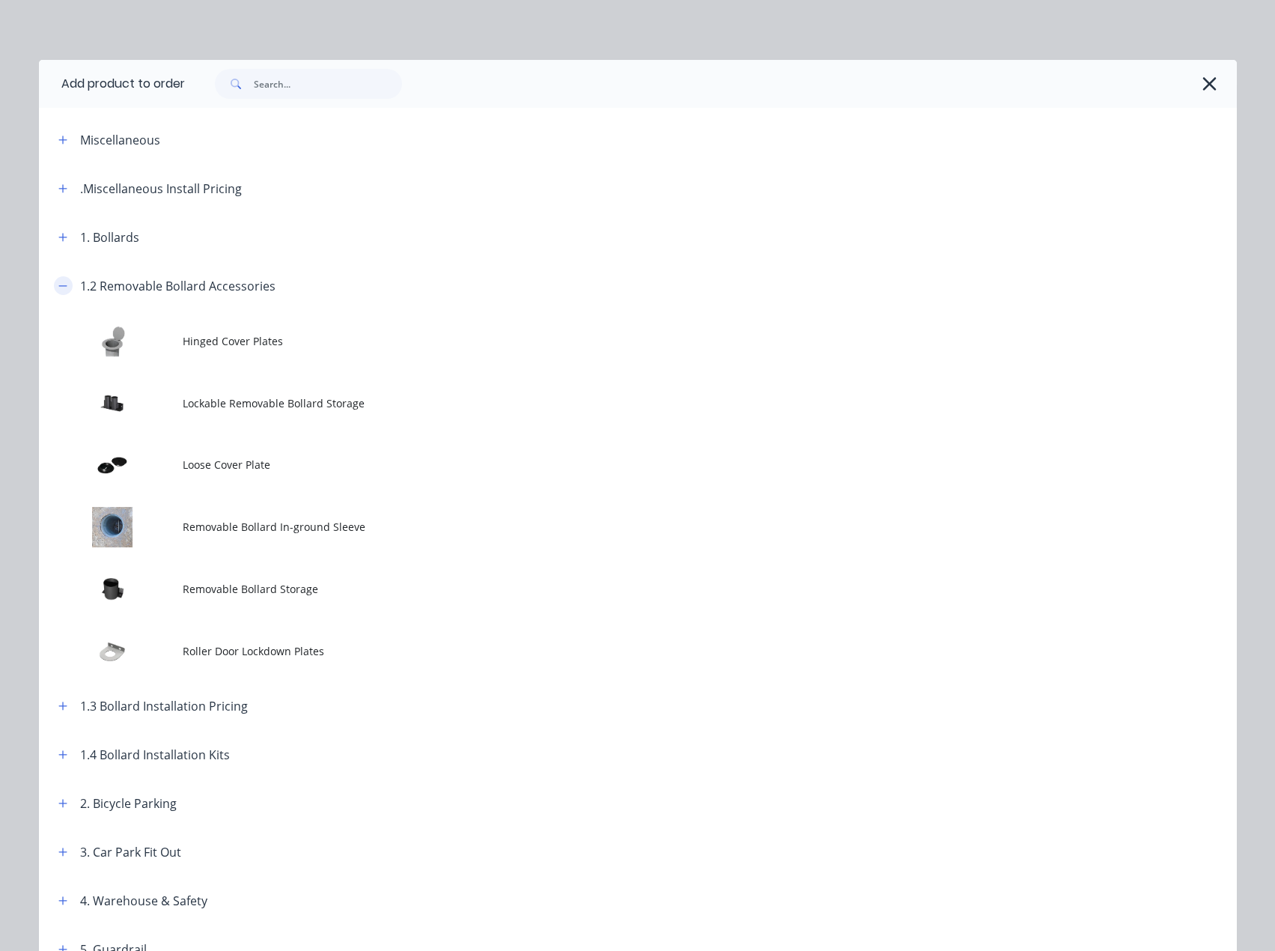
click at [61, 287] on icon "button" at bounding box center [62, 286] width 9 height 10
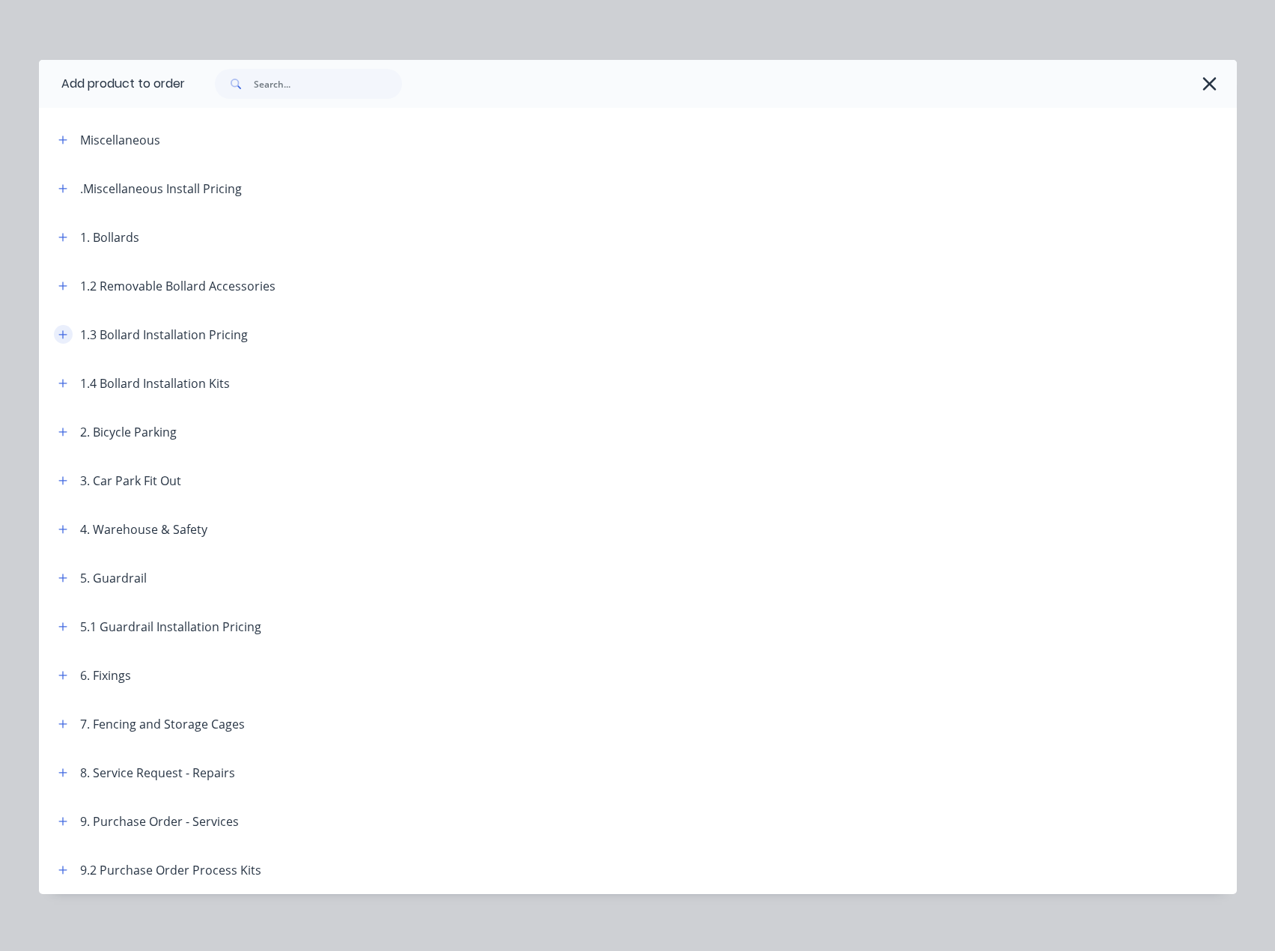
click at [55, 328] on button "button" at bounding box center [63, 334] width 19 height 19
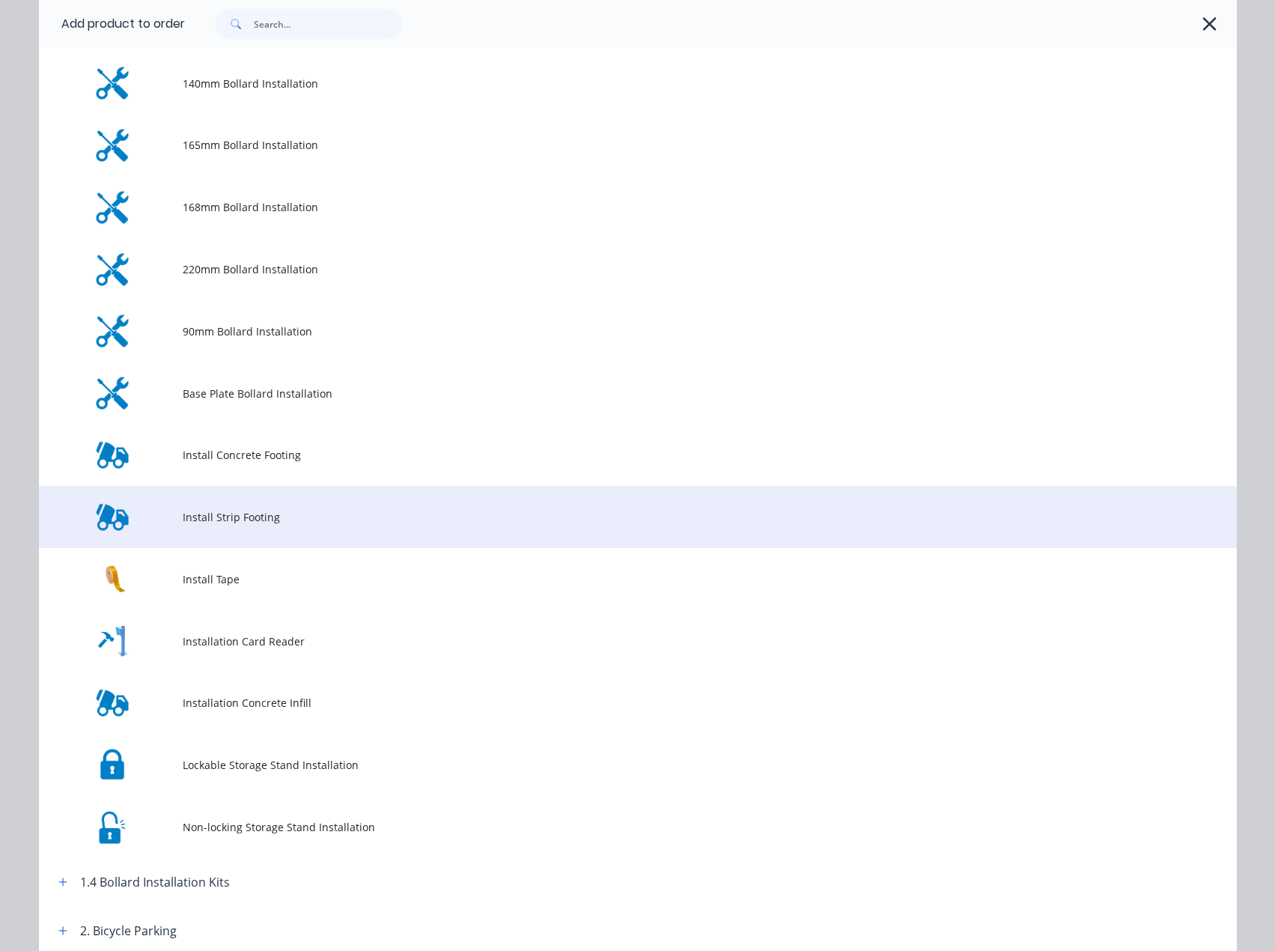
scroll to position [374, 0]
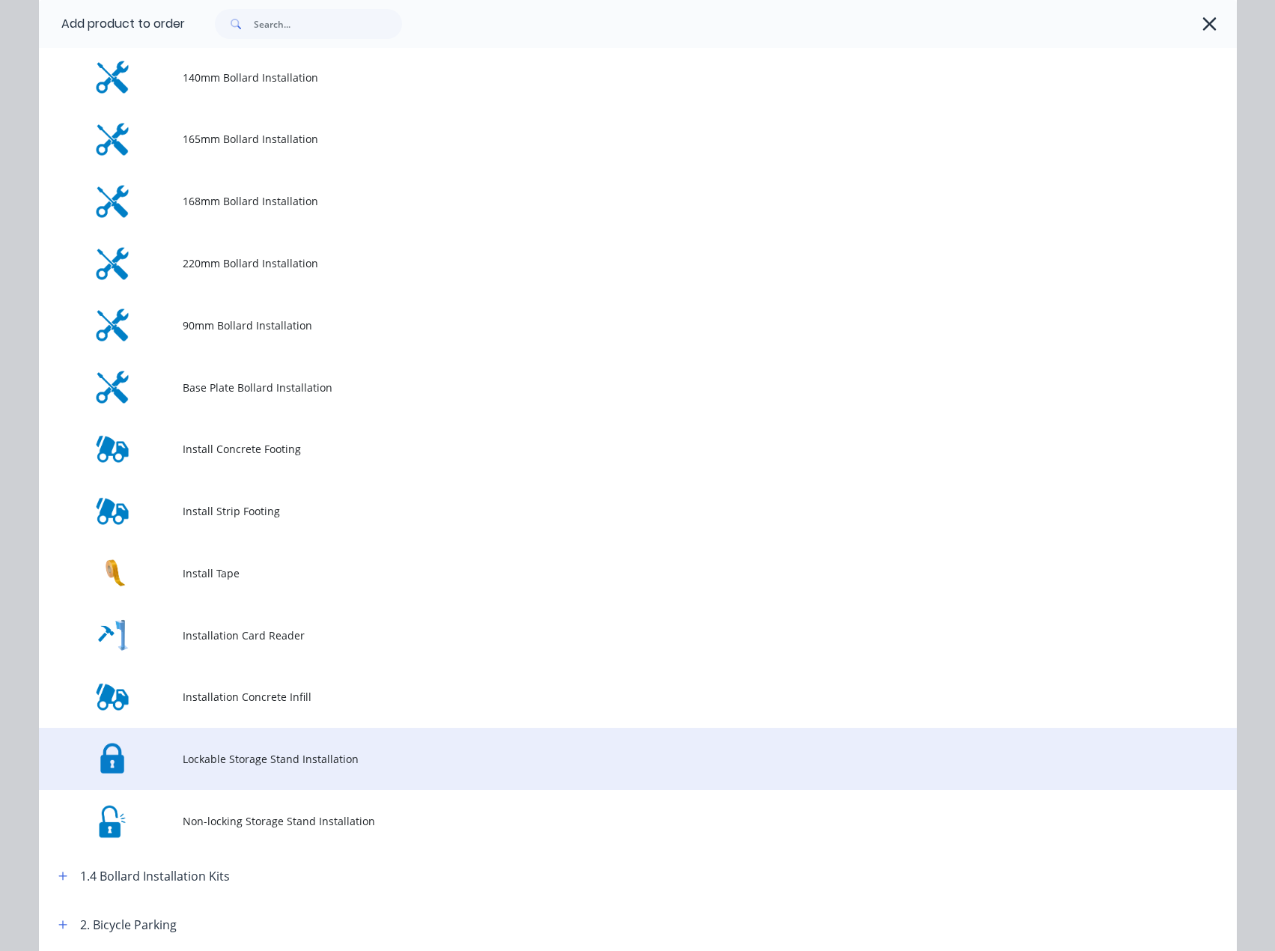
click at [261, 769] on td "Lockable Storage Stand Installation" at bounding box center [710, 759] width 1054 height 62
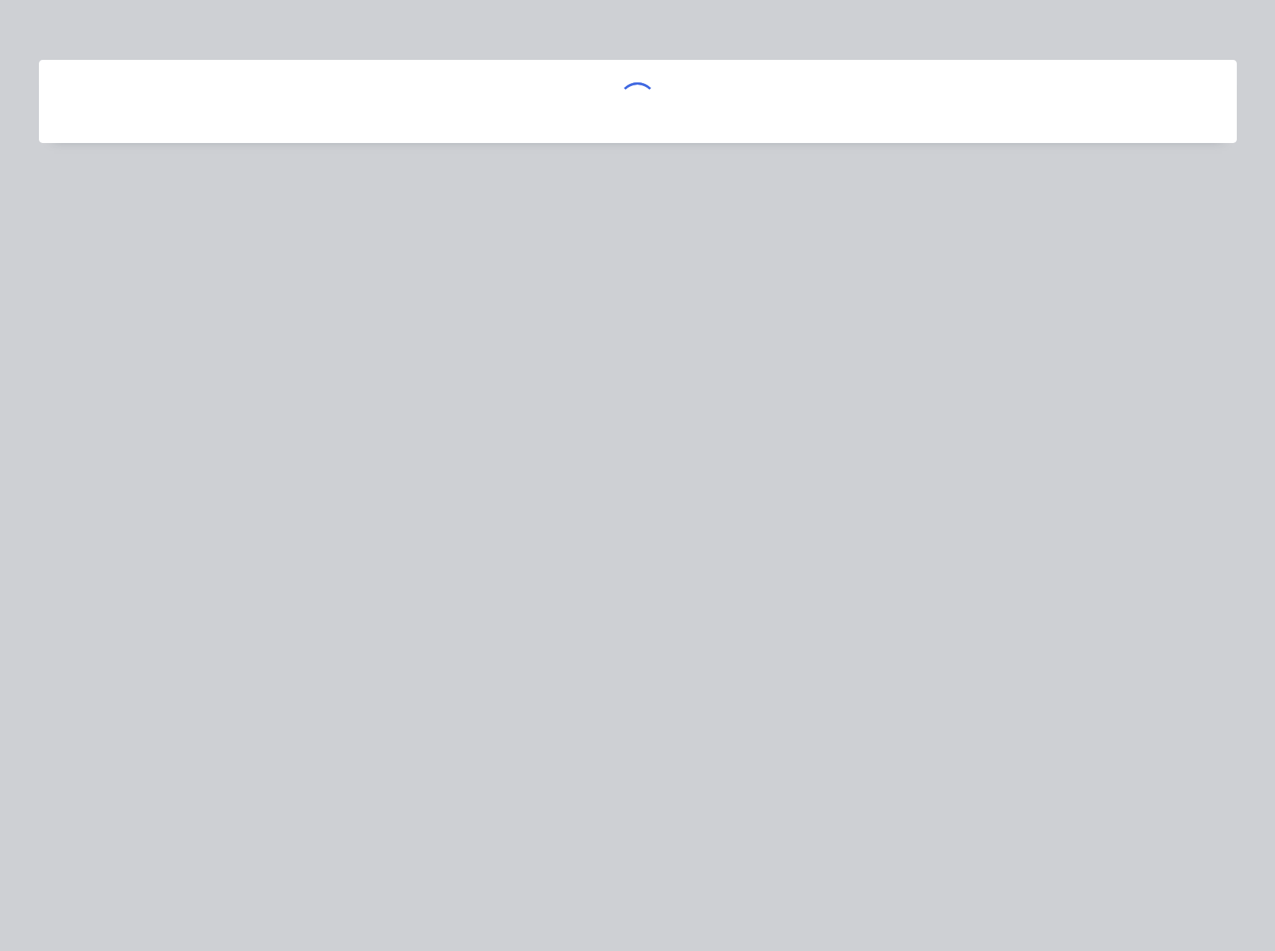
scroll to position [0, 0]
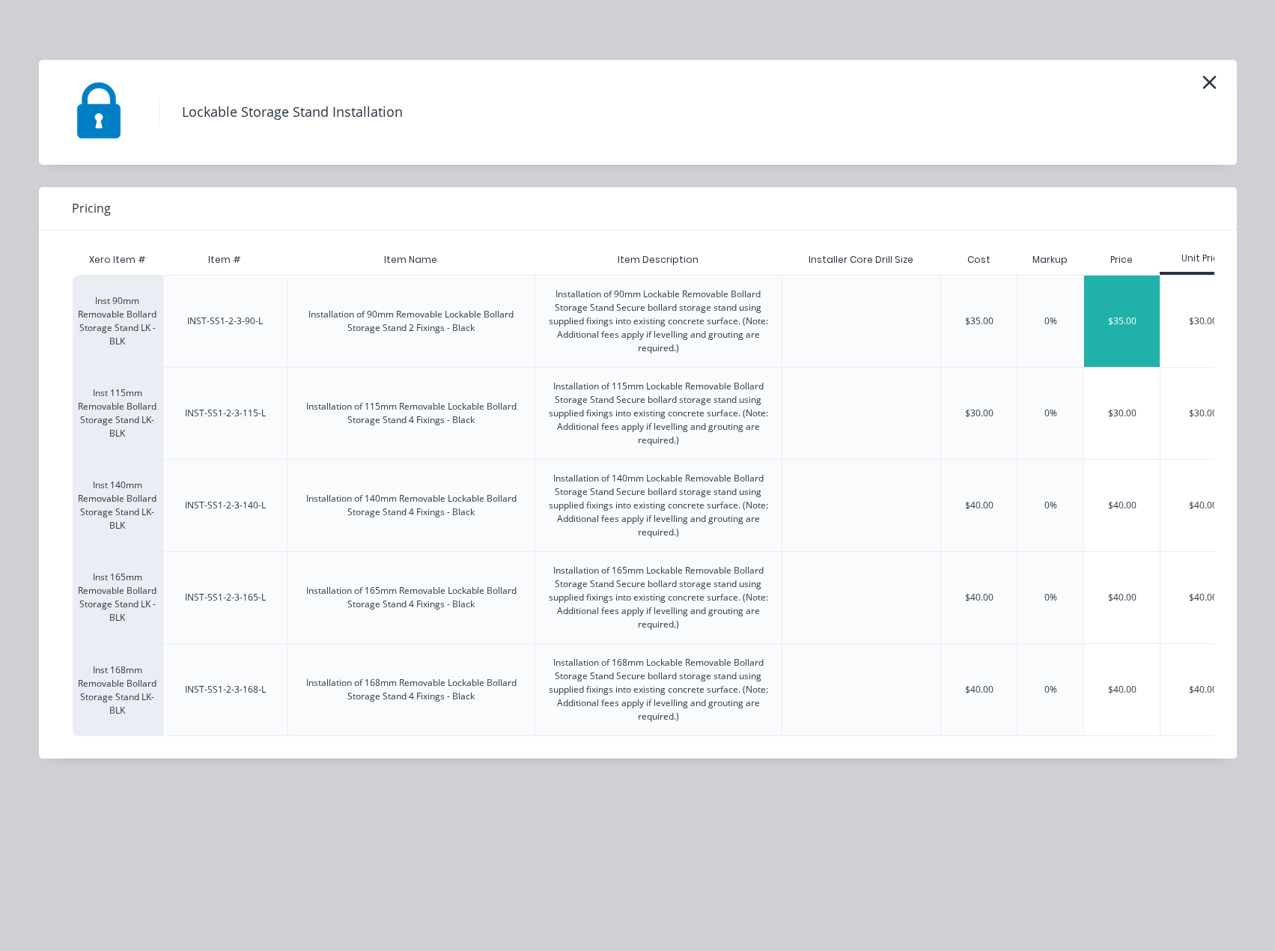
click at [1130, 314] on div "$35.00" at bounding box center [1122, 321] width 76 height 91
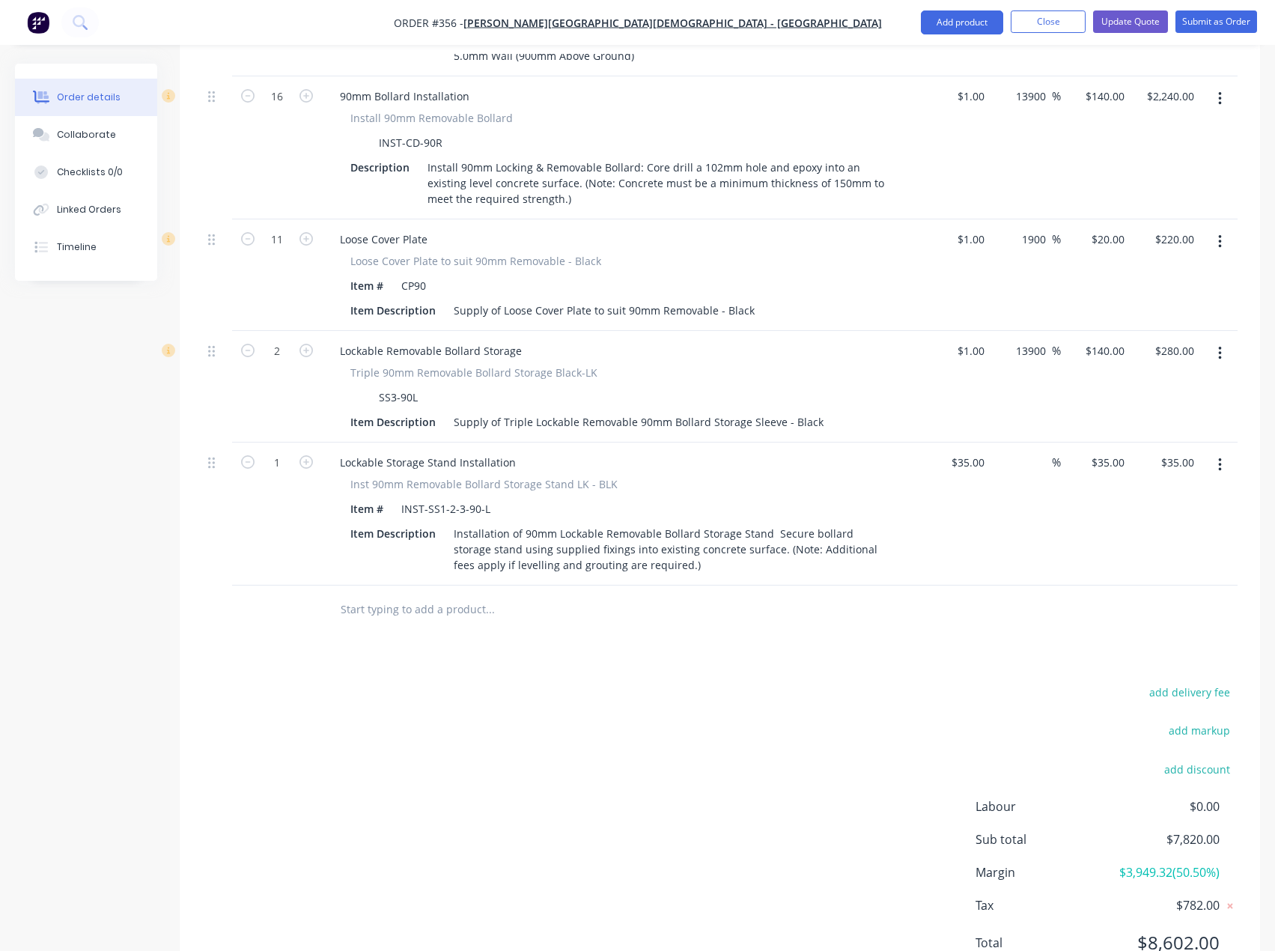
scroll to position [839, 0]
click at [963, 440] on div "35 $35.00" at bounding box center [956, 511] width 70 height 143
click at [979, 449] on input "35" at bounding box center [980, 460] width 19 height 22
type input "$1.00"
type input "1"
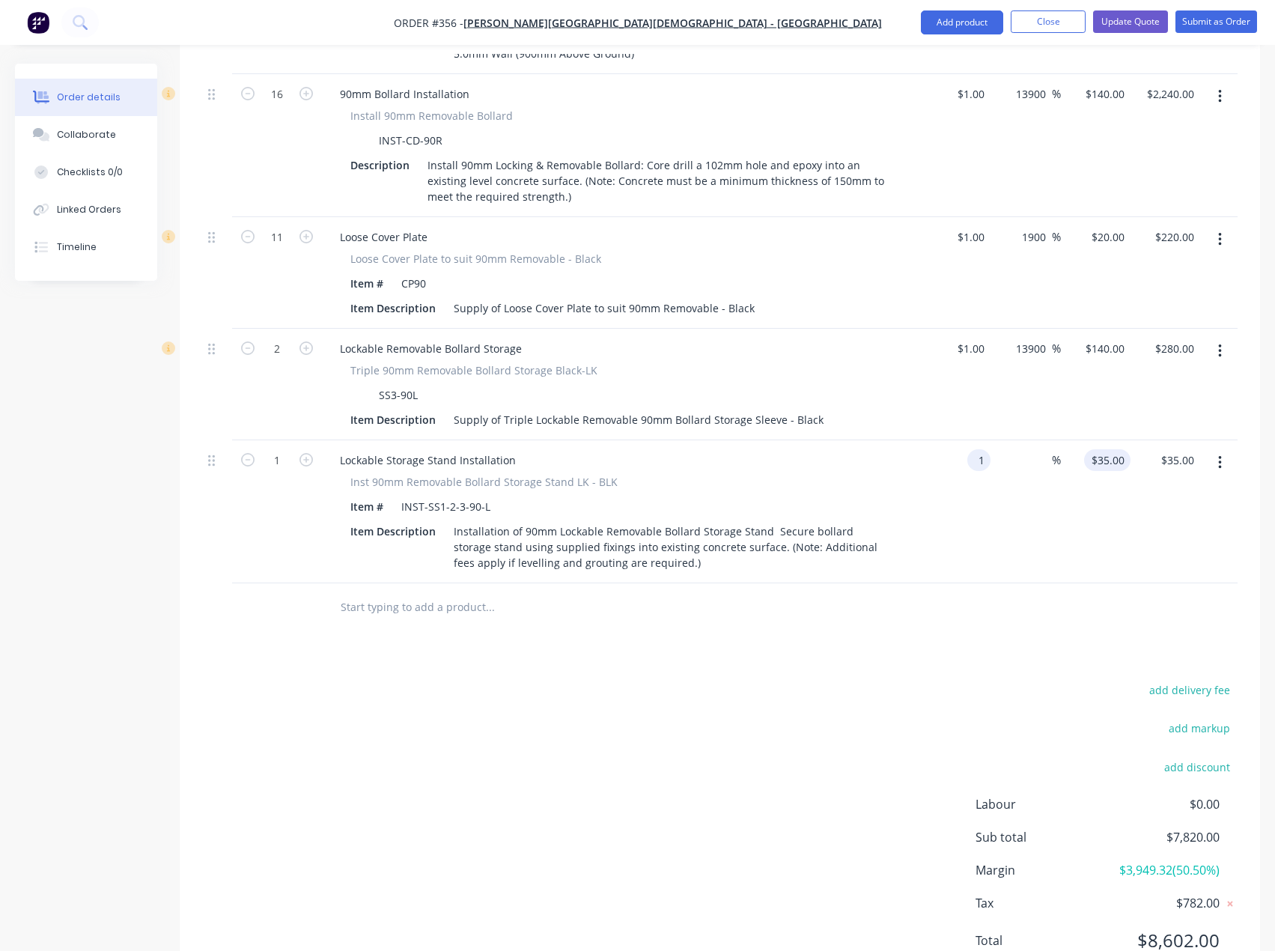
type input "$1.00"
click at [1102, 440] on div "1 $35.00" at bounding box center [1096, 511] width 70 height 143
type input "35"
type input "3400"
type input "$35.00"
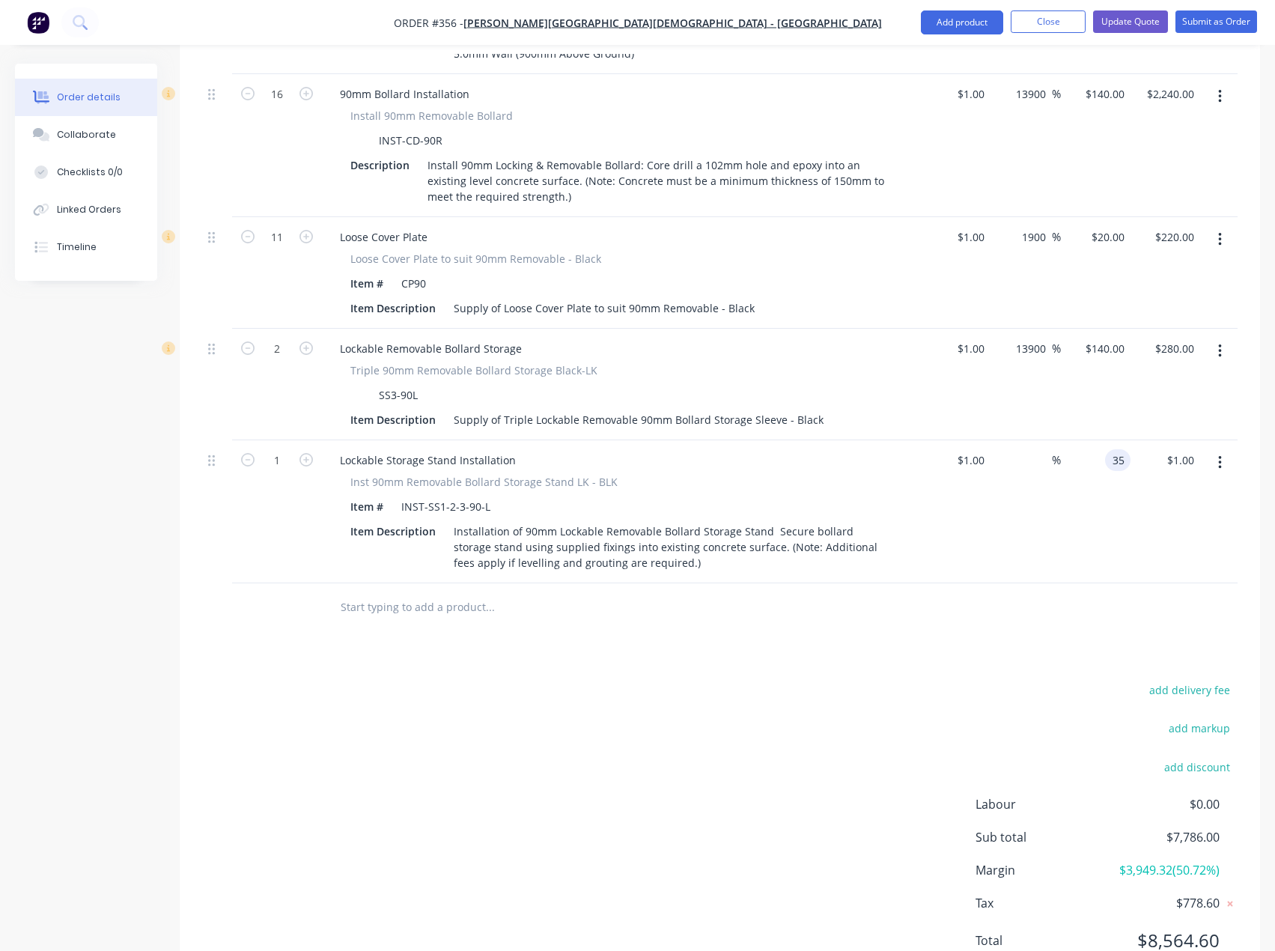
type input "$35.00"
click at [683, 603] on div "Products Show / Hide columns Add product Qty Cost Markup Price Total 1 Site Est…" at bounding box center [720, 371] width 1081 height 1240
click at [302, 453] on icon "button" at bounding box center [306, 459] width 13 height 13
type input "2"
type input "$70.00"
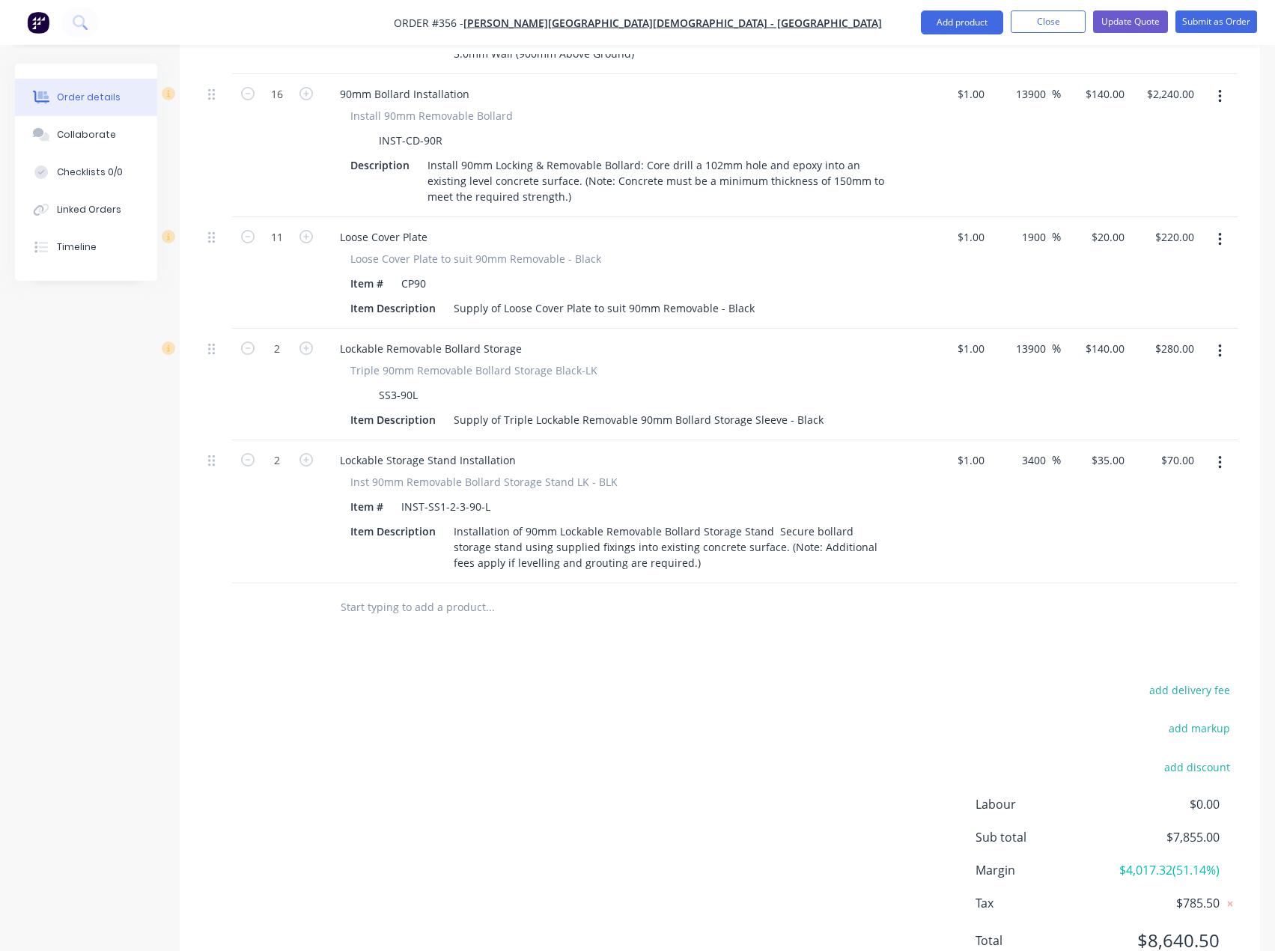
click at [364, 680] on div "add delivery fee add markup add discount Labour $0.00 Sub total $7,855.00 Margi…" at bounding box center [720, 824] width 1036 height 289
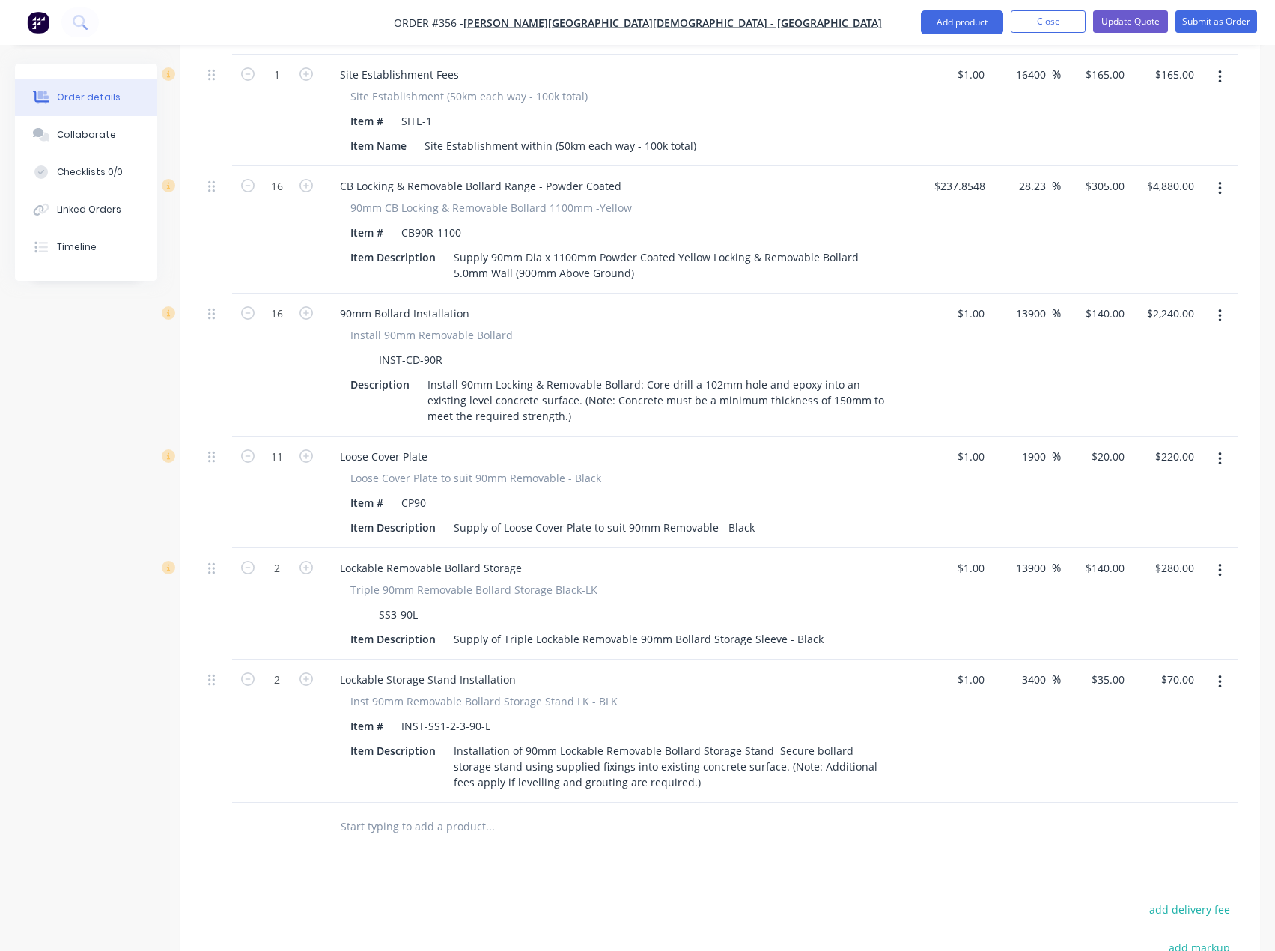
scroll to position [614, 0]
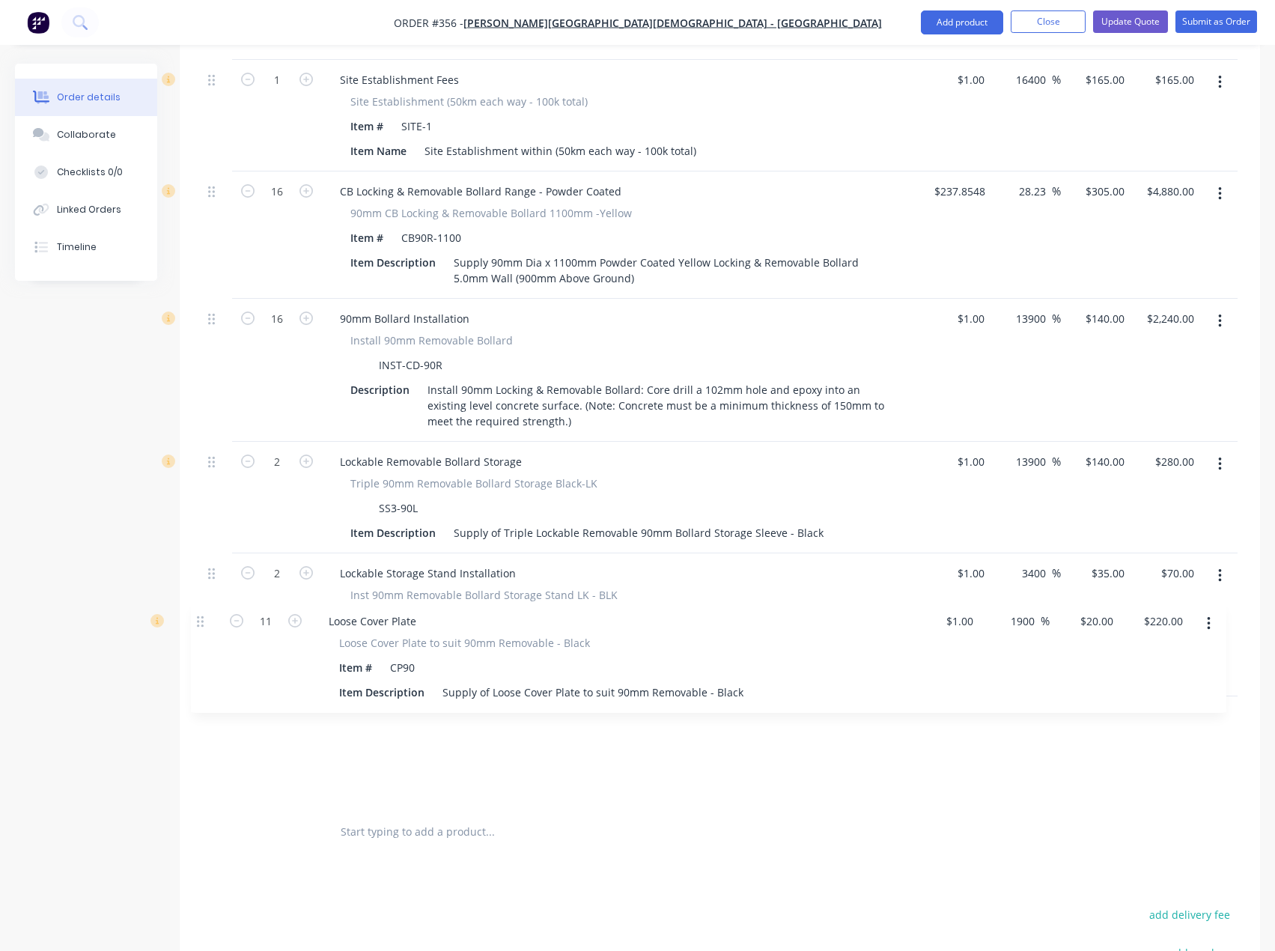
drag, startPoint x: 210, startPoint y: 402, endPoint x: 199, endPoint y: 629, distance: 227.2
click at [199, 629] on div "Qty Cost Markup Price Total 1 Site Establishment Fees Site Establishment (50km …" at bounding box center [720, 443] width 1081 height 827
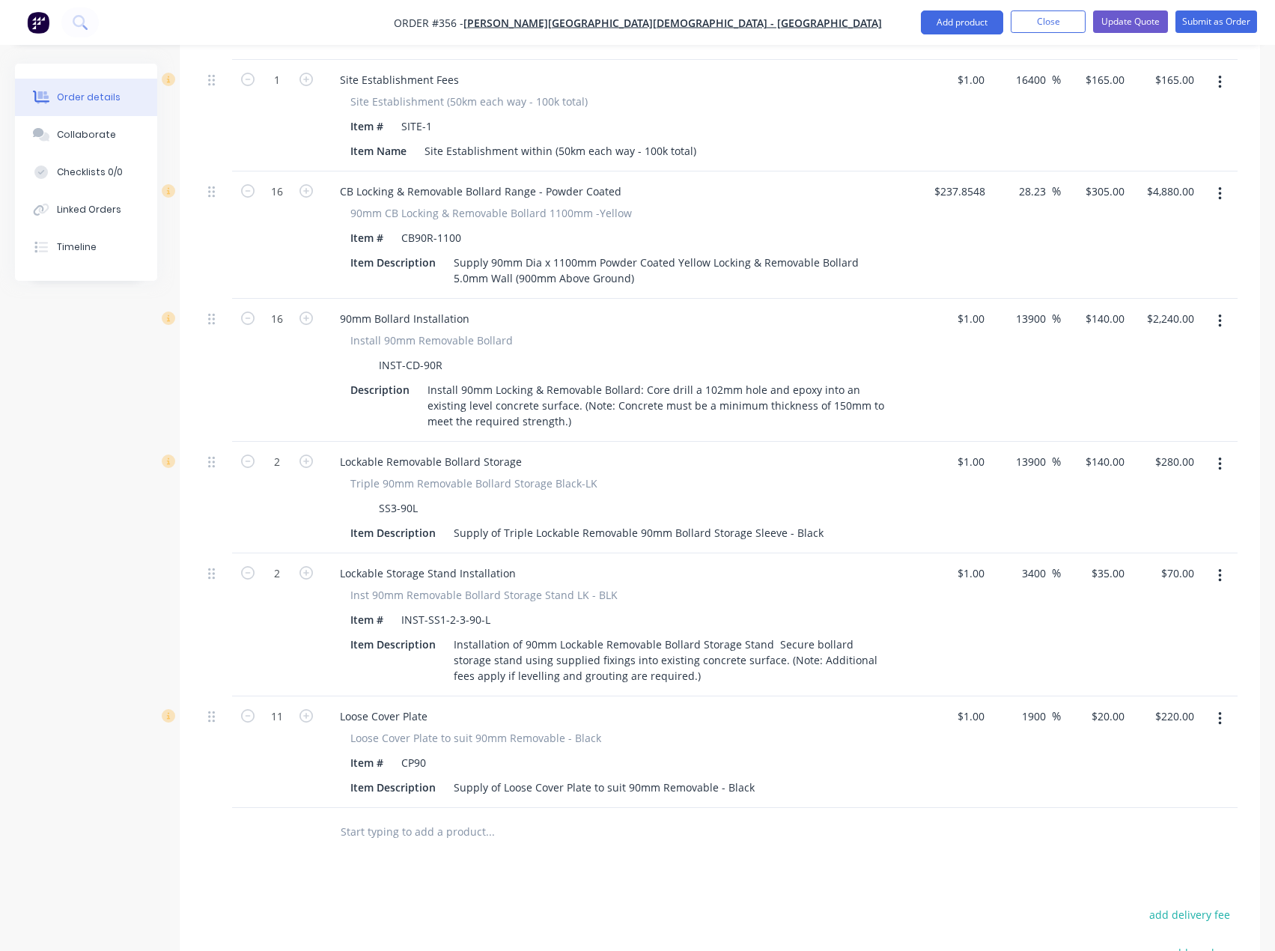
click at [407, 817] on input "text" at bounding box center [490, 832] width 300 height 30
type input "gemlock"
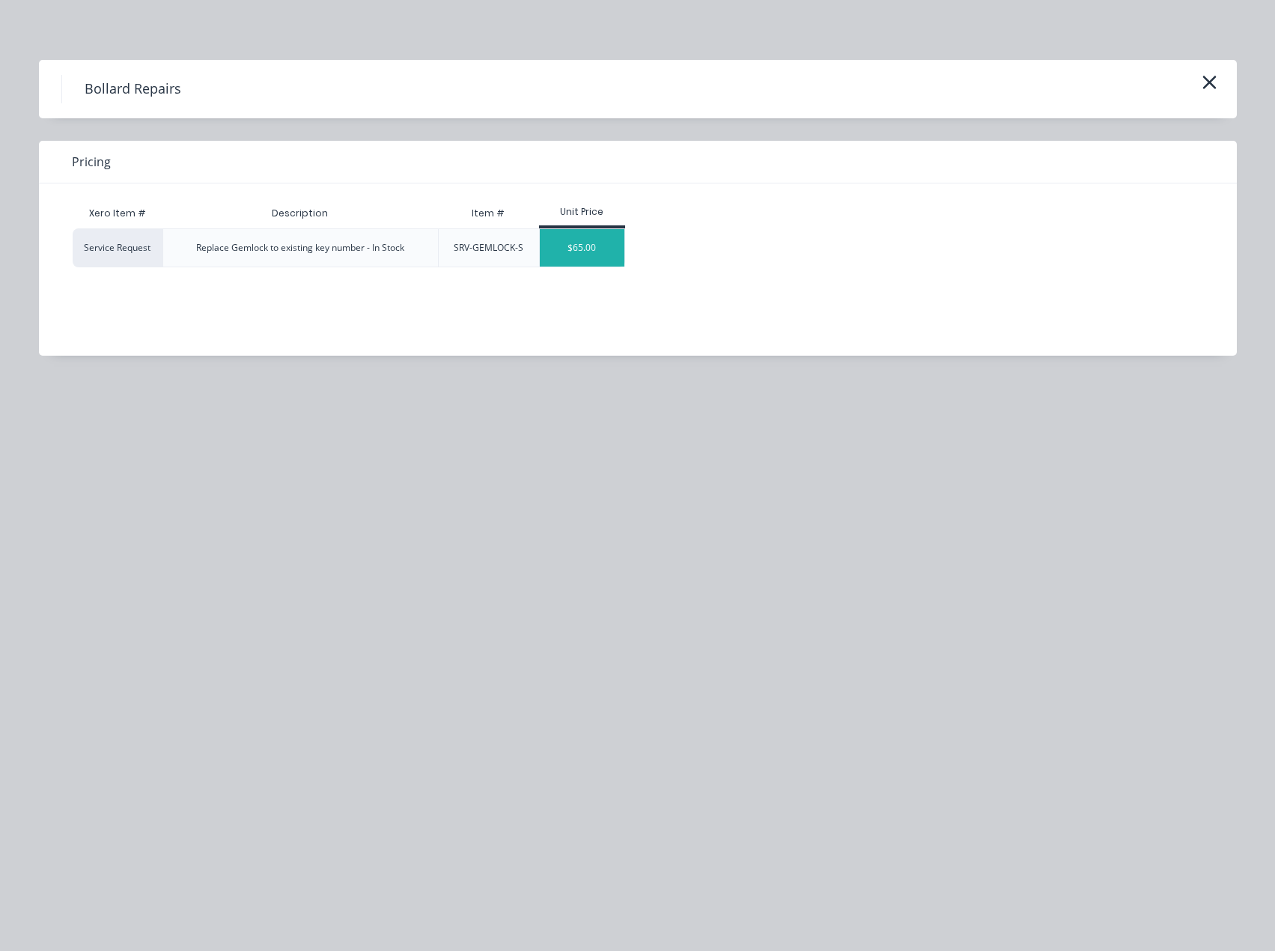
click at [572, 248] on div "$65.00" at bounding box center [582, 247] width 85 height 37
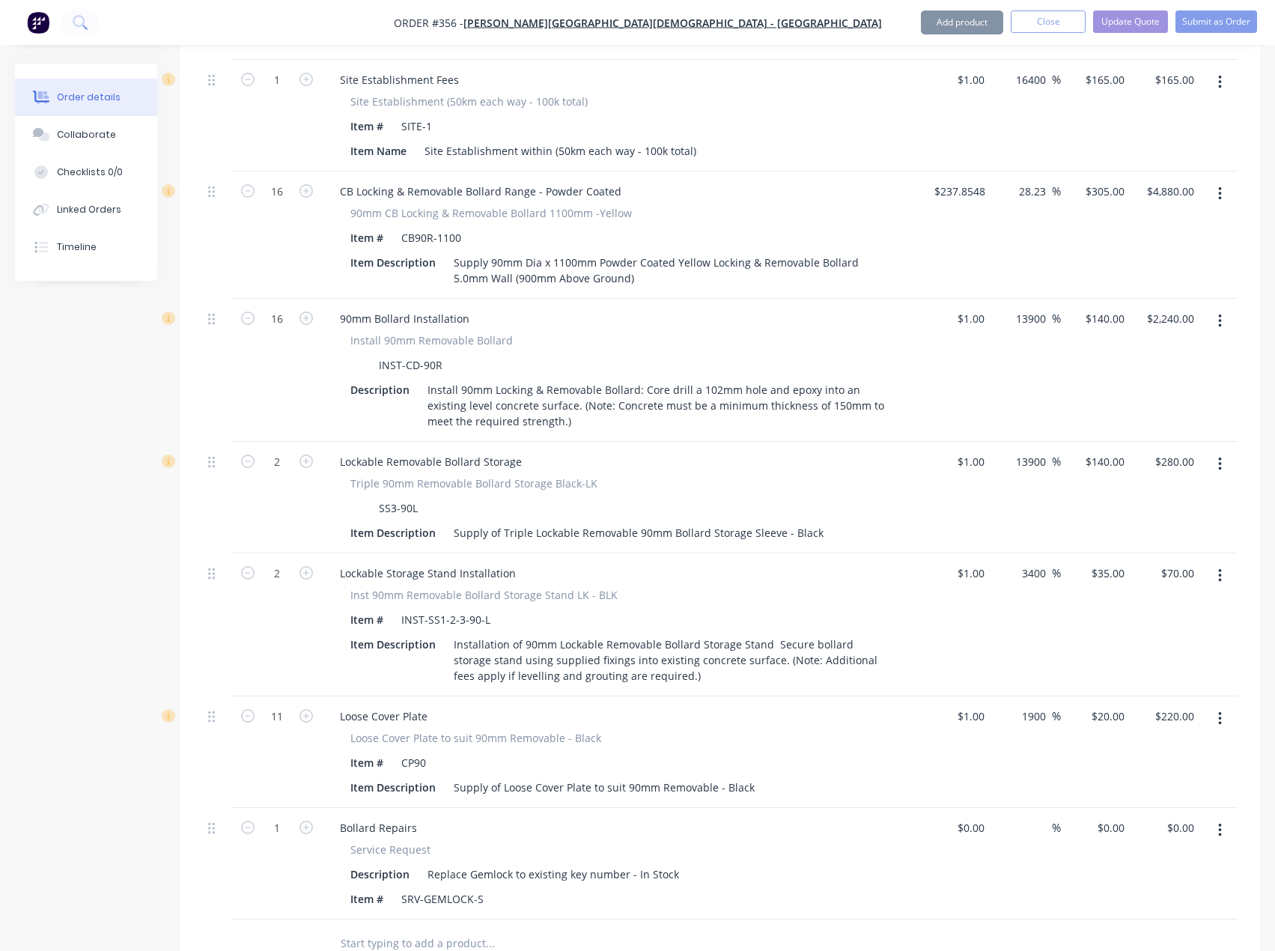
type input "$65.00"
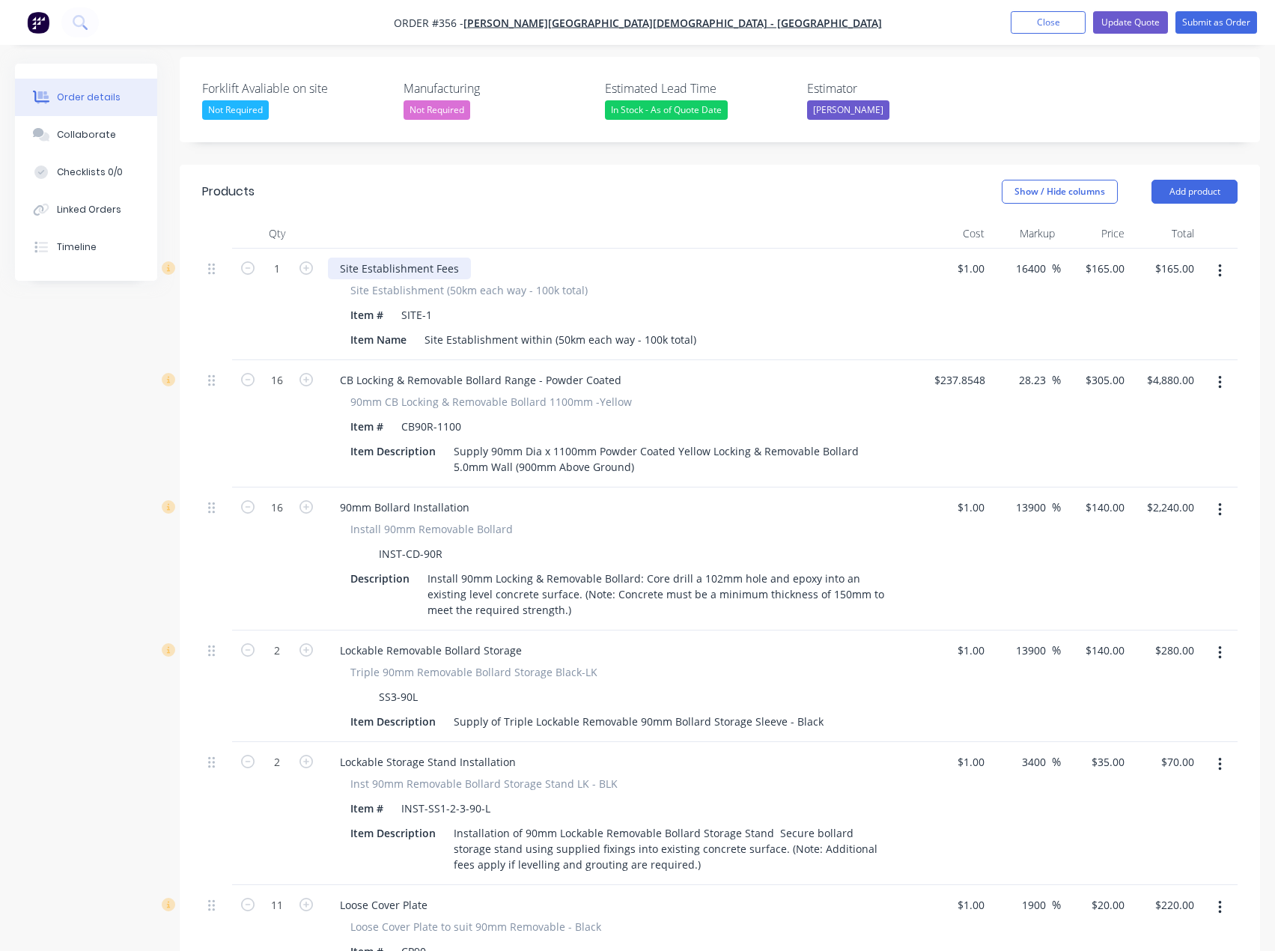
scroll to position [389, 0]
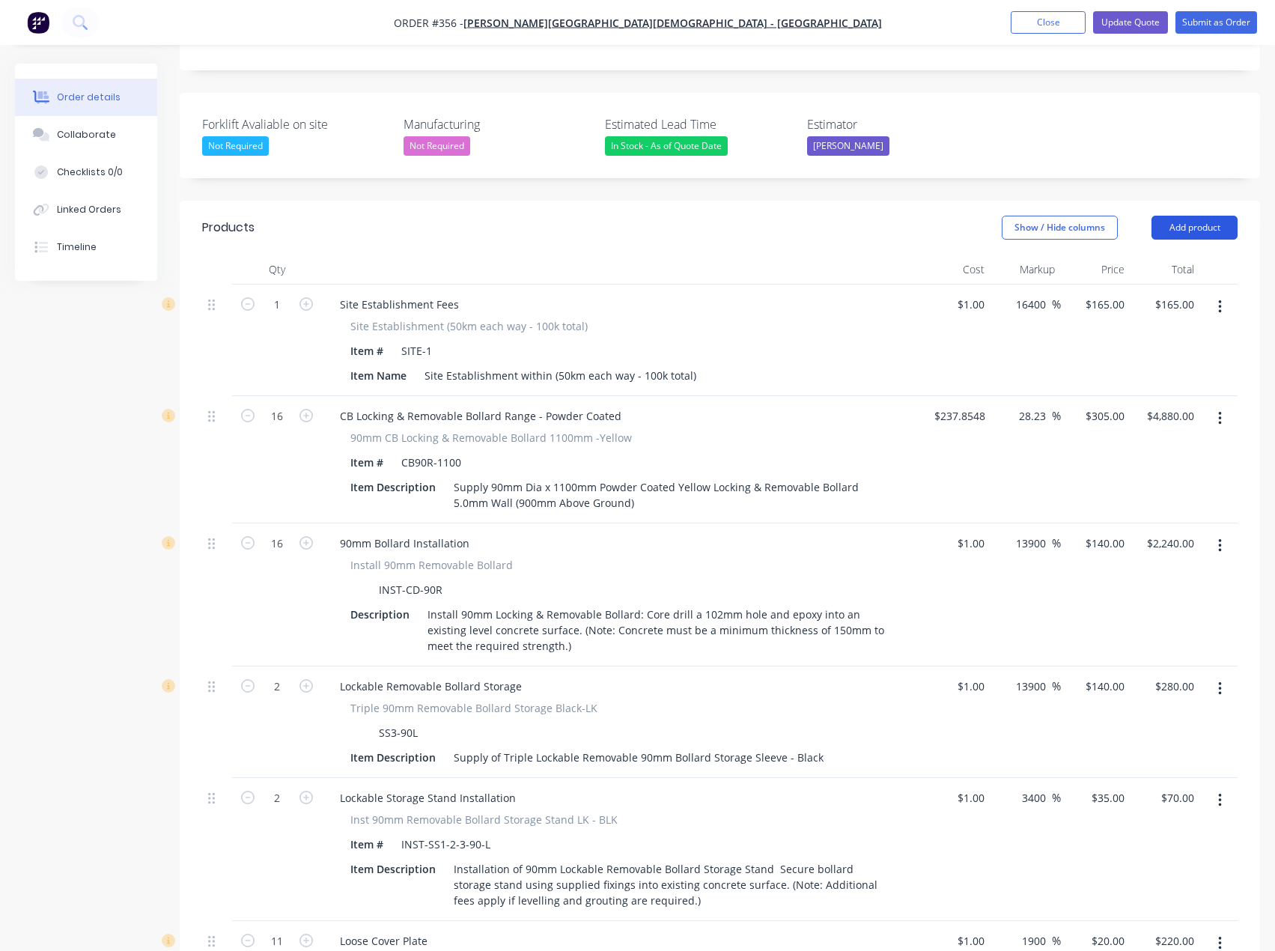
click at [1193, 216] on button "Add product" at bounding box center [1195, 228] width 86 height 24
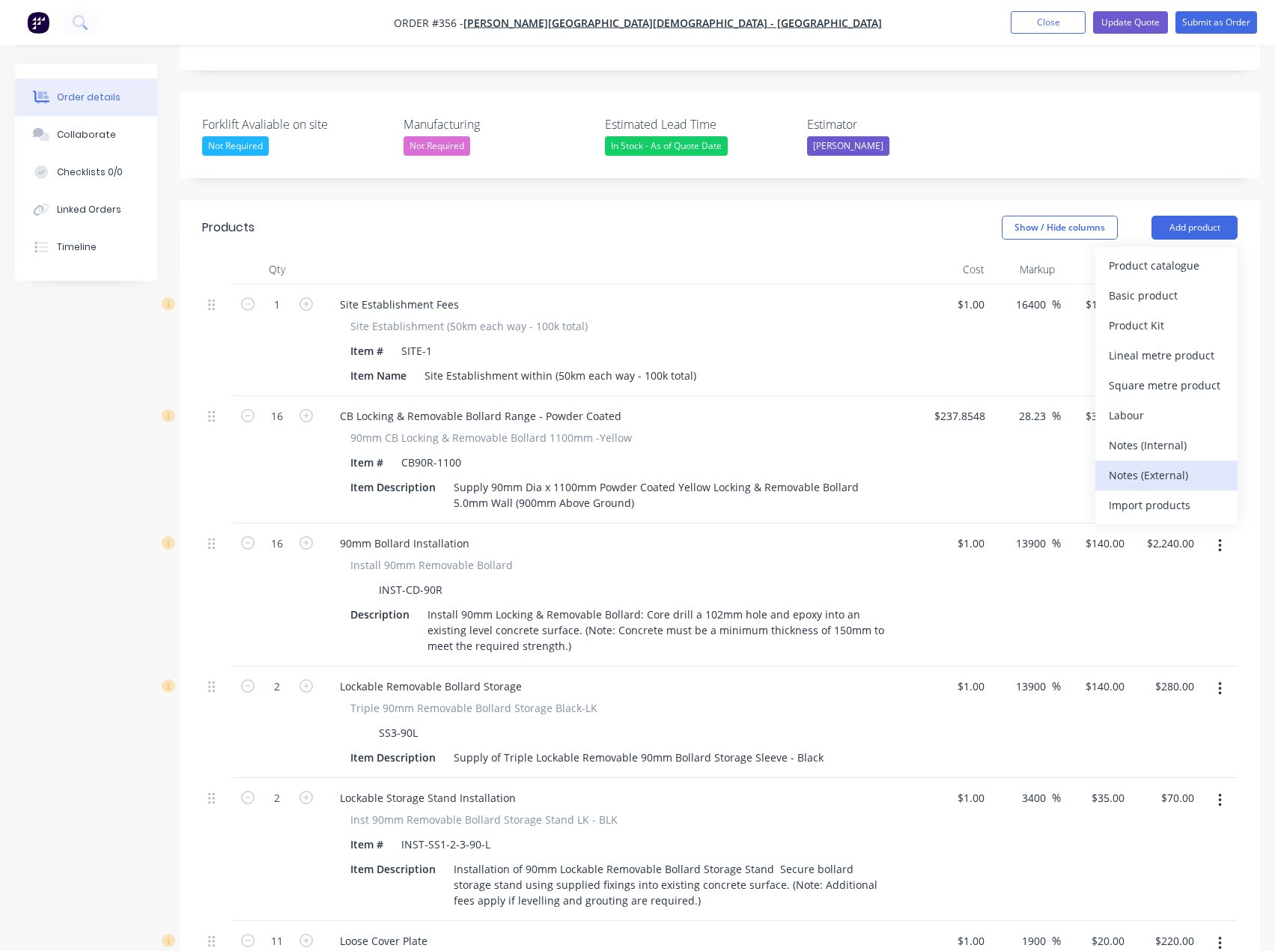
click at [1131, 464] on div "Notes (External)" at bounding box center [1166, 475] width 115 height 22
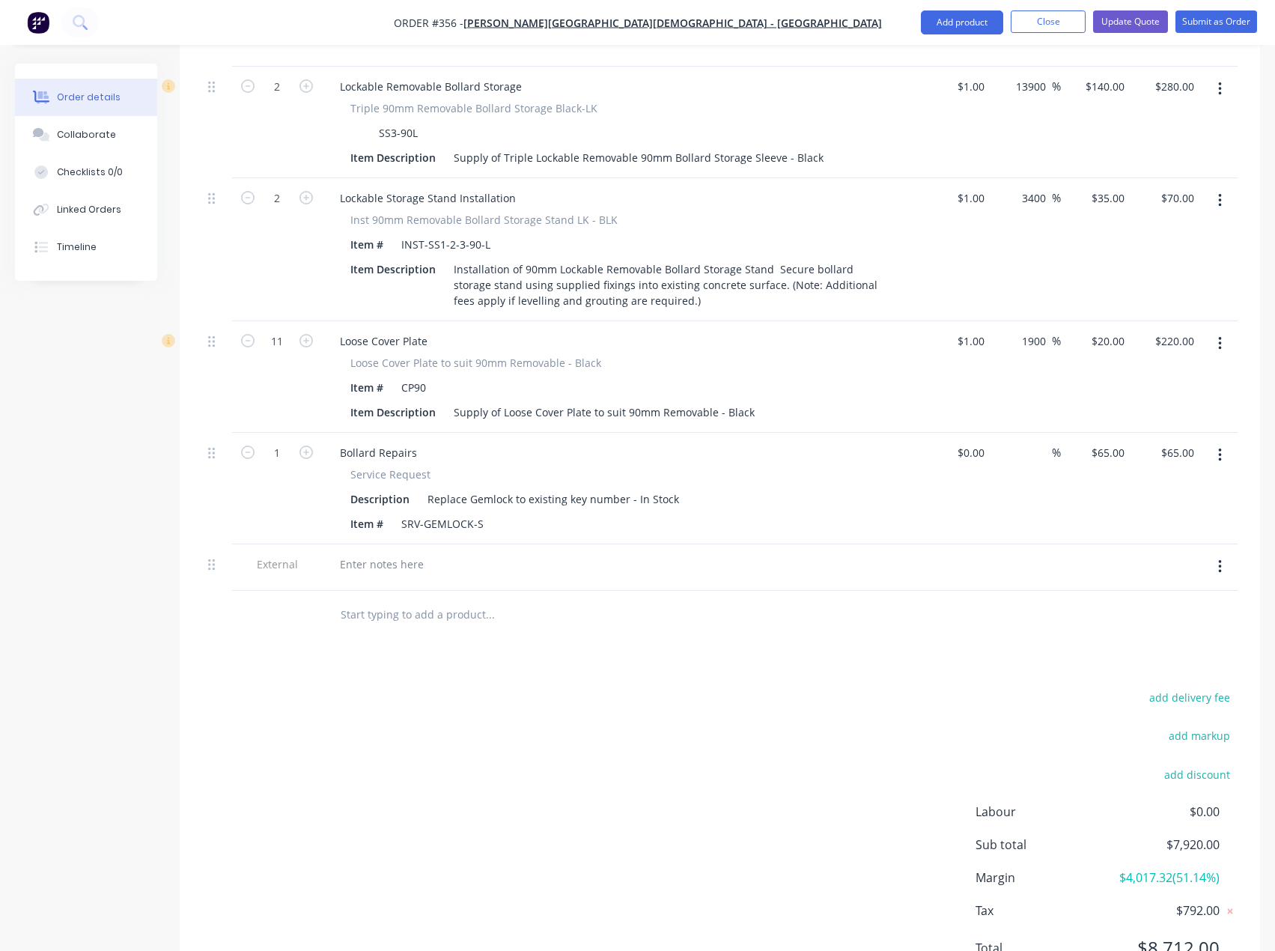
scroll to position [997, 0]
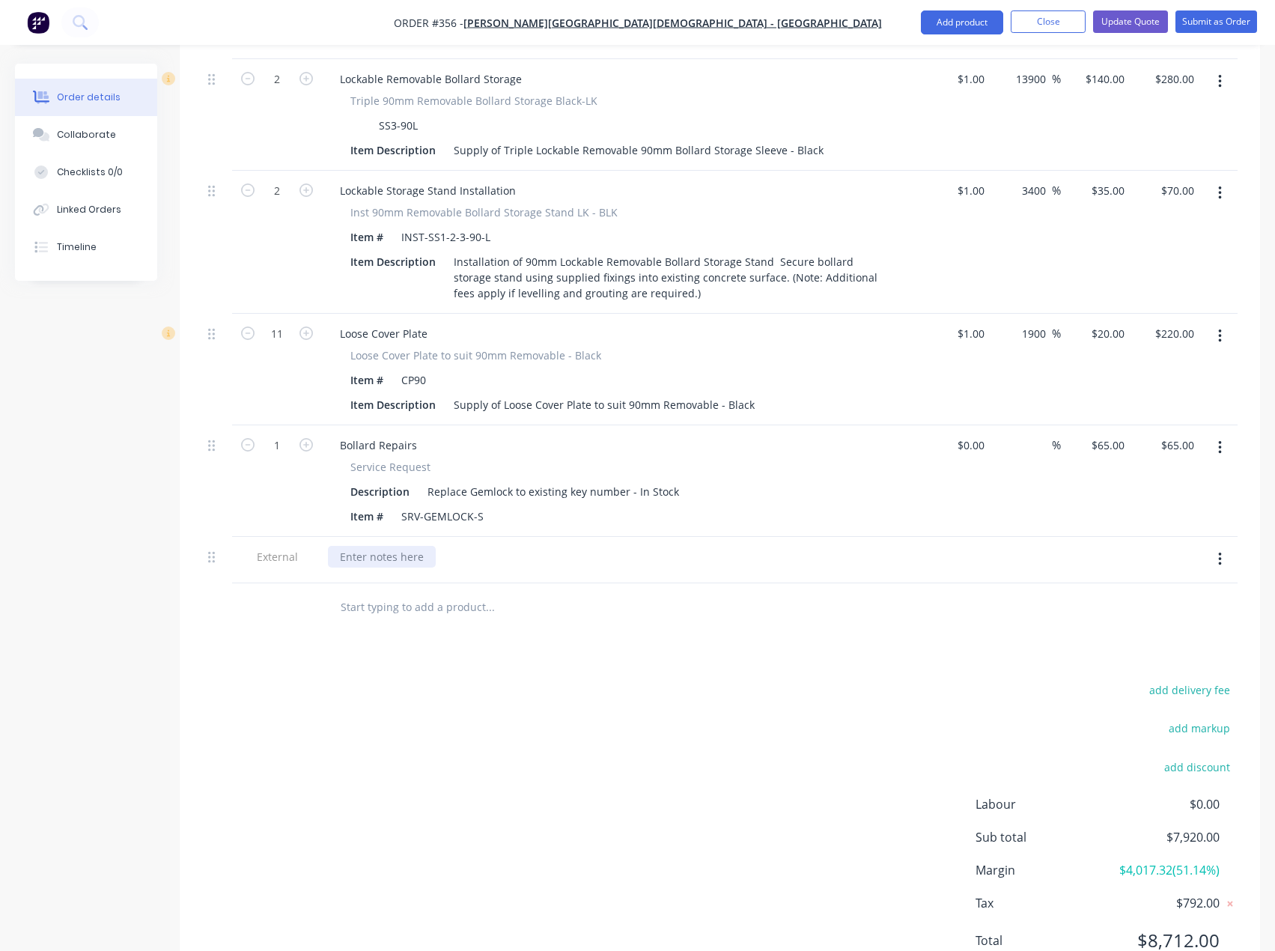
click at [405, 546] on div at bounding box center [382, 557] width 108 height 22
paste div
drag, startPoint x: 401, startPoint y: 492, endPoint x: 320, endPoint y: 494, distance: 81.7
click at [320, 537] on div "External 0450581809" at bounding box center [720, 560] width 1036 height 46
drag, startPoint x: 415, startPoint y: 382, endPoint x: 277, endPoint y: 397, distance: 138.6
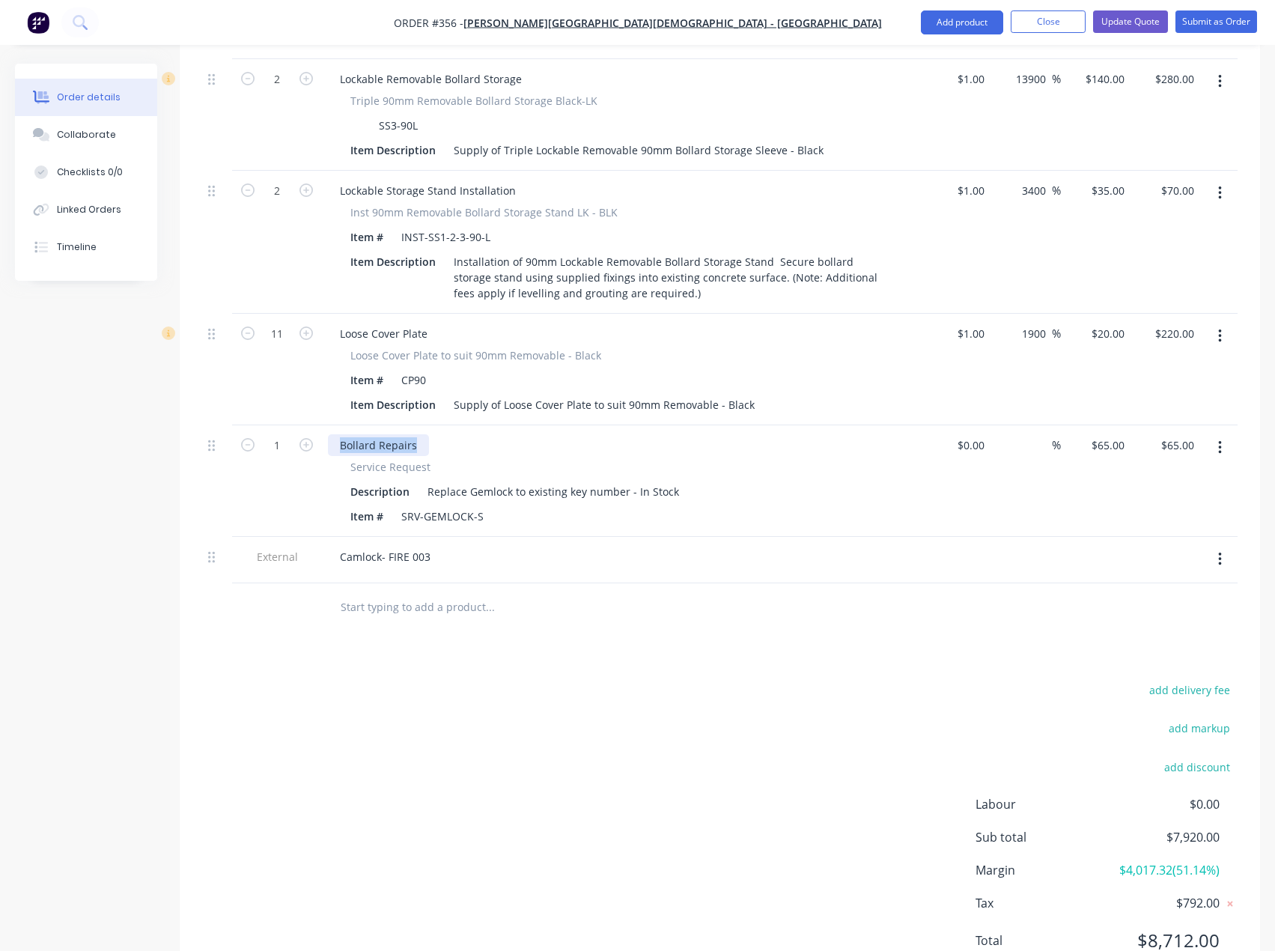
click at [277, 425] on div "1 Bollard Repairs Service Request Description Replace Gemlock to existing key n…" at bounding box center [720, 481] width 1036 height 112
click at [458, 592] on input "text" at bounding box center [490, 607] width 300 height 30
click at [304, 438] on icon "button" at bounding box center [306, 444] width 13 height 13
type input "2"
type input "$130.00"
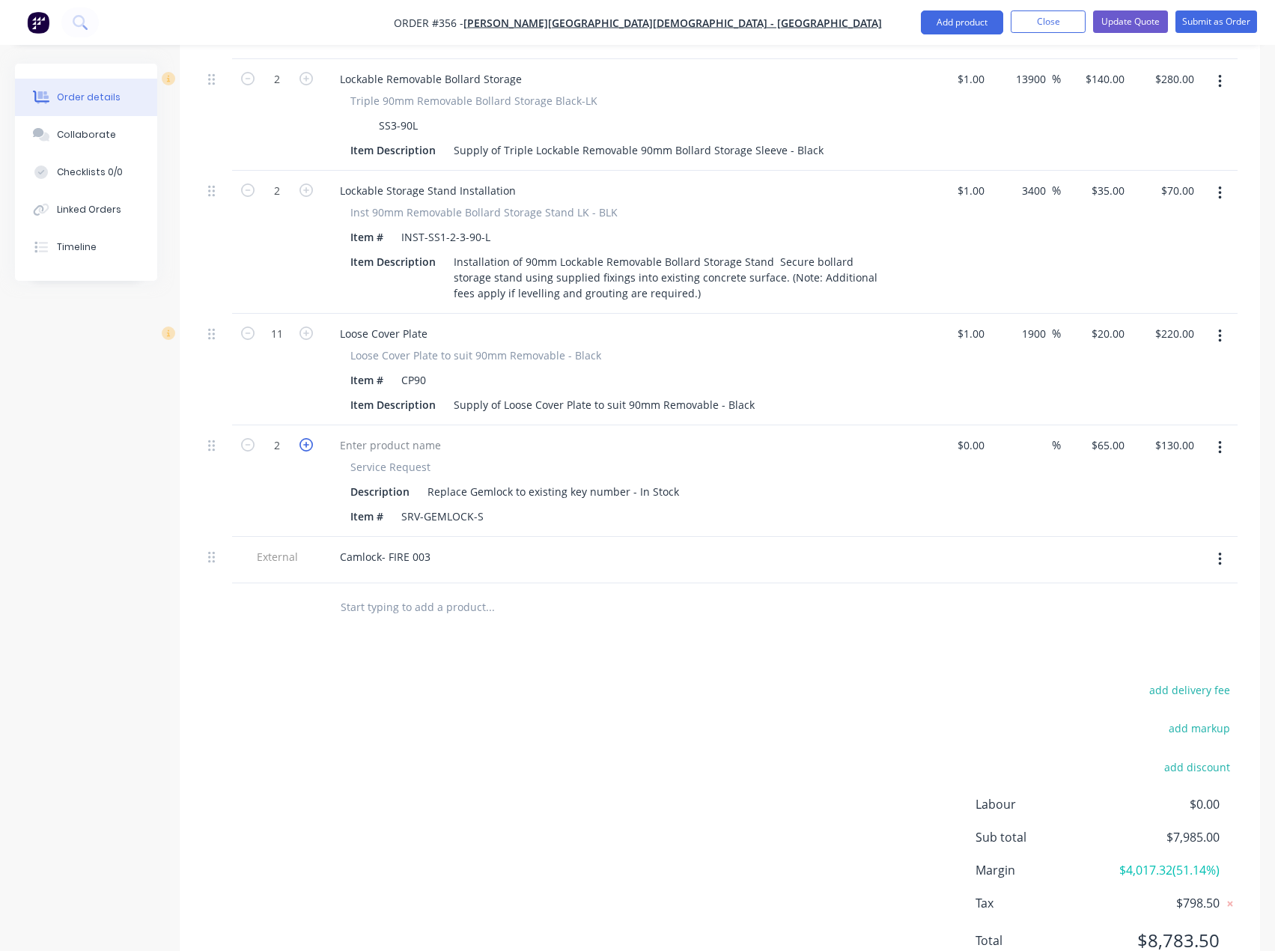
click at [303, 438] on icon "button" at bounding box center [306, 444] width 13 height 13
type input "3"
type input "$195.00"
click at [303, 438] on icon "button" at bounding box center [306, 444] width 13 height 13
type input "4"
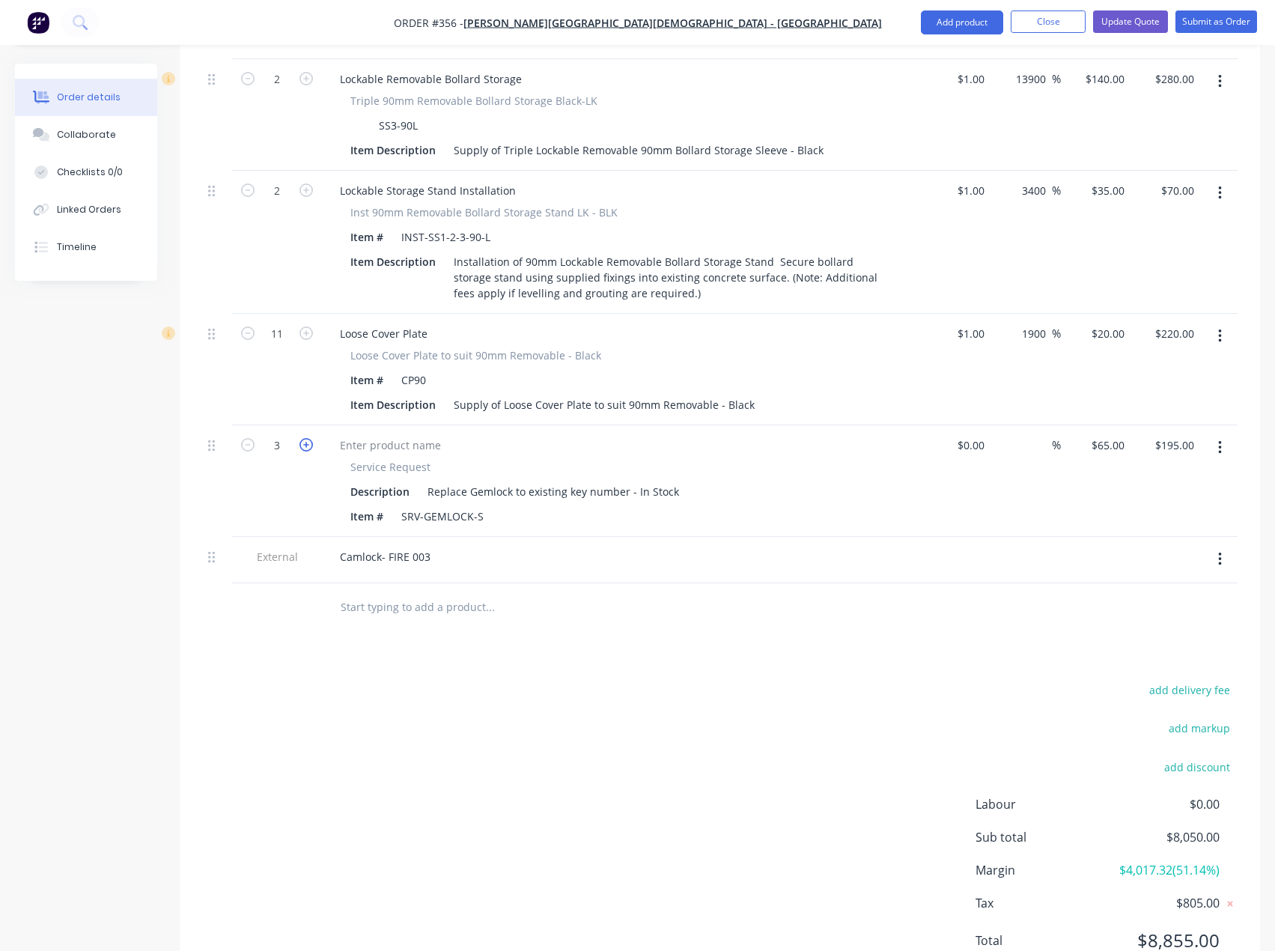
type input "$260.00"
click at [303, 438] on icon "button" at bounding box center [306, 444] width 13 height 13
type input "5"
type input "$325.00"
click at [303, 438] on icon "button" at bounding box center [306, 444] width 13 height 13
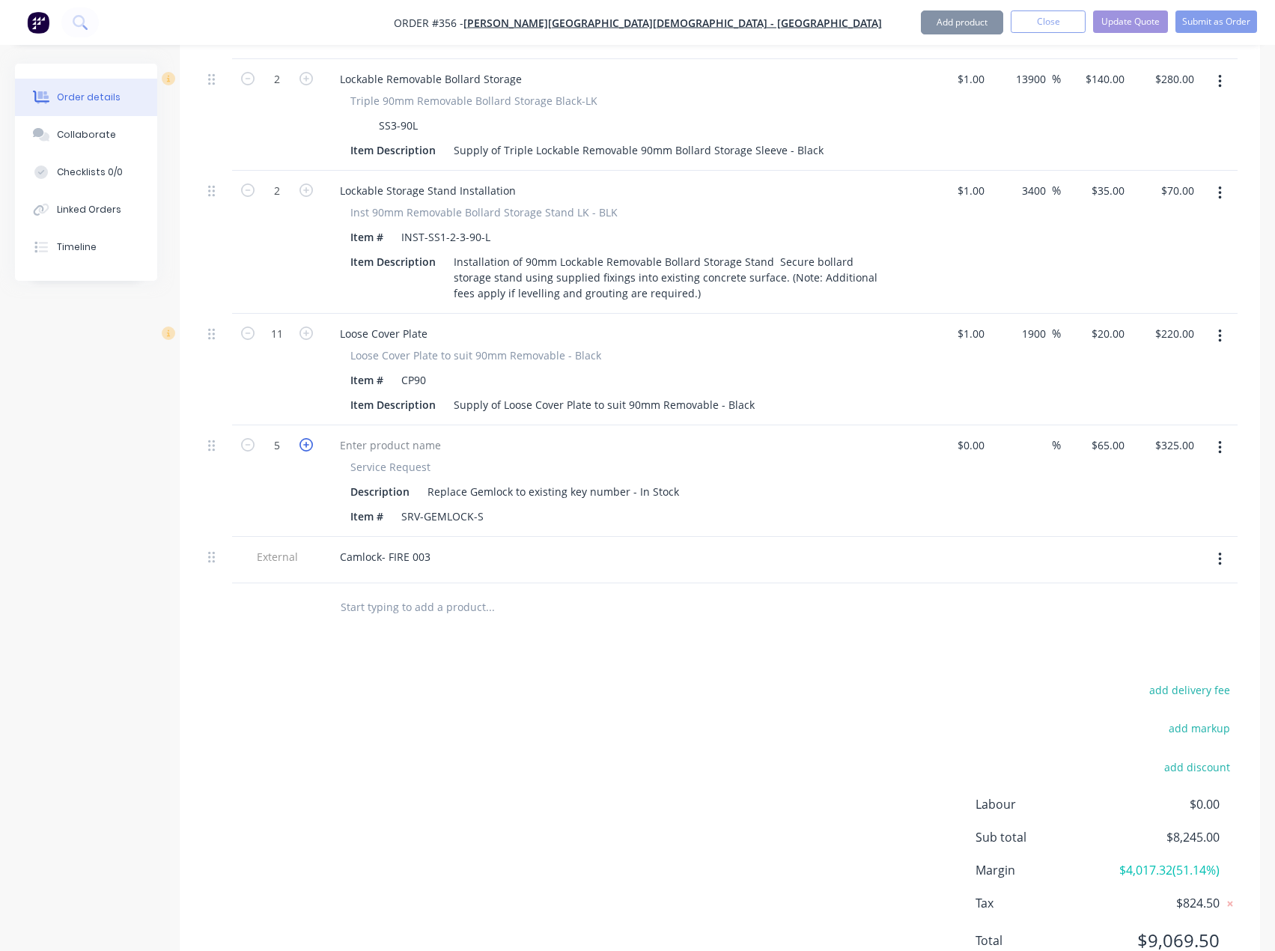
type input "6"
type input "$390.00"
click at [303, 438] on icon "button" at bounding box center [306, 444] width 13 height 13
type input "7"
type input "$455.00"
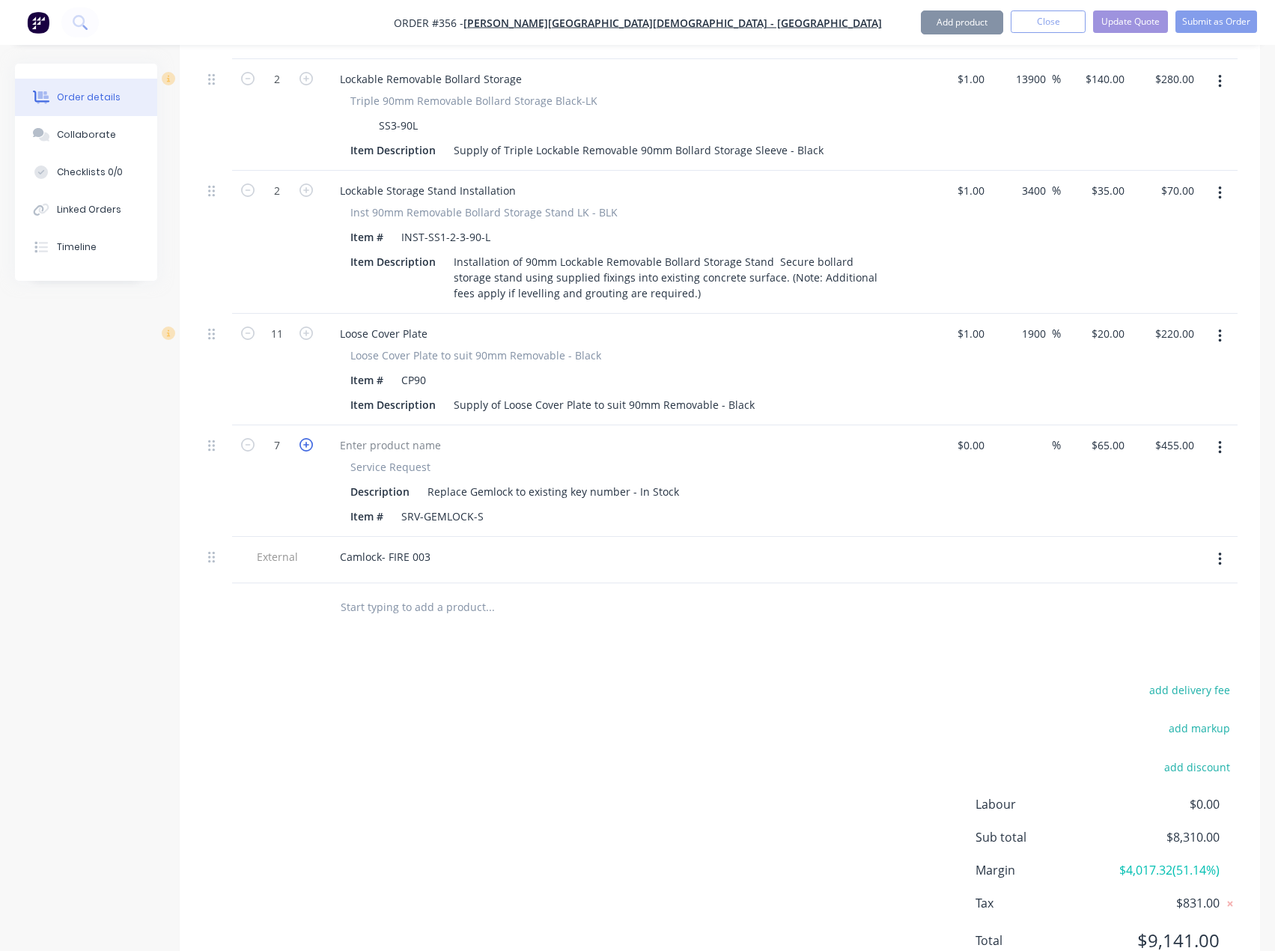
click at [303, 438] on icon "button" at bounding box center [306, 444] width 13 height 13
type input "8"
type input "$520.00"
click at [303, 438] on icon "button" at bounding box center [306, 444] width 13 height 13
type input "9"
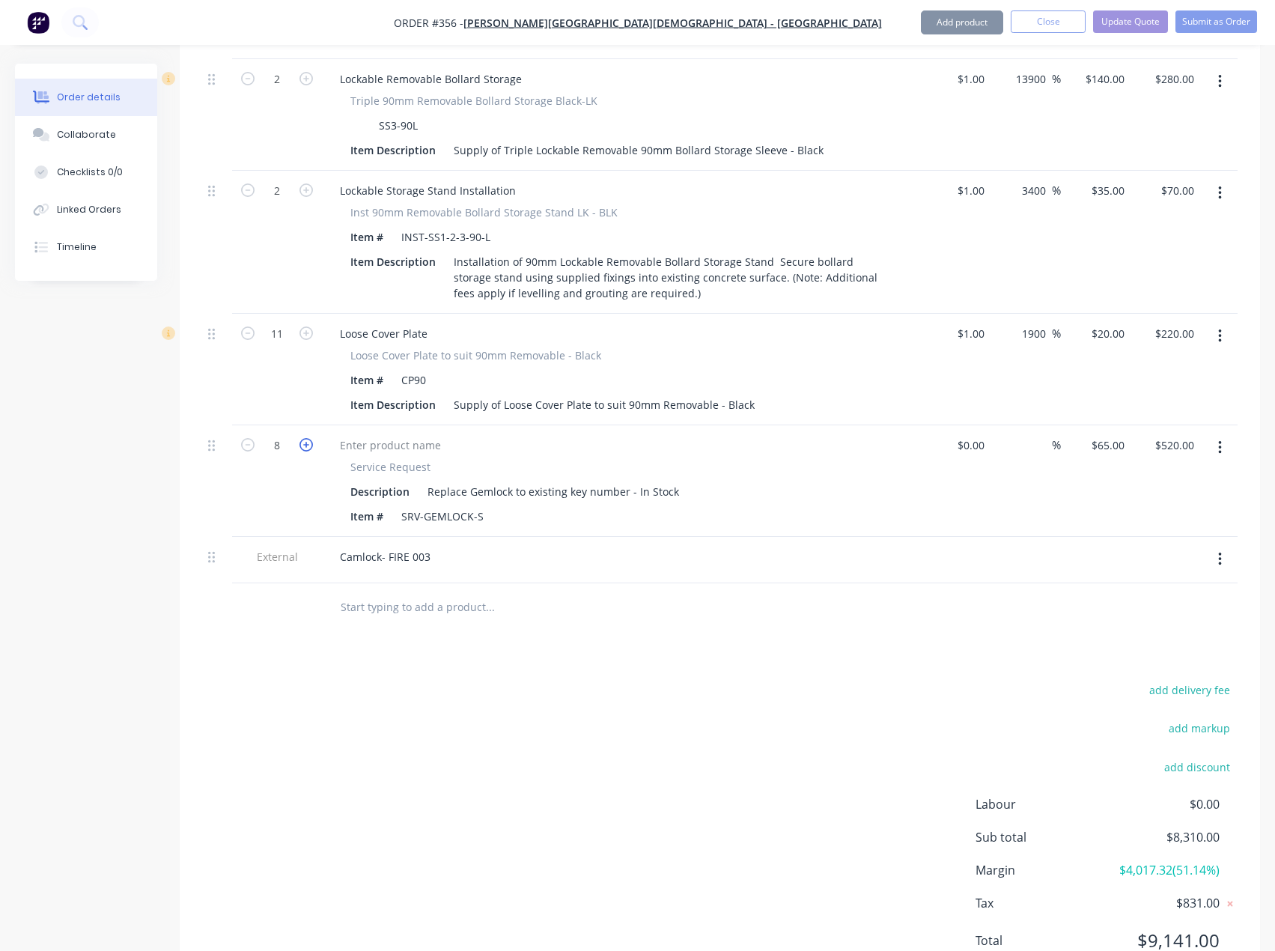
type input "$585.00"
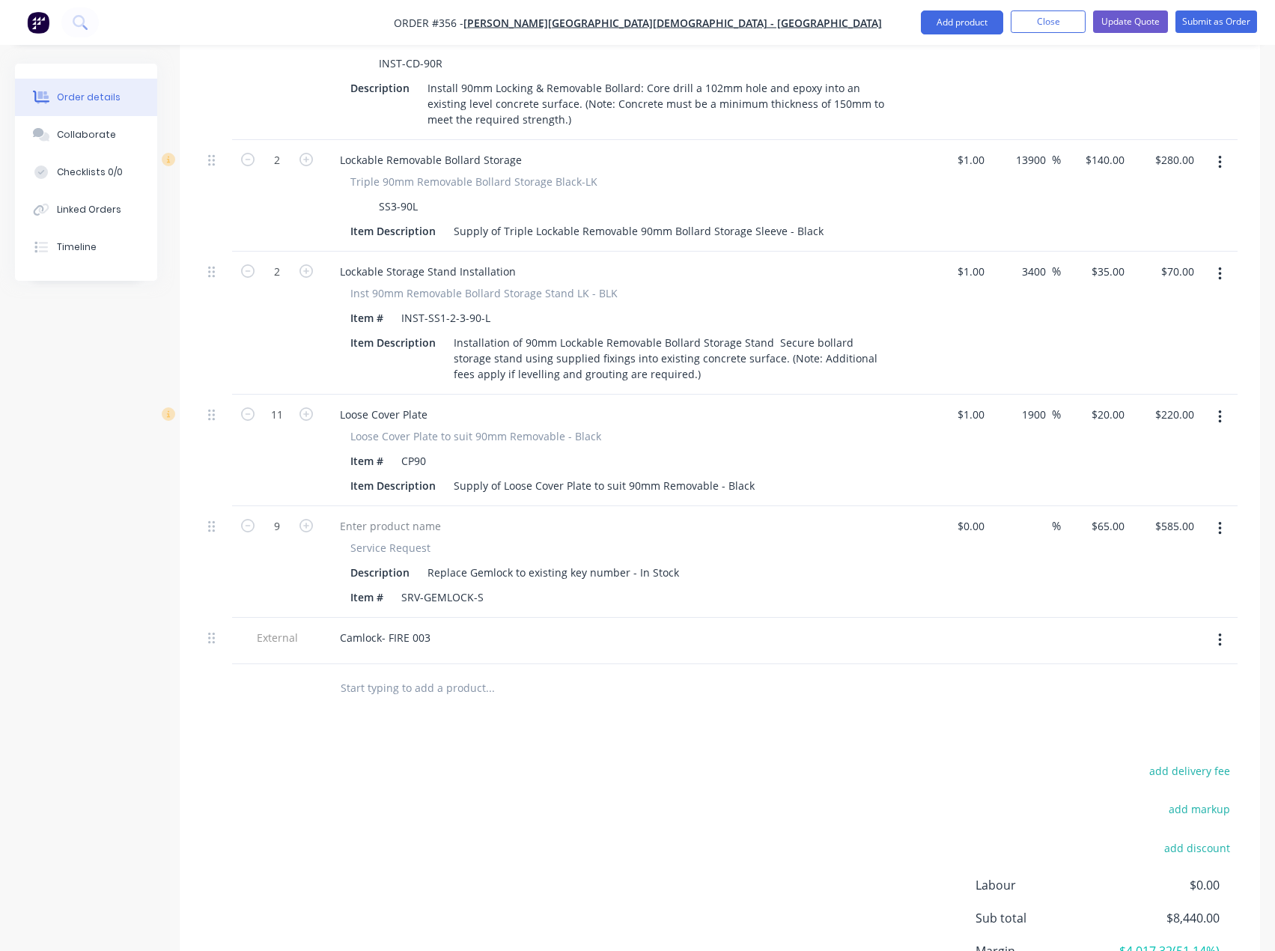
scroll to position [922, 0]
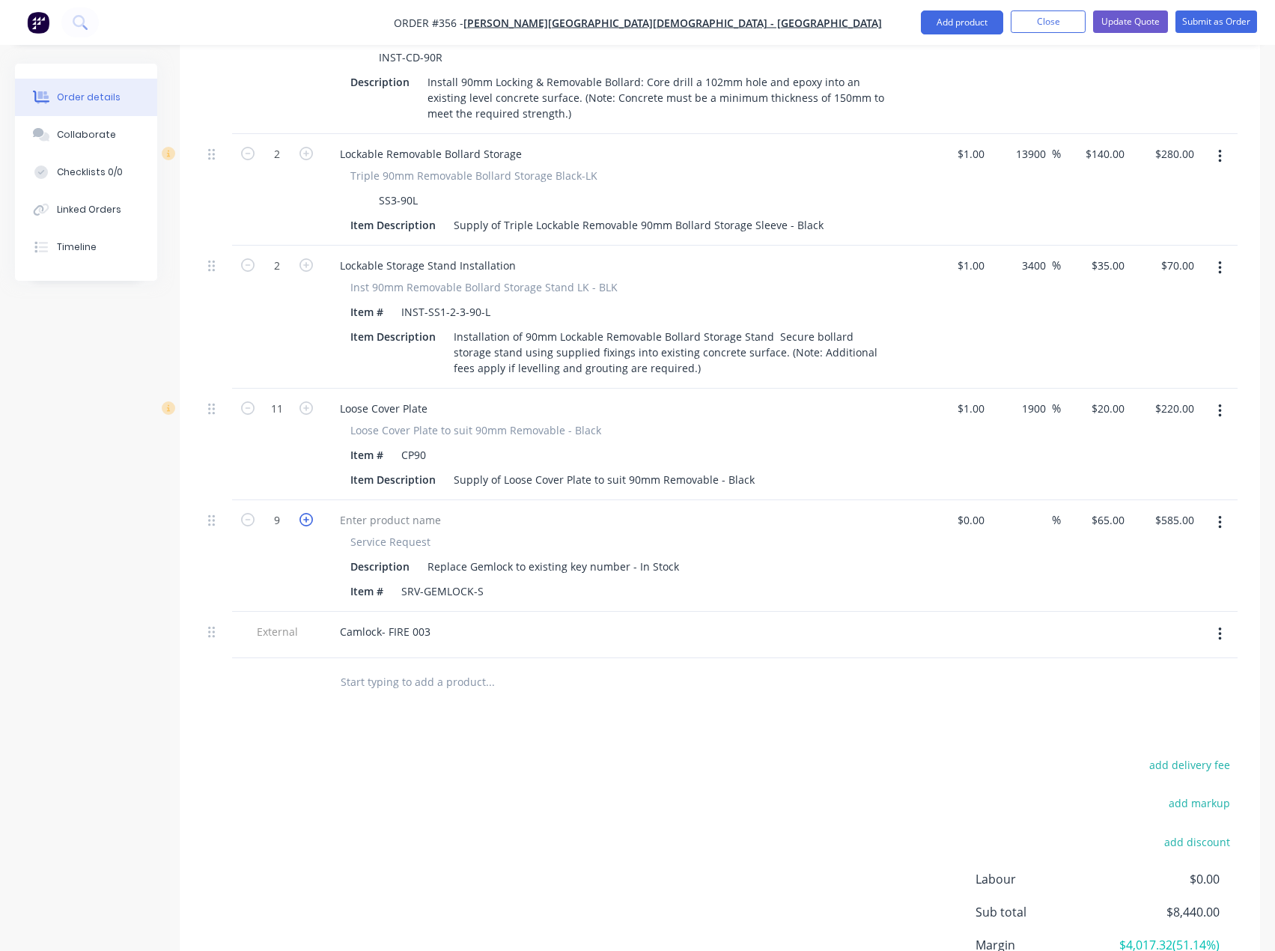
click at [307, 513] on icon "button" at bounding box center [306, 519] width 13 height 13
type input "10"
type input "$650.00"
click at [307, 513] on icon "button" at bounding box center [306, 519] width 13 height 13
type input "11"
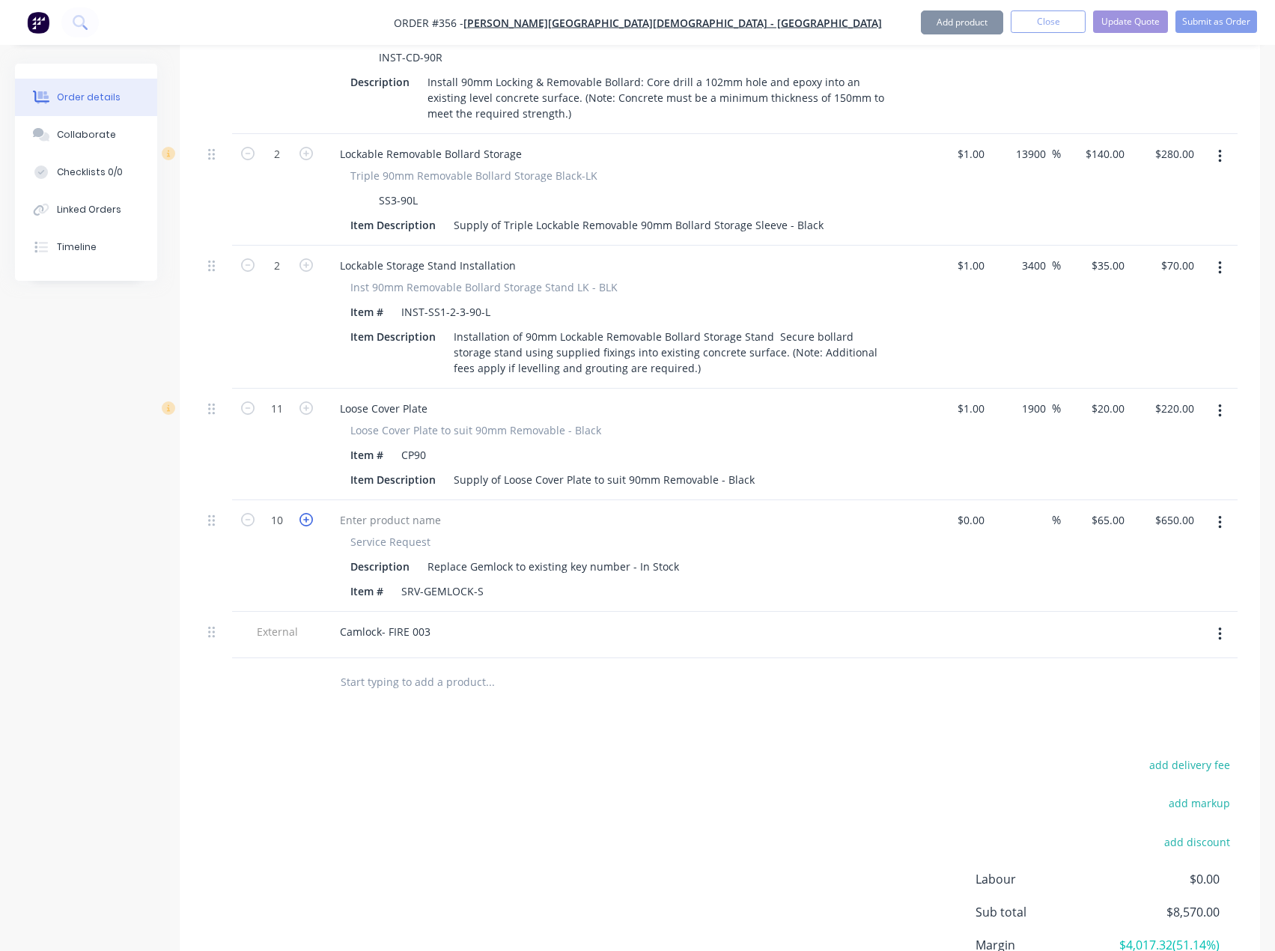
type input "$715.00"
click at [307, 513] on icon "button" at bounding box center [306, 519] width 13 height 13
type input "12"
type input "$780.00"
click at [307, 513] on icon "button" at bounding box center [306, 519] width 13 height 13
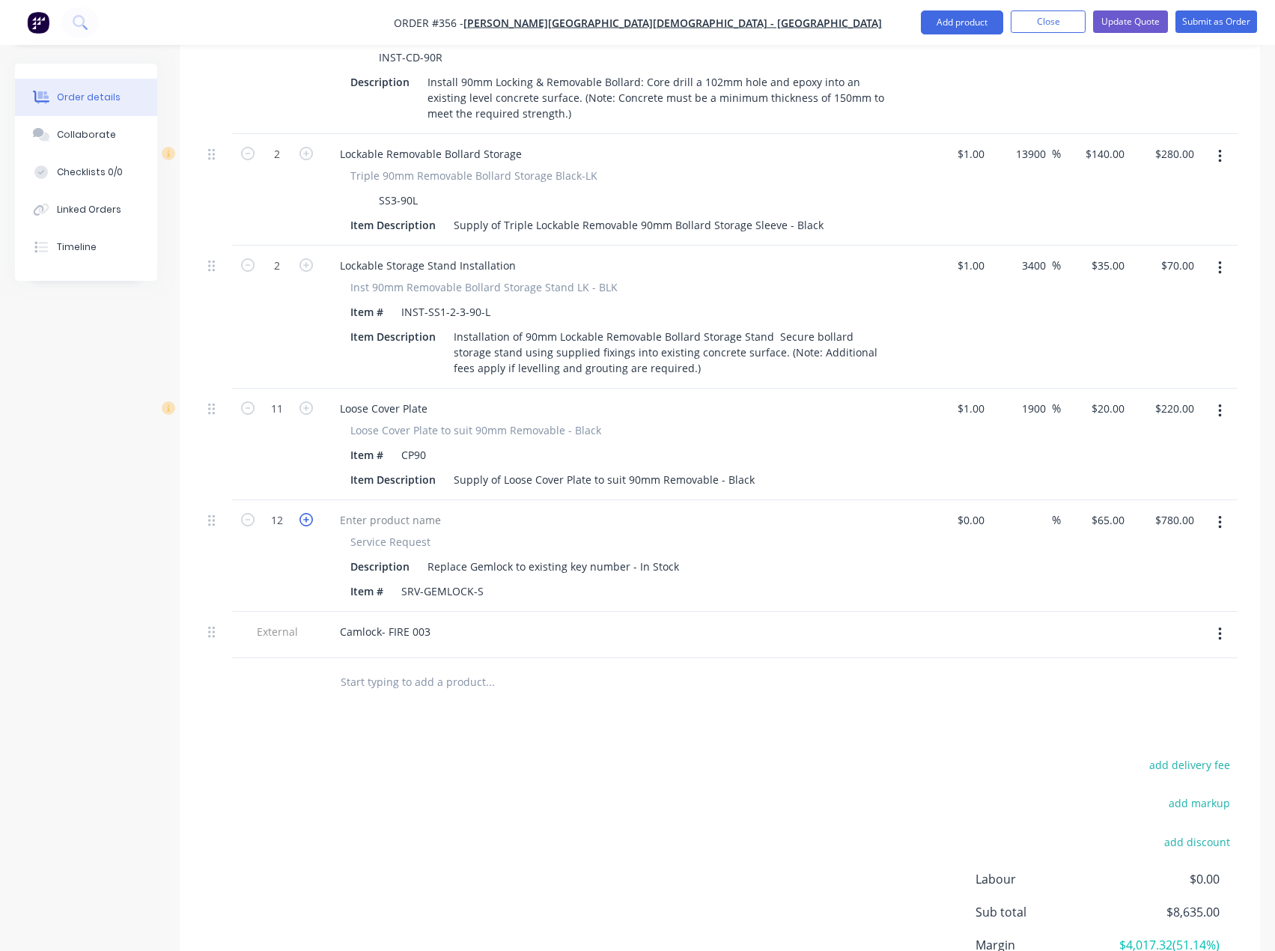
type input "13"
type input "$845.00"
click at [307, 513] on icon "button" at bounding box center [306, 519] width 13 height 13
type input "14"
type input "$910.00"
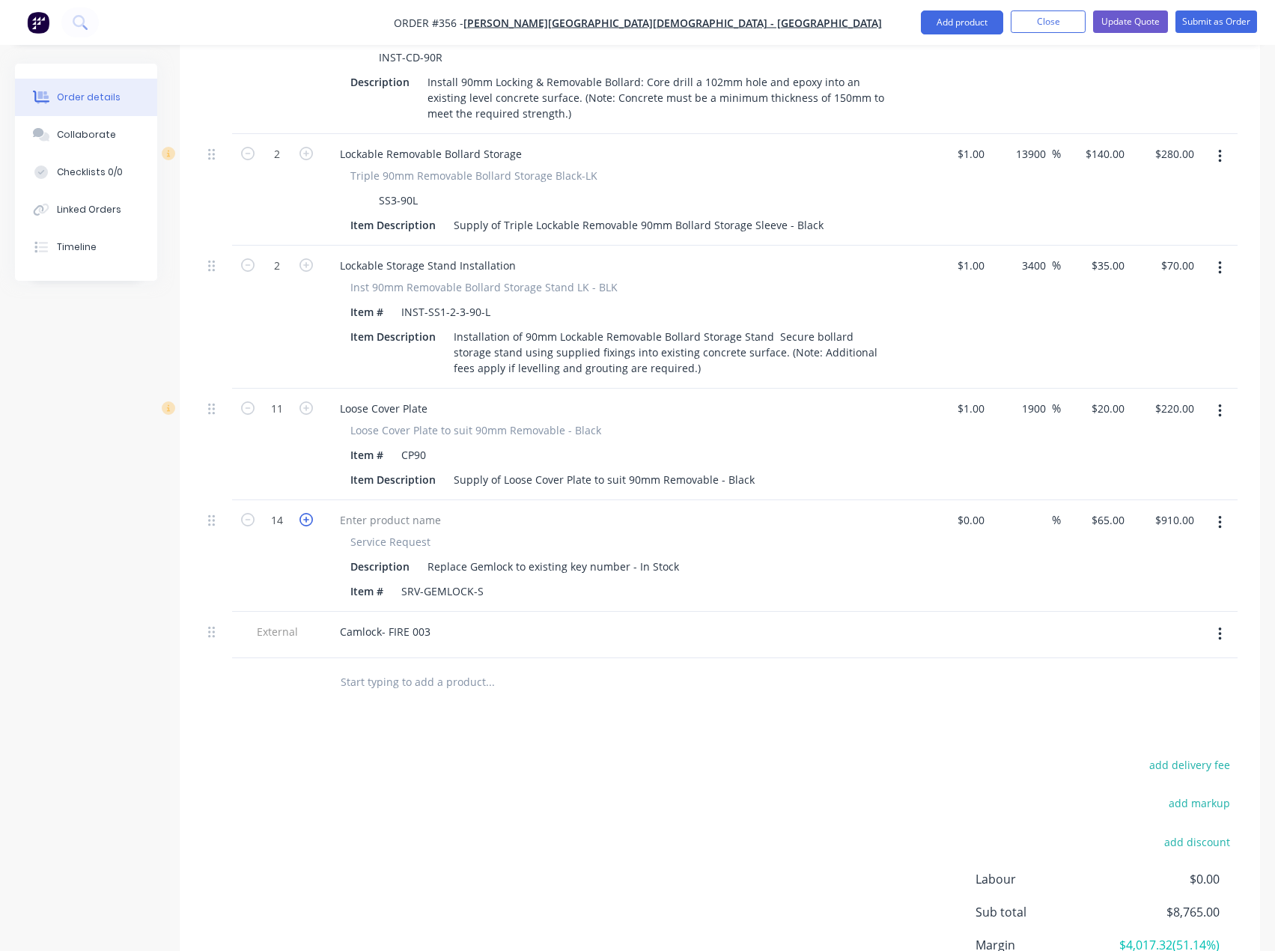
click at [307, 513] on icon "button" at bounding box center [306, 519] width 13 height 13
type input "15"
type input "$975.00"
click at [307, 513] on icon "button" at bounding box center [306, 519] width 13 height 13
type input "16"
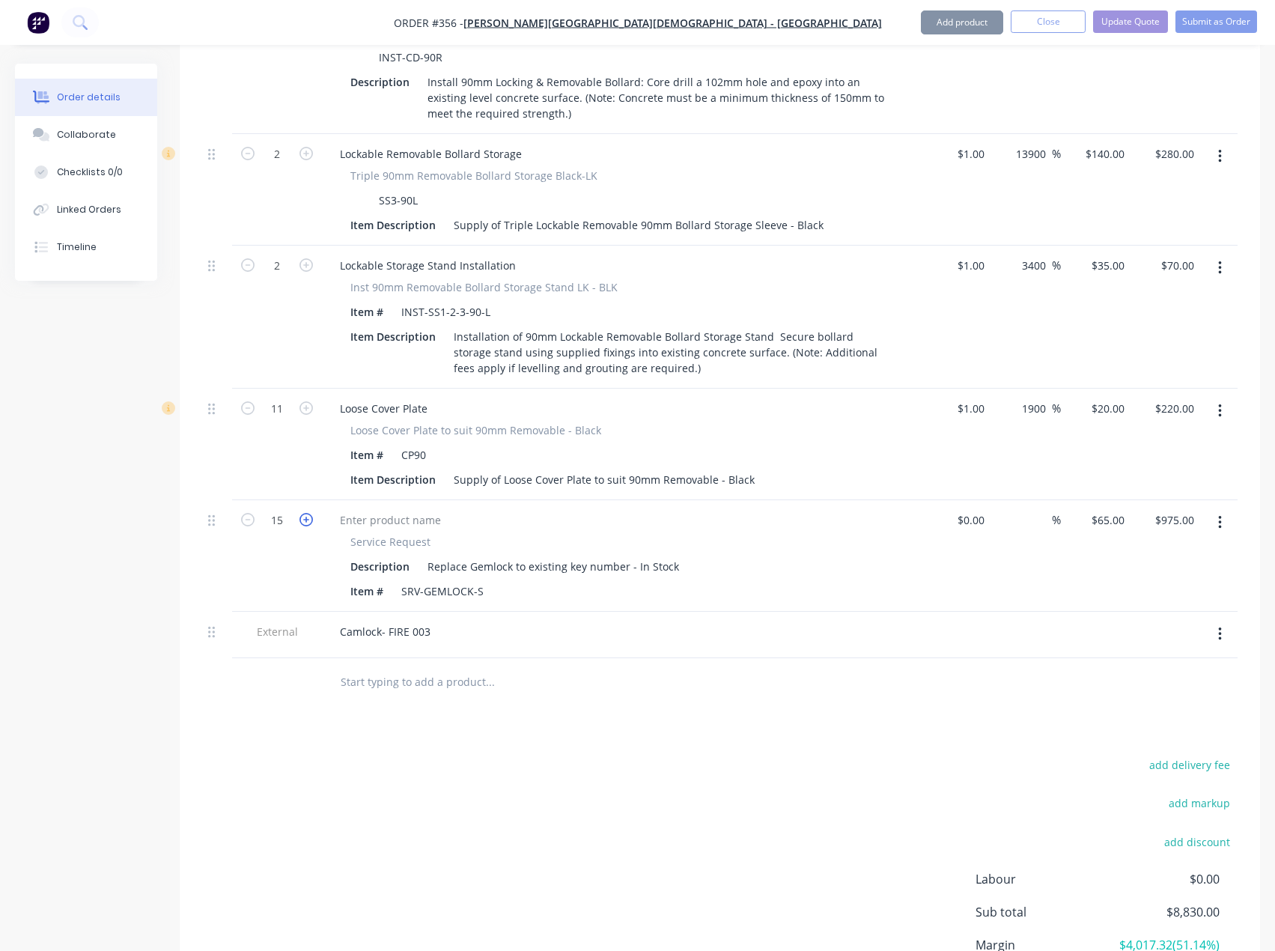
type input "$1,040.00"
click at [1105, 509] on div "65 65" at bounding box center [1117, 520] width 25 height 22
type input "$65.00"
click at [993, 658] on div at bounding box center [720, 682] width 1036 height 49
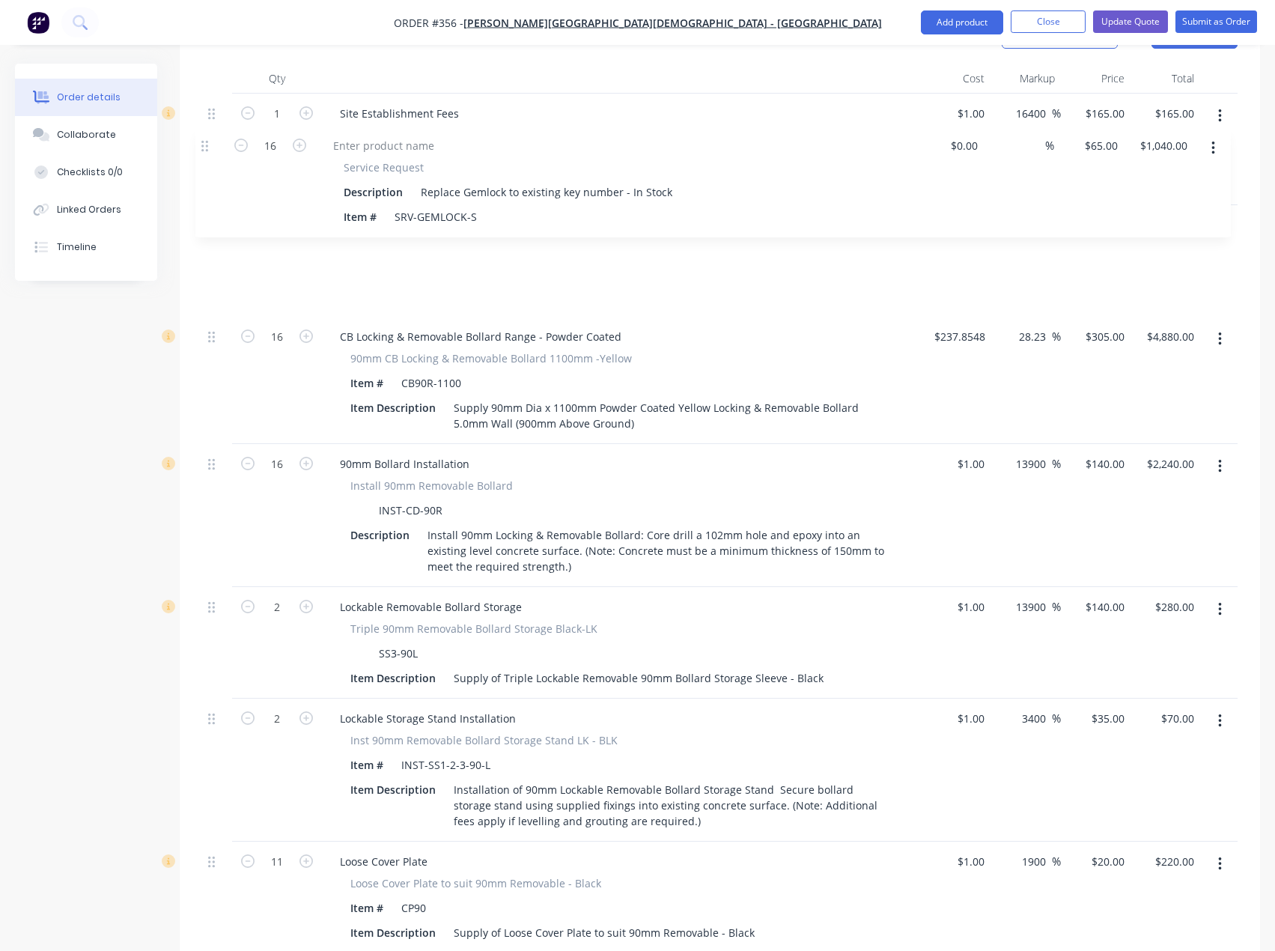
scroll to position [550, 0]
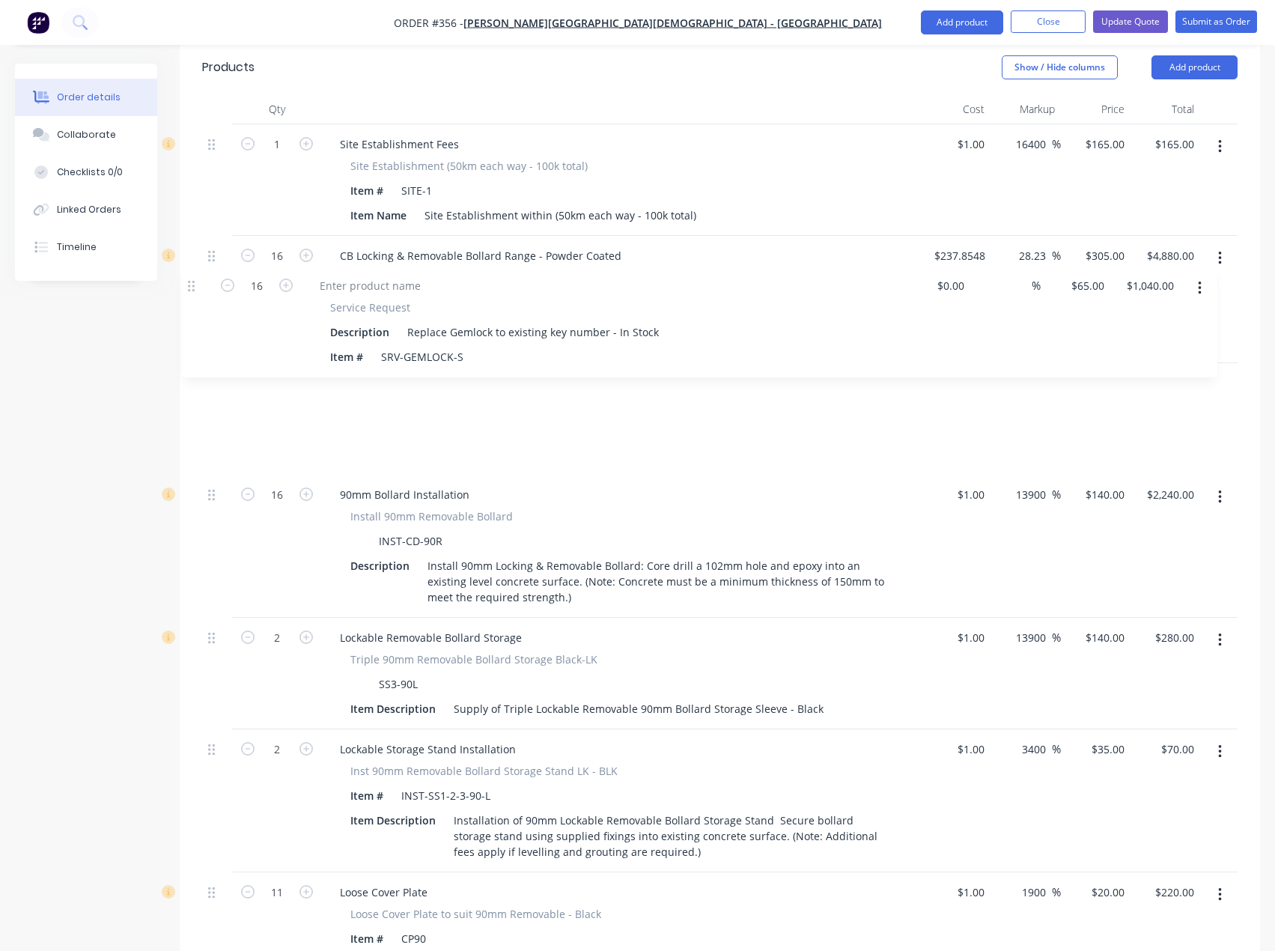
drag, startPoint x: 213, startPoint y: 461, endPoint x: 192, endPoint y: 288, distance: 174.2
click at [192, 288] on div "Qty Cost Markup Price Total 1 Site Establishment Fees Site Establishment (50km …" at bounding box center [720, 586] width 1081 height 985
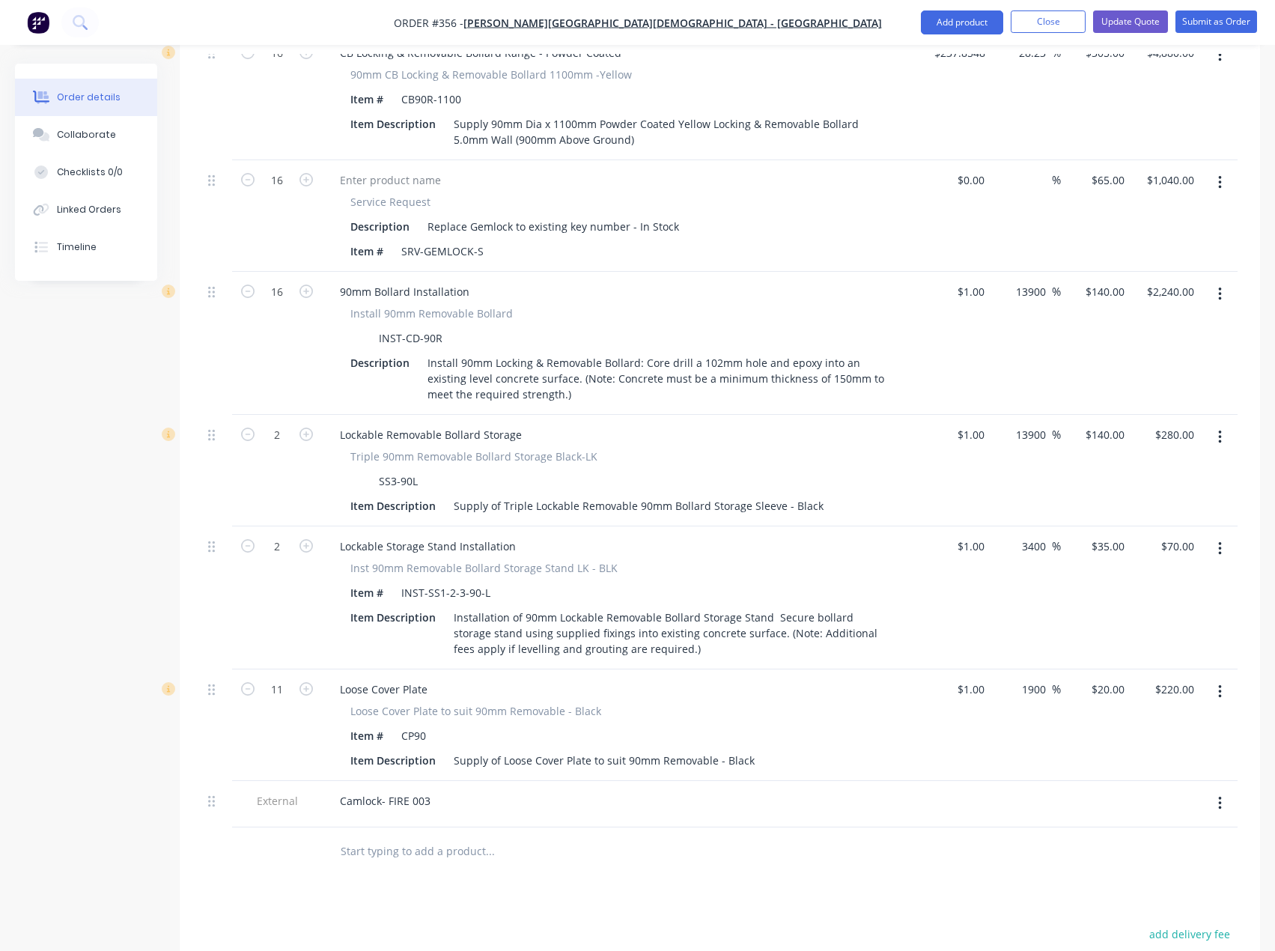
scroll to position [774, 0]
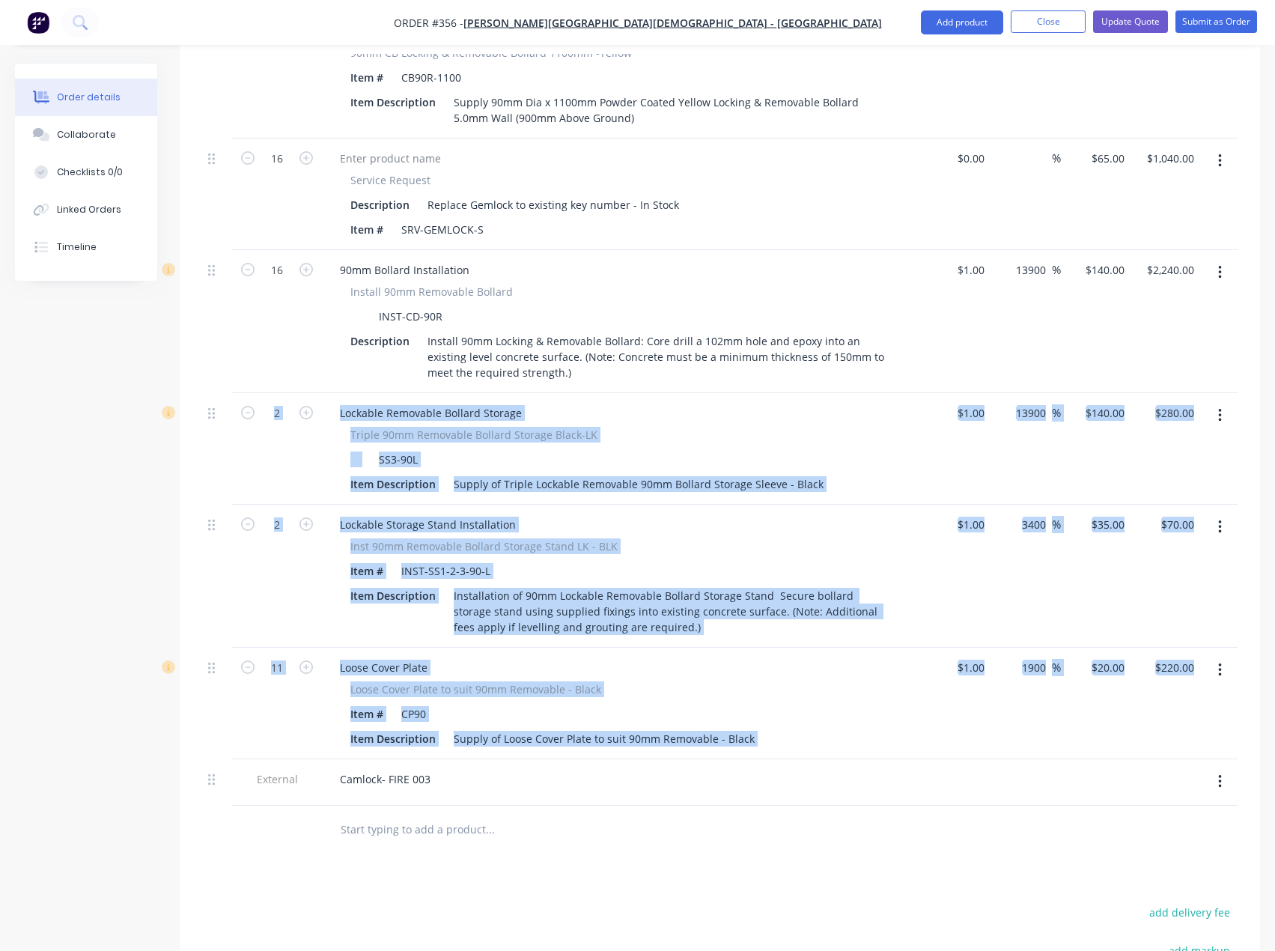
drag, startPoint x: 207, startPoint y: 724, endPoint x: 187, endPoint y: 401, distance: 323.3
click at [186, 392] on div "Qty Cost Markup Price Total 1 Site Establishment Fees Site Establishment (50km …" at bounding box center [720, 362] width 1081 height 985
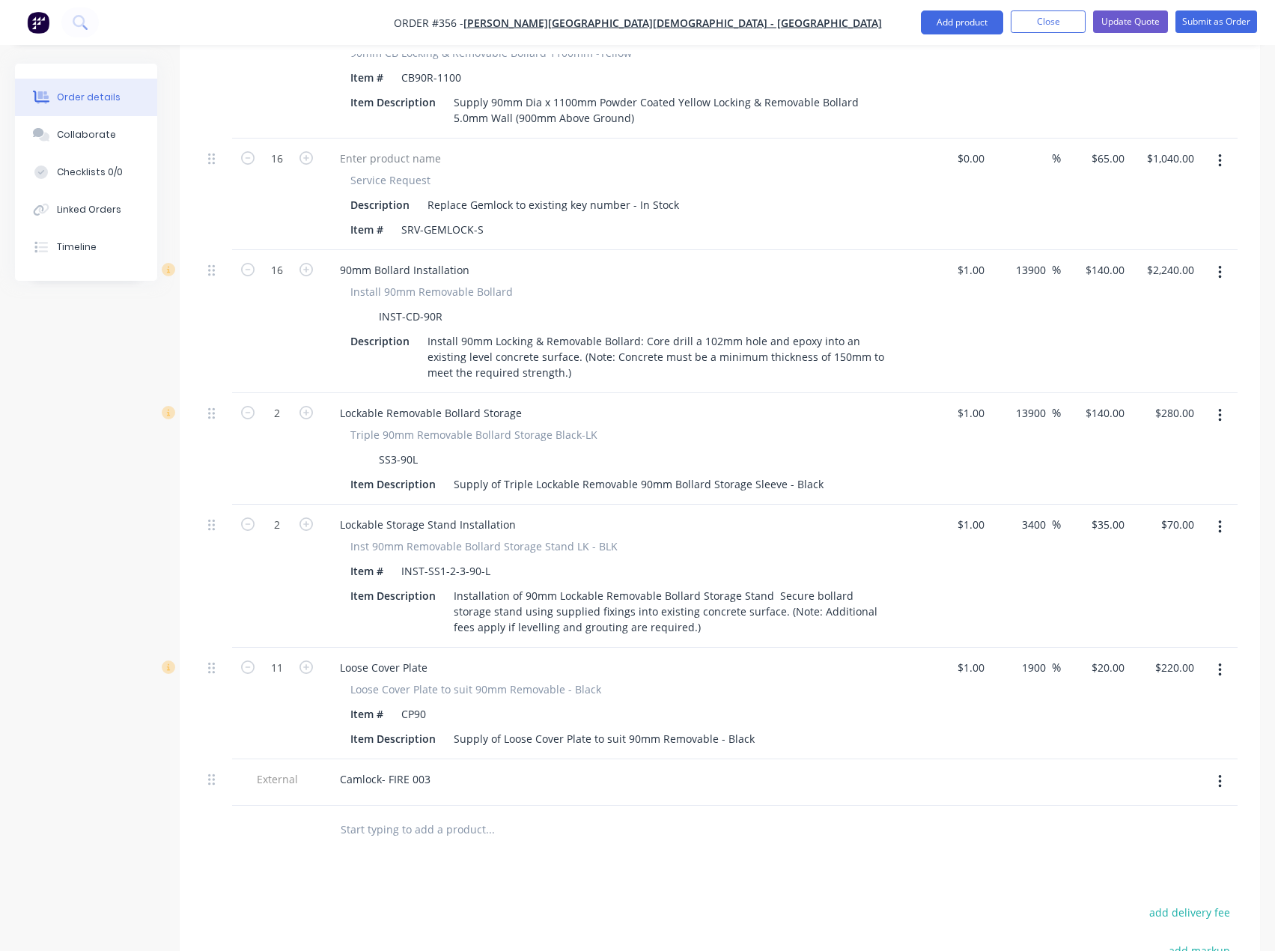
click at [261, 806] on div at bounding box center [277, 830] width 90 height 49
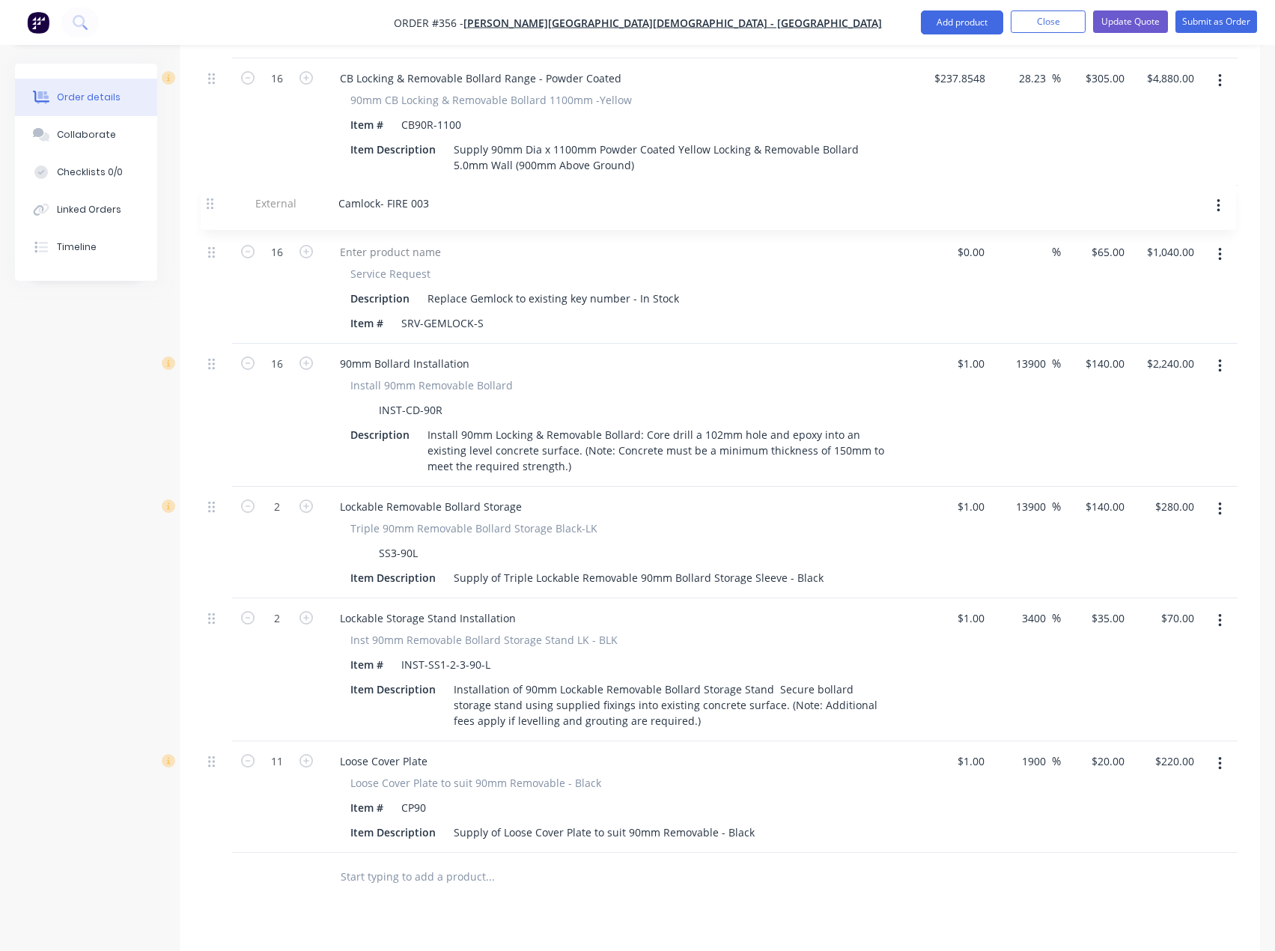
scroll to position [718, 0]
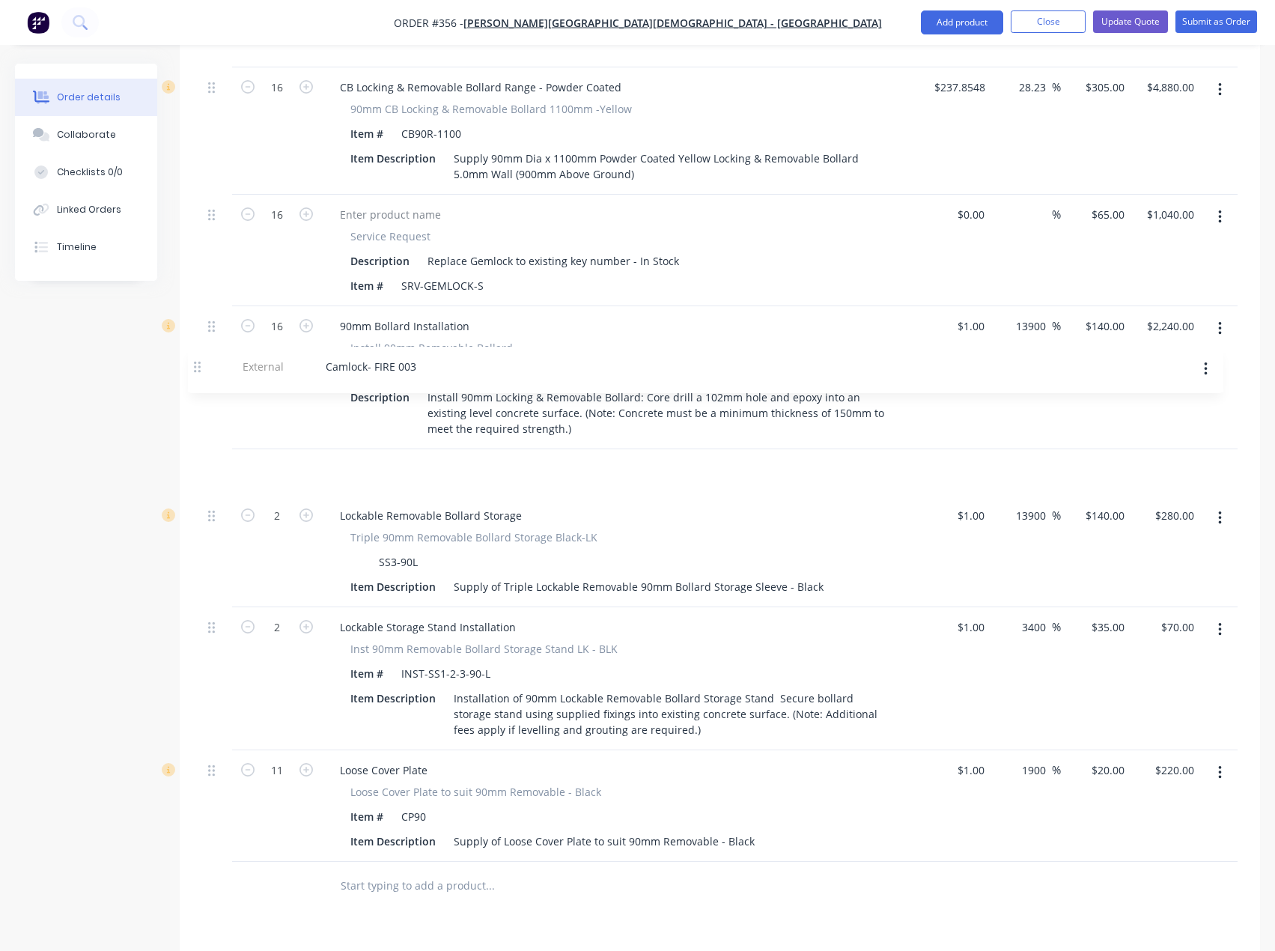
drag, startPoint x: 213, startPoint y: 720, endPoint x: 195, endPoint y: 377, distance: 342.7
click at [195, 377] on div "Qty Cost Markup Price Total 1 Site Establishment Fees Site Establishment (50km …" at bounding box center [720, 418] width 1081 height 985
click at [374, 871] on input "text" at bounding box center [490, 886] width 300 height 30
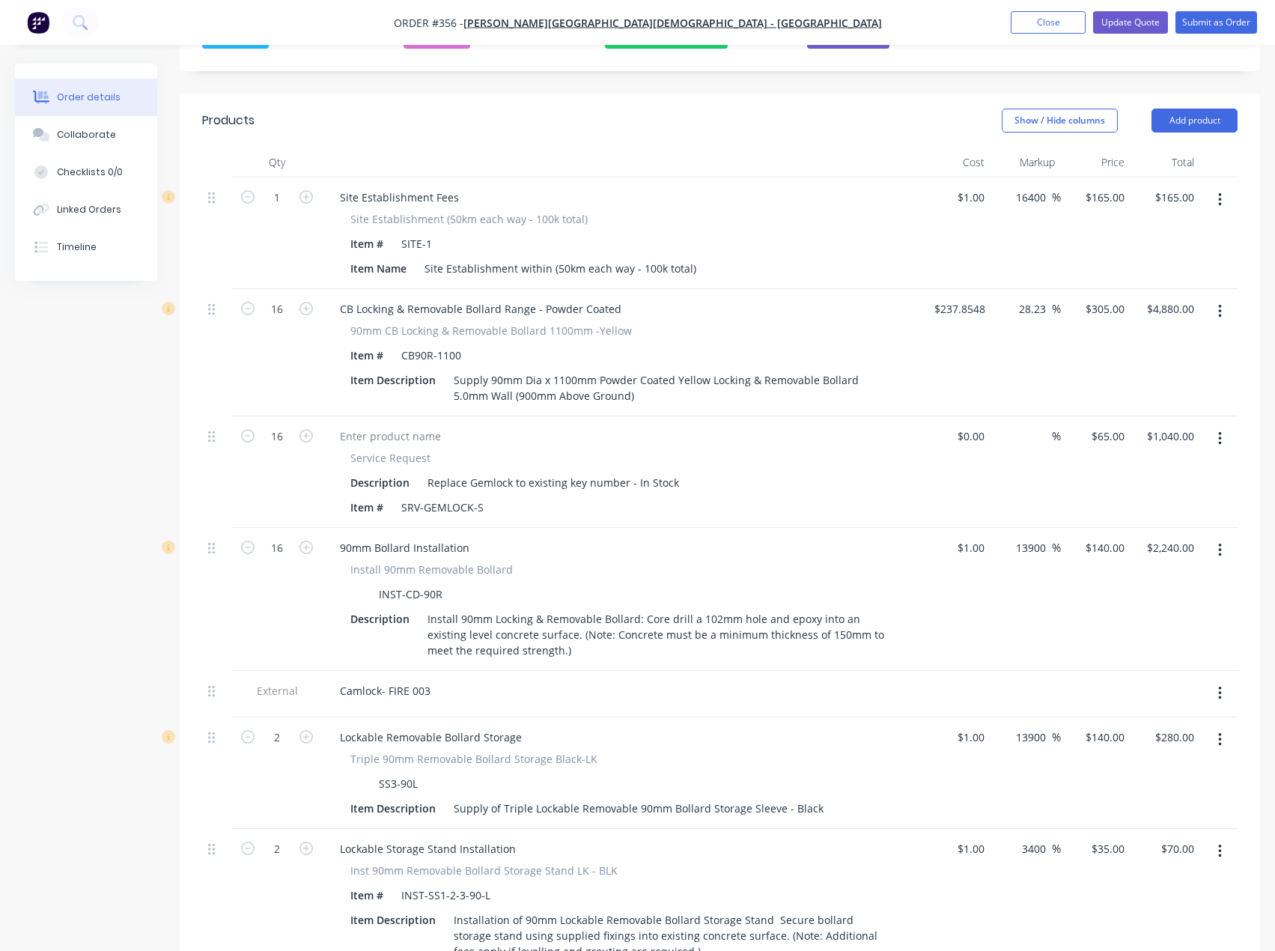
scroll to position [419, 0]
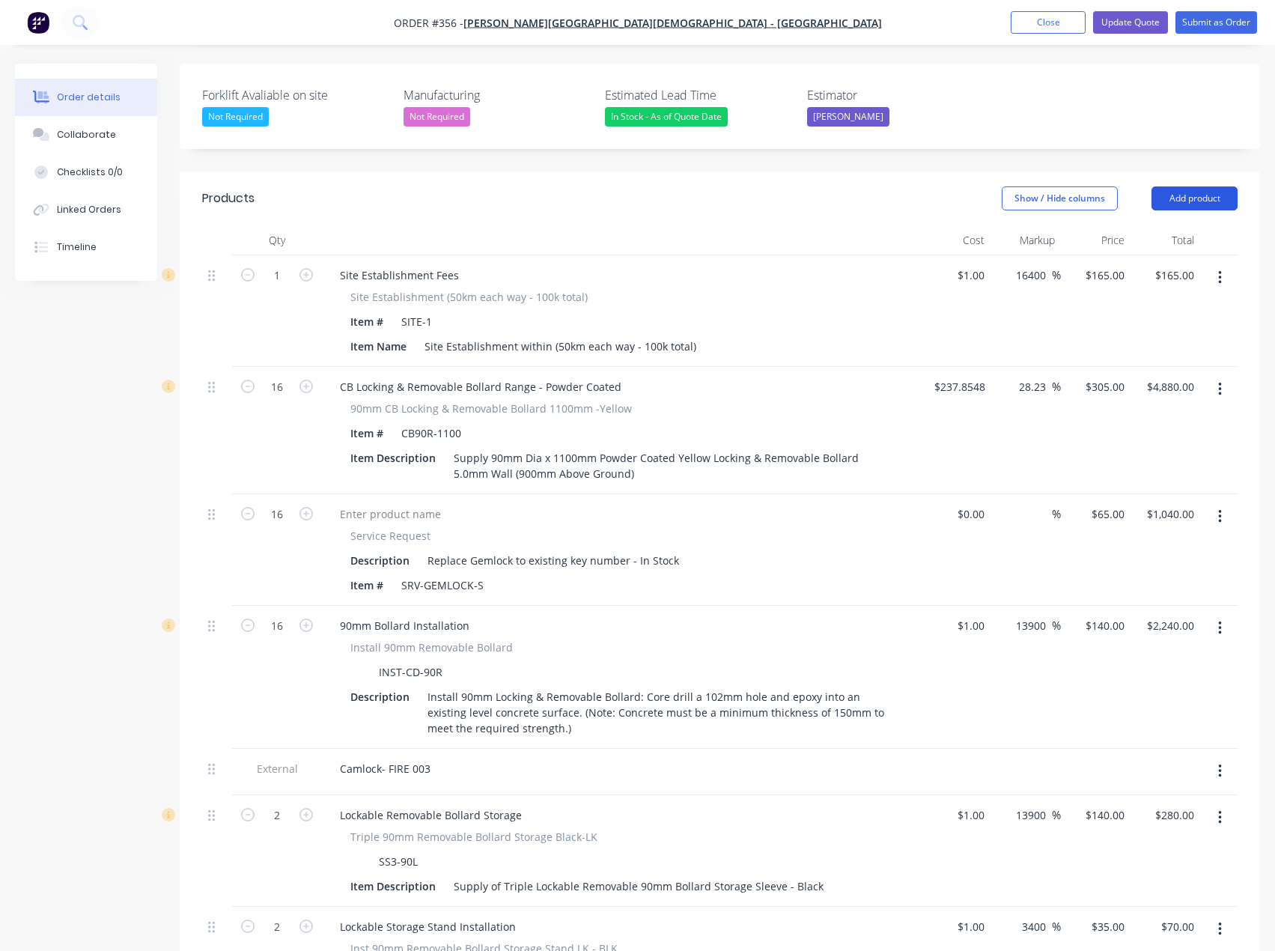
click at [1212, 186] on button "Add product" at bounding box center [1195, 198] width 86 height 24
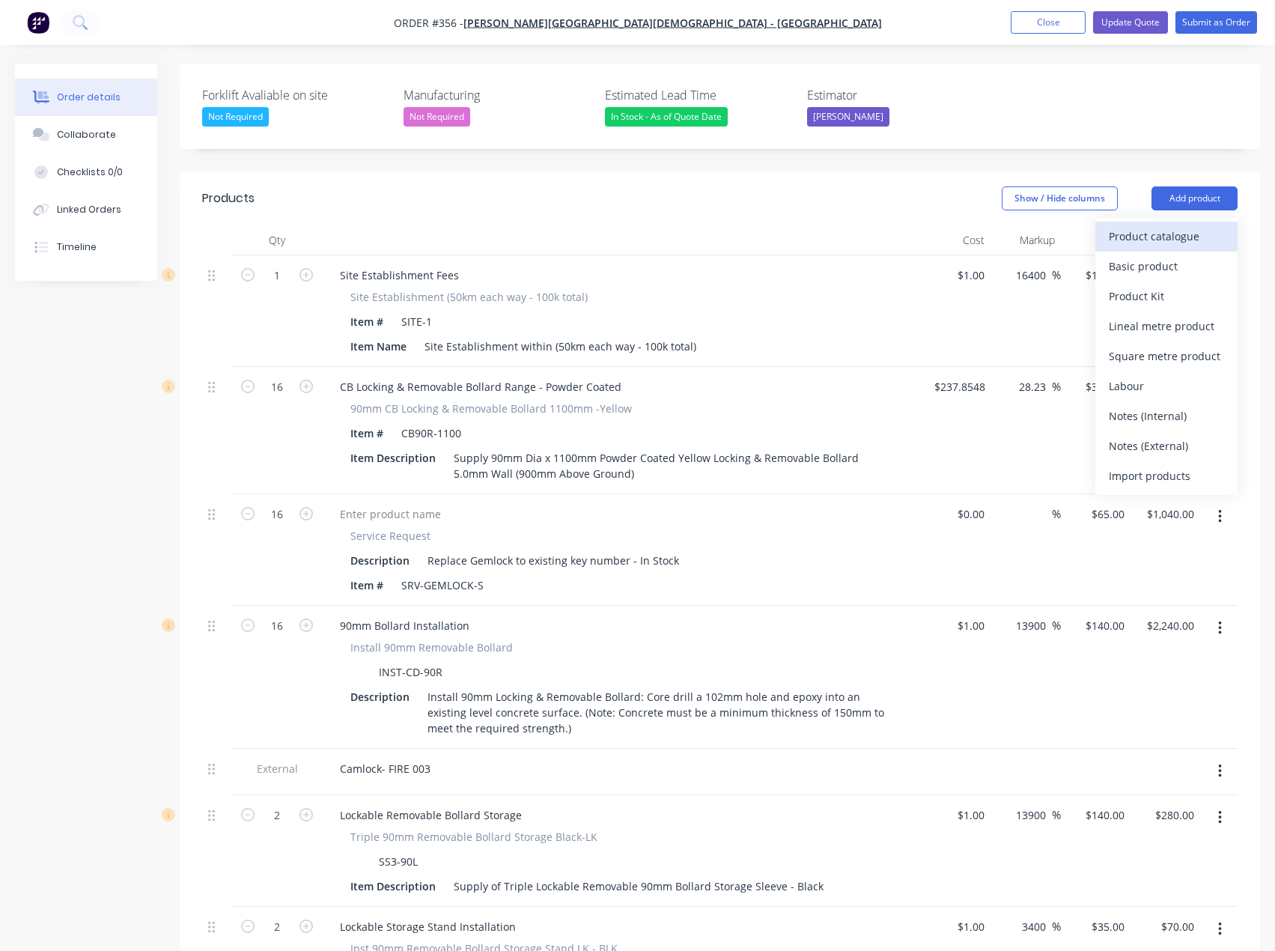
click at [1170, 225] on div "Product catalogue" at bounding box center [1166, 236] width 115 height 22
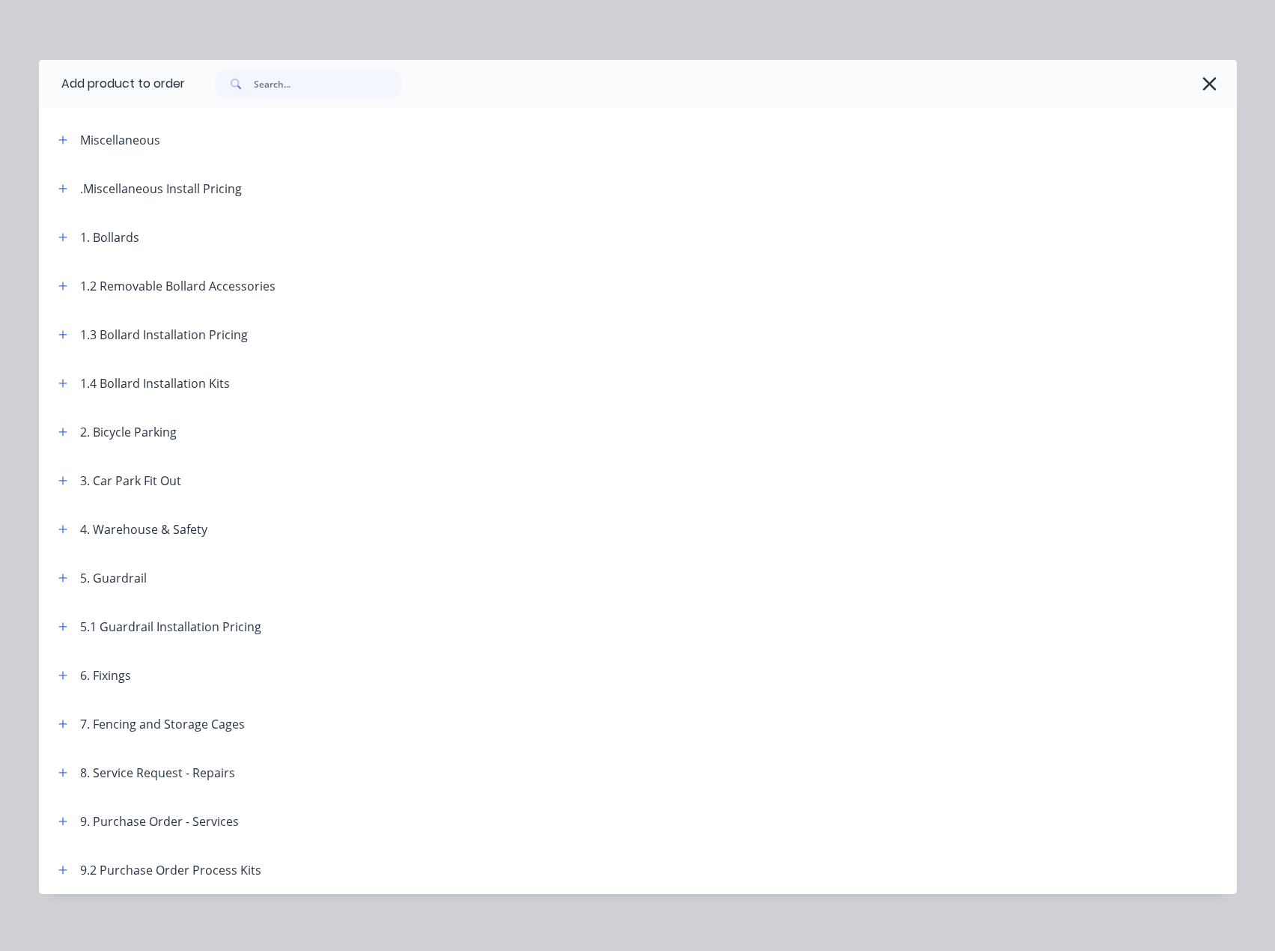
scroll to position [9, 0]
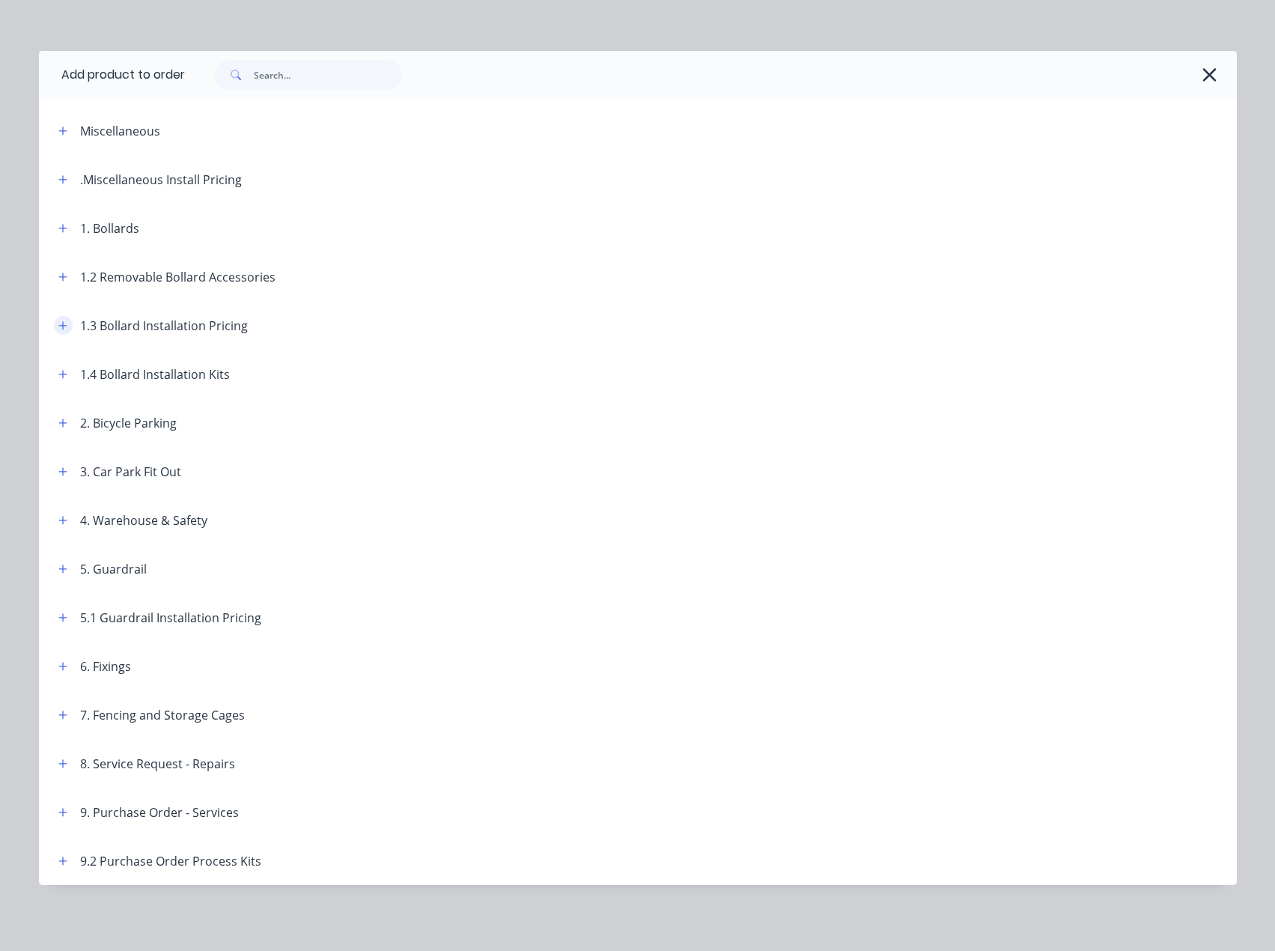
click at [58, 324] on icon "button" at bounding box center [62, 325] width 8 height 8
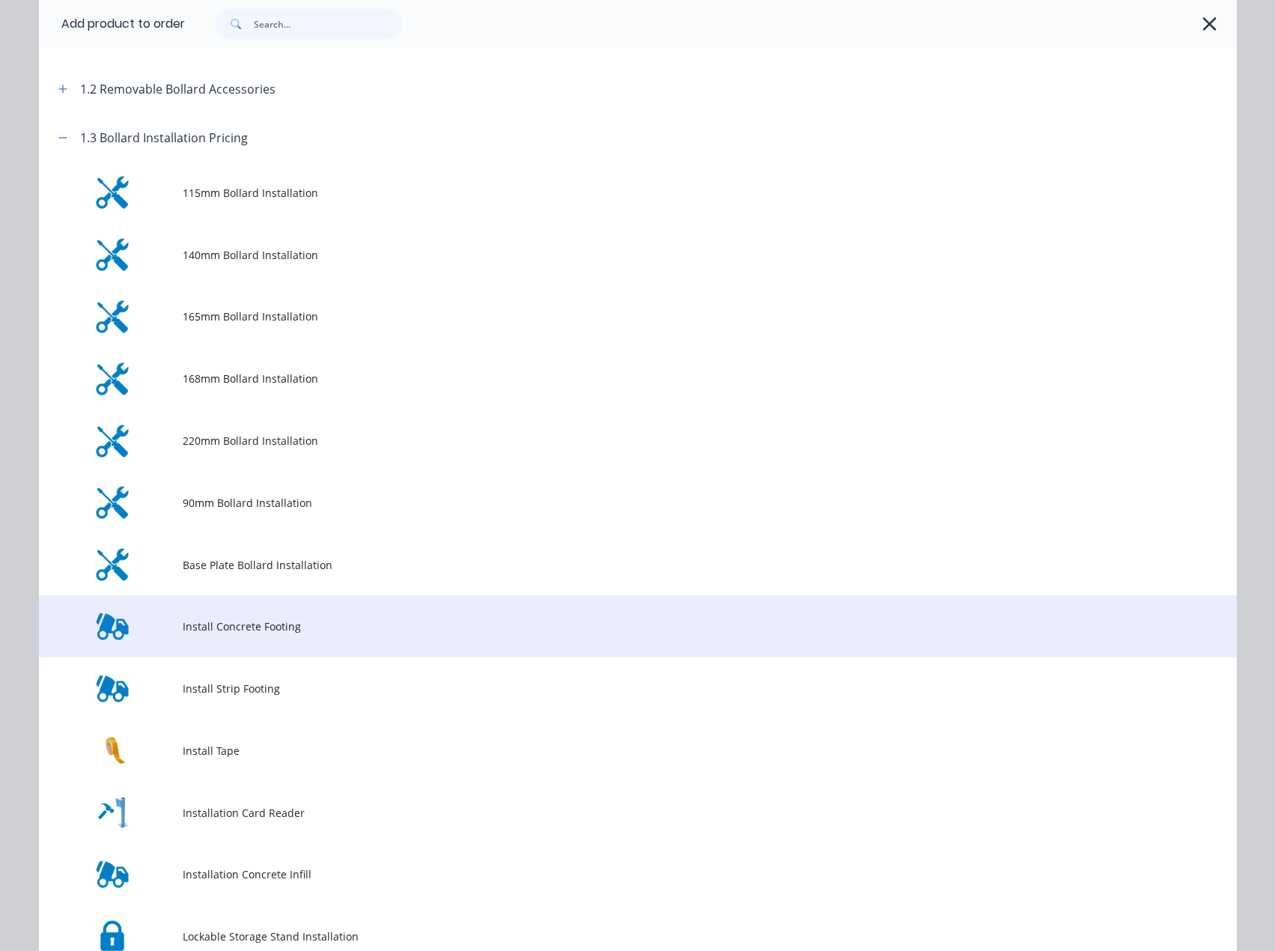
scroll to position [234, 0]
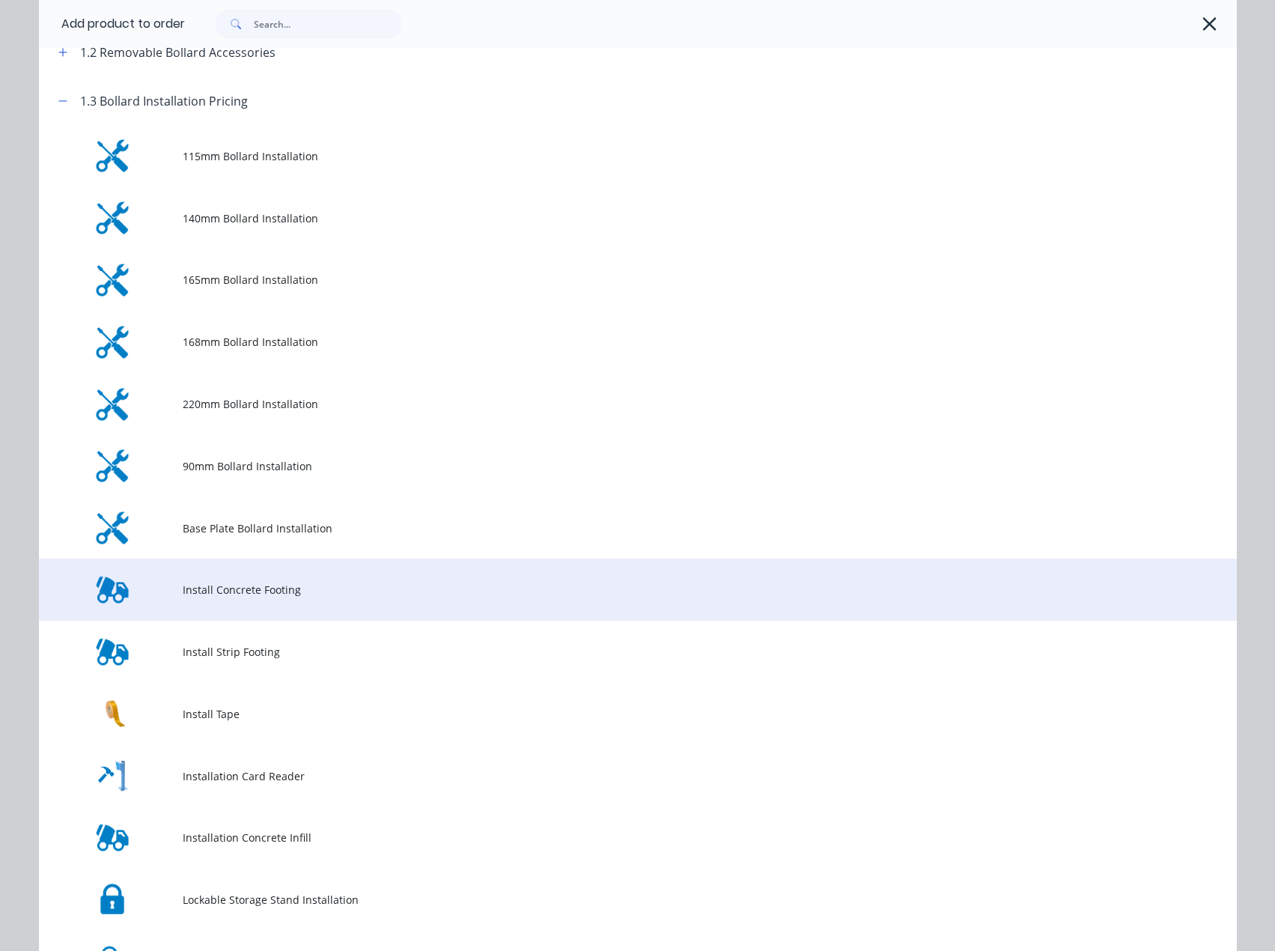
click at [254, 593] on span "Install Concrete Footing" at bounding box center [604, 590] width 843 height 16
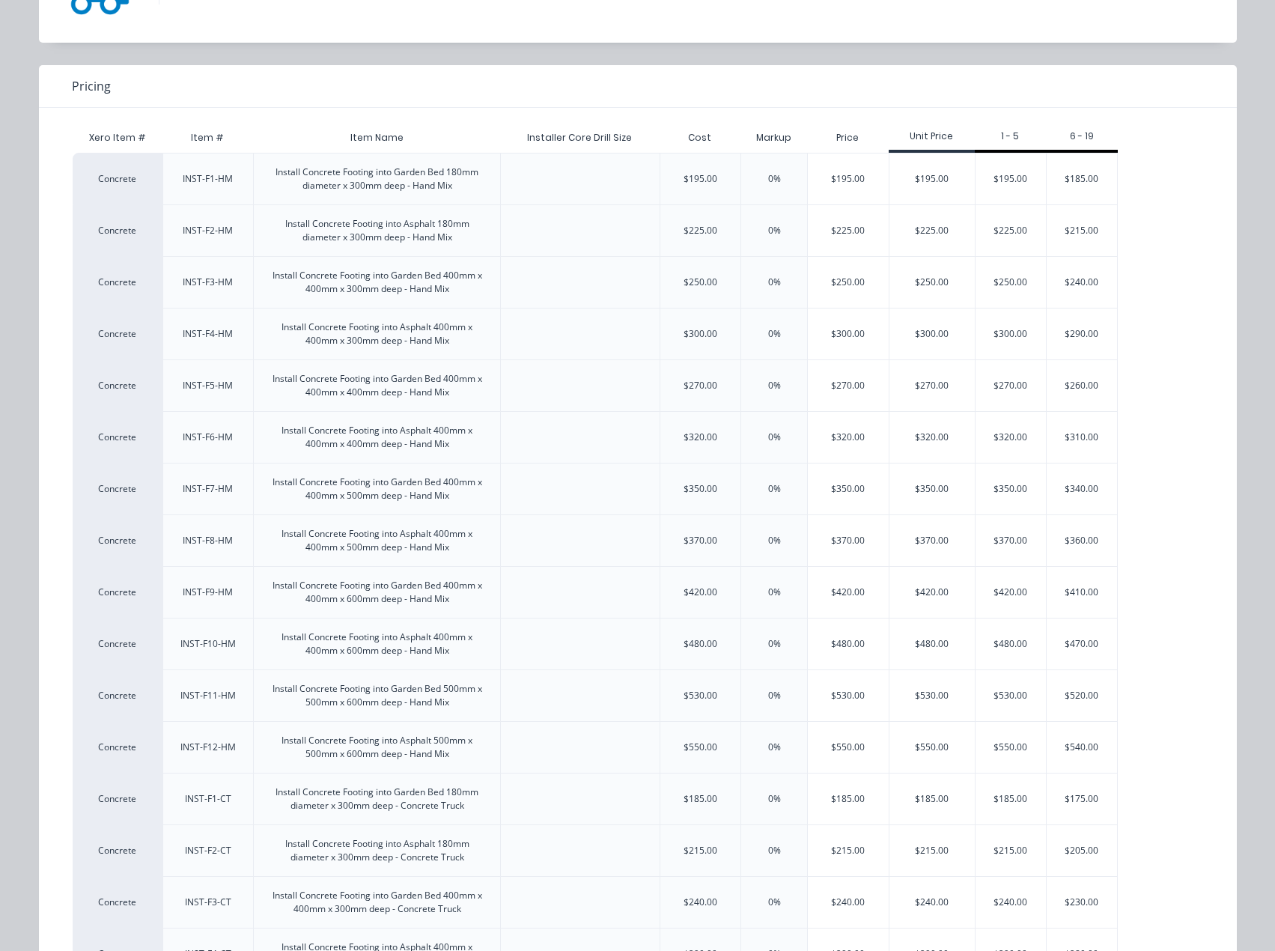
scroll to position [150, 0]
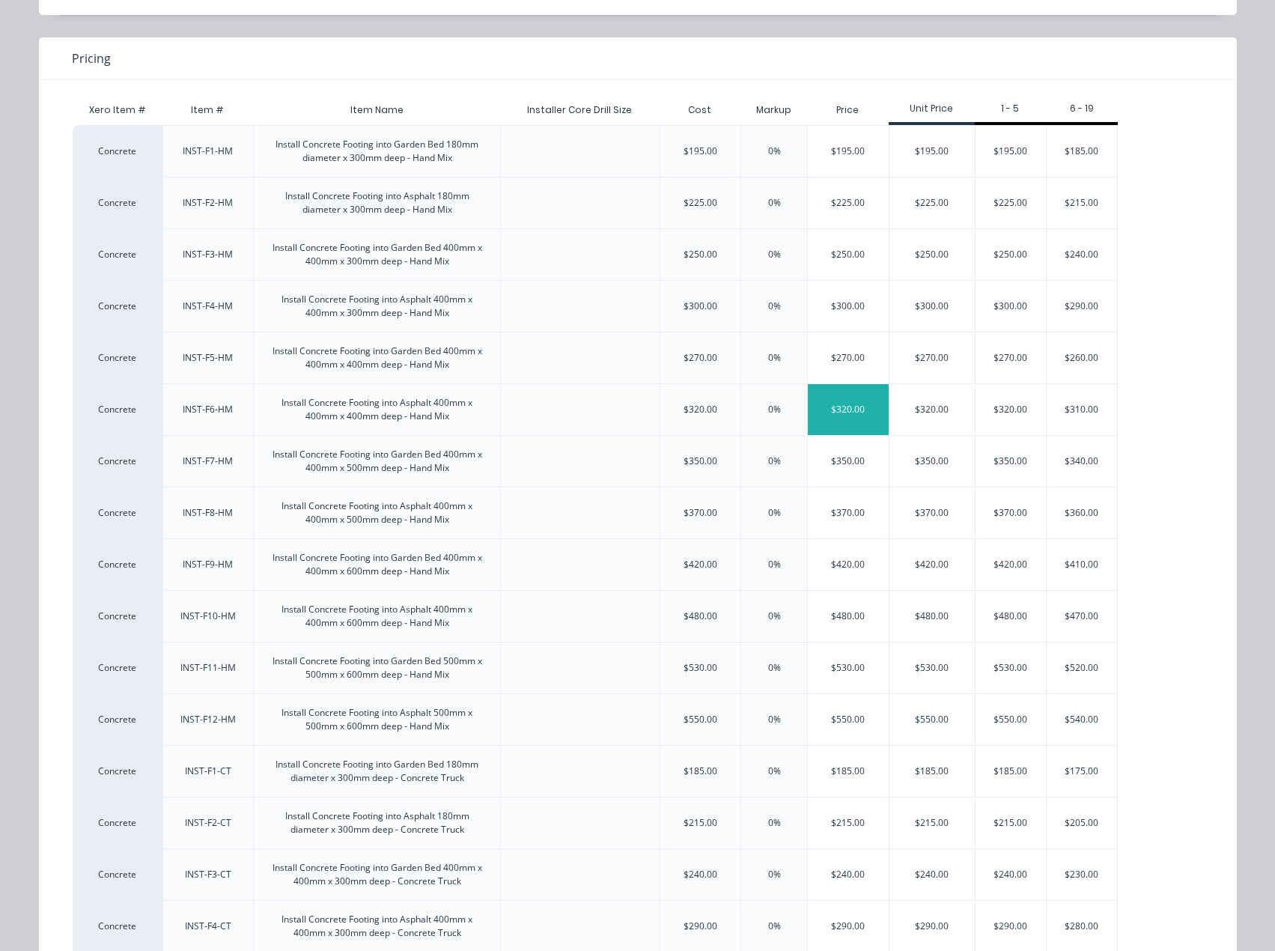
click at [847, 415] on div "$320.00" at bounding box center [848, 409] width 81 height 51
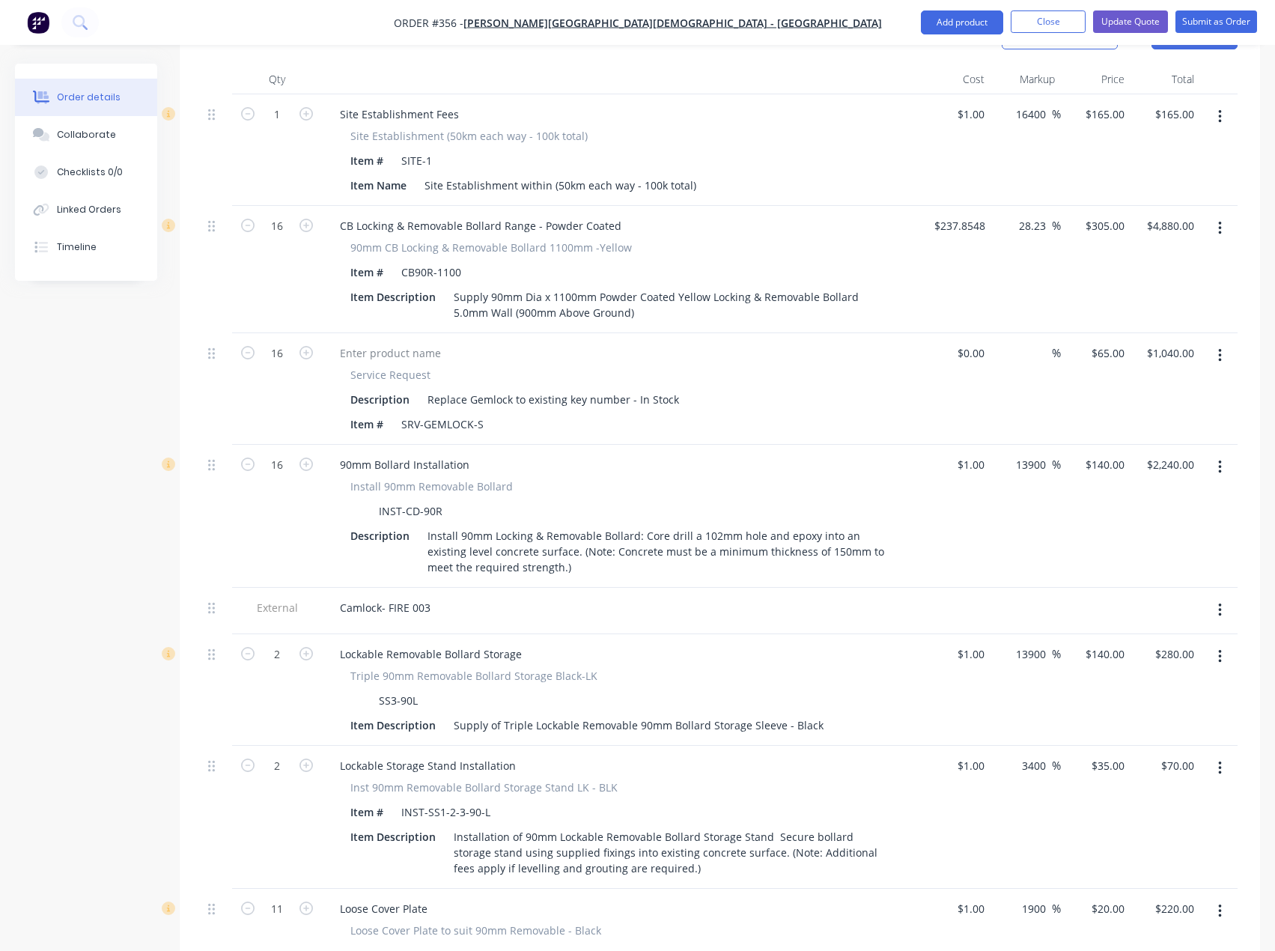
scroll to position [943, 0]
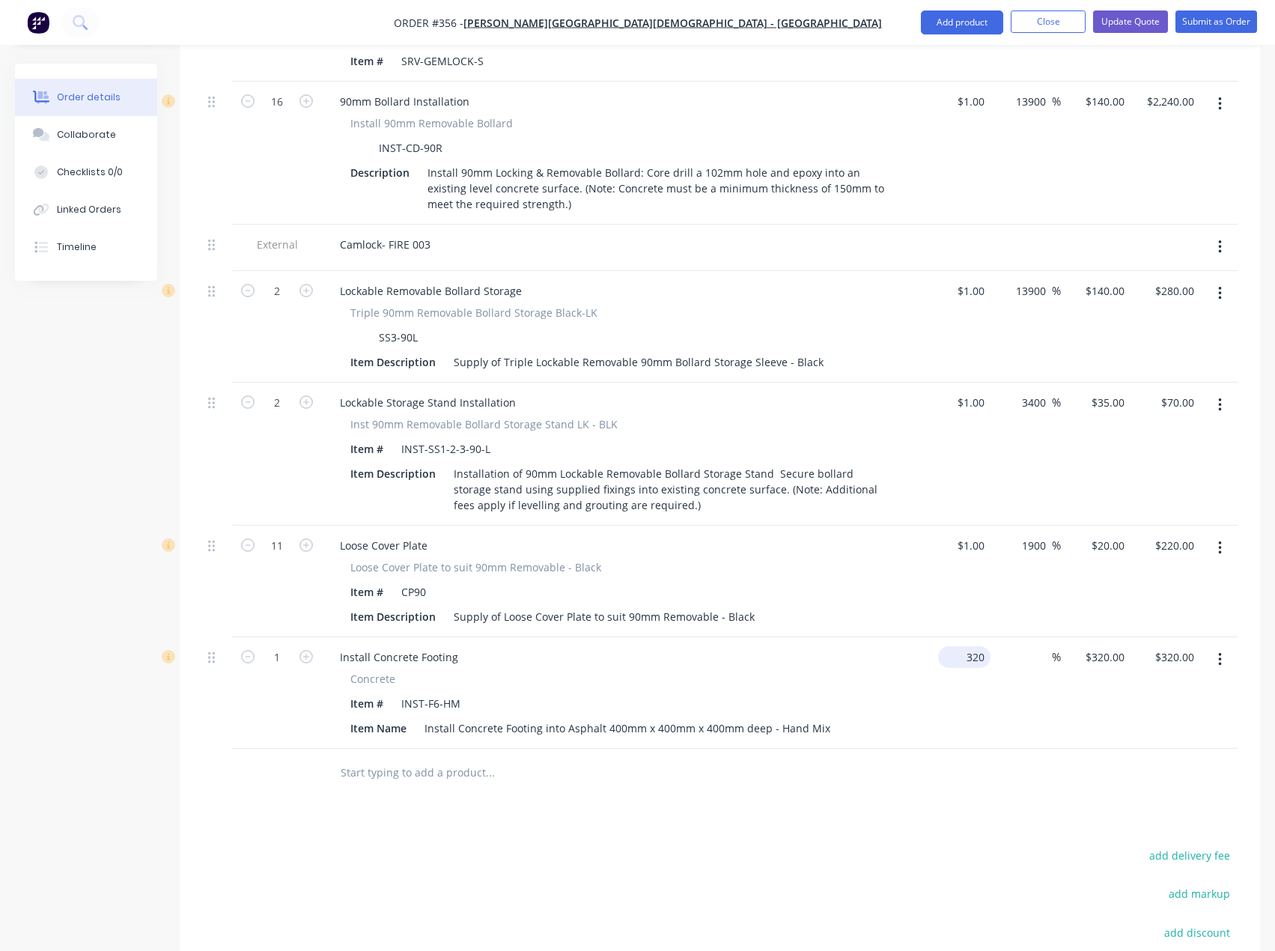
click at [962, 646] on div "320 $320.00" at bounding box center [964, 657] width 52 height 22
click at [962, 646] on div "320 320" at bounding box center [974, 657] width 31 height 22
type input "$1.00"
type input "1"
type input "$1.00"
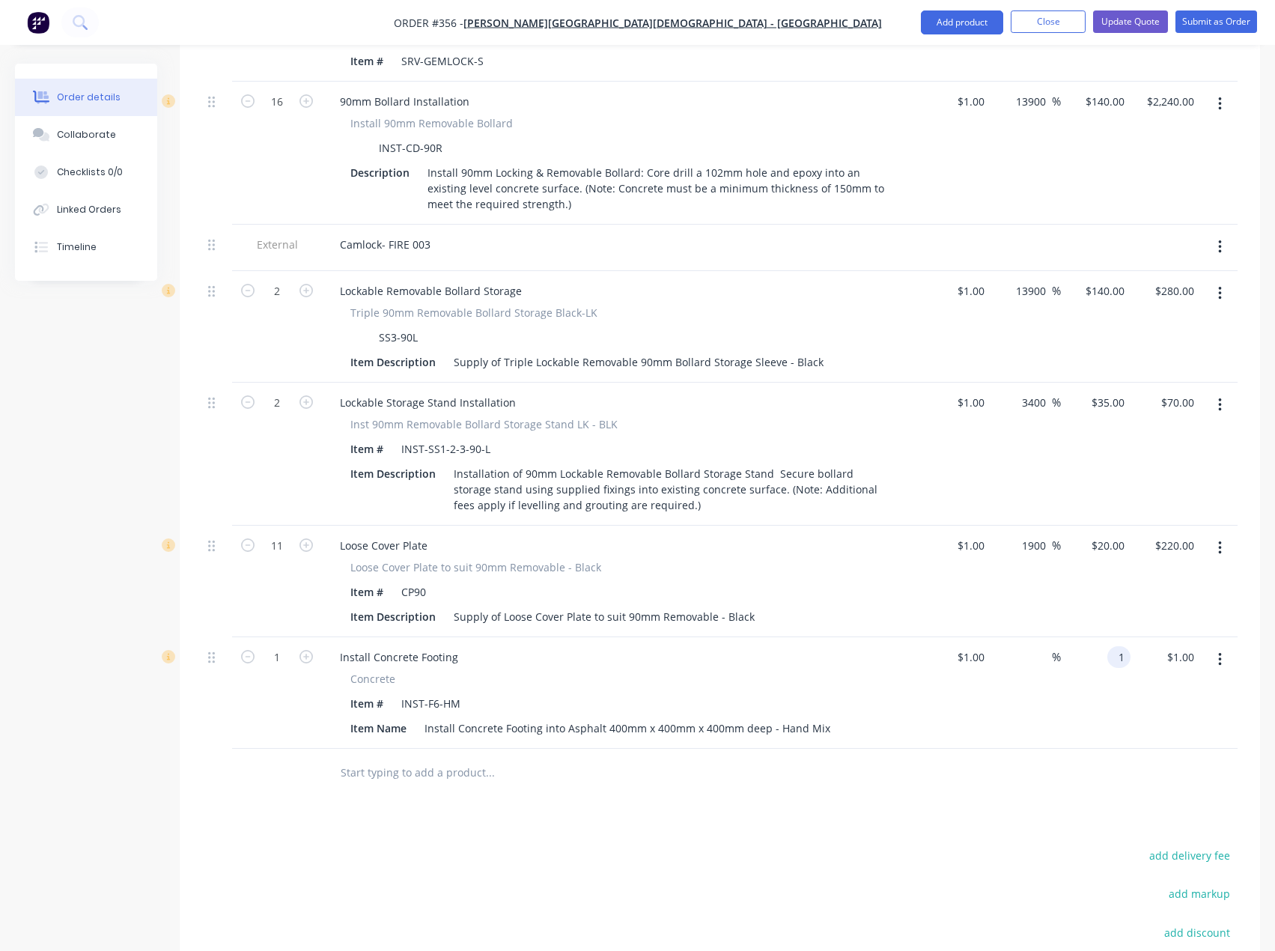
click at [1103, 637] on div "1 1" at bounding box center [1096, 693] width 70 height 112
type input "295"
type input "29400"
type input "$295.00"
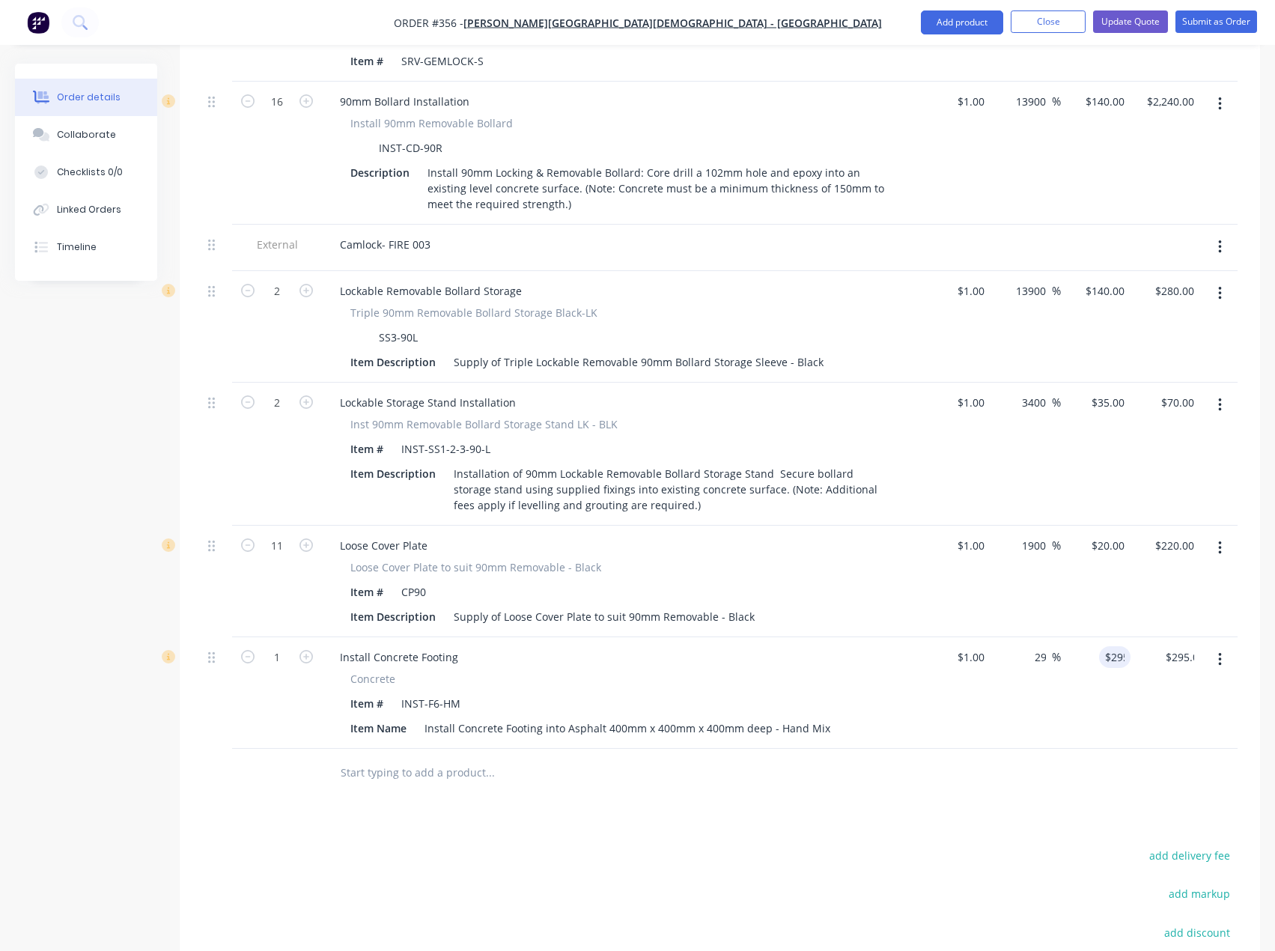
click at [309, 650] on icon "button" at bounding box center [306, 656] width 13 height 13
type input "2"
type input "$590.00"
click at [309, 650] on icon "button" at bounding box center [306, 656] width 13 height 13
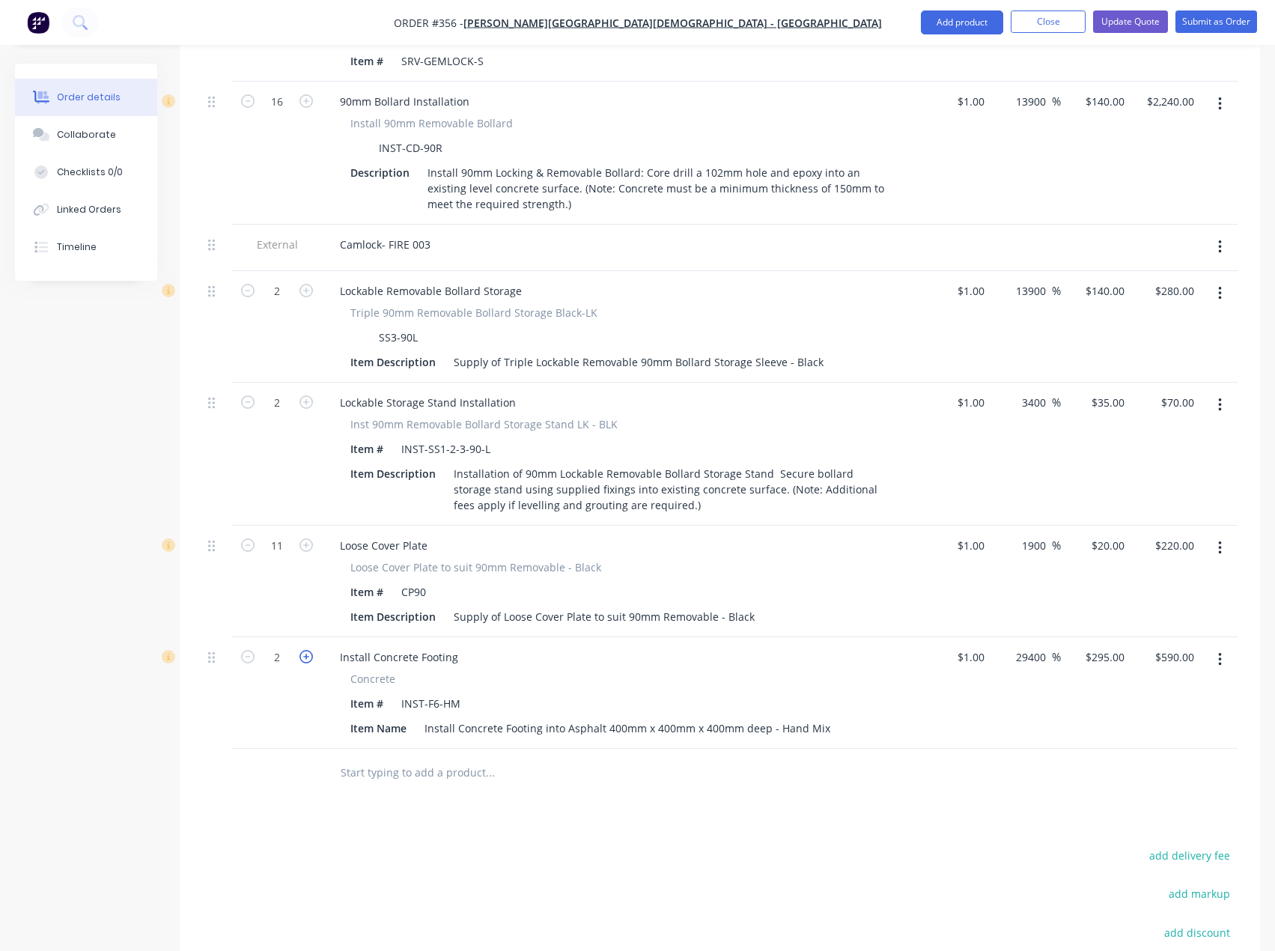
type input "3"
type input "$885.00"
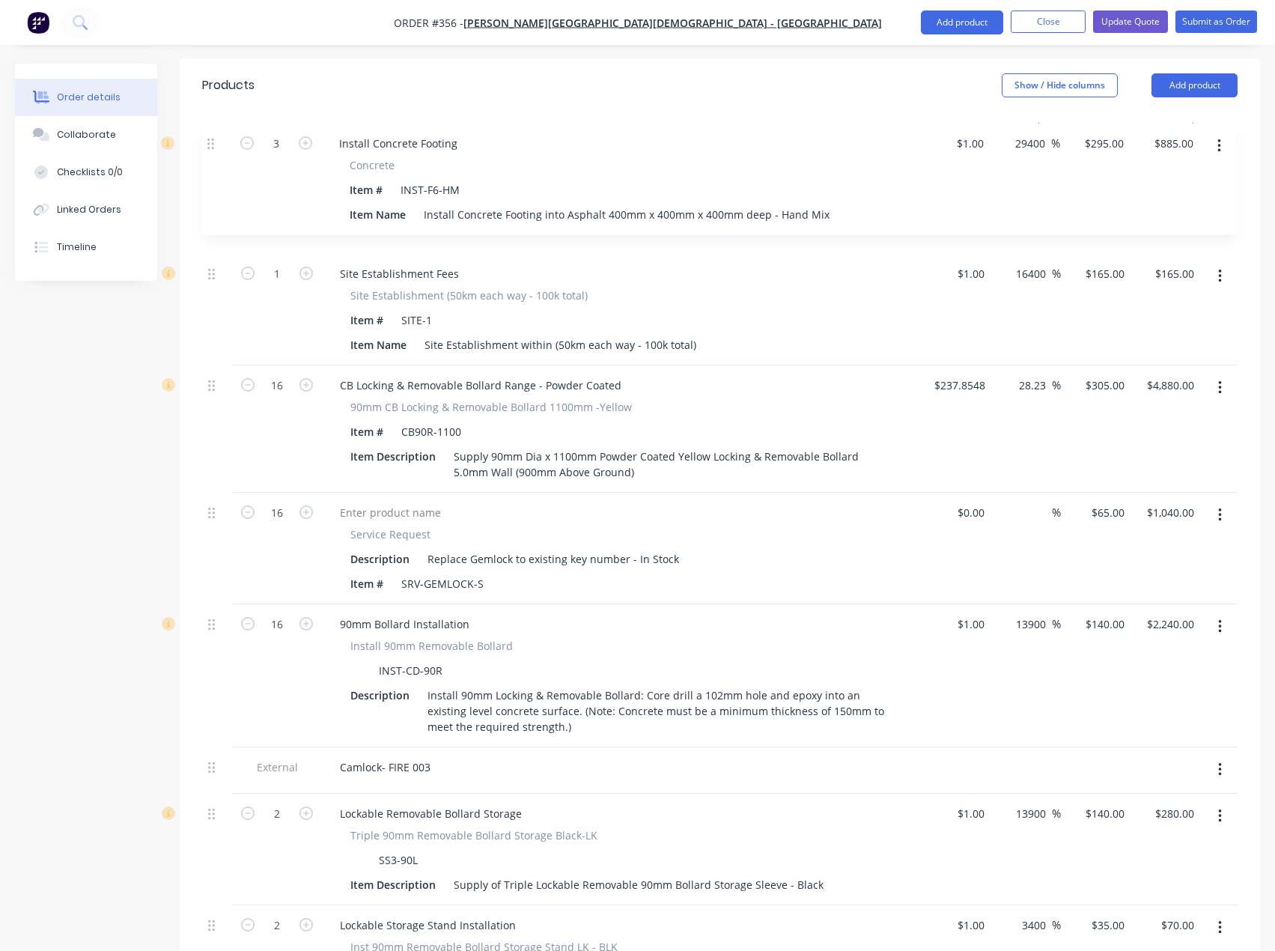
scroll to position [505, 0]
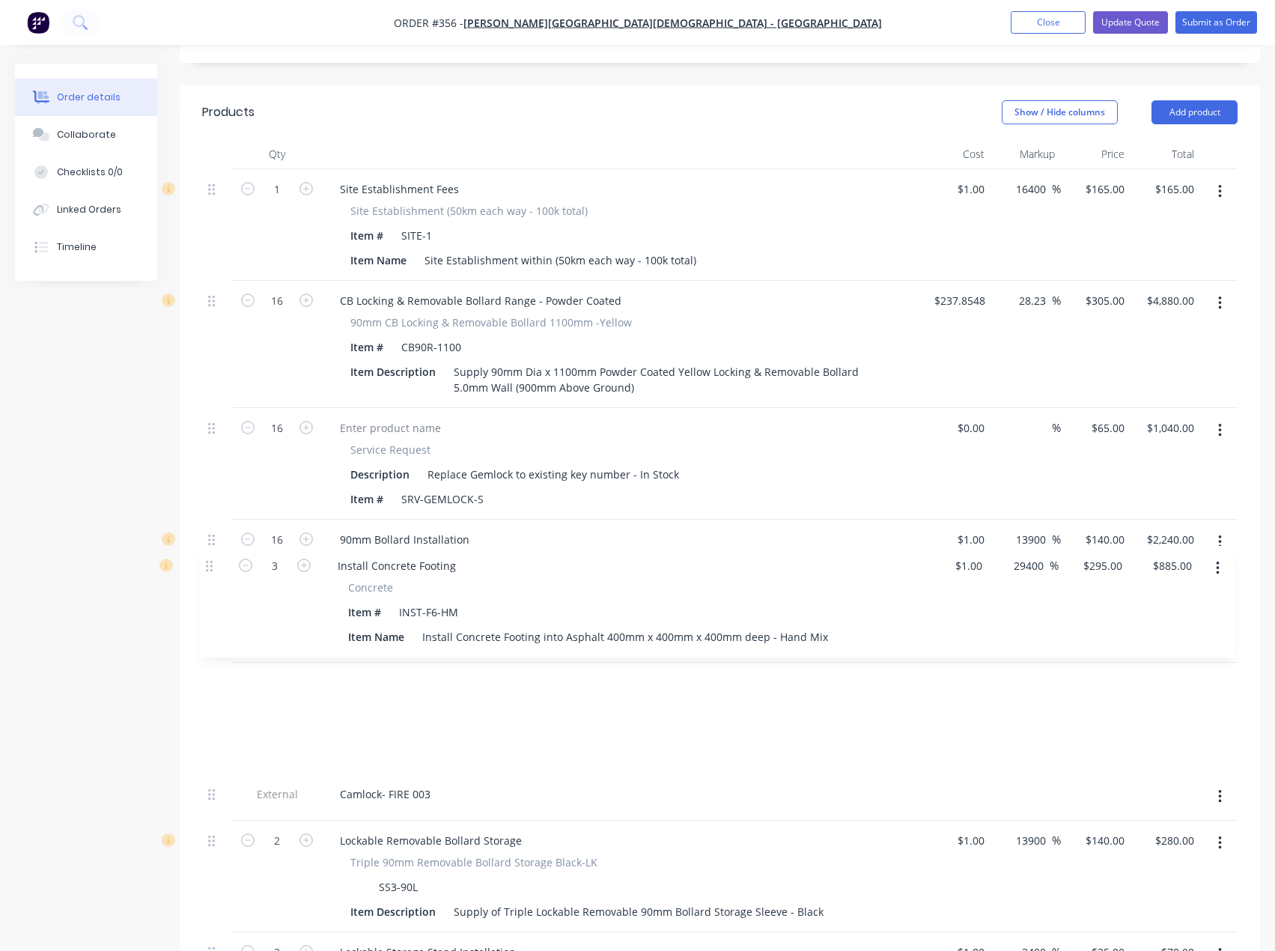
drag, startPoint x: 216, startPoint y: 596, endPoint x: 213, endPoint y: 568, distance: 27.9
click at [213, 568] on div "1 Site Establishment Fees Site Establishment (50km each way - 100k total) Item …" at bounding box center [720, 678] width 1036 height 1018
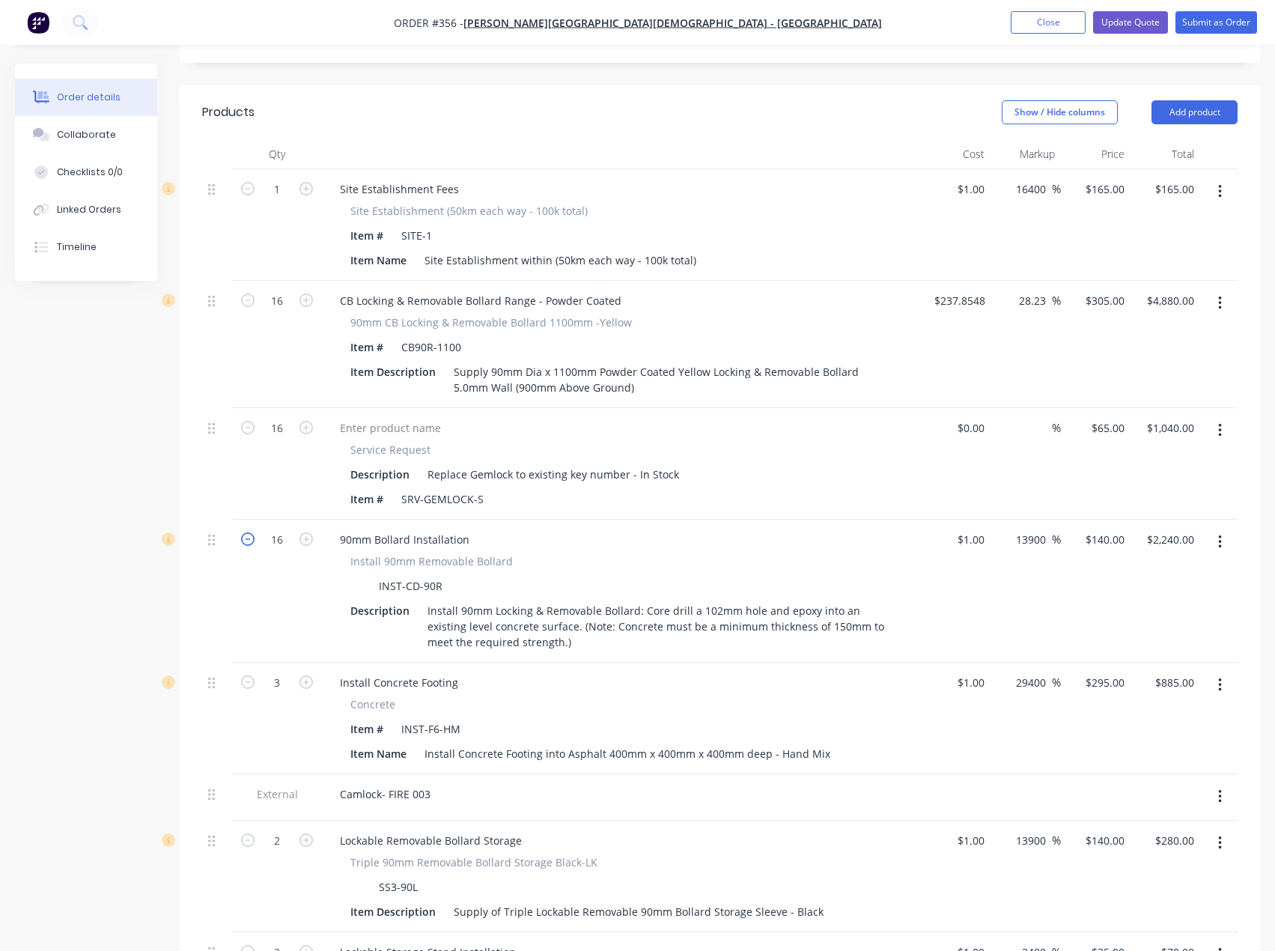
click at [245, 532] on icon "button" at bounding box center [247, 538] width 13 height 13
type input "15"
type input "$2,100.00"
click at [245, 532] on icon "button" at bounding box center [247, 538] width 13 height 13
type input "14"
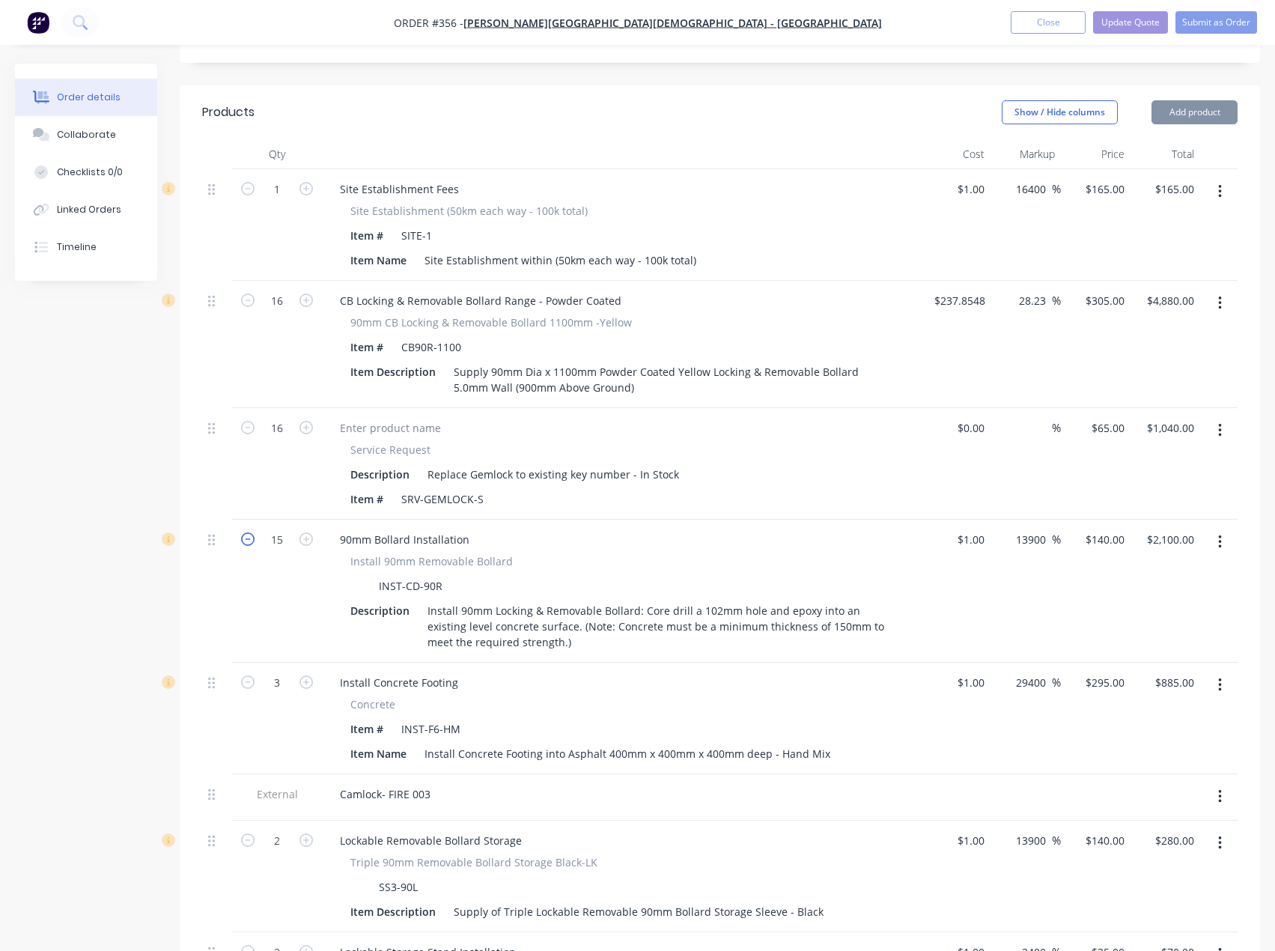
type input "$1,960.00"
click at [245, 532] on icon "button" at bounding box center [247, 538] width 13 height 13
type input "13"
type input "$1,820.00"
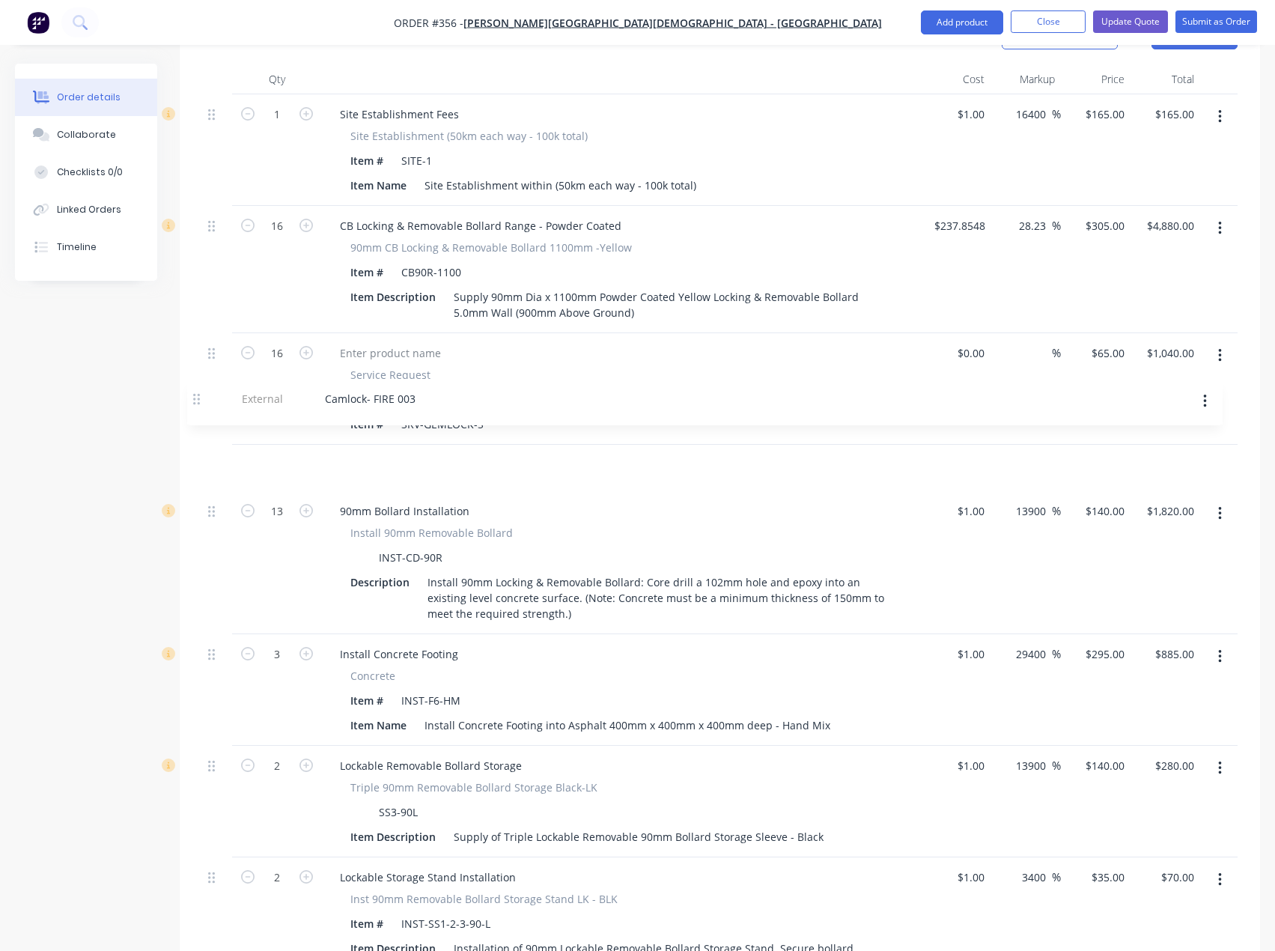
drag, startPoint x: 211, startPoint y: 661, endPoint x: 196, endPoint y: 399, distance: 262.5
click at [196, 399] on div "Qty Cost Markup Price Total 1 Site Establishment Fees Site Establishment (50km …" at bounding box center [720, 612] width 1081 height 1096
click at [341, 454] on div "Camlock- FIRE 003" at bounding box center [385, 465] width 115 height 22
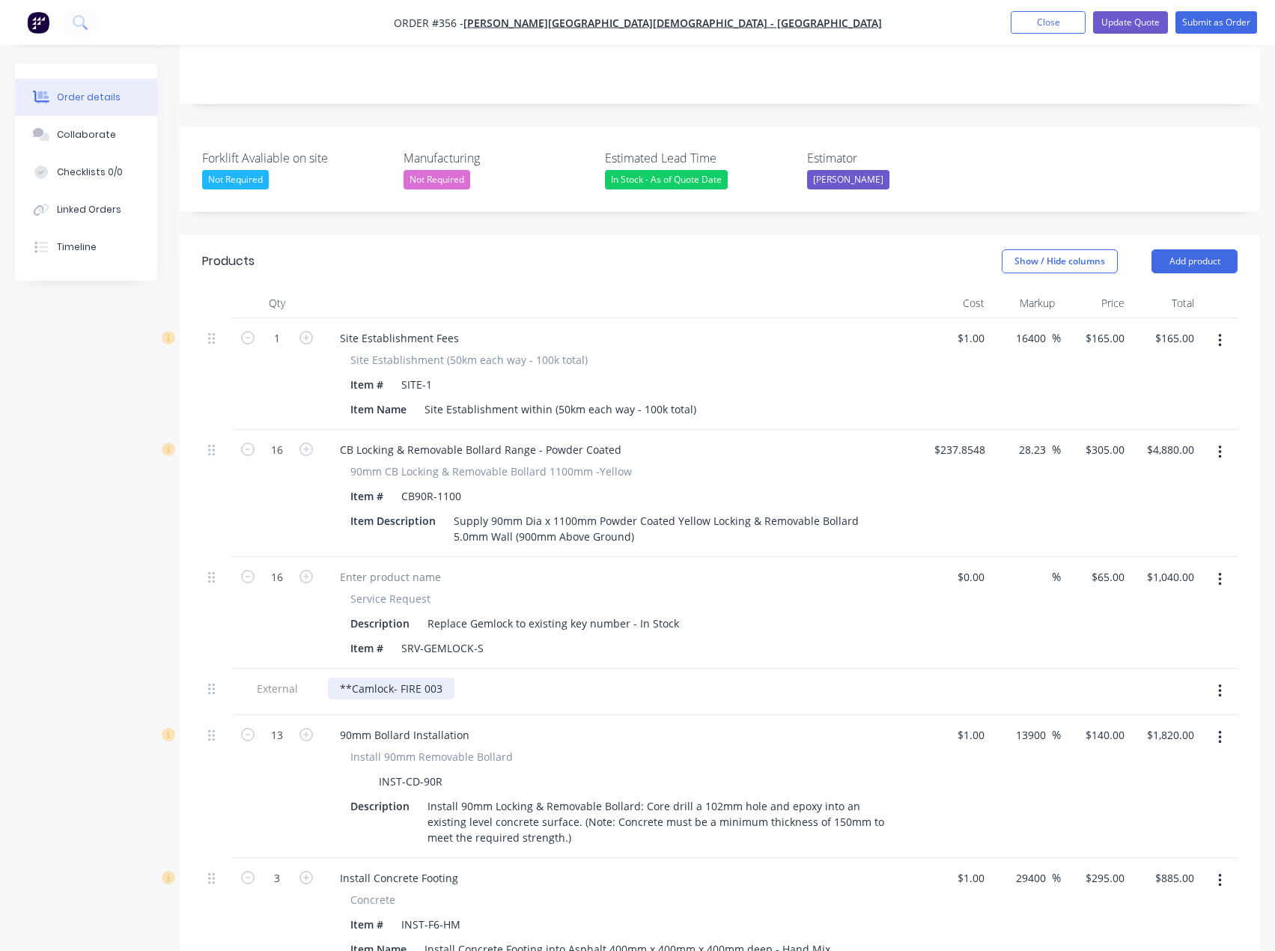
scroll to position [355, 0]
click at [1126, 19] on button "Update Quote" at bounding box center [1130, 22] width 75 height 22
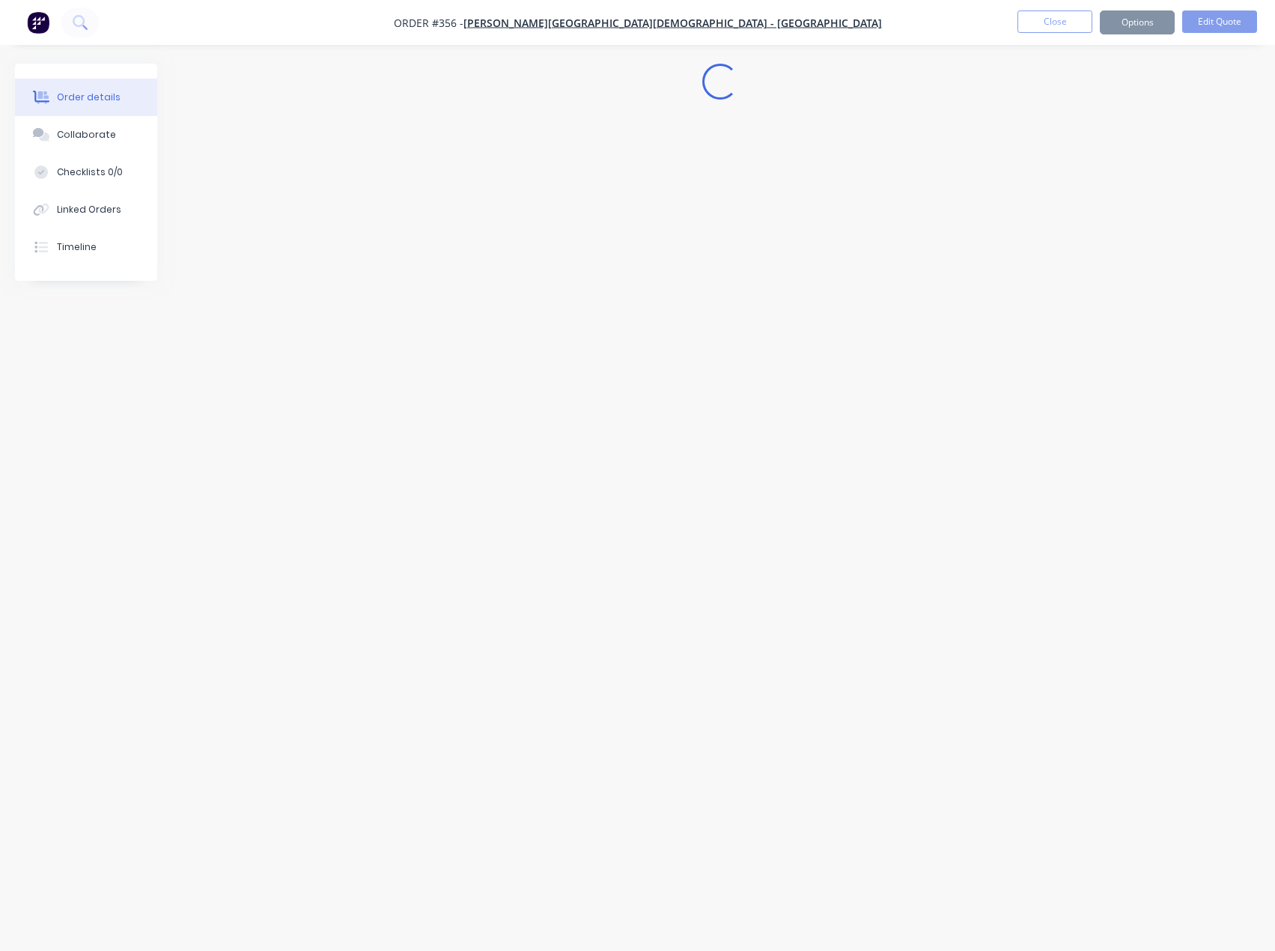
scroll to position [0, 0]
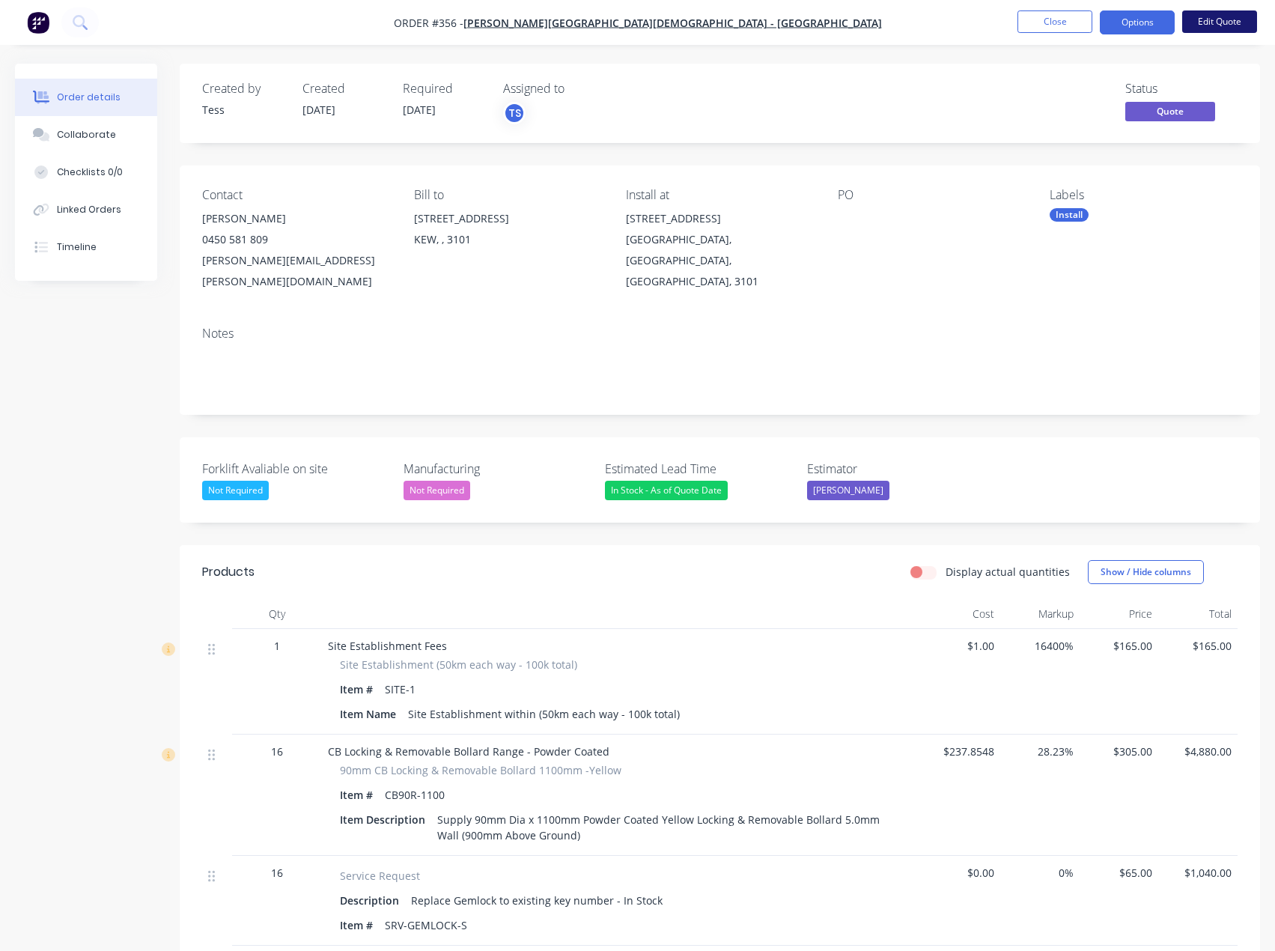
click at [1206, 22] on button "Edit Quote" at bounding box center [1219, 21] width 75 height 22
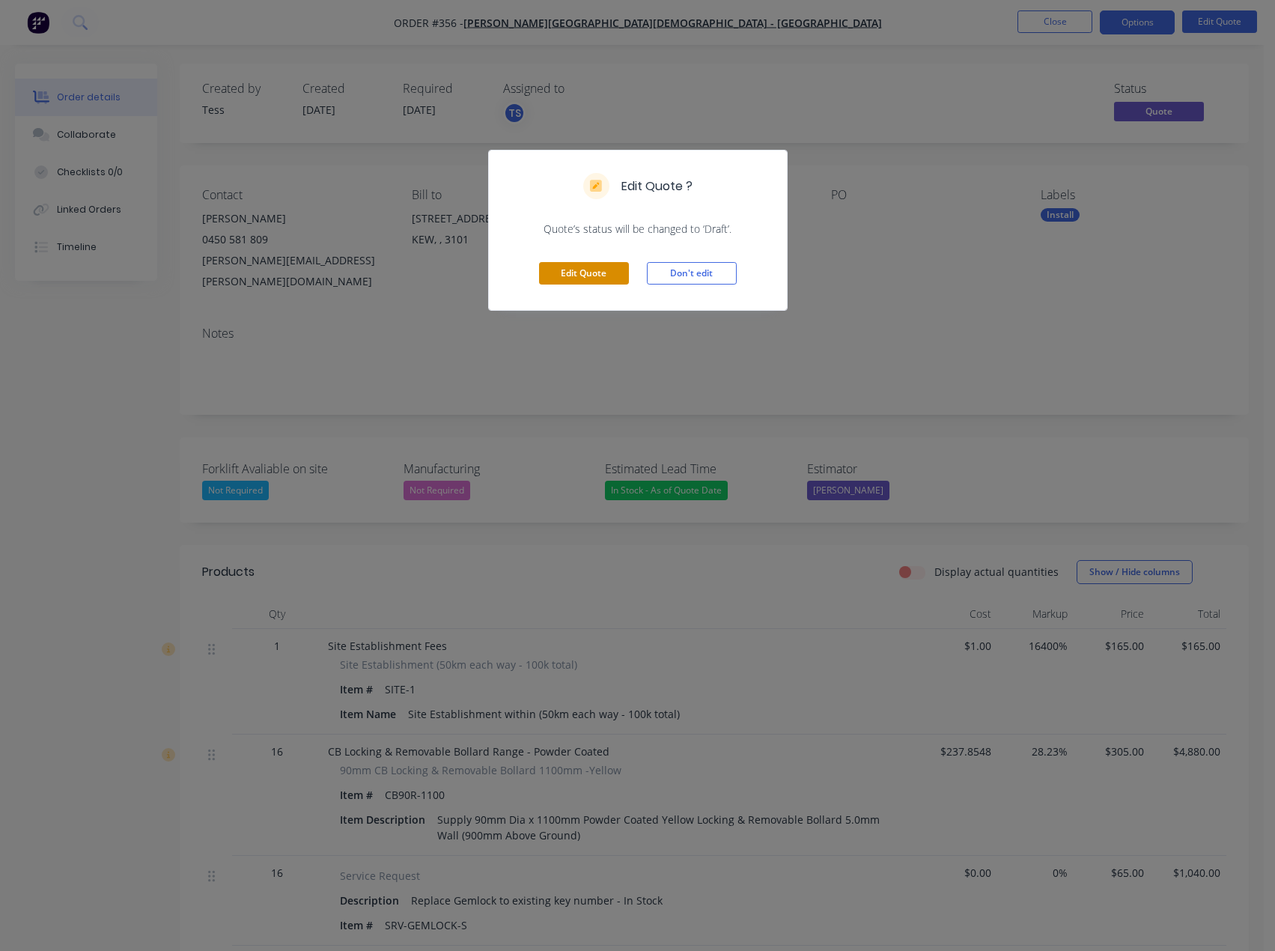
click at [580, 270] on button "Edit Quote" at bounding box center [584, 273] width 90 height 22
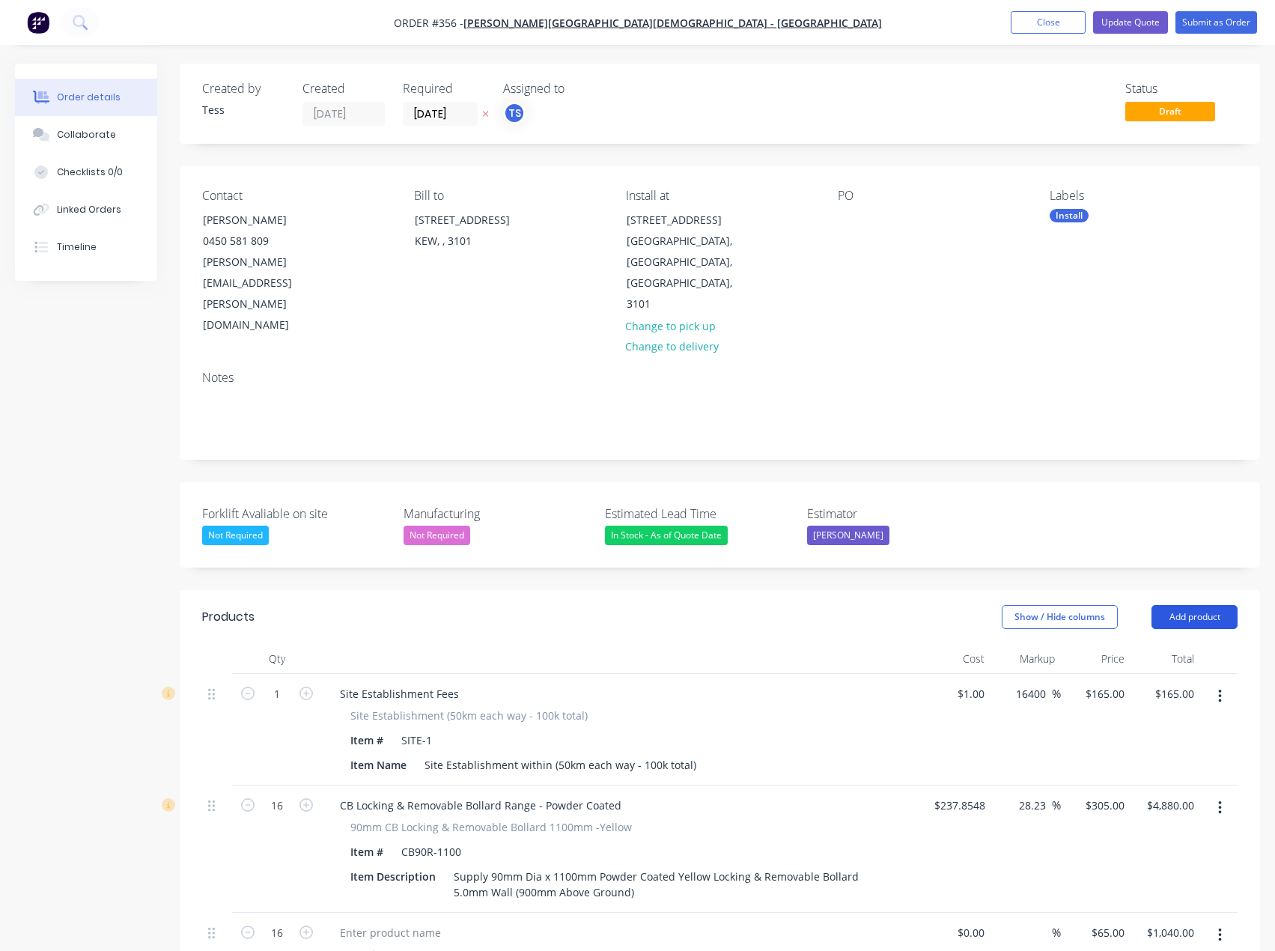
click at [1201, 605] on button "Add product" at bounding box center [1195, 617] width 86 height 24
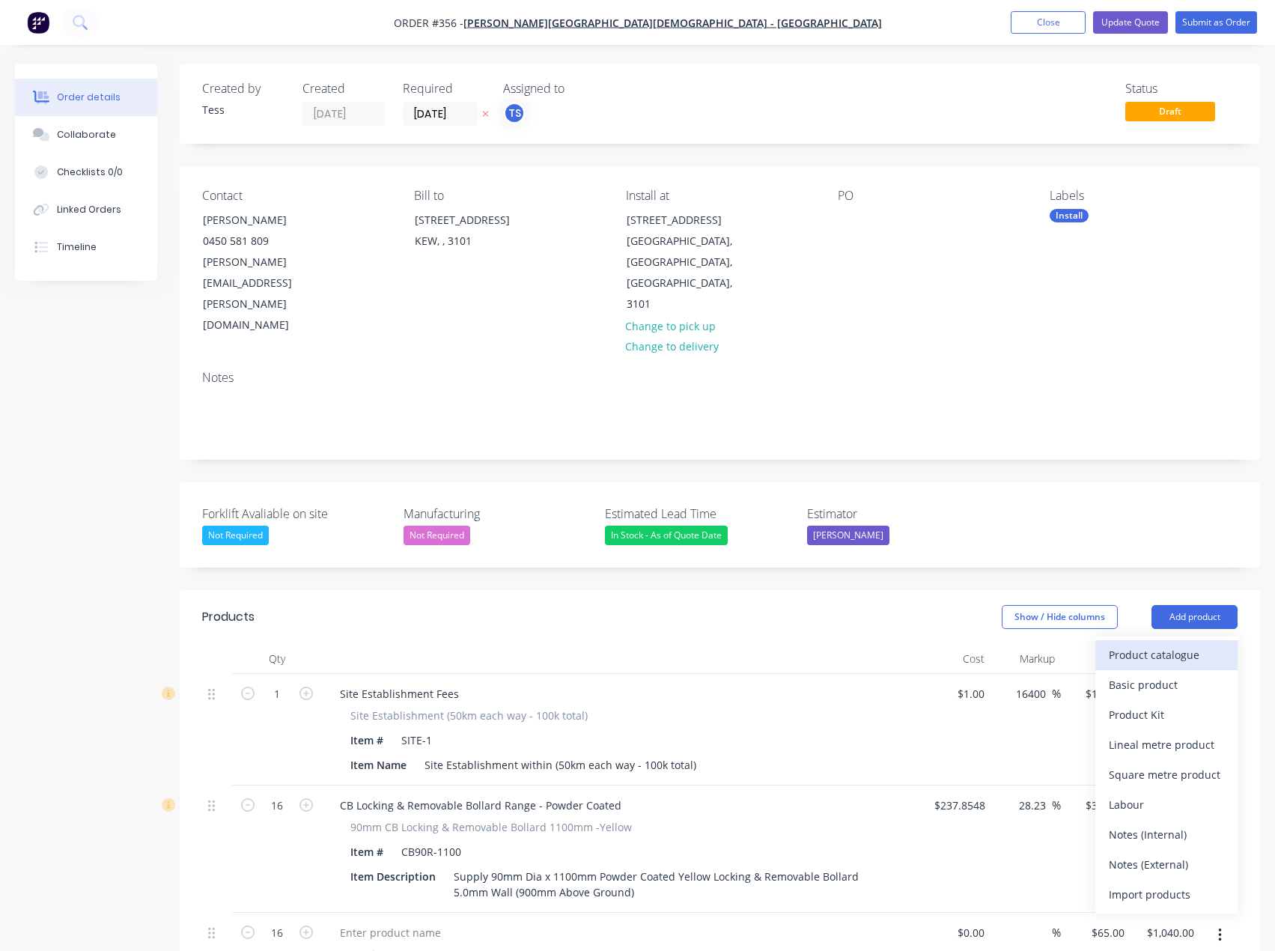
click at [1170, 644] on div "Product catalogue" at bounding box center [1166, 655] width 115 height 22
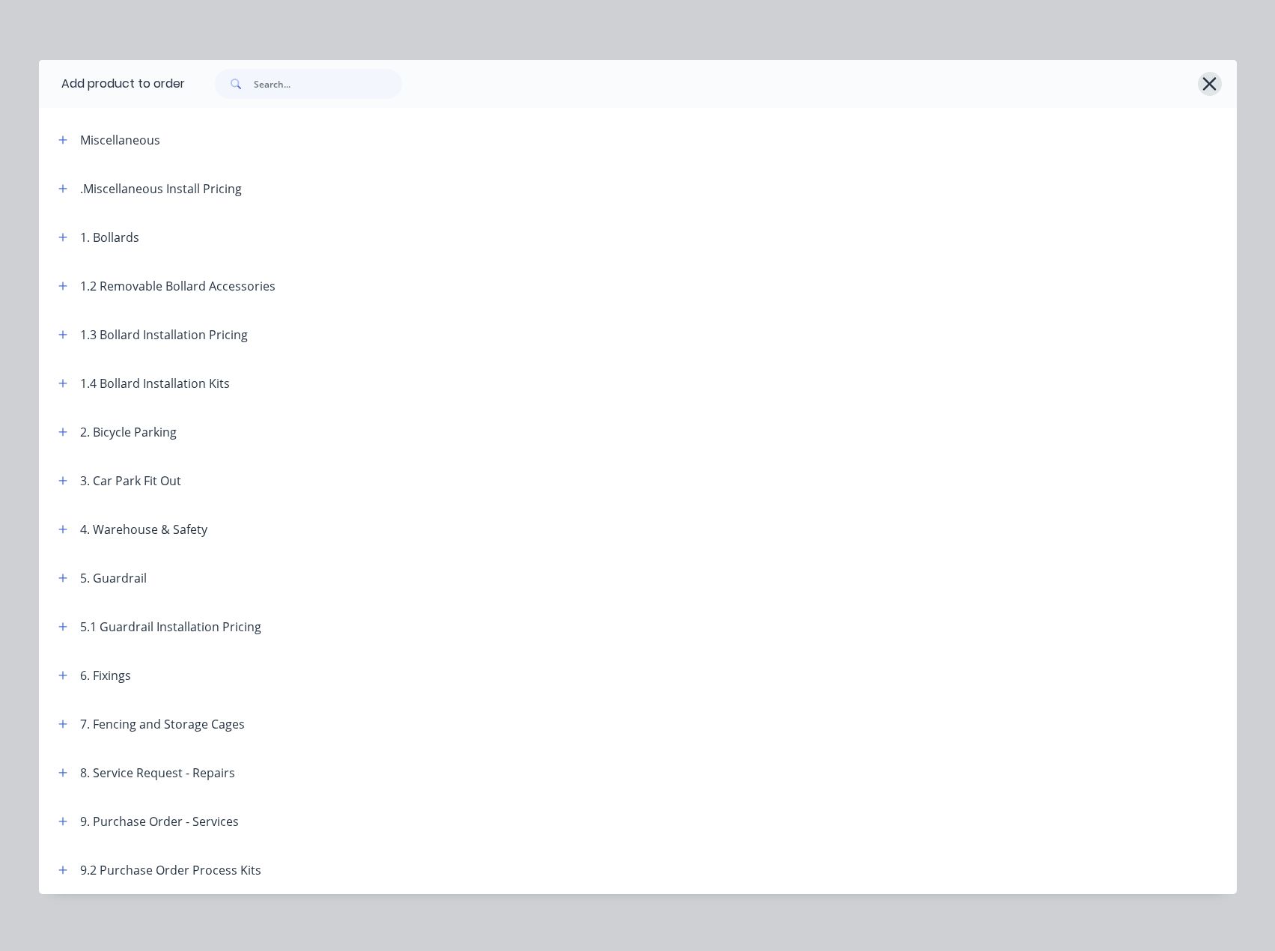
click at [1202, 95] on button "button" at bounding box center [1210, 84] width 24 height 24
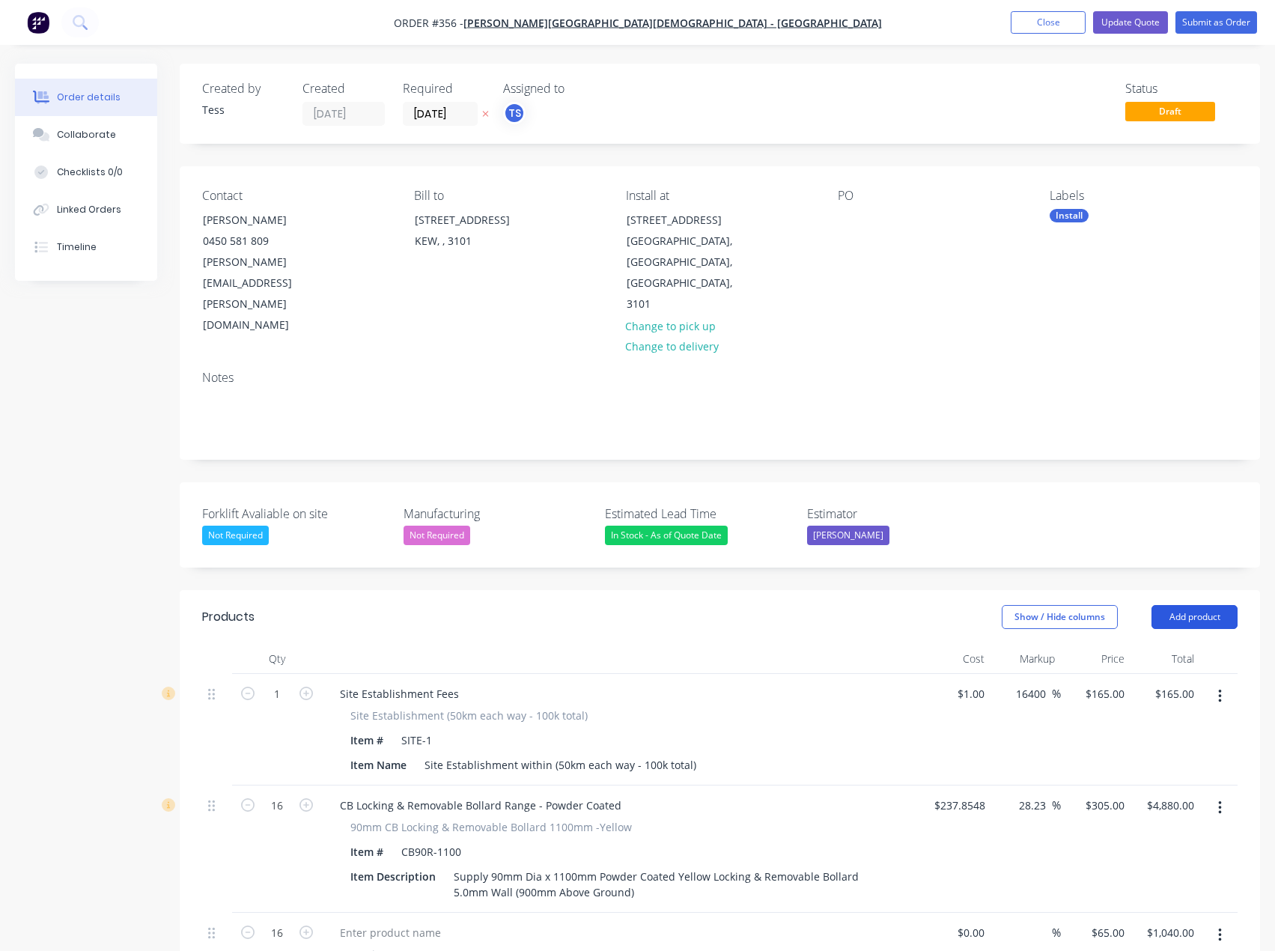
click at [1205, 605] on button "Add product" at bounding box center [1195, 617] width 86 height 24
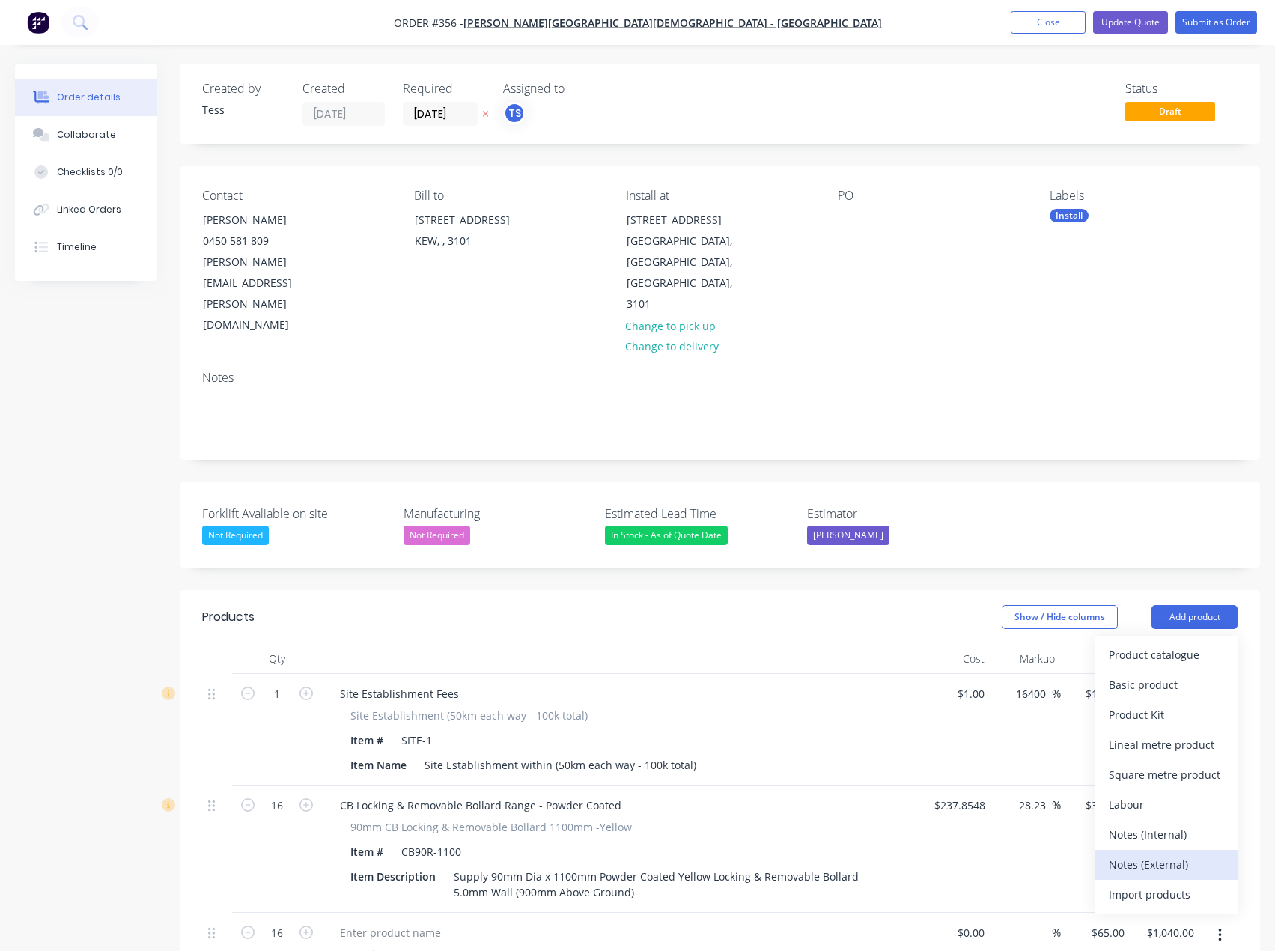
click at [1155, 854] on div "Notes (External)" at bounding box center [1166, 865] width 115 height 22
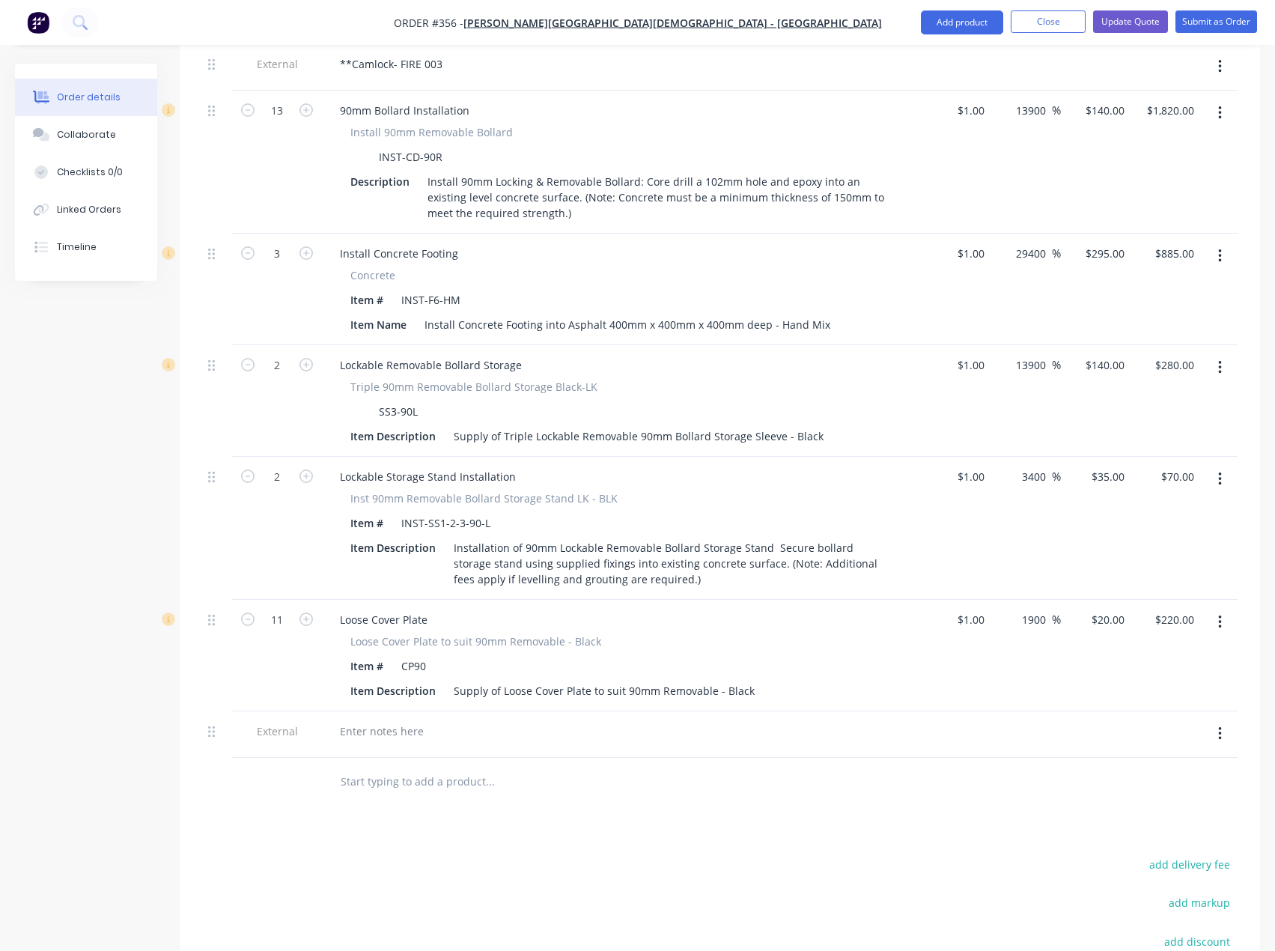
scroll to position [1155, 0]
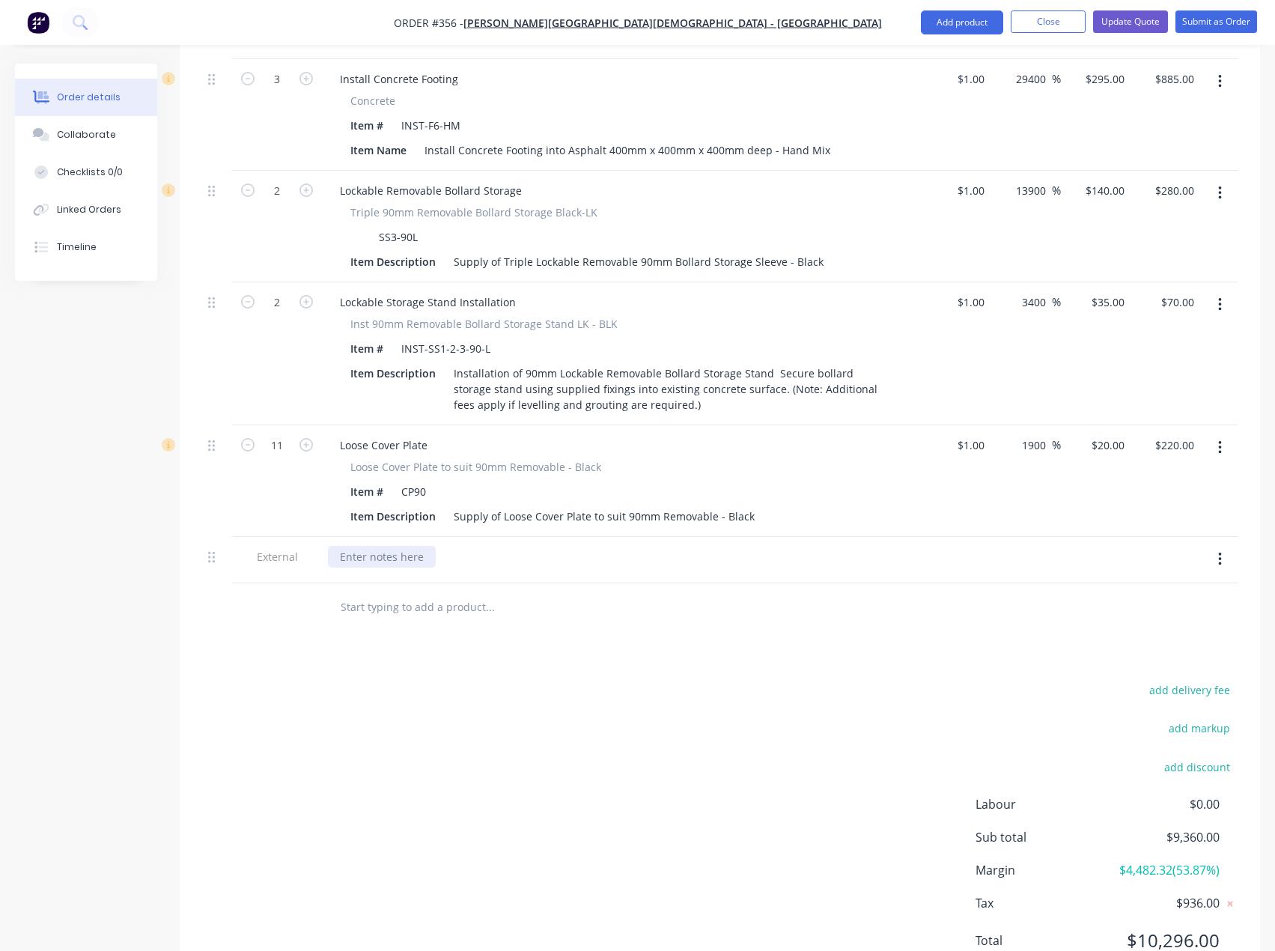
click at [387, 546] on div at bounding box center [382, 557] width 108 height 22
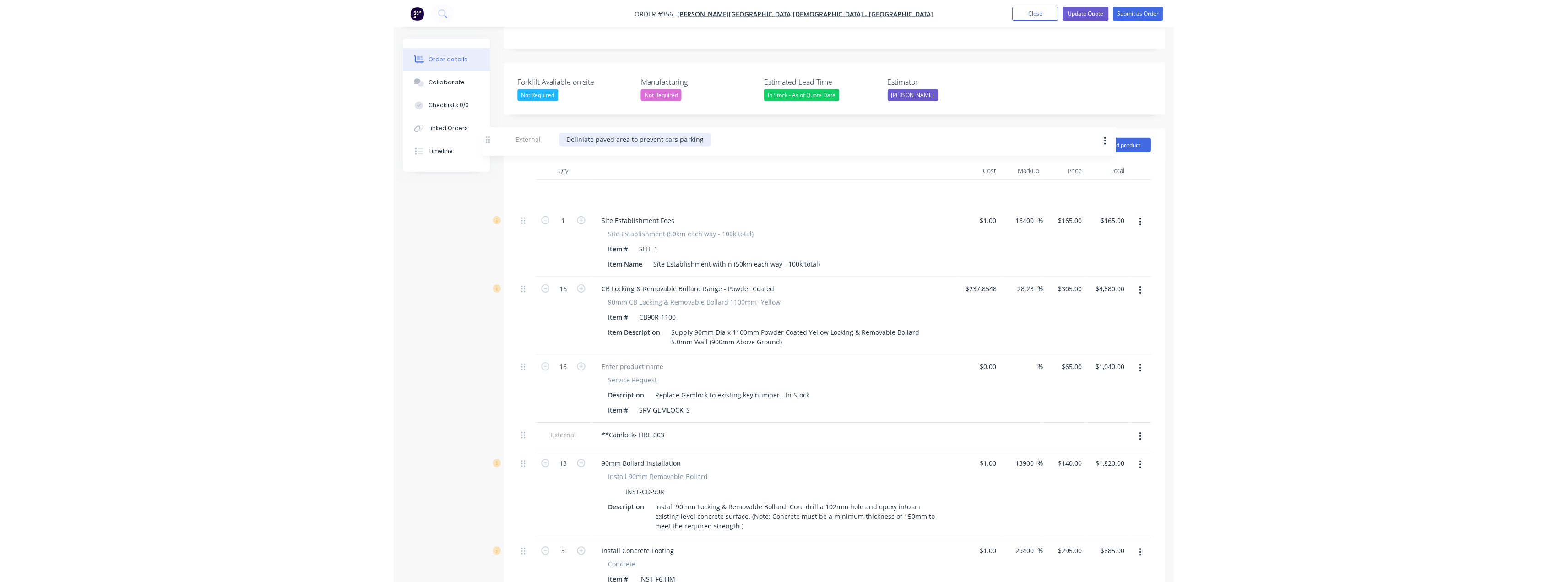
scroll to position [230, 0]
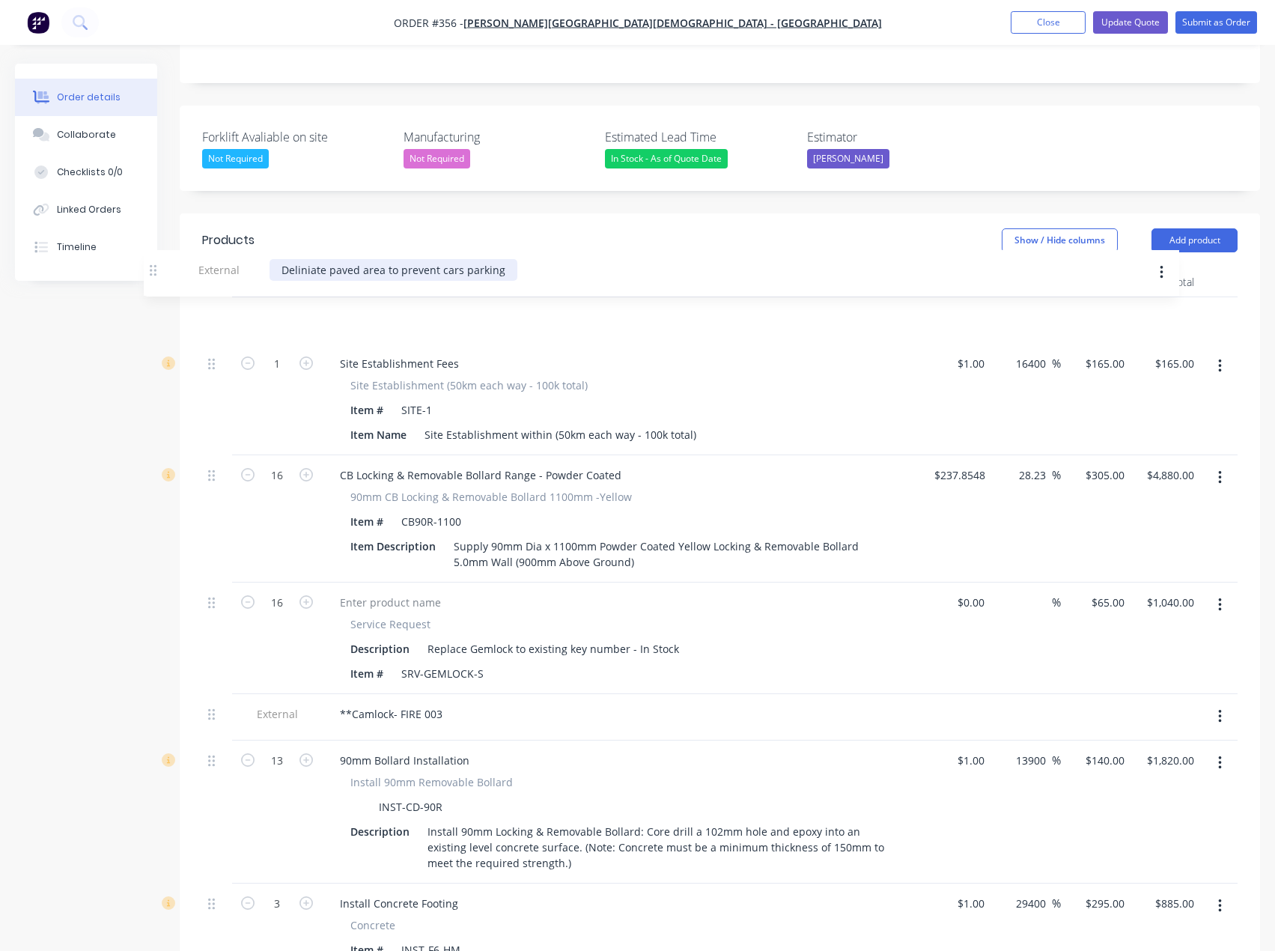
drag, startPoint x: 213, startPoint y: 494, endPoint x: 160, endPoint y: 262, distance: 238.2
click at [156, 263] on div "Order details Collaborate Checklists 0/0 Linked Orders Timeline Order details C…" at bounding box center [637, 739] width 1275 height 2105
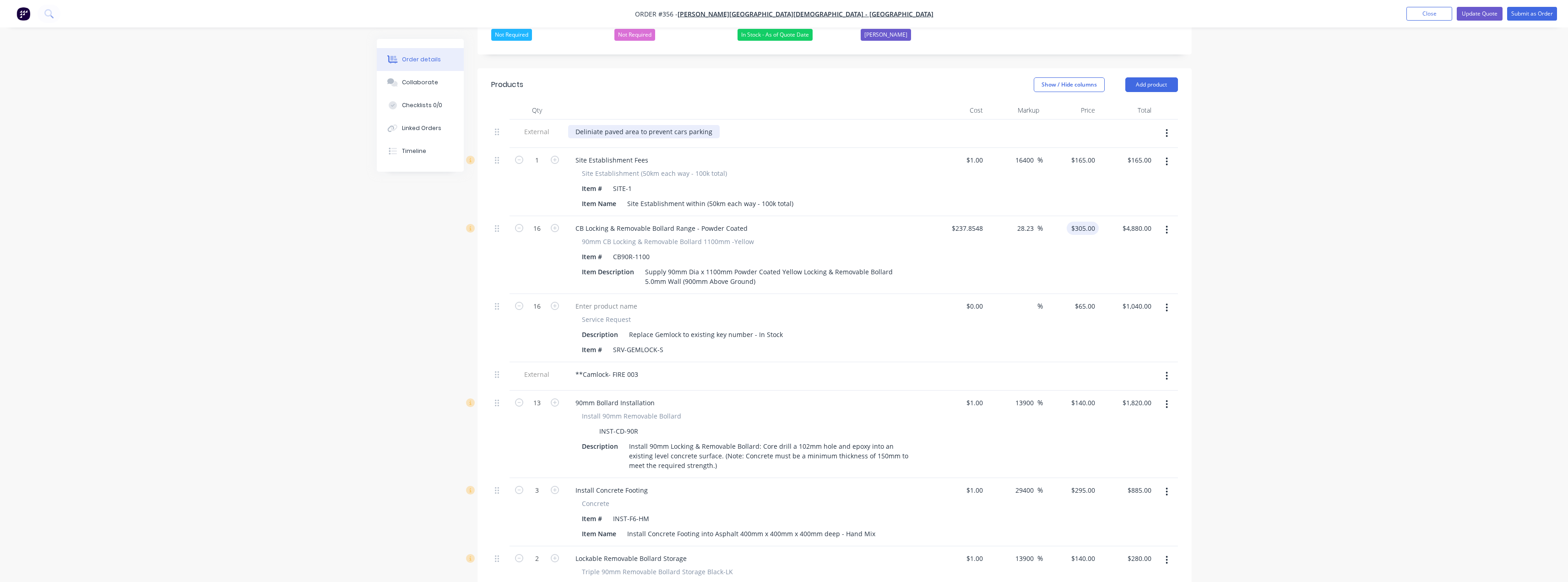
scroll to position [276, 0]
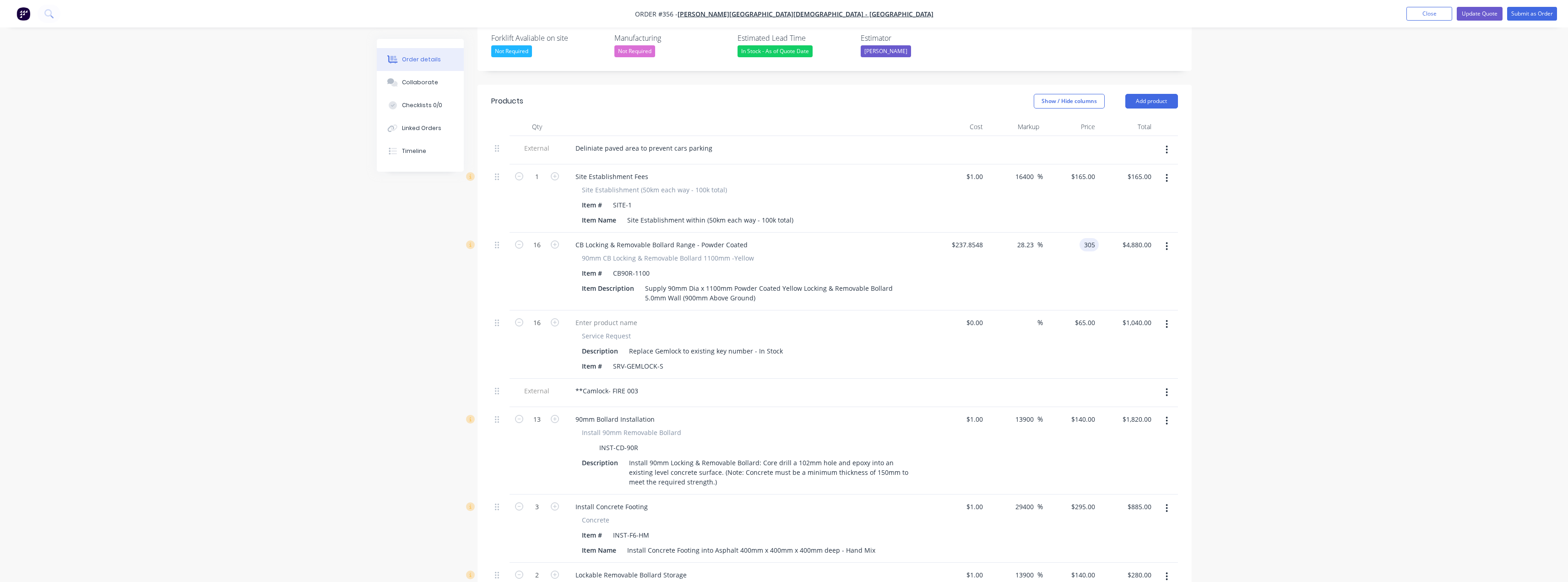
click at [786, 238] on div "305 305" at bounding box center [1089, 245] width 19 height 13
type input "325"
type input "36.64"
type input "$325.00"
type input "$5,200.00"
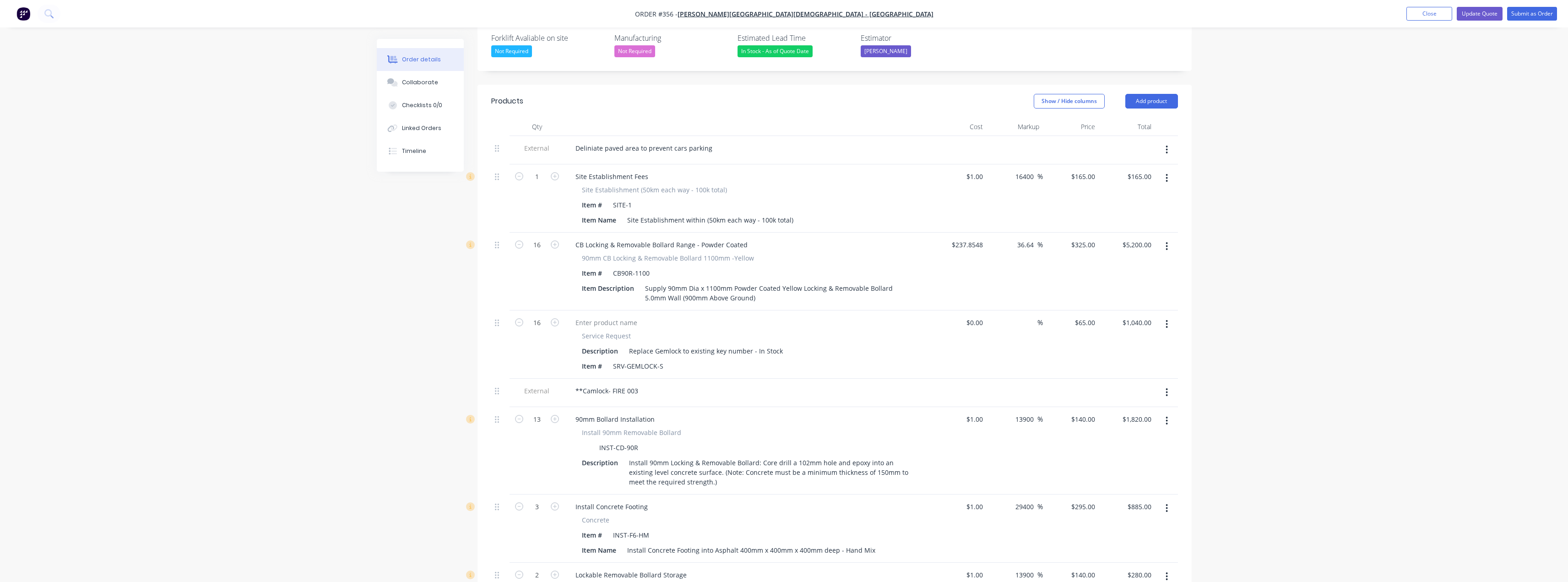
click at [786, 238] on div "$237.8548 $237.8548" at bounding box center [959, 271] width 56 height 78
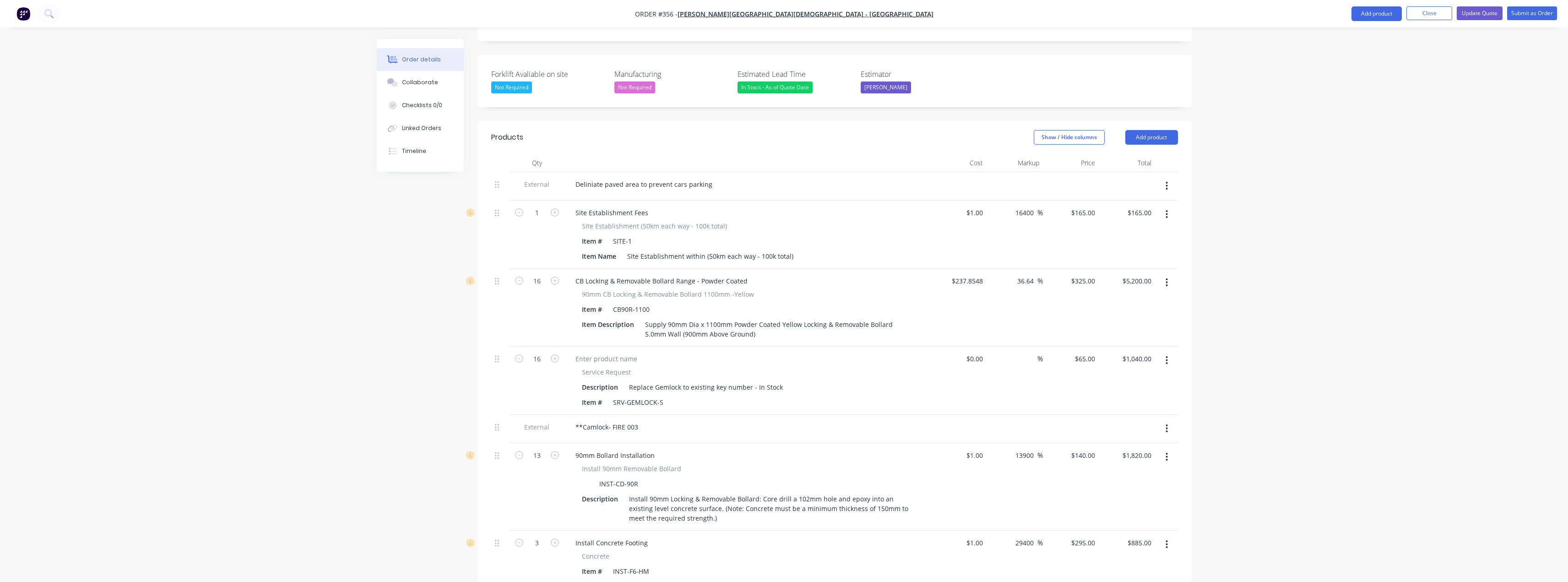
scroll to position [230, 0]
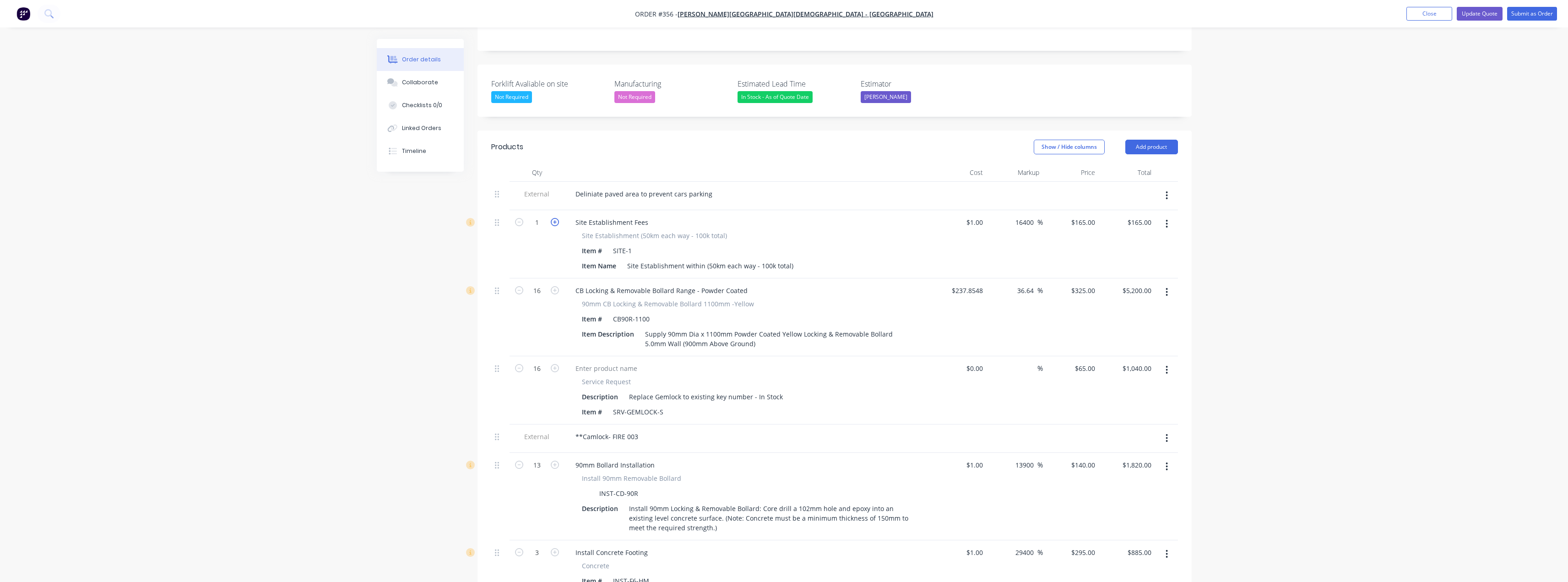
click at [557, 218] on icon "button" at bounding box center [554, 221] width 8 height 8
type input "2"
type input "$330.00"
click at [555, 218] on icon "button" at bounding box center [554, 221] width 8 height 8
type input "3"
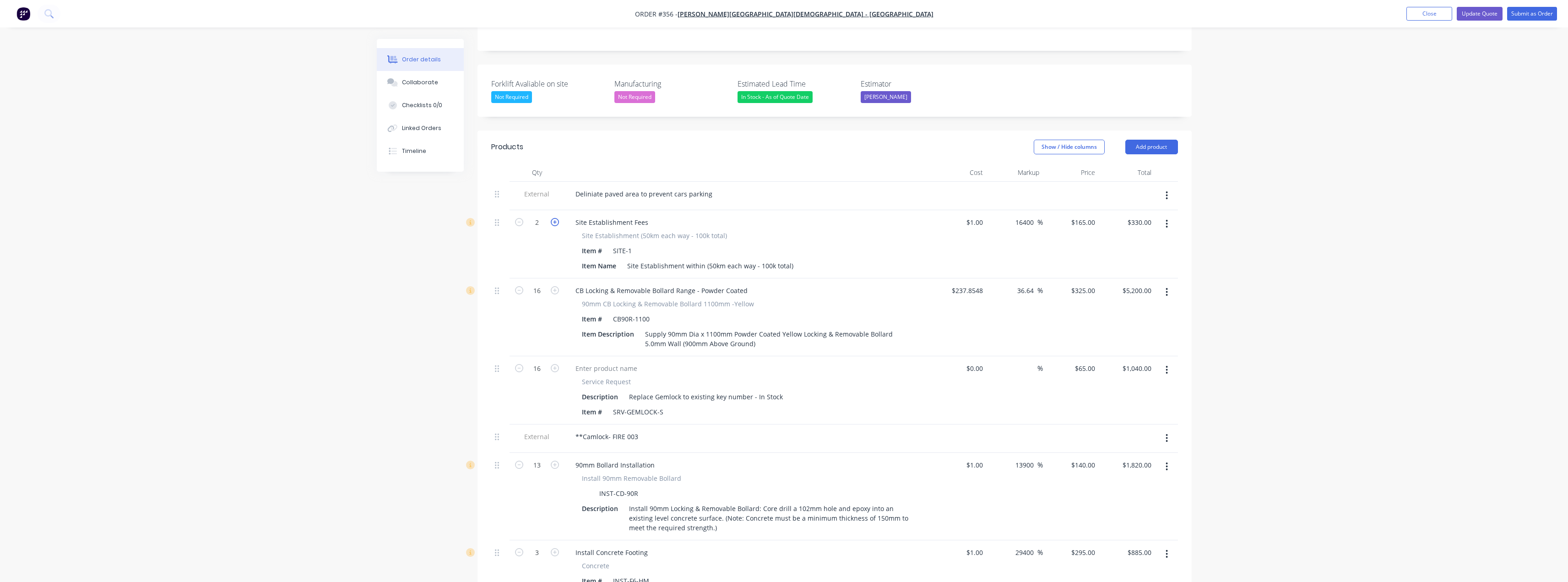
type input "$495.00"
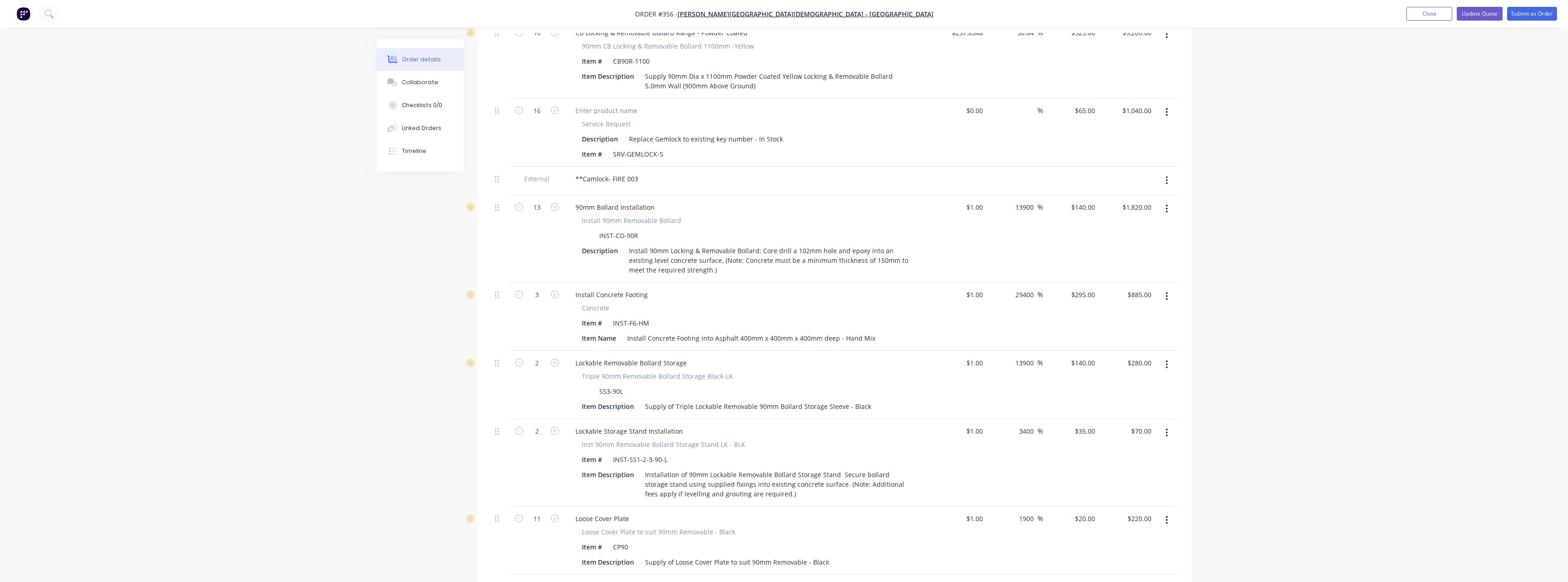
scroll to position [551, 0]
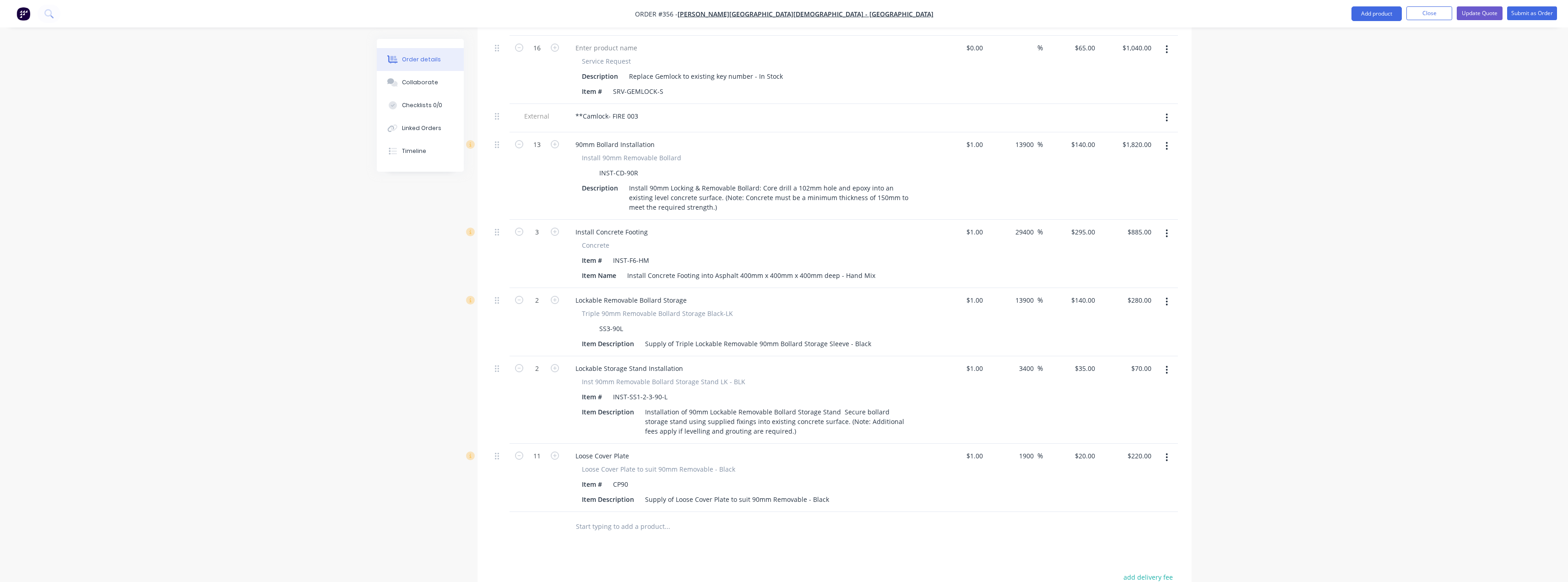
click at [602, 517] on input "text" at bounding box center [667, 526] width 183 height 18
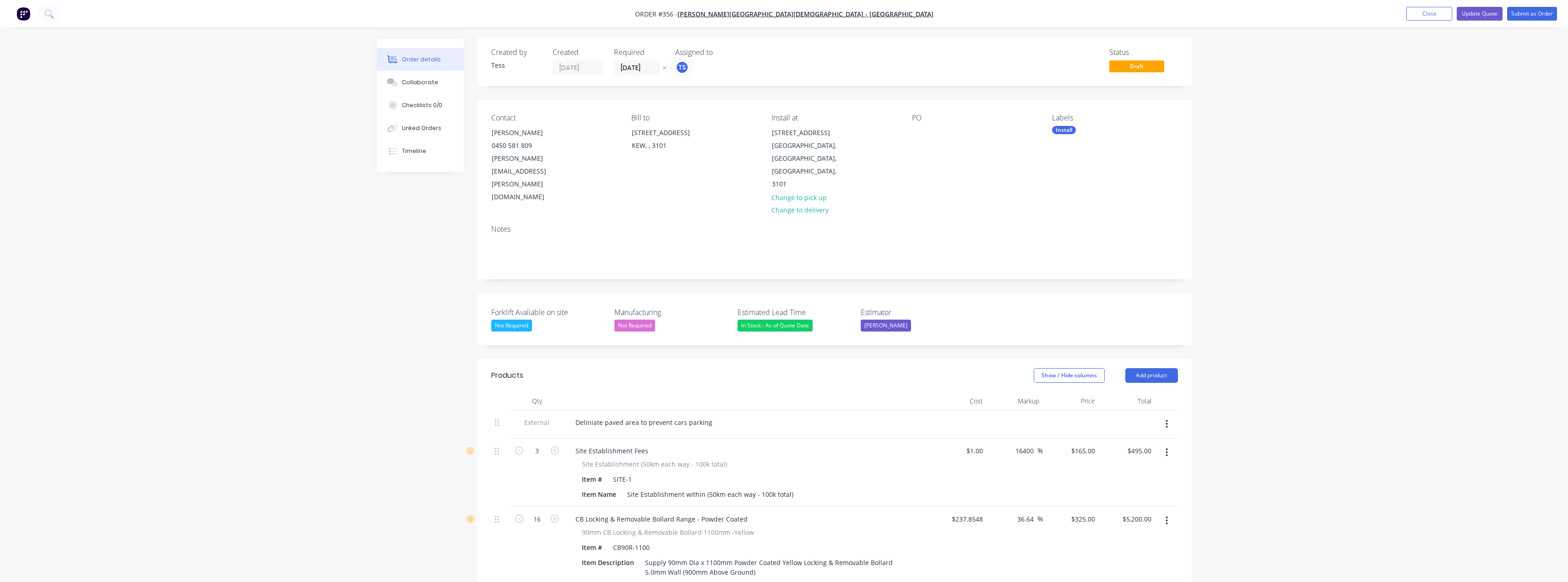
scroll to position [1, 0]
type input "spoil"
click at [786, 369] on button "Add product" at bounding box center [1152, 376] width 53 height 15
click at [786, 392] on div "Product catalogue" at bounding box center [1134, 399] width 70 height 13
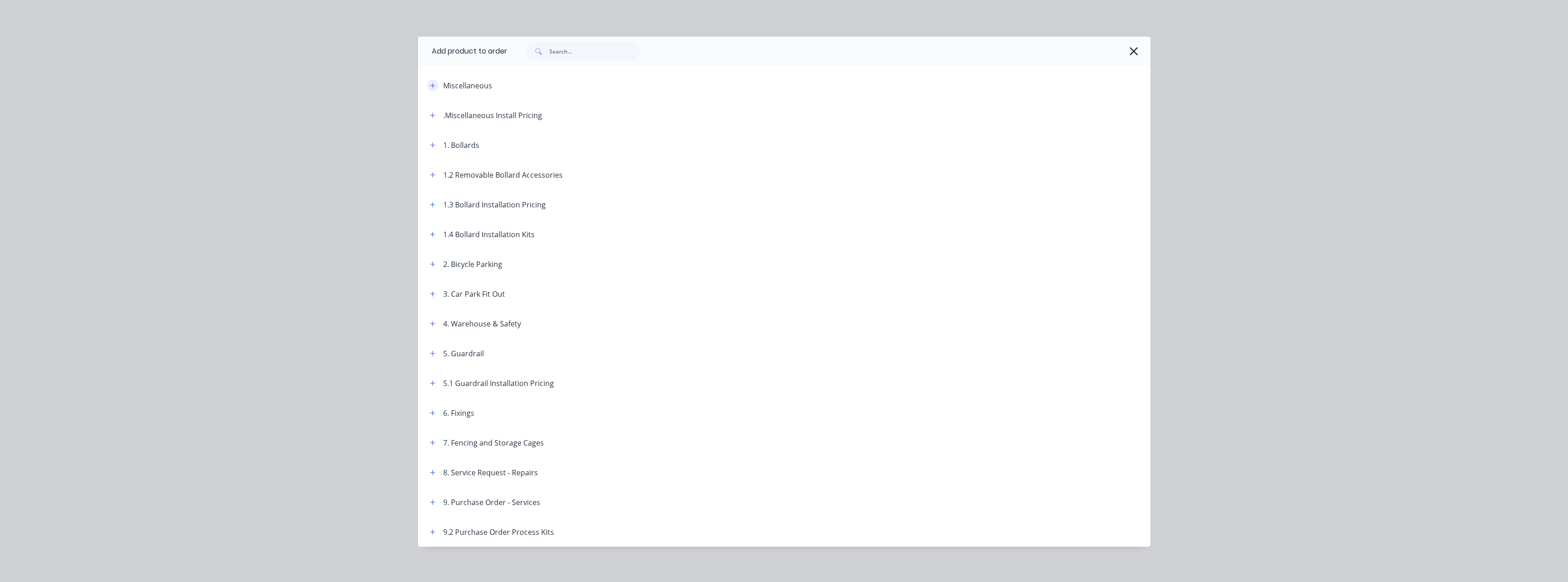
click at [430, 83] on icon "button" at bounding box center [432, 86] width 6 height 6
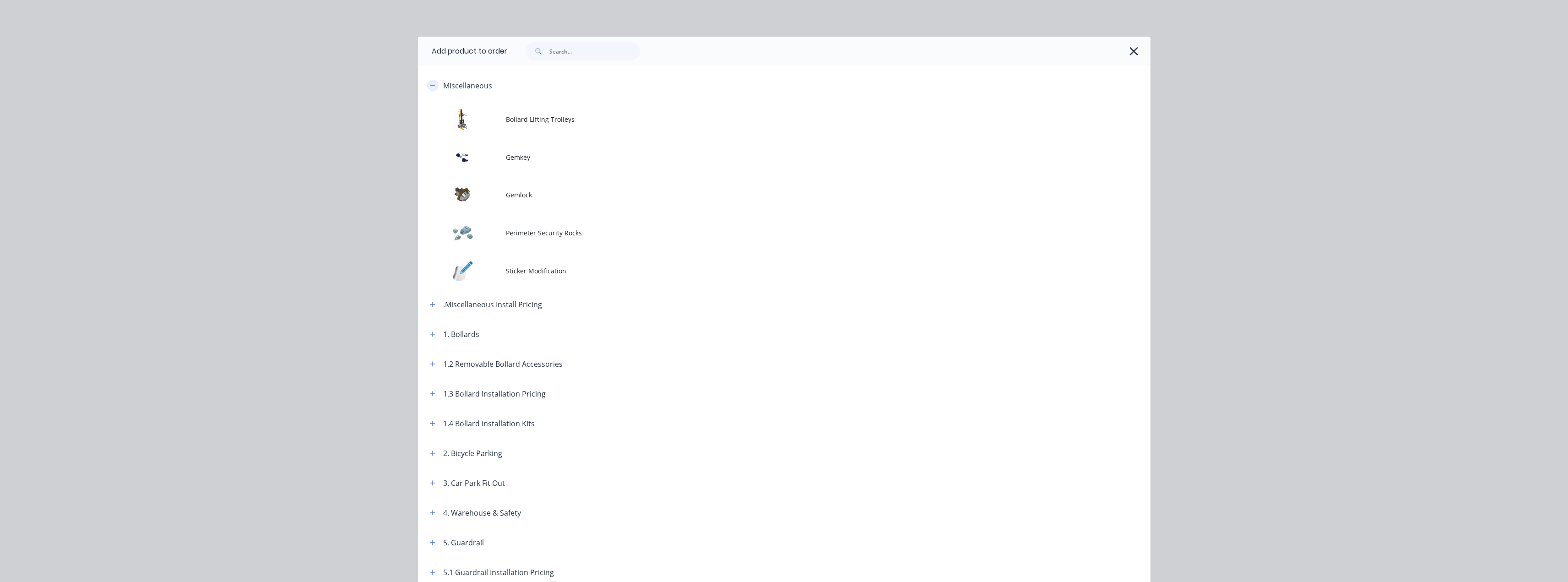
click at [430, 84] on icon "button" at bounding box center [432, 86] width 6 height 6
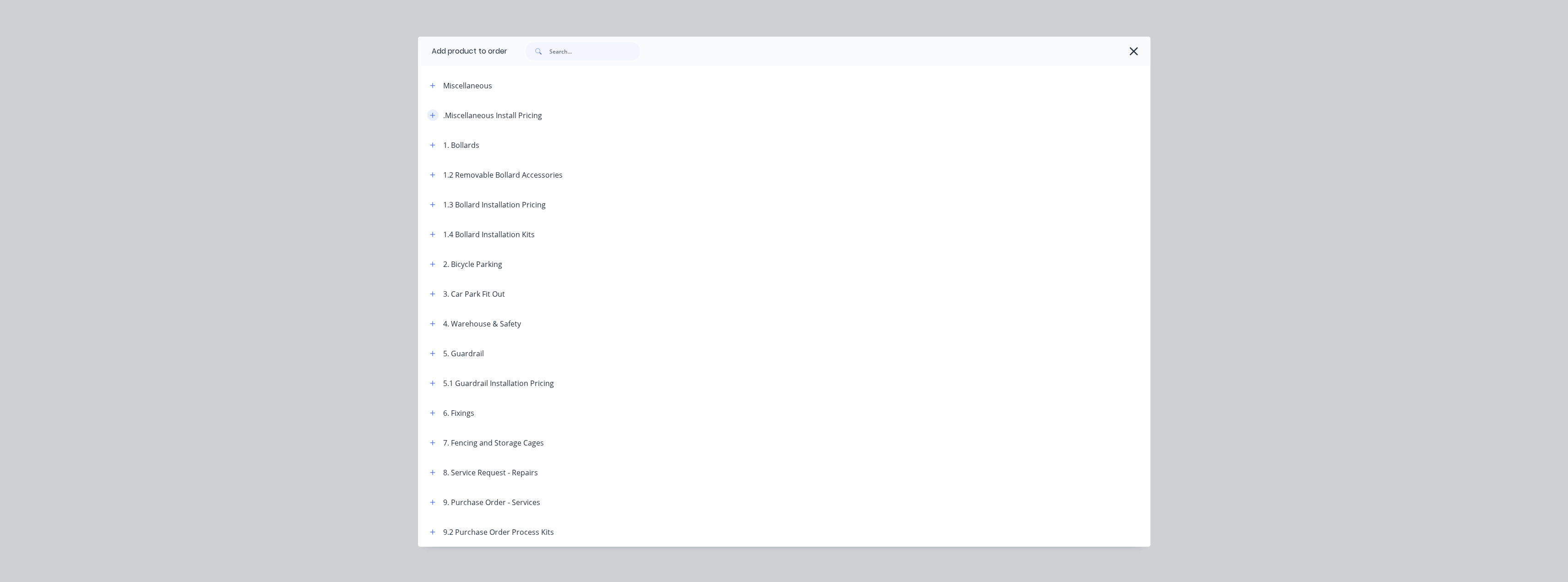
click at [430, 114] on icon "button" at bounding box center [432, 115] width 6 height 6
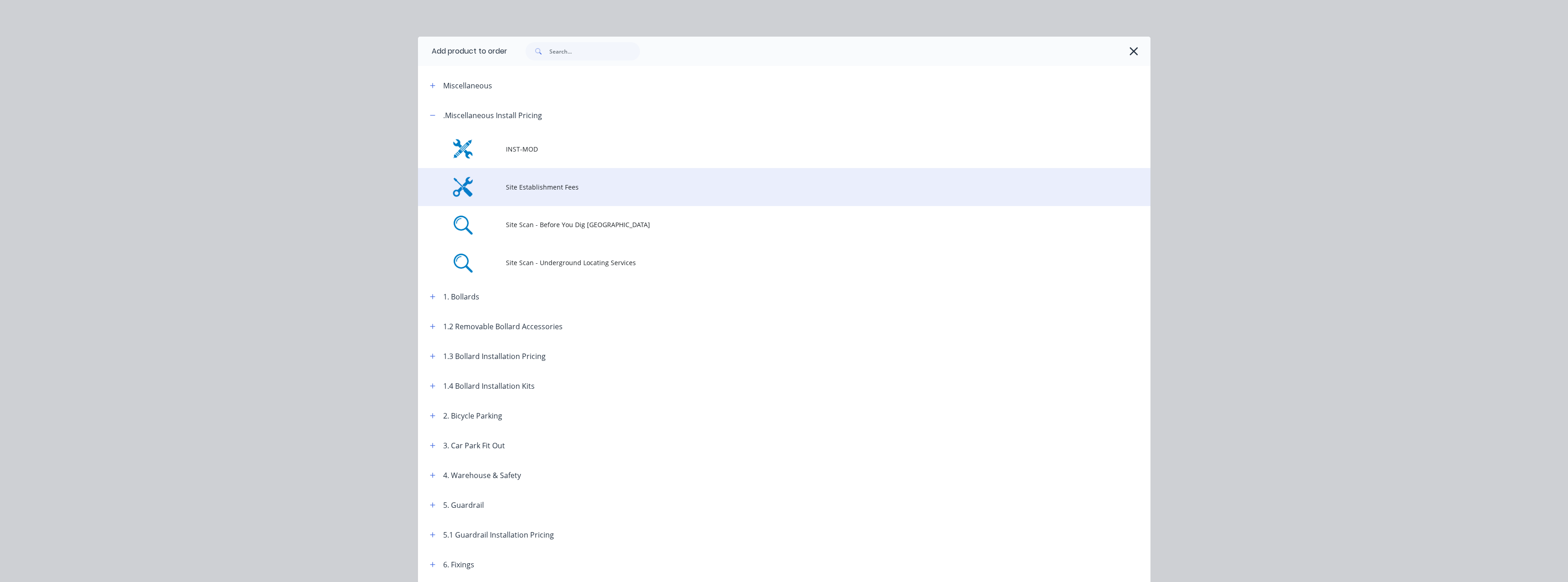
click at [526, 188] on span "Site Establishment Fees" at bounding box center [763, 187] width 515 height 10
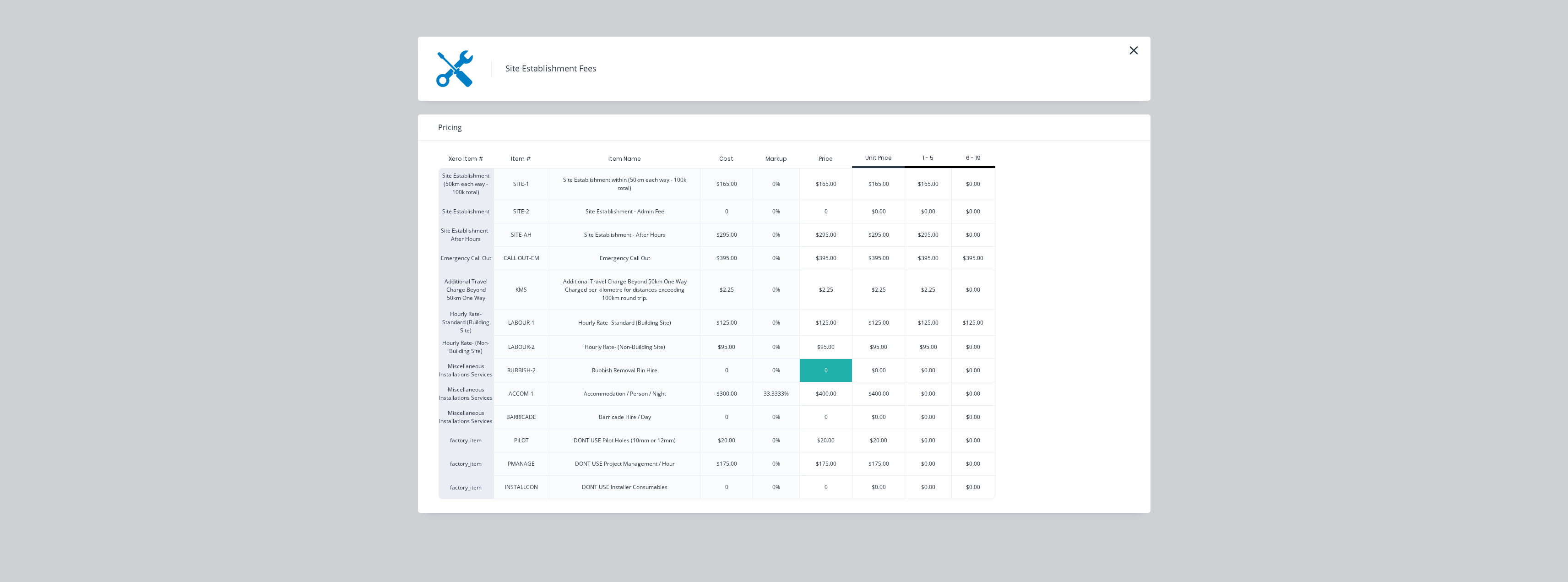
click at [786, 371] on div "0" at bounding box center [825, 370] width 52 height 23
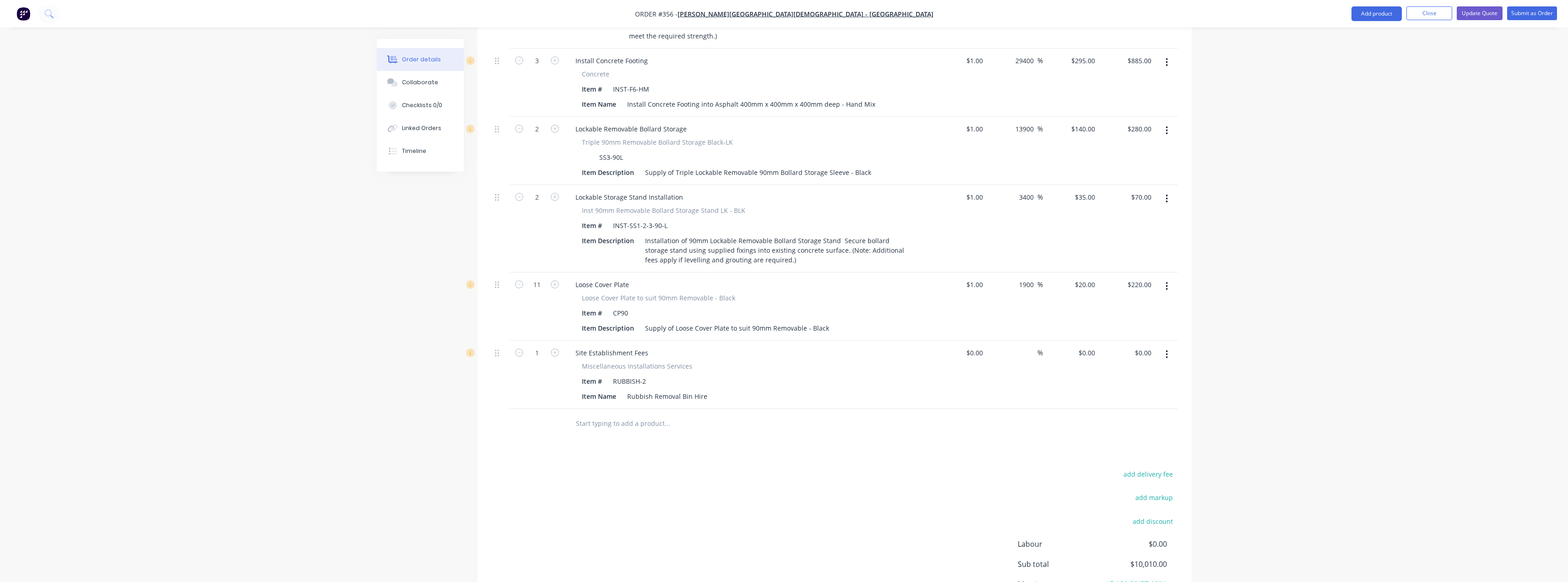
scroll to position [734, 0]
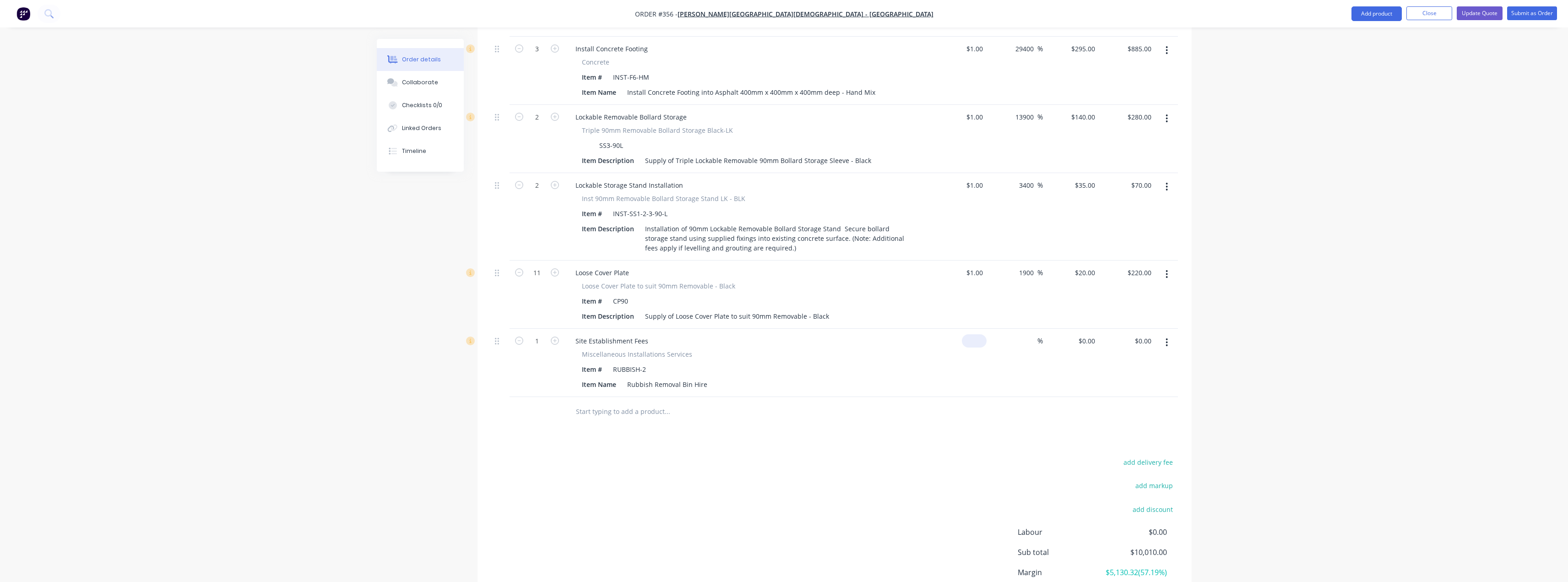
click at [786, 334] on input at bounding box center [976, 341] width 21 height 13
type input "$1.00"
type input "1"
type input "$1.00"
click at [786, 334] on input "1" at bounding box center [1088, 341] width 21 height 13
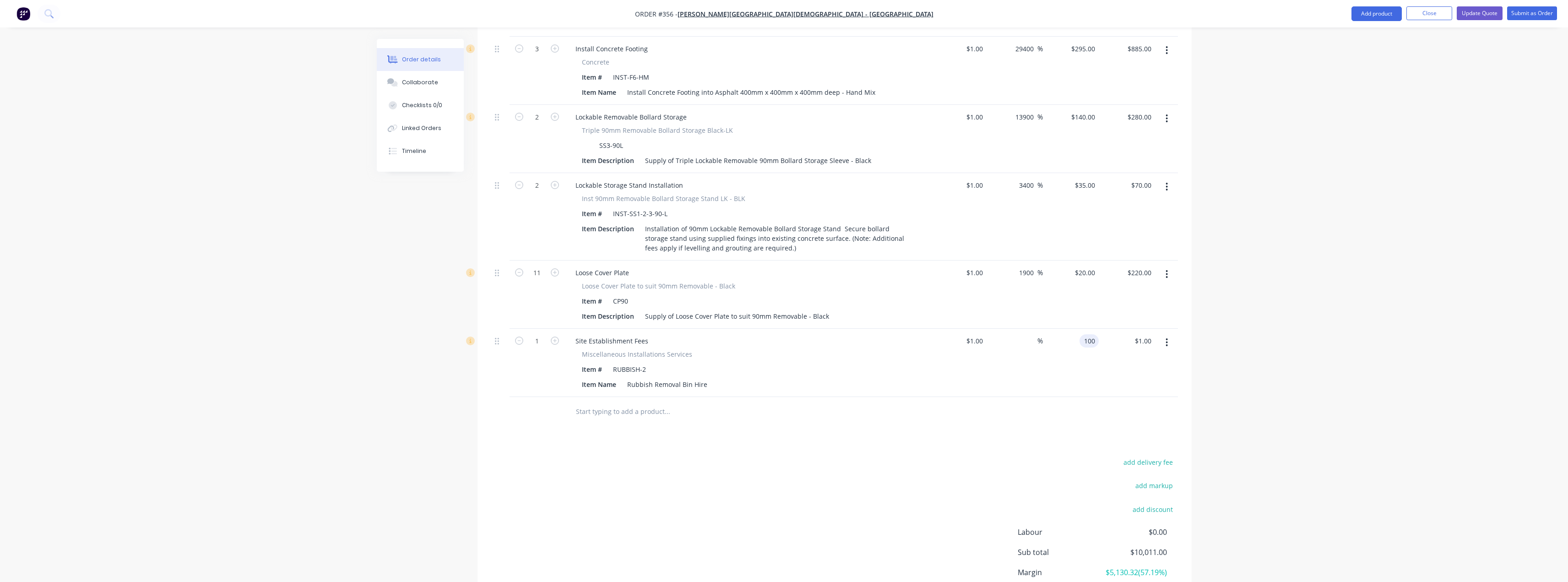
type input "100"
type input "9900"
type input "$100.00"
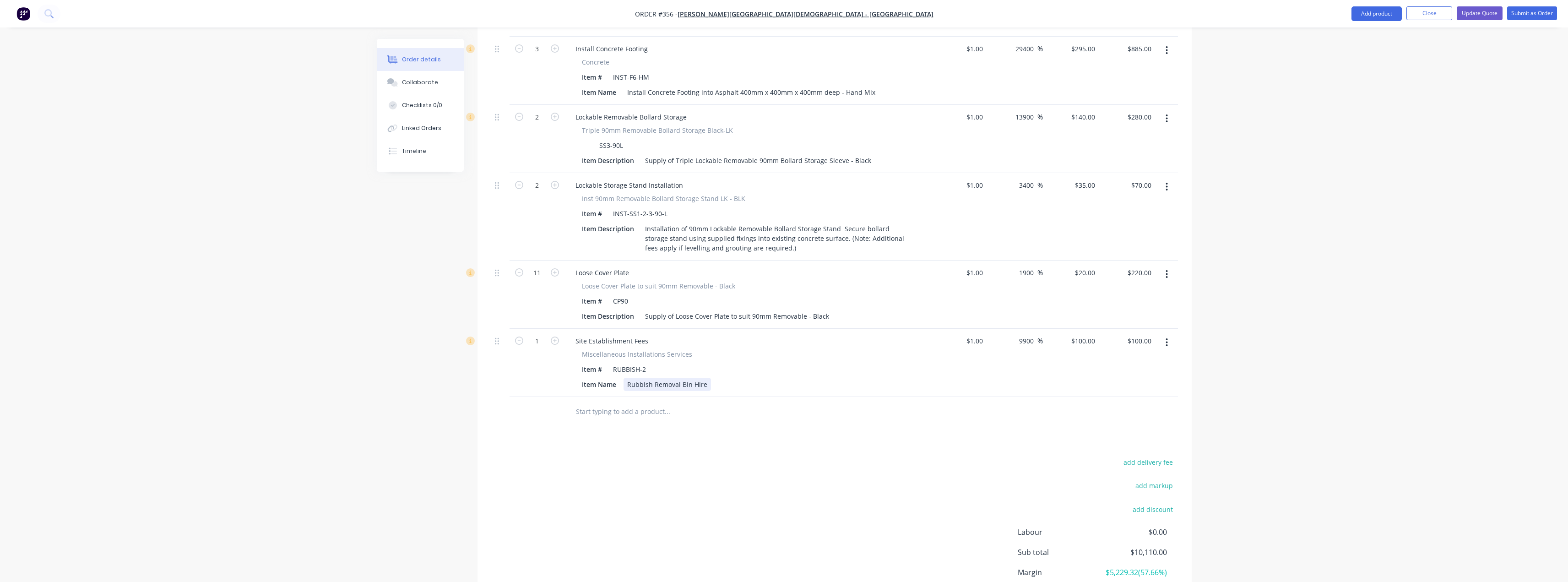
click at [650, 378] on div "Rubbish Removal Bin Hire" at bounding box center [667, 385] width 87 height 13
click at [628, 378] on div "Rubbish Removal Bin Hire" at bounding box center [667, 385] width 87 height 13
drag, startPoint x: 671, startPoint y: 344, endPoint x: 646, endPoint y: 346, distance: 25.1
click at [646, 378] on div "Spoil/ Rubbish Removal Bin Hire" at bounding box center [677, 385] width 106 height 13
click at [705, 402] on input "text" at bounding box center [667, 411] width 183 height 18
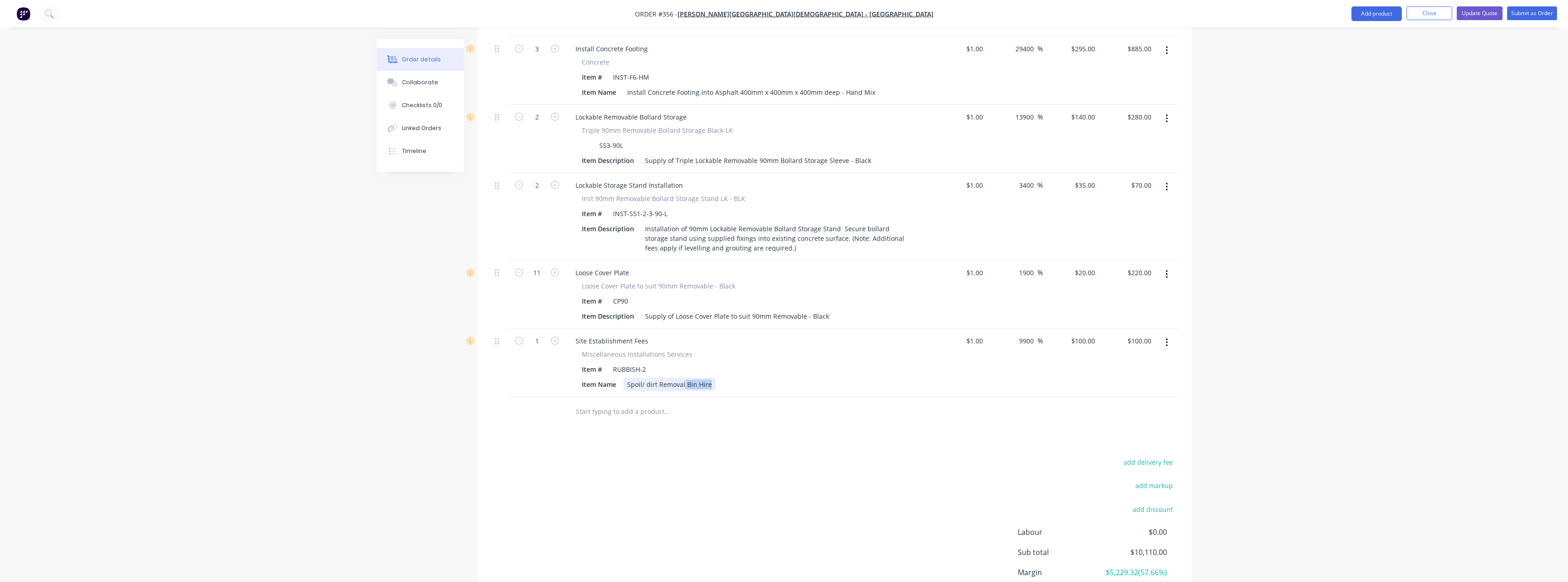
drag, startPoint x: 710, startPoint y: 345, endPoint x: 683, endPoint y: 348, distance: 27.2
click at [683, 378] on div "Spoil/ dirt Removal Bin Hire" at bounding box center [669, 385] width 92 height 13
click at [680, 402] on input "text" at bounding box center [667, 411] width 183 height 18
drag, startPoint x: 651, startPoint y: 303, endPoint x: 559, endPoint y: 312, distance: 92.4
click at [556, 329] on div "1 Site Establishment Fees Miscellaneous Installations Services Item # RUBBISH-2…" at bounding box center [834, 363] width 686 height 68
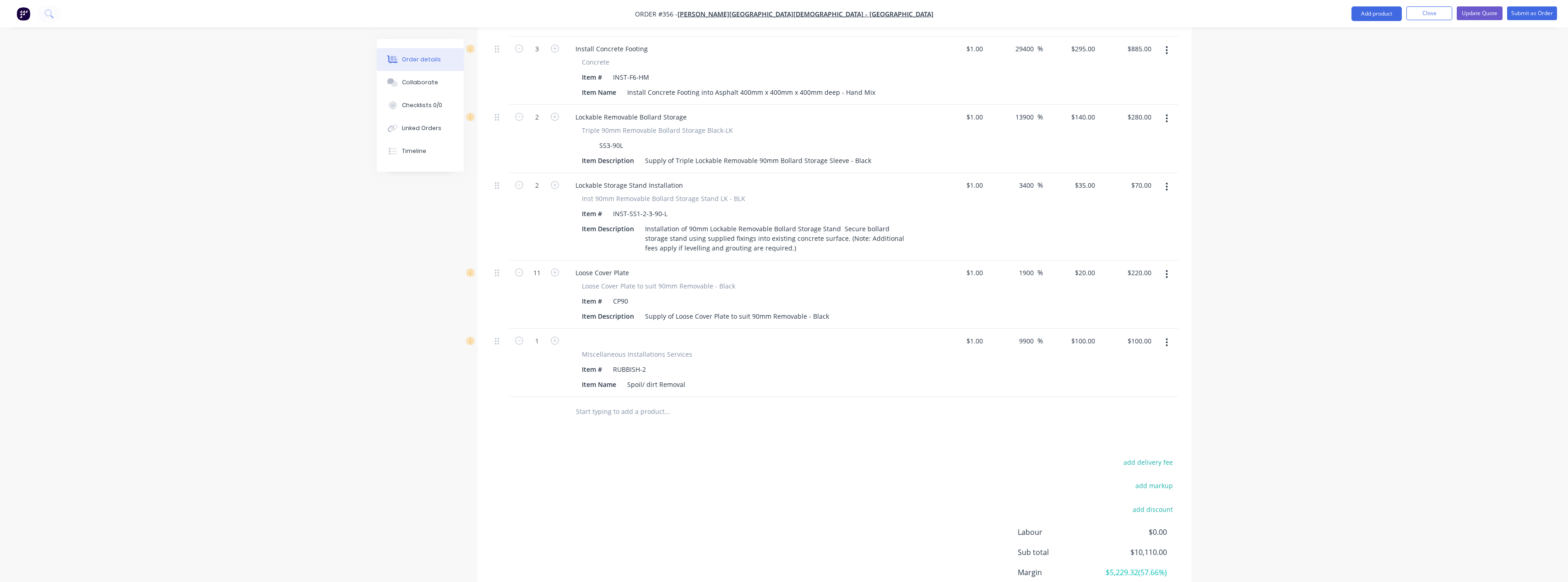
click at [583, 456] on div "add delivery fee add markup add discount Labour $0.00 Sub total $10,110.00 Marg…" at bounding box center [834, 544] width 686 height 177
drag, startPoint x: 498, startPoint y: 306, endPoint x: 496, endPoint y: 314, distance: 8.2
click at [499, 306] on div "External Deliniate paved area to prevent cars parking 3 Site Establishment Fees…" at bounding box center [834, 38] width 686 height 719
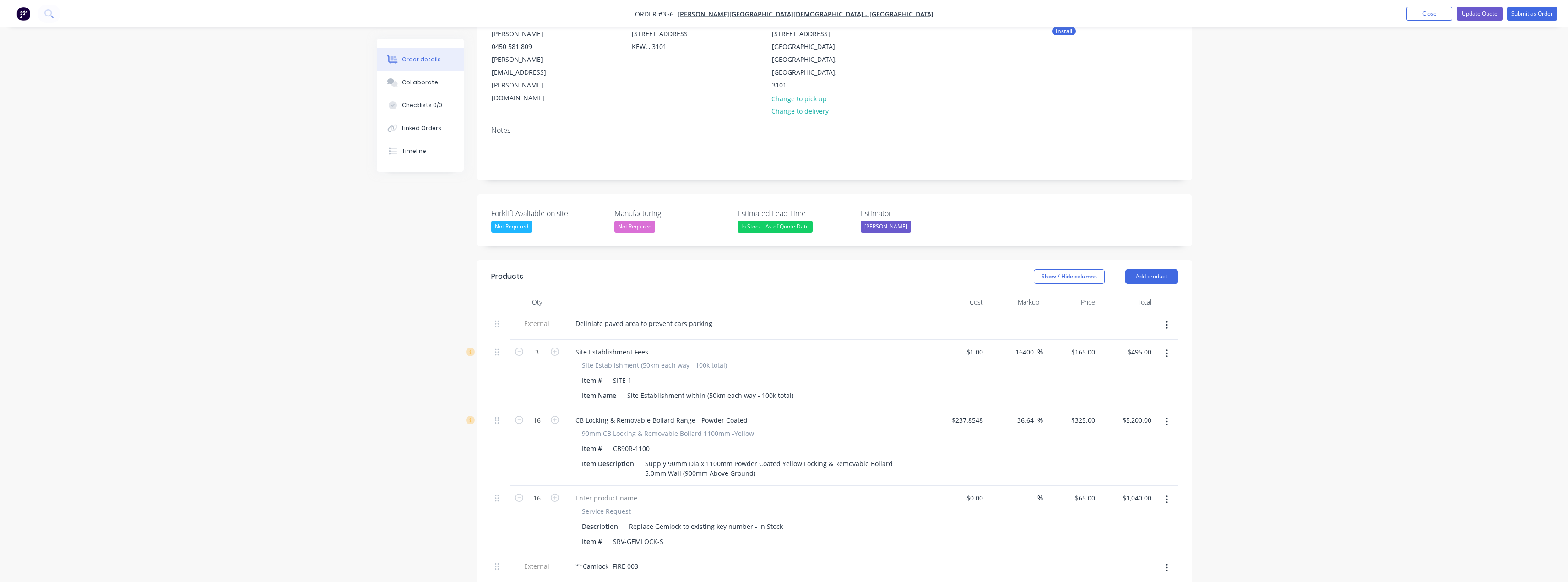
scroll to position [87, 0]
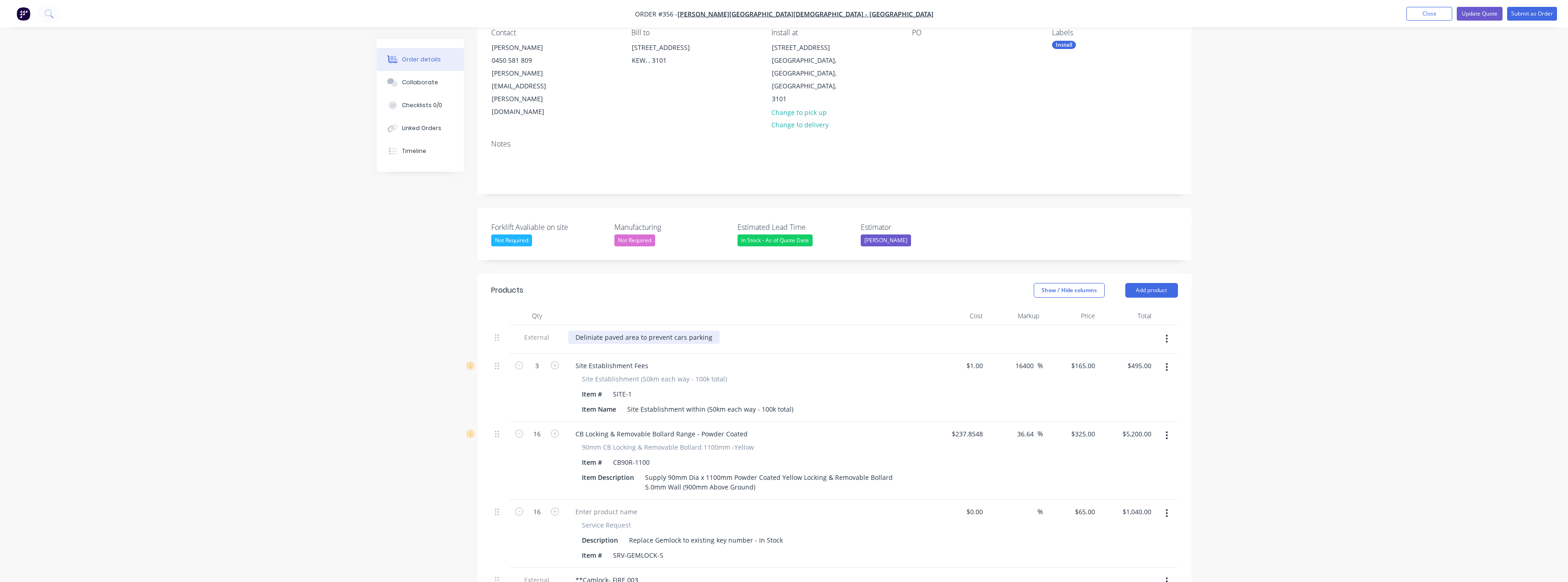
click at [703, 331] on div "Deliniate paved area to prevent cars parking" at bounding box center [644, 337] width 152 height 13
click at [710, 331] on div "Deliniate paved area to prevent cars parking" at bounding box center [644, 337] width 152 height 13
click at [786, 427] on input "325" at bounding box center [1084, 434] width 28 height 13
type input "$325.00"
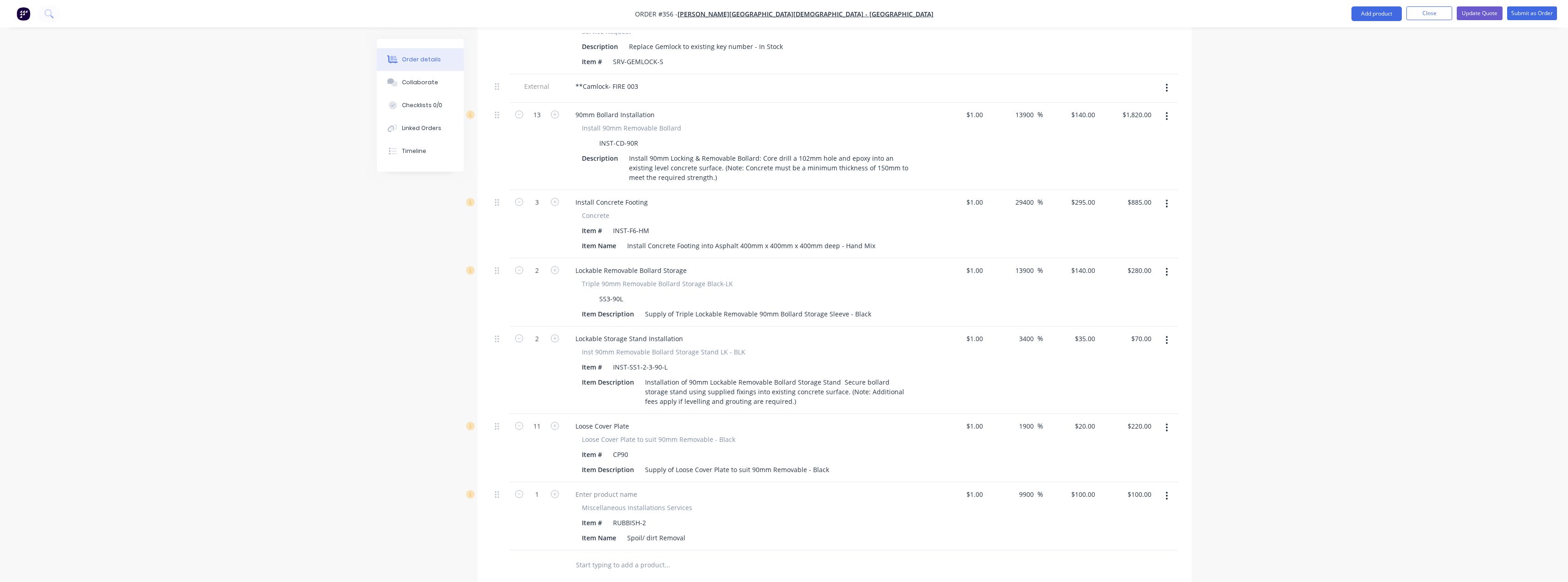
scroll to position [591, 0]
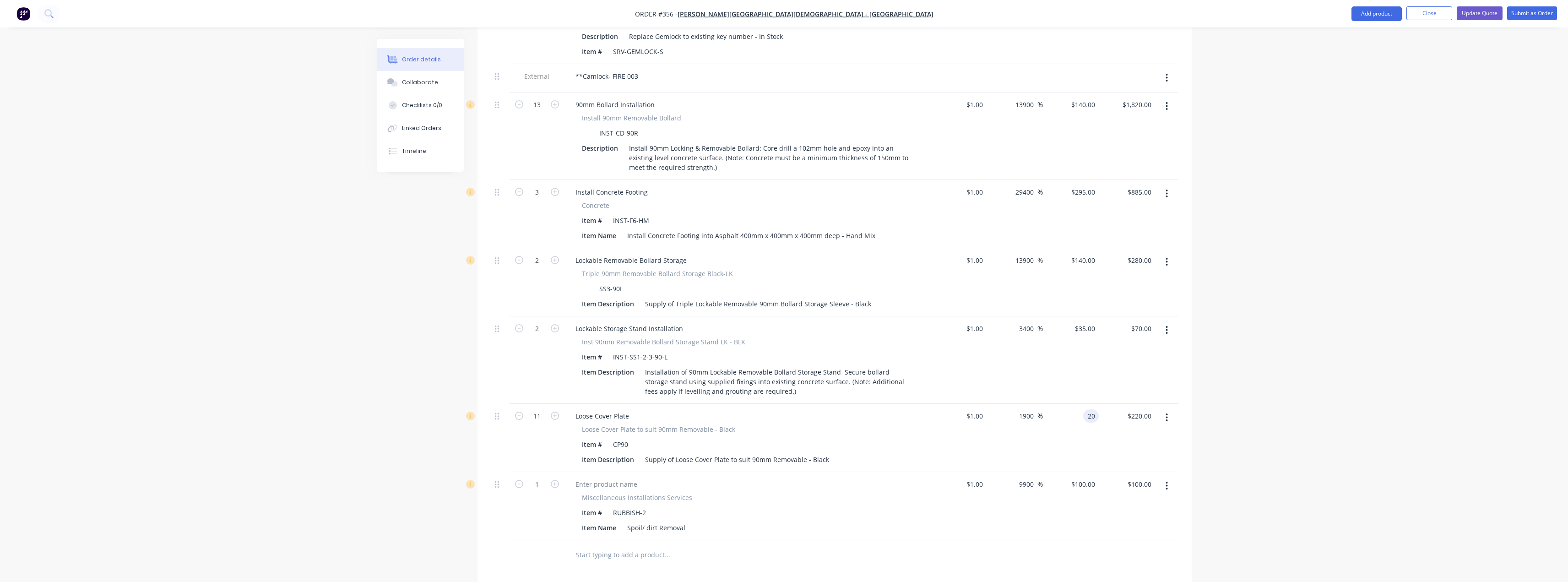
click at [786, 409] on input "20" at bounding box center [1092, 416] width 12 height 13
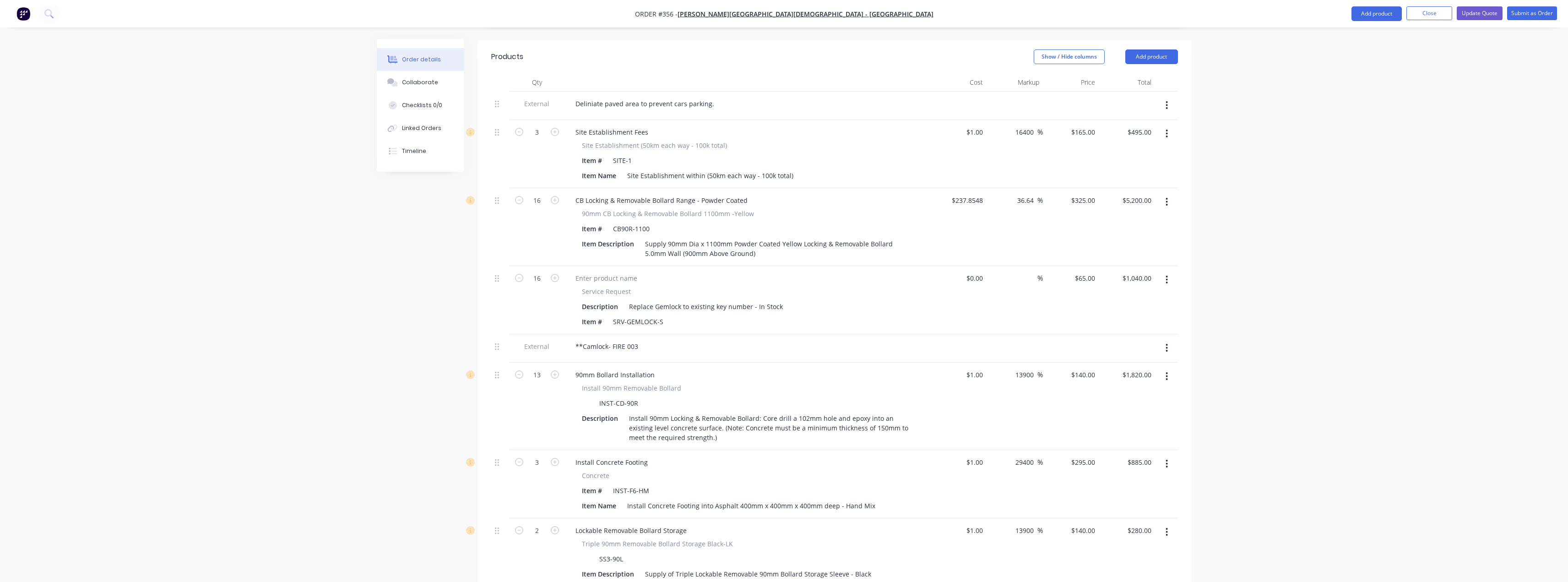
scroll to position [270, 0]
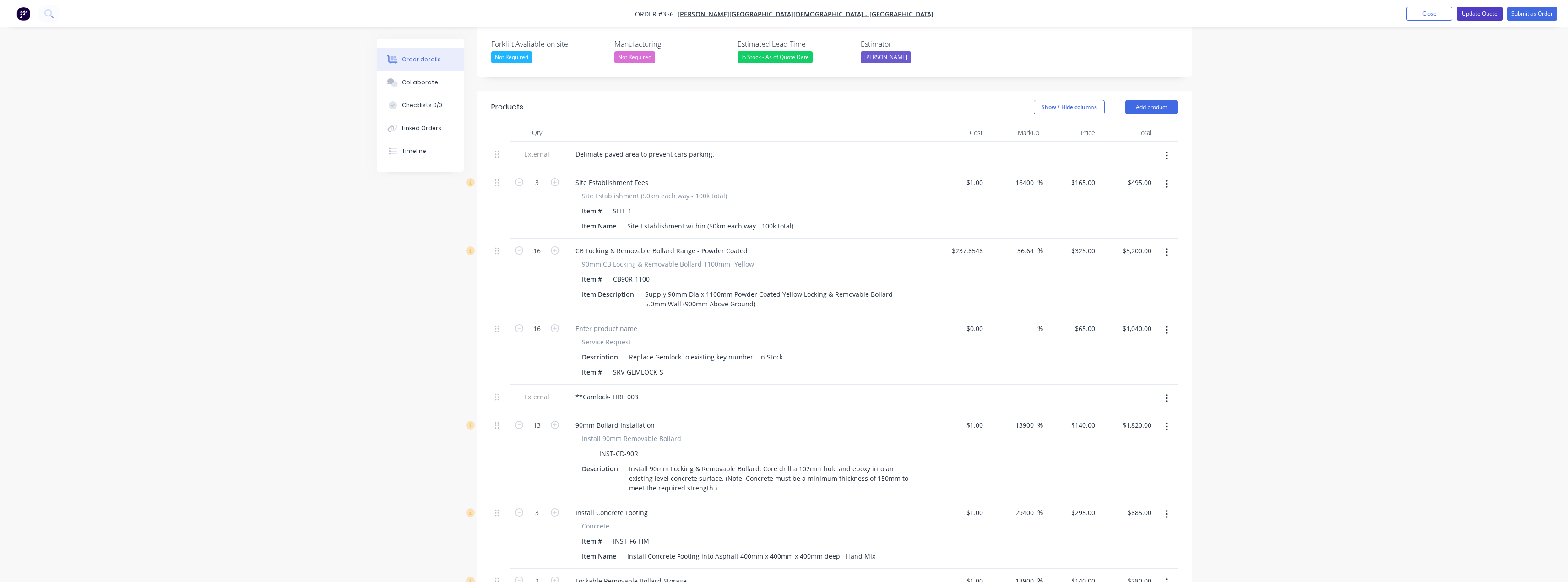
type input "$20.00"
click at [786, 16] on button "Update Quote" at bounding box center [1479, 13] width 46 height 13
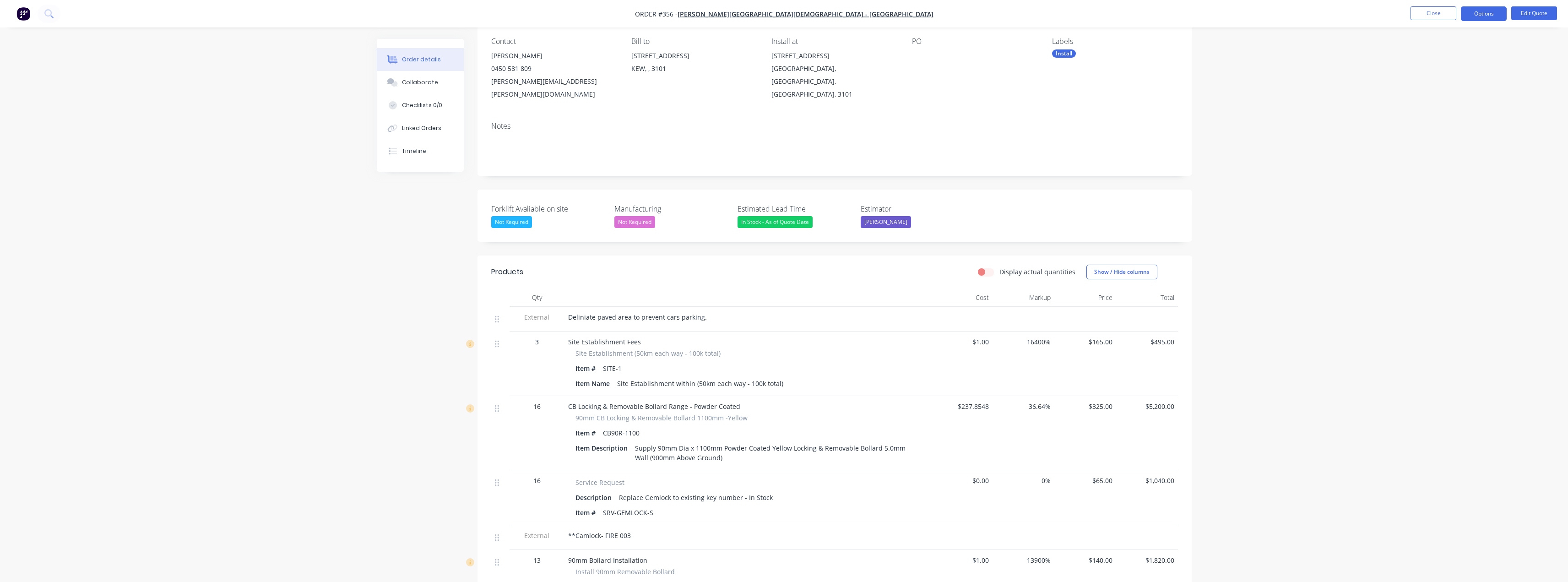
scroll to position [92, 0]
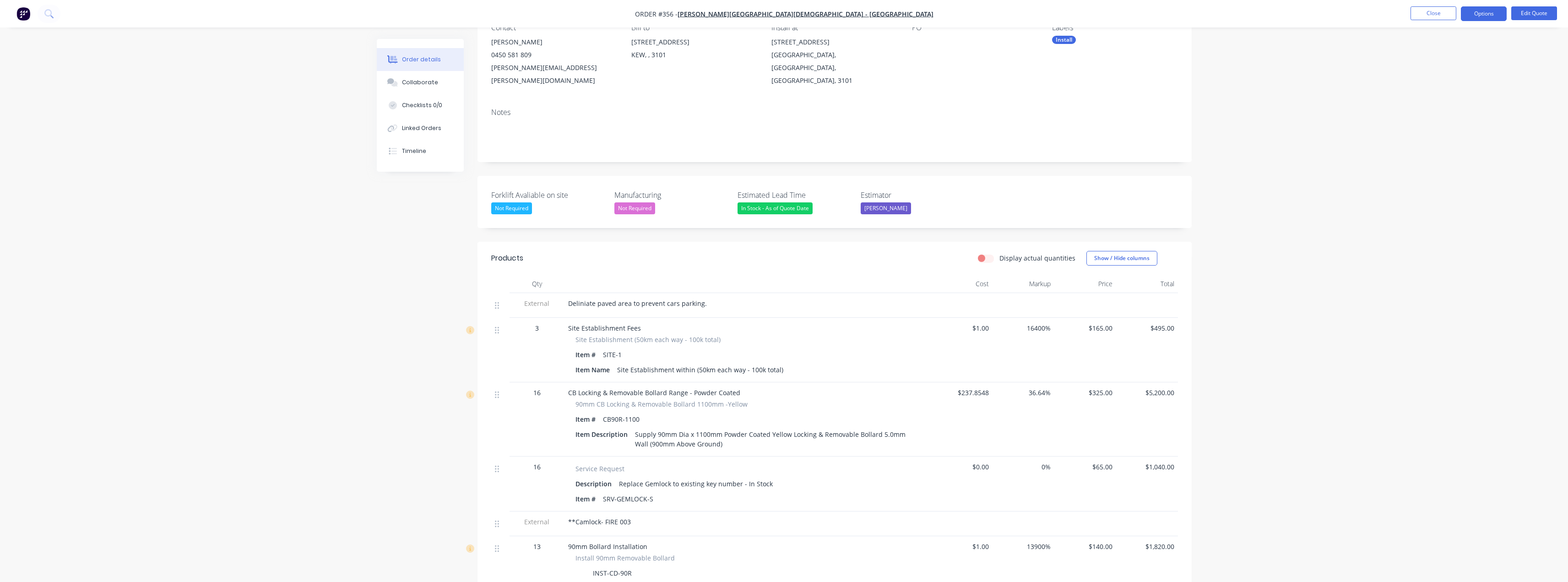
click at [702, 298] on div "Deliniate paved area to prevent cars parking." at bounding box center [747, 303] width 359 height 10
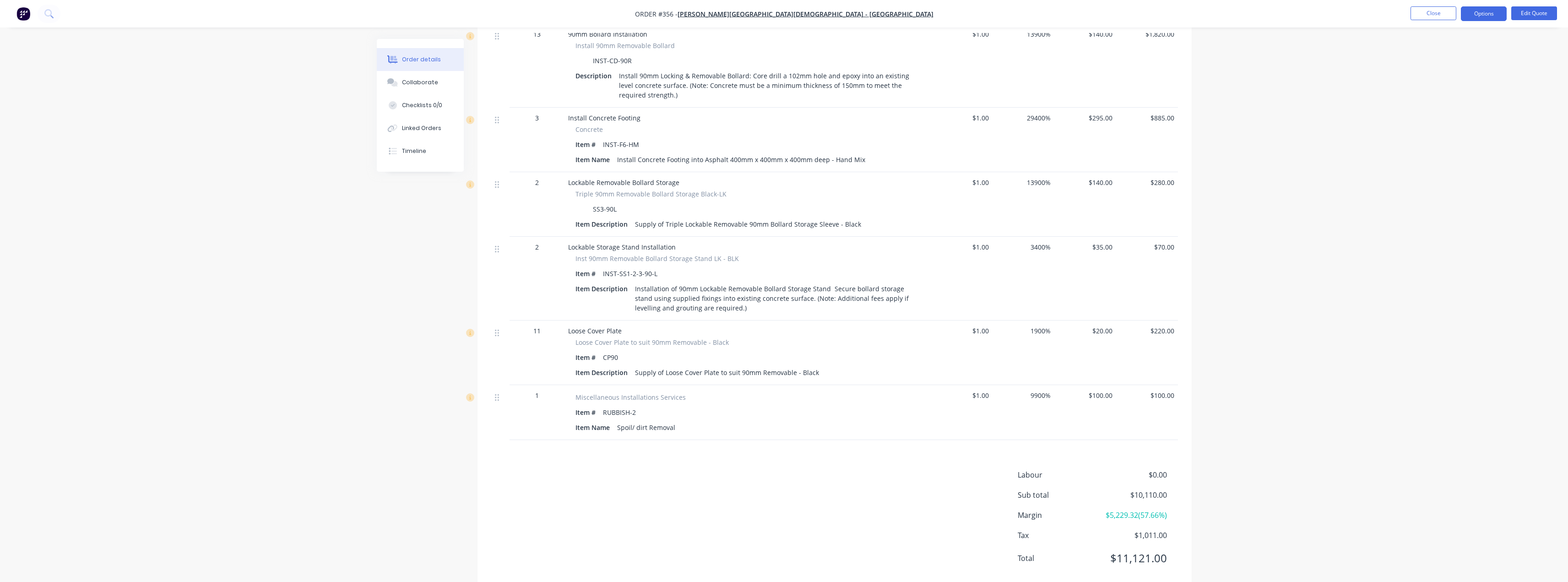
scroll to position [612, 0]
click at [786, 12] on button "Options" at bounding box center [1484, 13] width 46 height 15
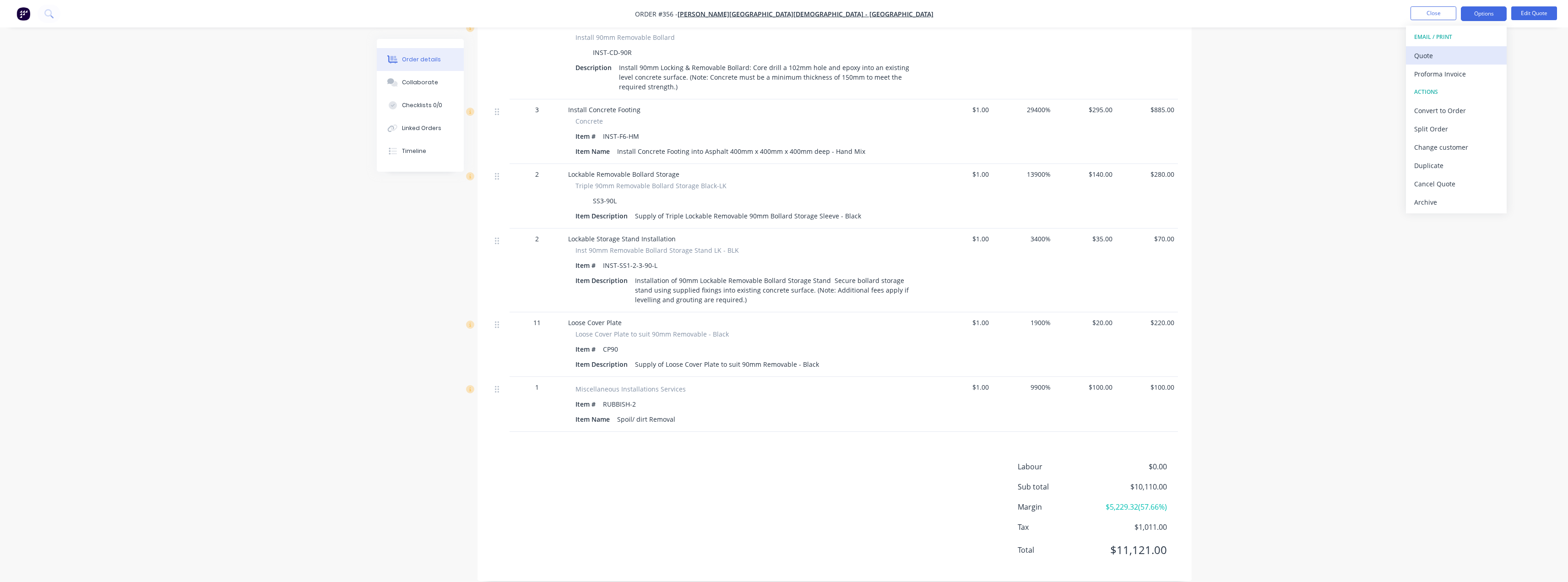
click at [786, 56] on div "Quote" at bounding box center [1456, 56] width 84 height 13
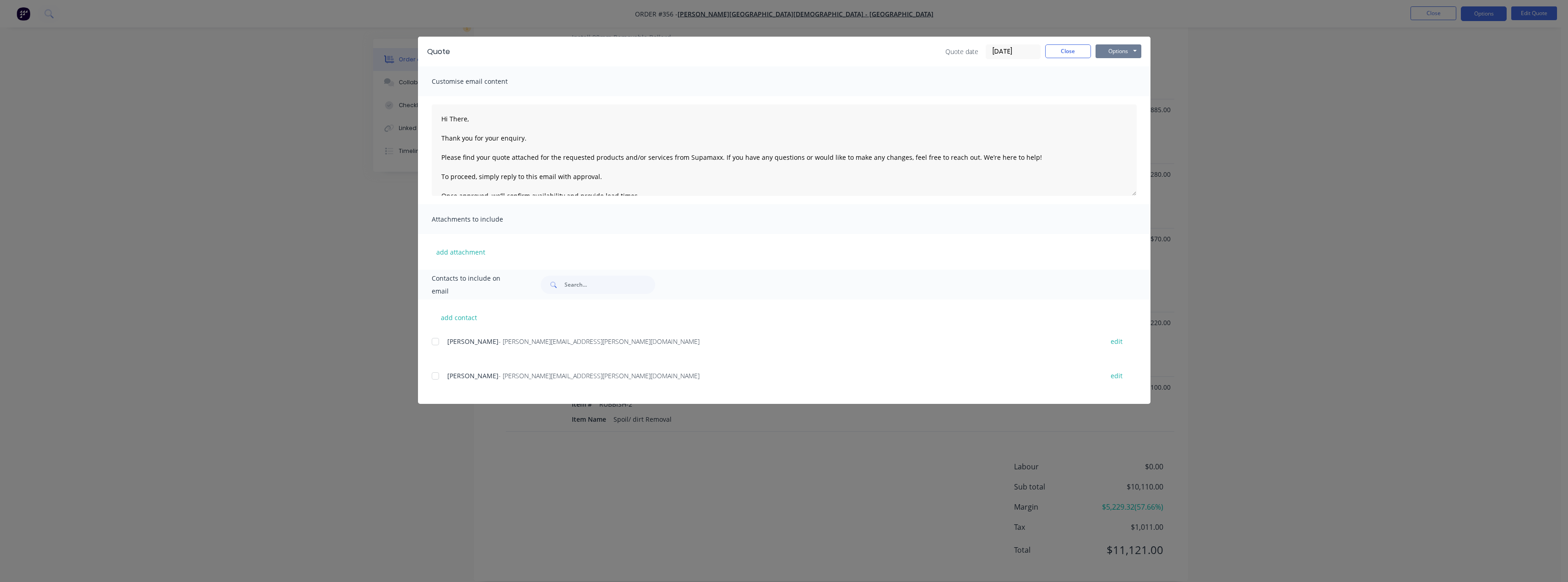
click at [786, 50] on button "Options" at bounding box center [1118, 51] width 46 height 13
click at [786, 67] on button "Preview" at bounding box center [1125, 67] width 59 height 15
click at [786, 50] on button "Options" at bounding box center [1118, 51] width 46 height 13
click at [786, 68] on button "Preview" at bounding box center [1125, 67] width 59 height 15
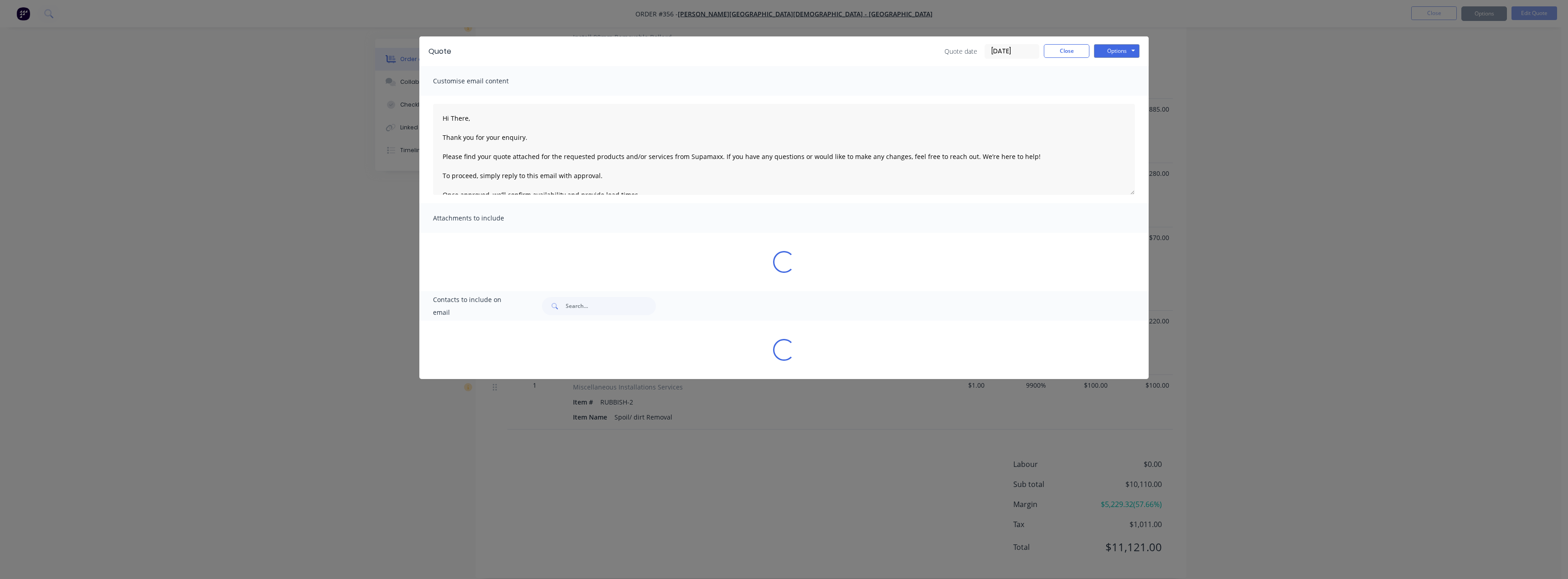
type textarea "Hi There, Thank you for your enquiry. Please find your quote attached for the r…"
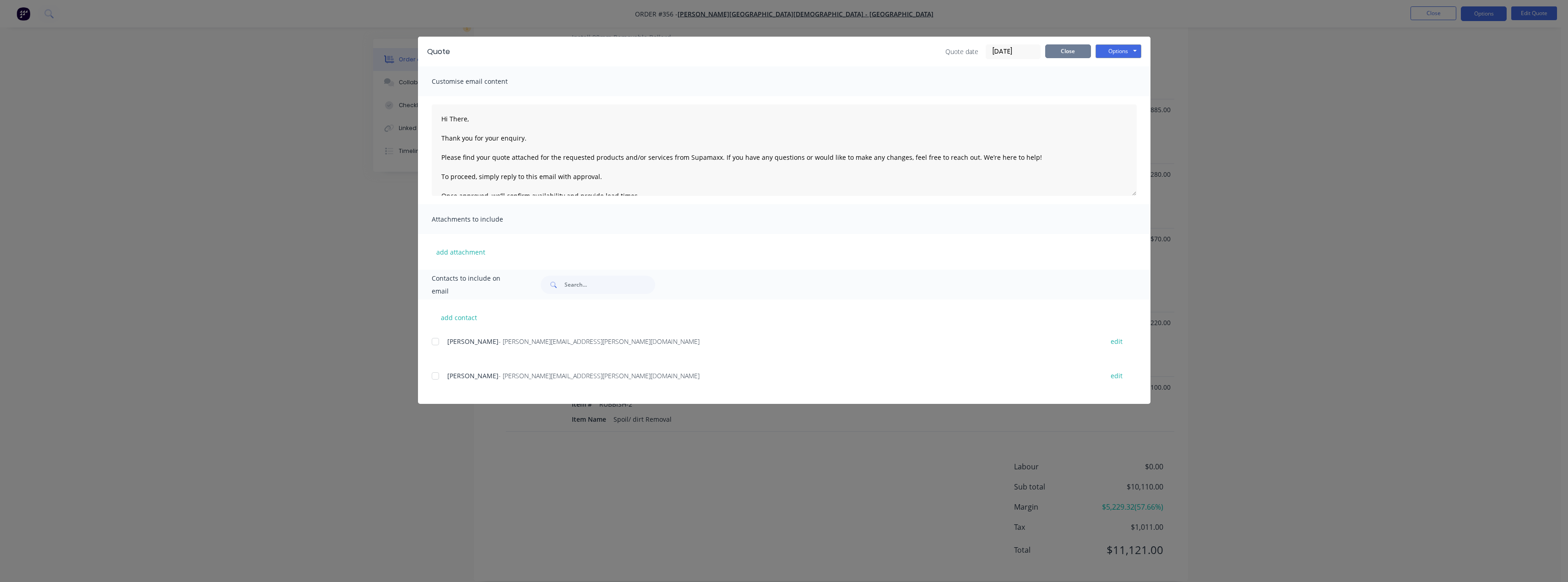
click at [786, 49] on button "Close" at bounding box center [1068, 51] width 46 height 13
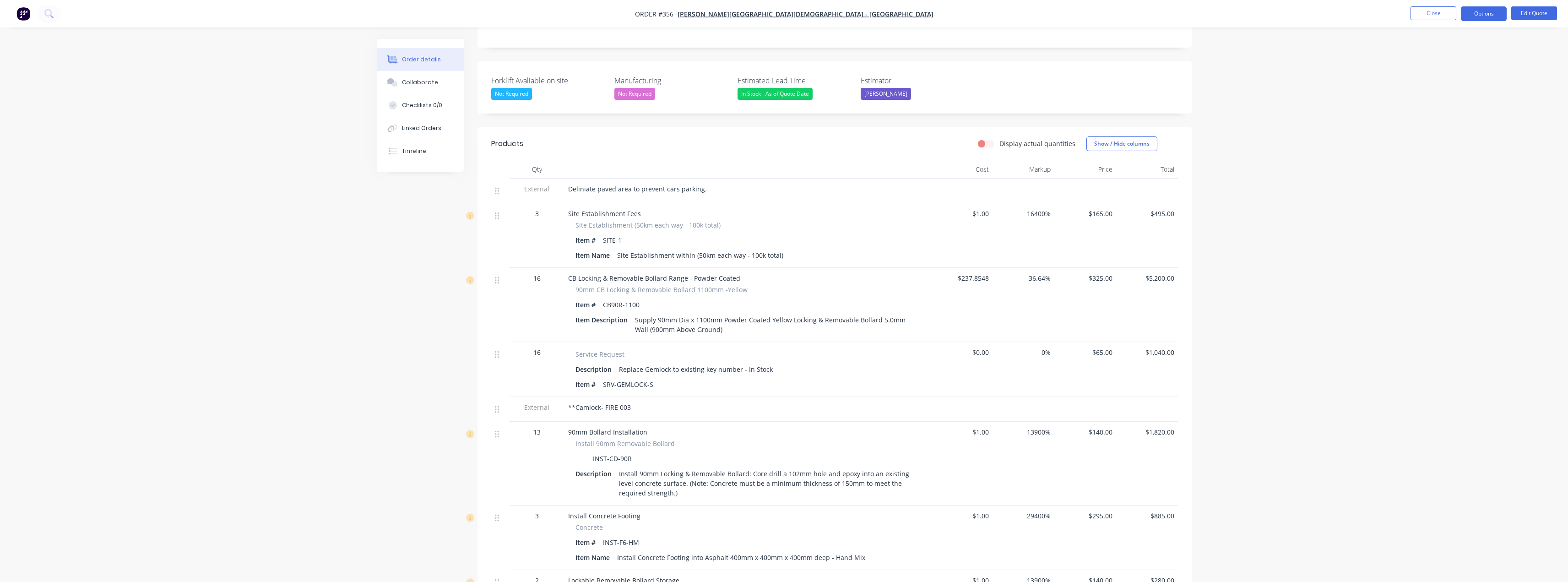
scroll to position [63, 0]
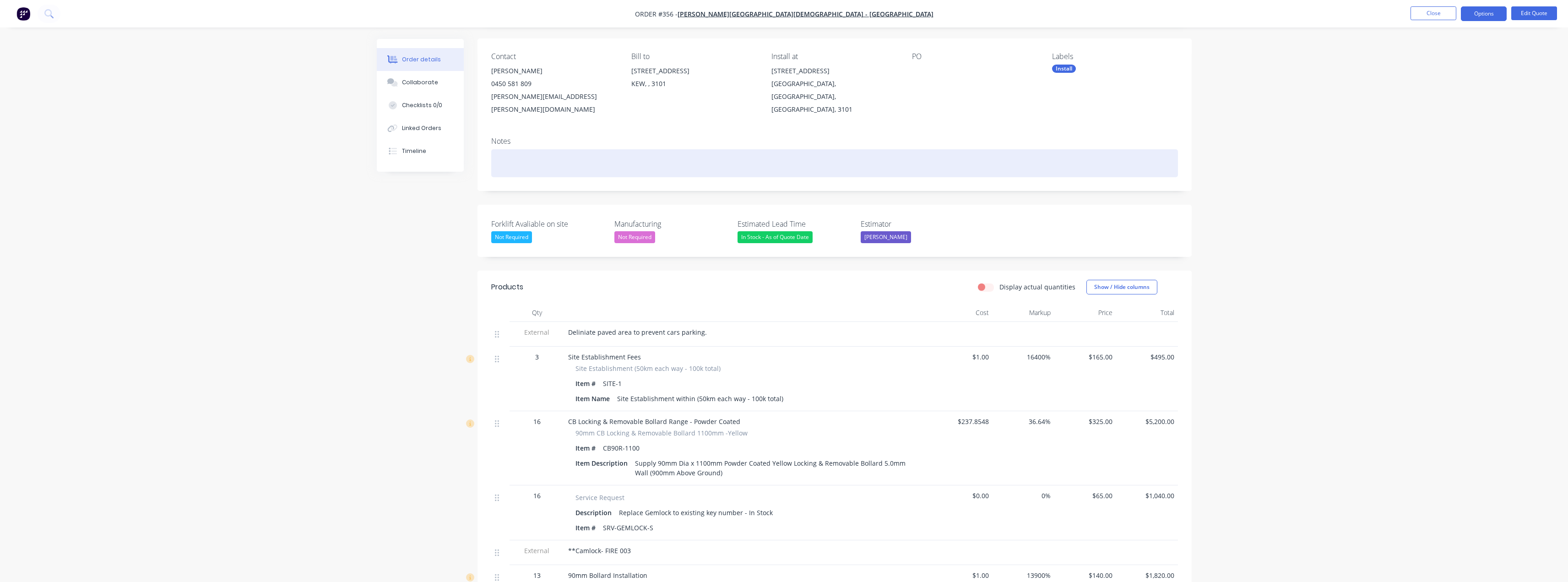
click at [518, 149] on div at bounding box center [834, 163] width 686 height 28
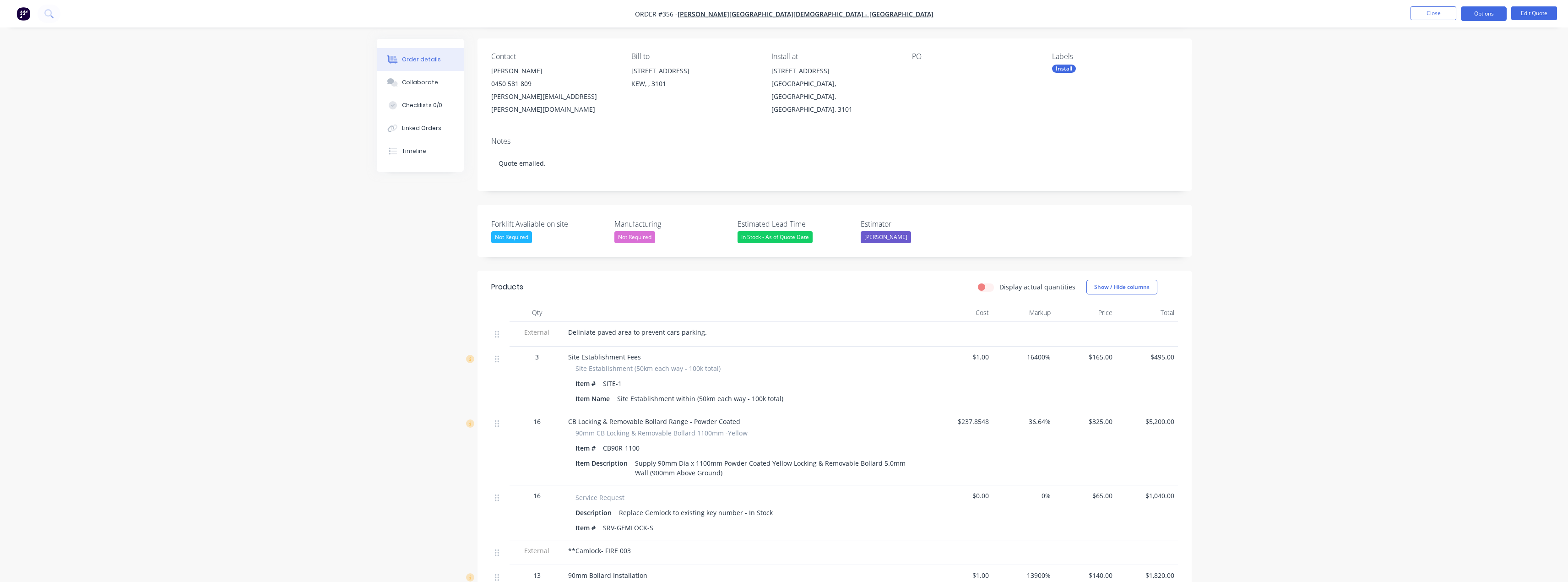
click at [786, 232] on div "Order details Collaborate Checklists 0/0 Linked Orders Timeline Order details C…" at bounding box center [784, 540] width 1568 height 1207
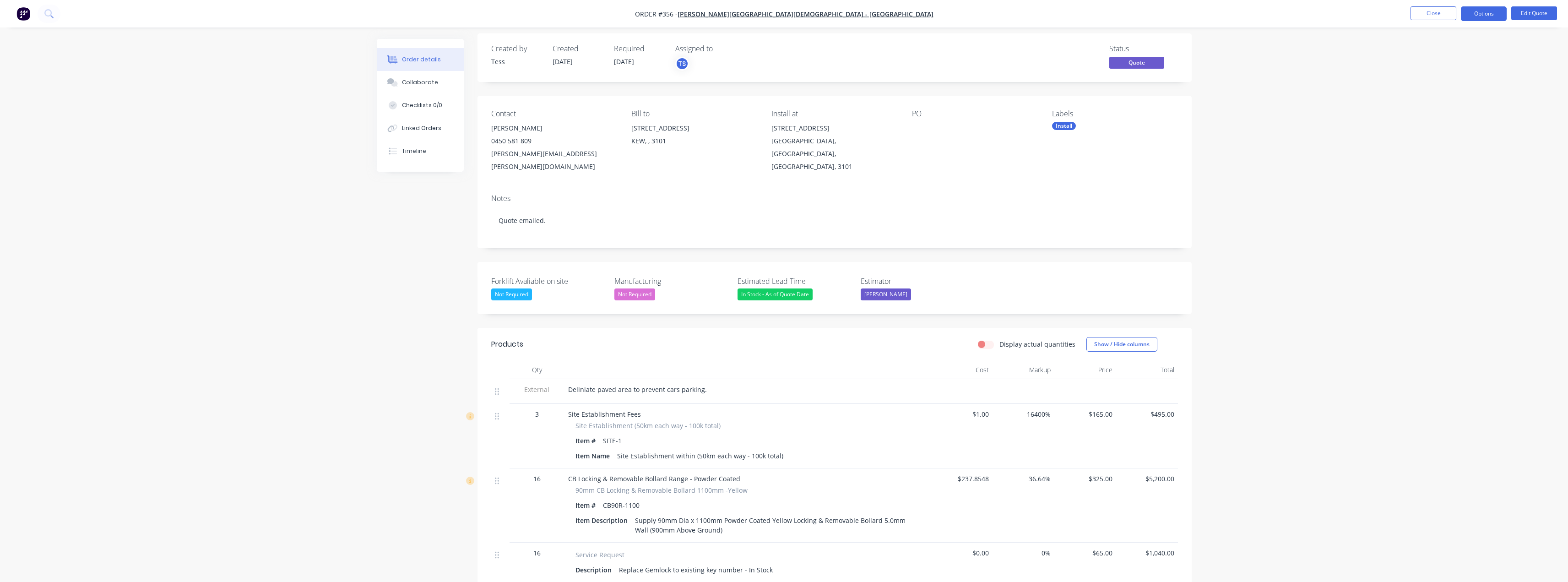
scroll to position [0, 0]
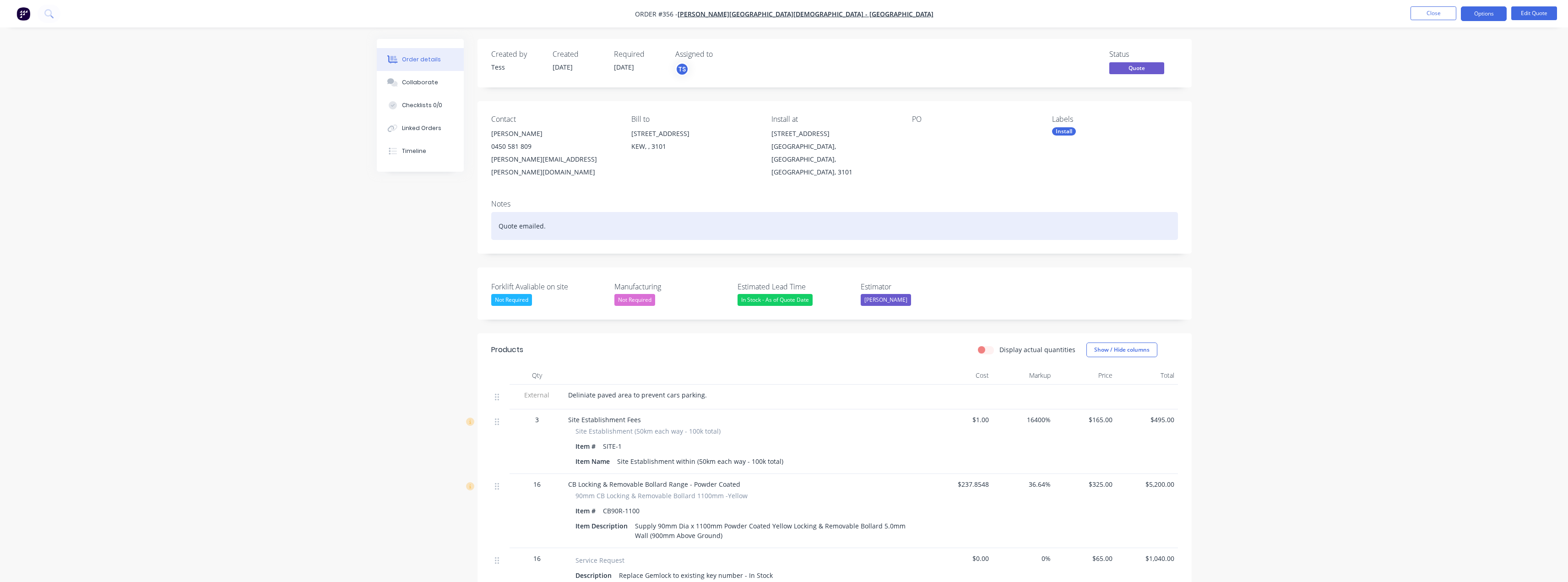
click at [555, 216] on div "Quote emailed." at bounding box center [834, 226] width 686 height 28
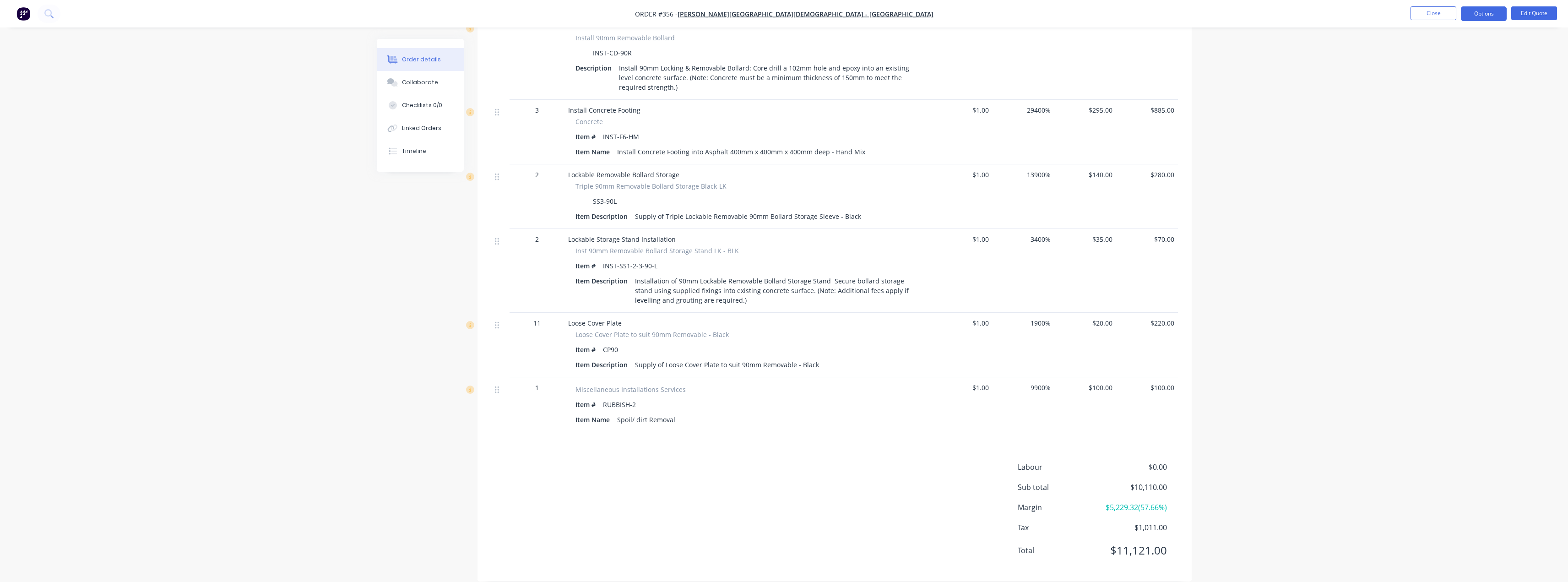
scroll to position [612, 0]
click at [786, 11] on button "Close" at bounding box center [1433, 13] width 46 height 13
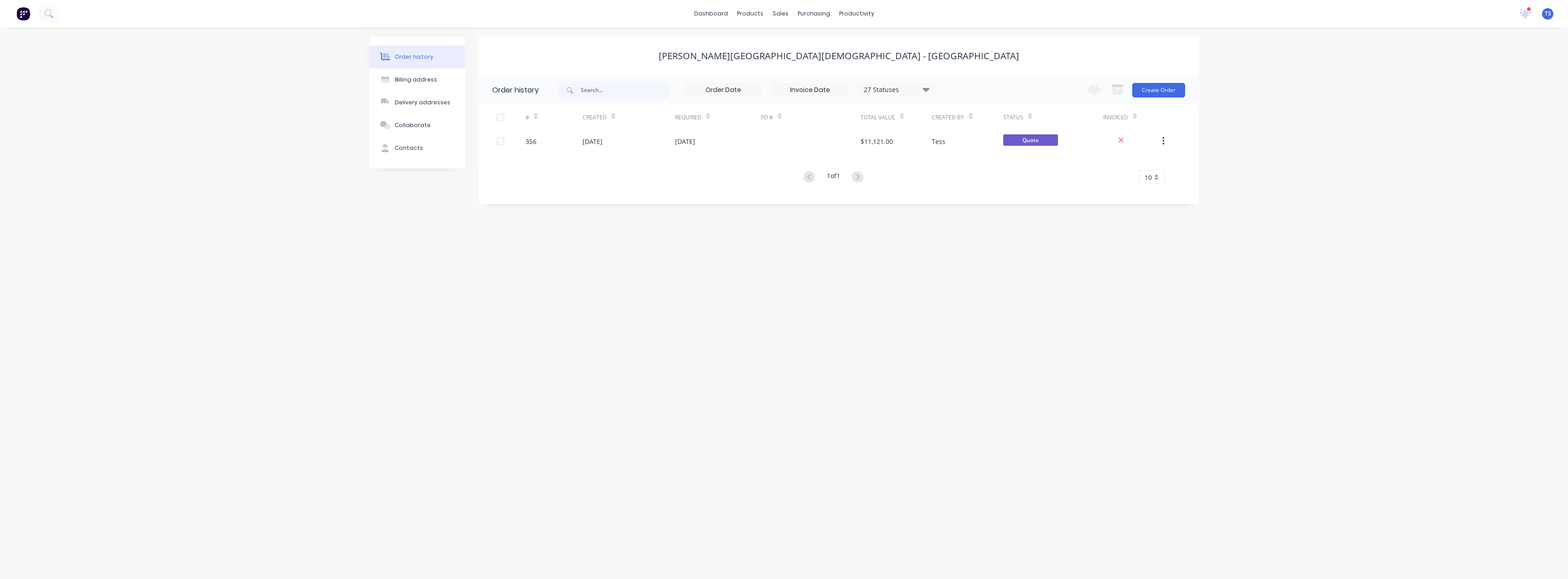
click at [783, 371] on div "Order history Billing address Delivery addresses Collaborate Contacts [PERSON_N…" at bounding box center [784, 303] width 1568 height 552
click at [783, 60] on div "Customers" at bounding box center [812, 61] width 33 height 8
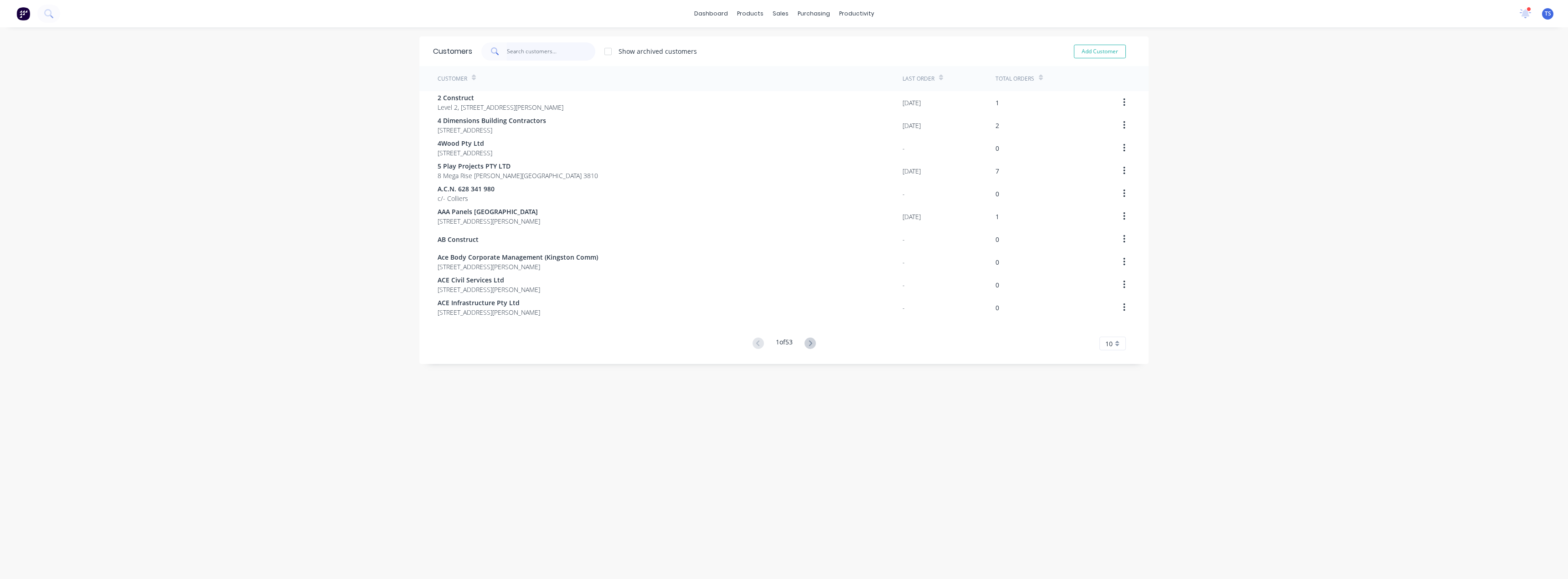
click at [527, 52] on input "text" at bounding box center [551, 52] width 89 height 18
click at [448, 173] on span "8 Mega Rise [PERSON_NAME][GEOGRAPHIC_DATA] 3810" at bounding box center [518, 176] width 161 height 10
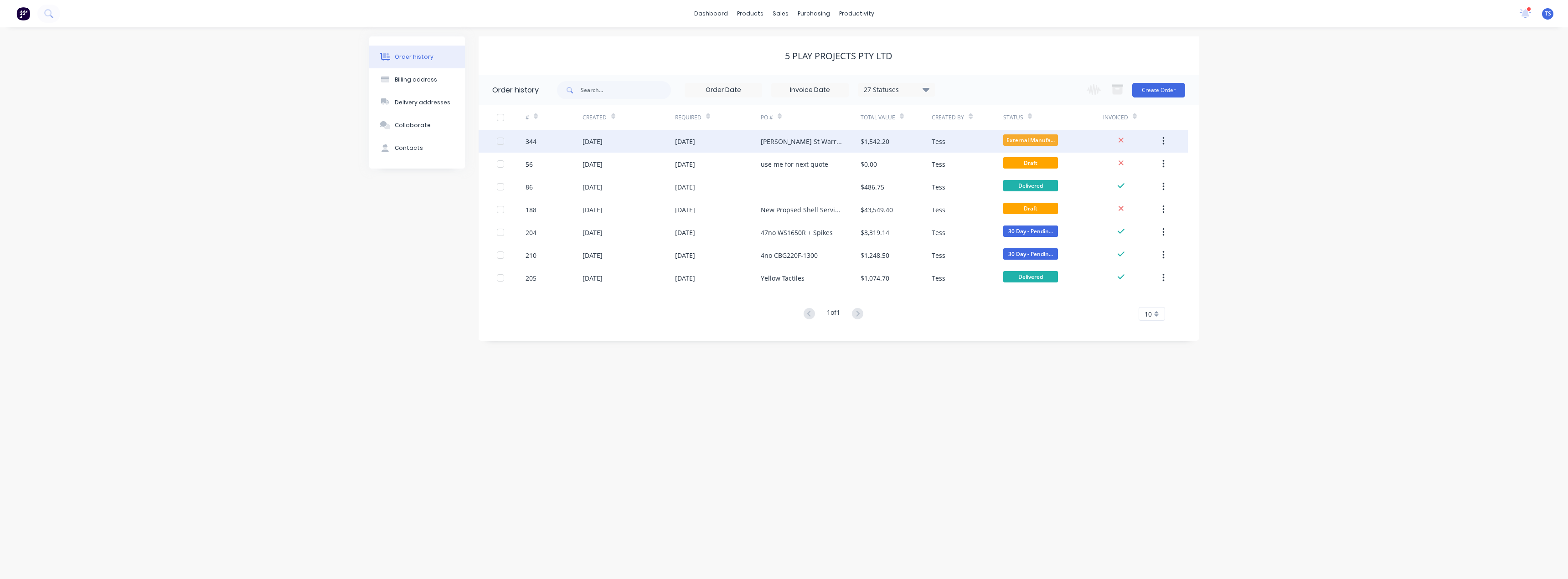
click at [695, 139] on div "[DATE]" at bounding box center [685, 142] width 20 height 10
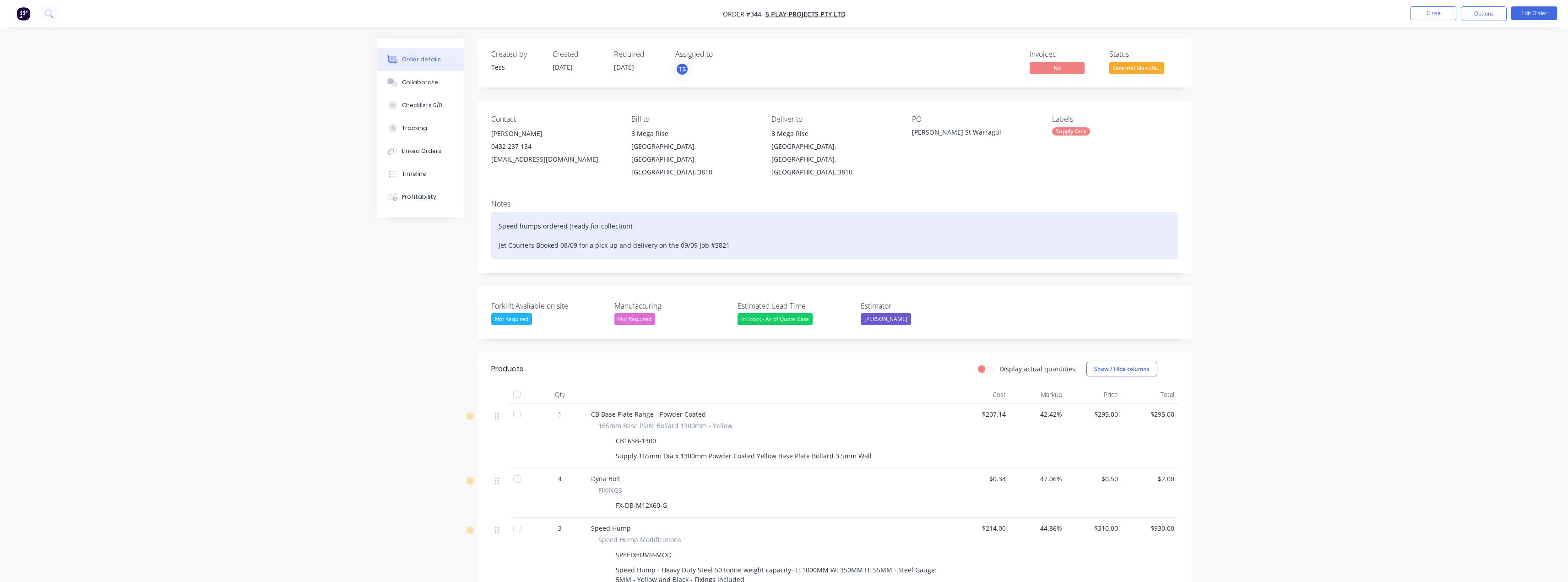
click at [733, 235] on div "Speed humps ordered (ready for collection). Jet Couriers Booked 08/09 for a pic…" at bounding box center [834, 235] width 686 height 47
click at [729, 230] on div "Speed humps ordered (ready for collection). Jet Couriers Booked 08/09 for a pic…" at bounding box center [834, 235] width 686 height 47
click at [769, 229] on div "Speed humps ordered (ready for collection). Jet Couriers Booked 08/09 for a pic…" at bounding box center [834, 235] width 686 height 47
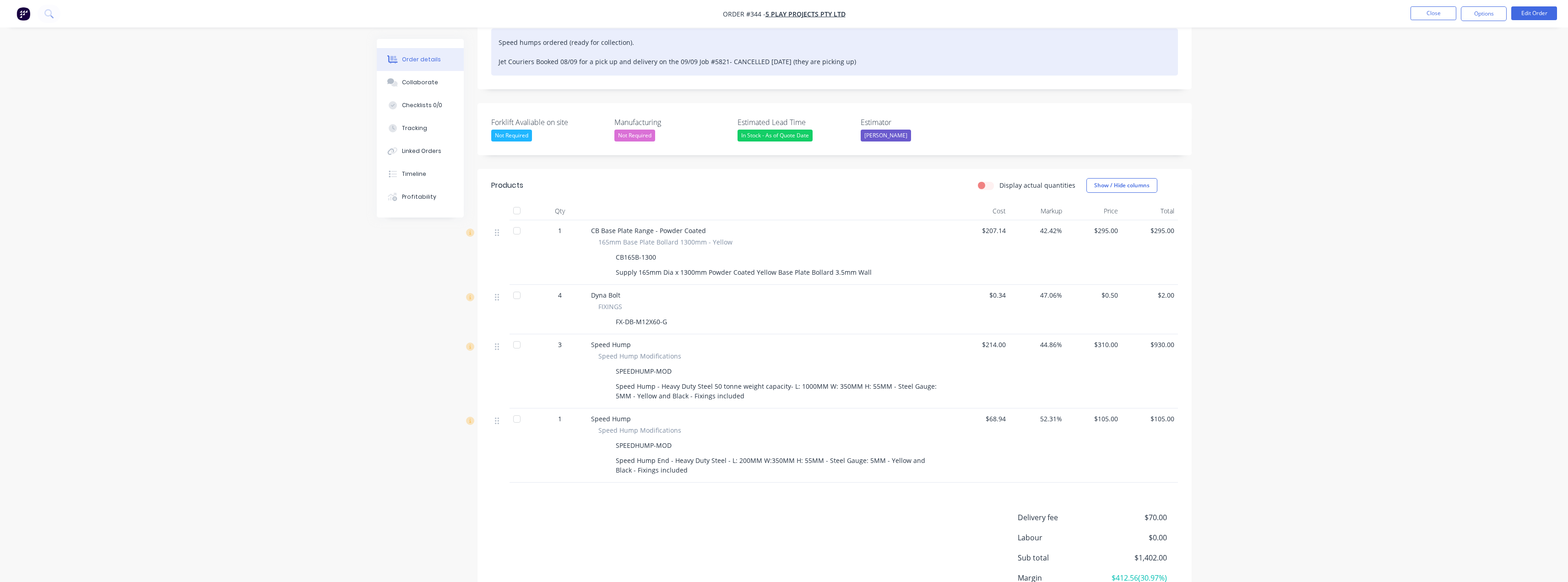
scroll to position [254, 0]
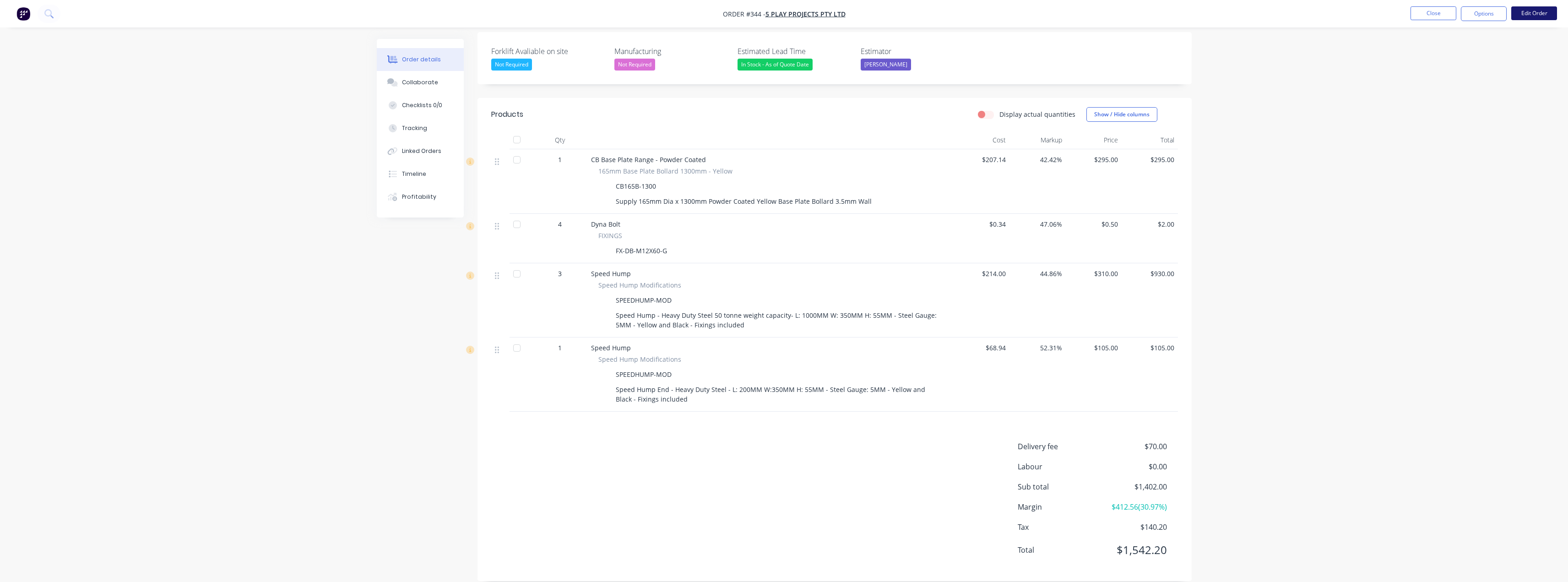
click at [786, 15] on button "Edit Order" at bounding box center [1534, 13] width 46 height 13
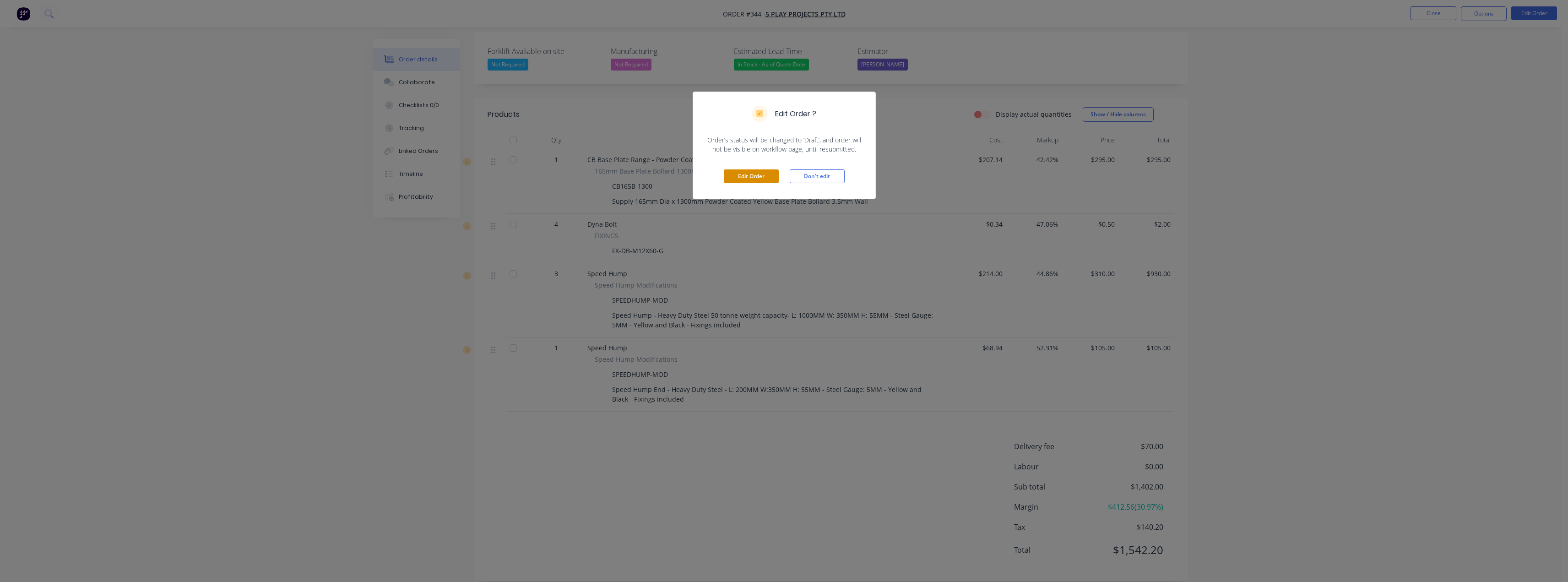
click at [755, 180] on button "Edit Order" at bounding box center [751, 176] width 55 height 13
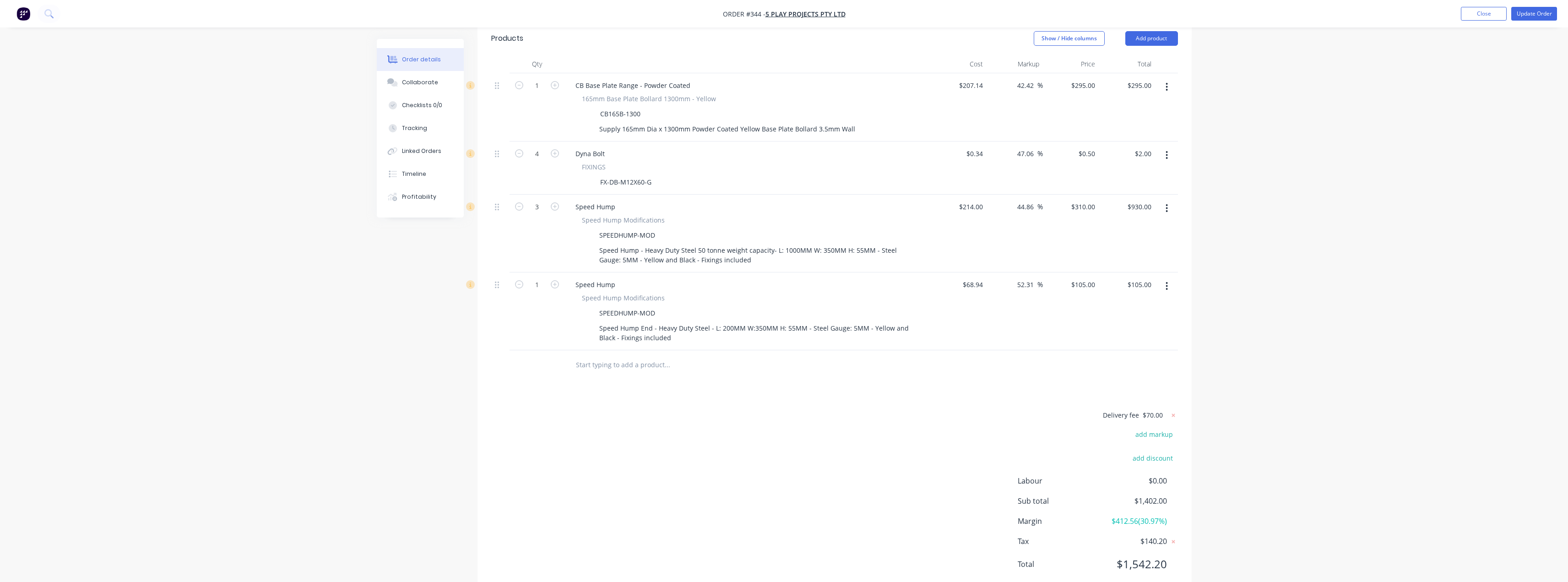
scroll to position [347, 0]
click at [786, 409] on icon at bounding box center [1173, 413] width 9 height 9
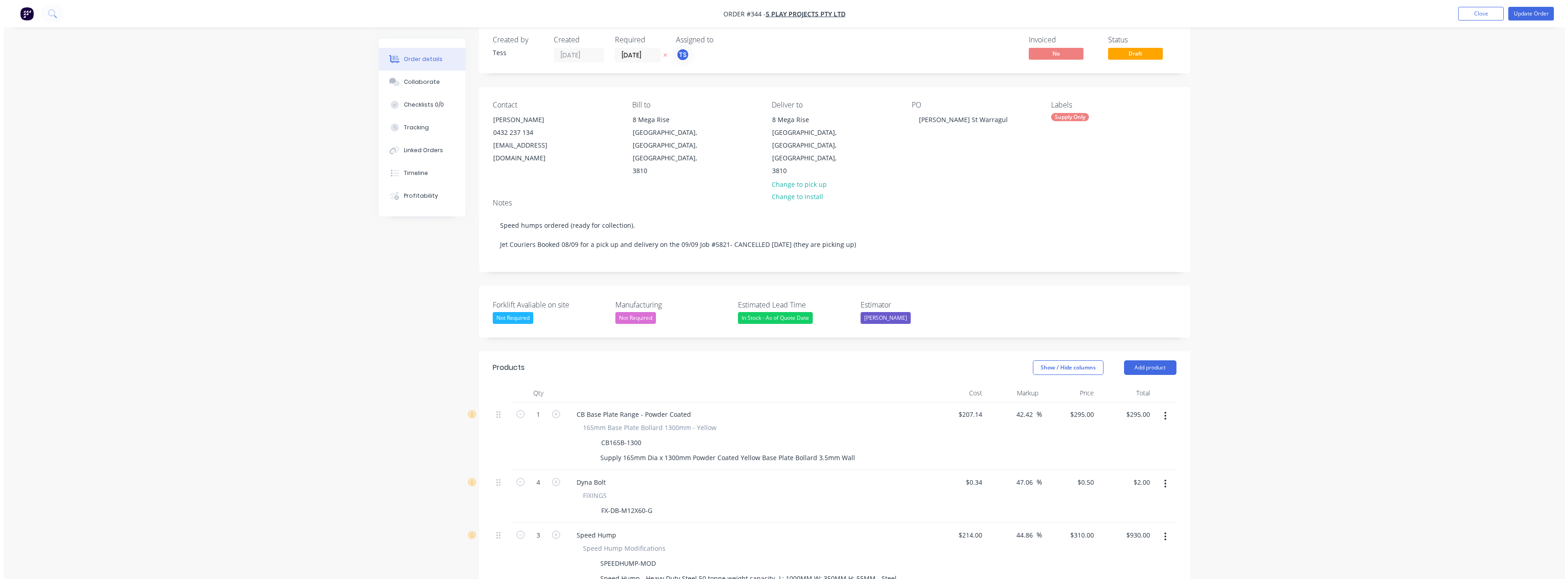
scroll to position [0, 0]
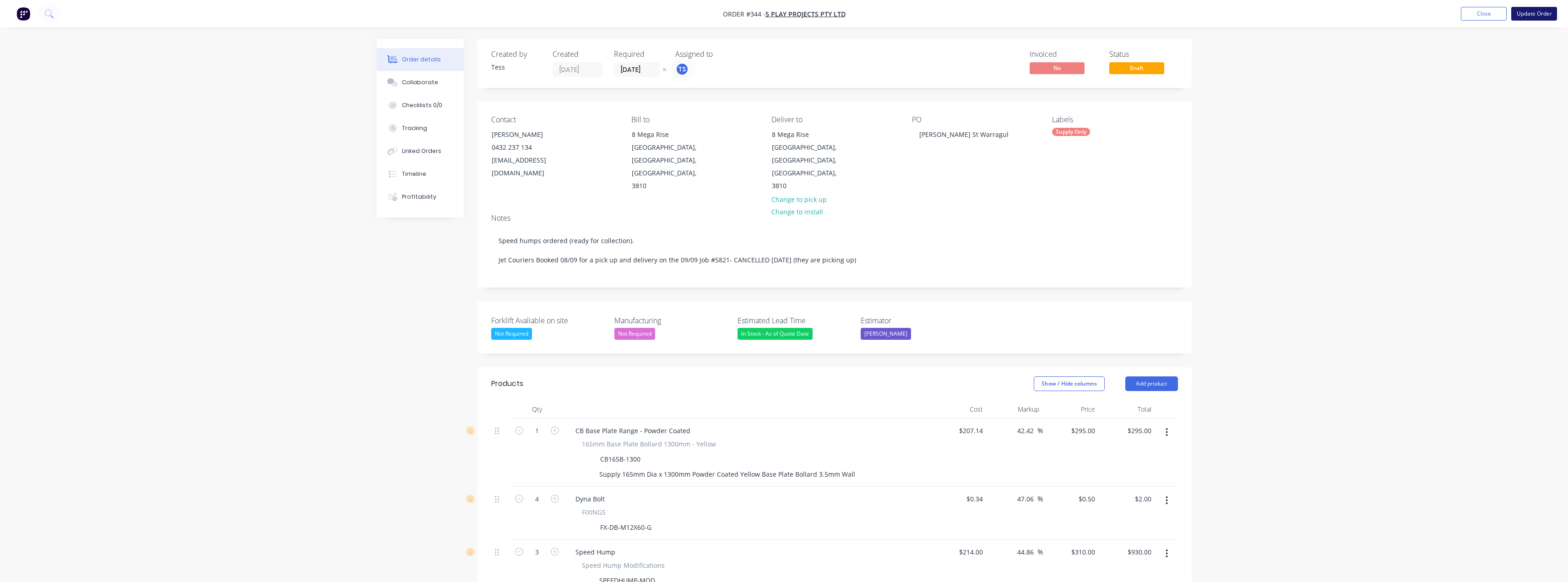
click at [786, 10] on button "Update Order" at bounding box center [1534, 13] width 46 height 13
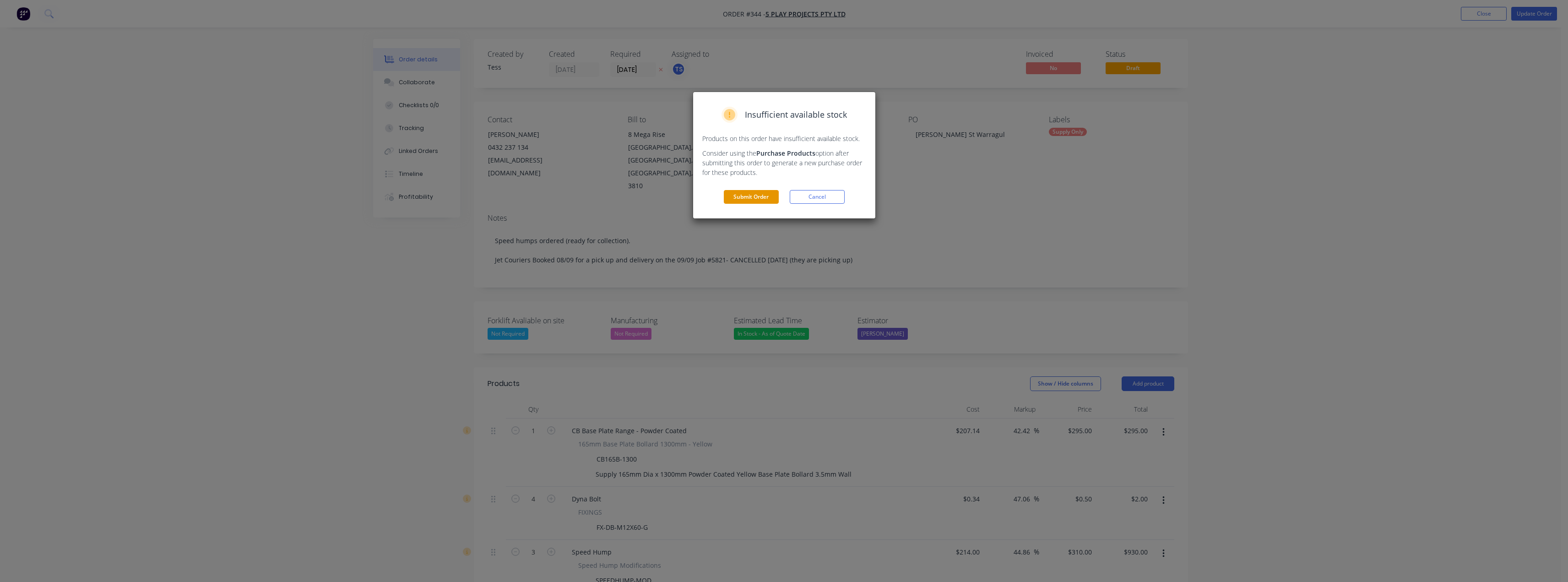
click at [748, 197] on button "Submit Order" at bounding box center [751, 197] width 55 height 13
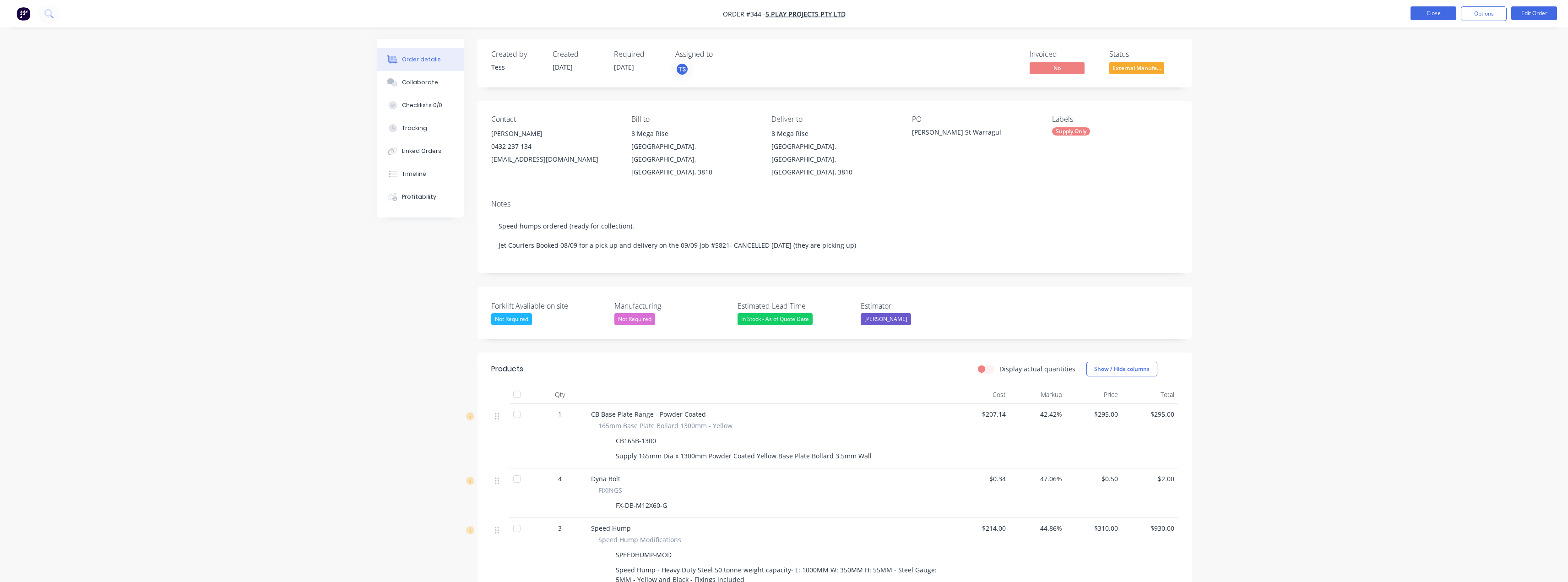
click at [786, 14] on button "Close" at bounding box center [1433, 13] width 46 height 13
